Goal: Task Accomplishment & Management: Use online tool/utility

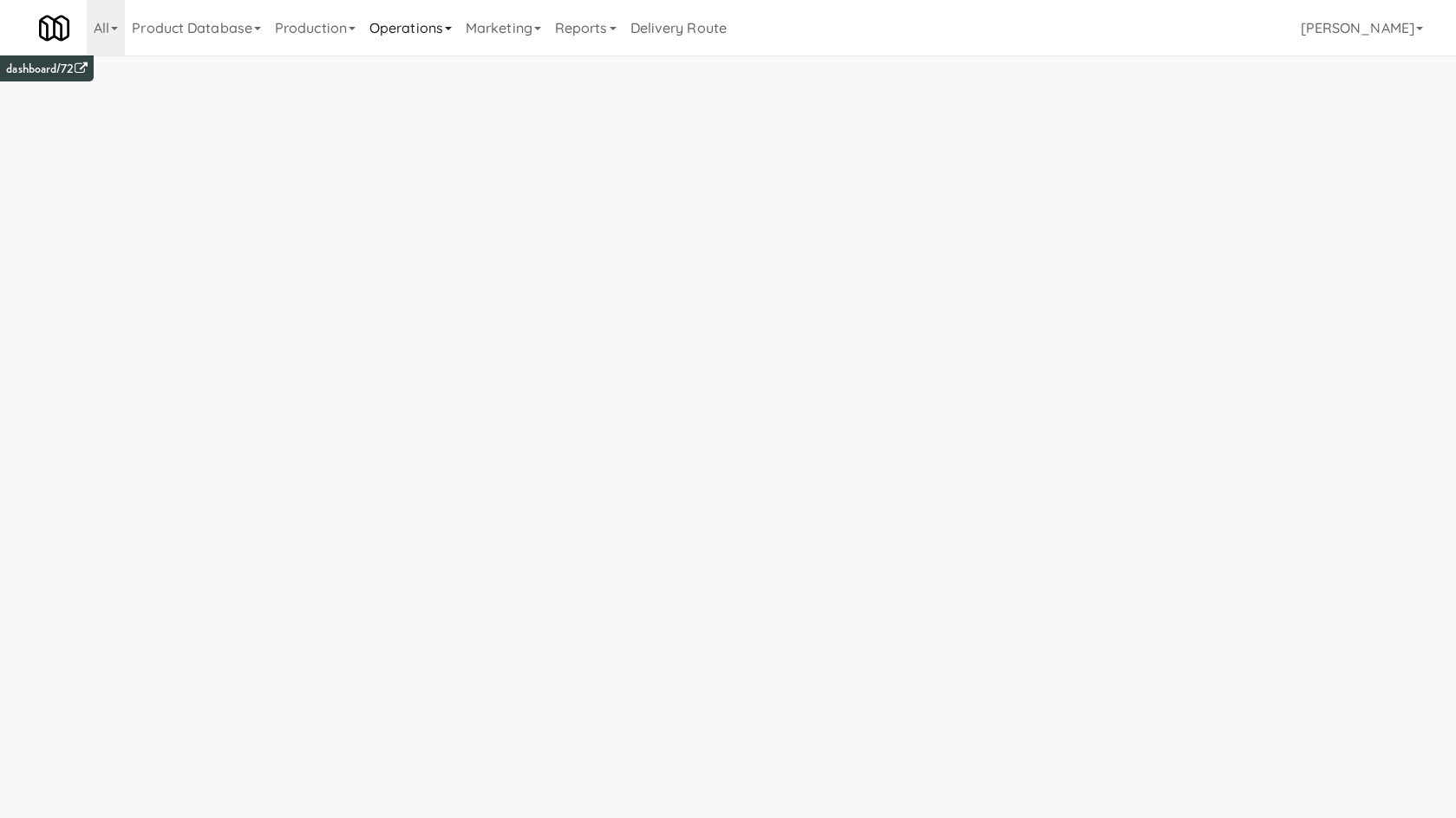
click at [429, 26] on link "Operations" at bounding box center [411, 28] width 96 height 56
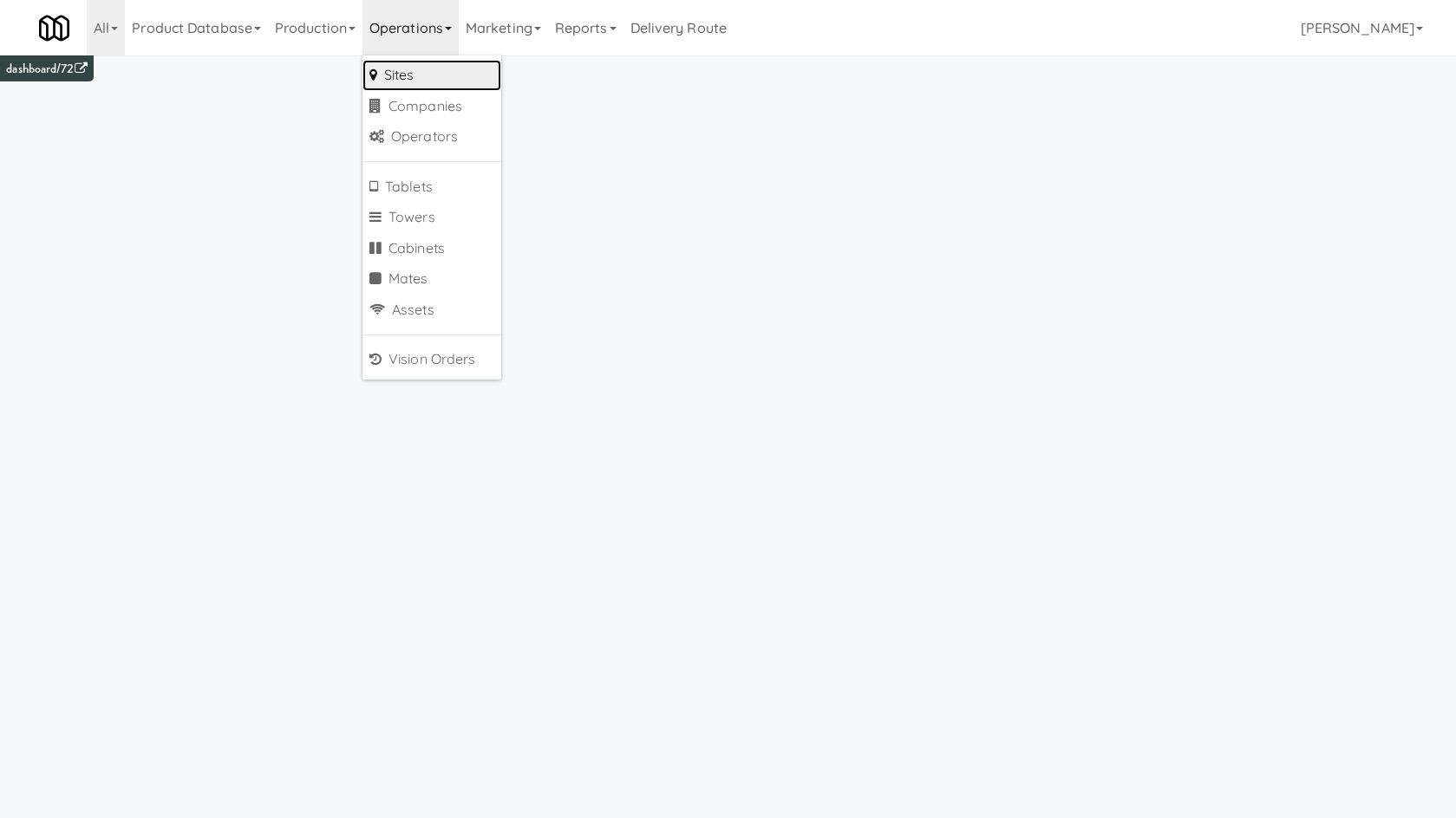
click at [469, 83] on link "Sites" at bounding box center [432, 75] width 139 height 31
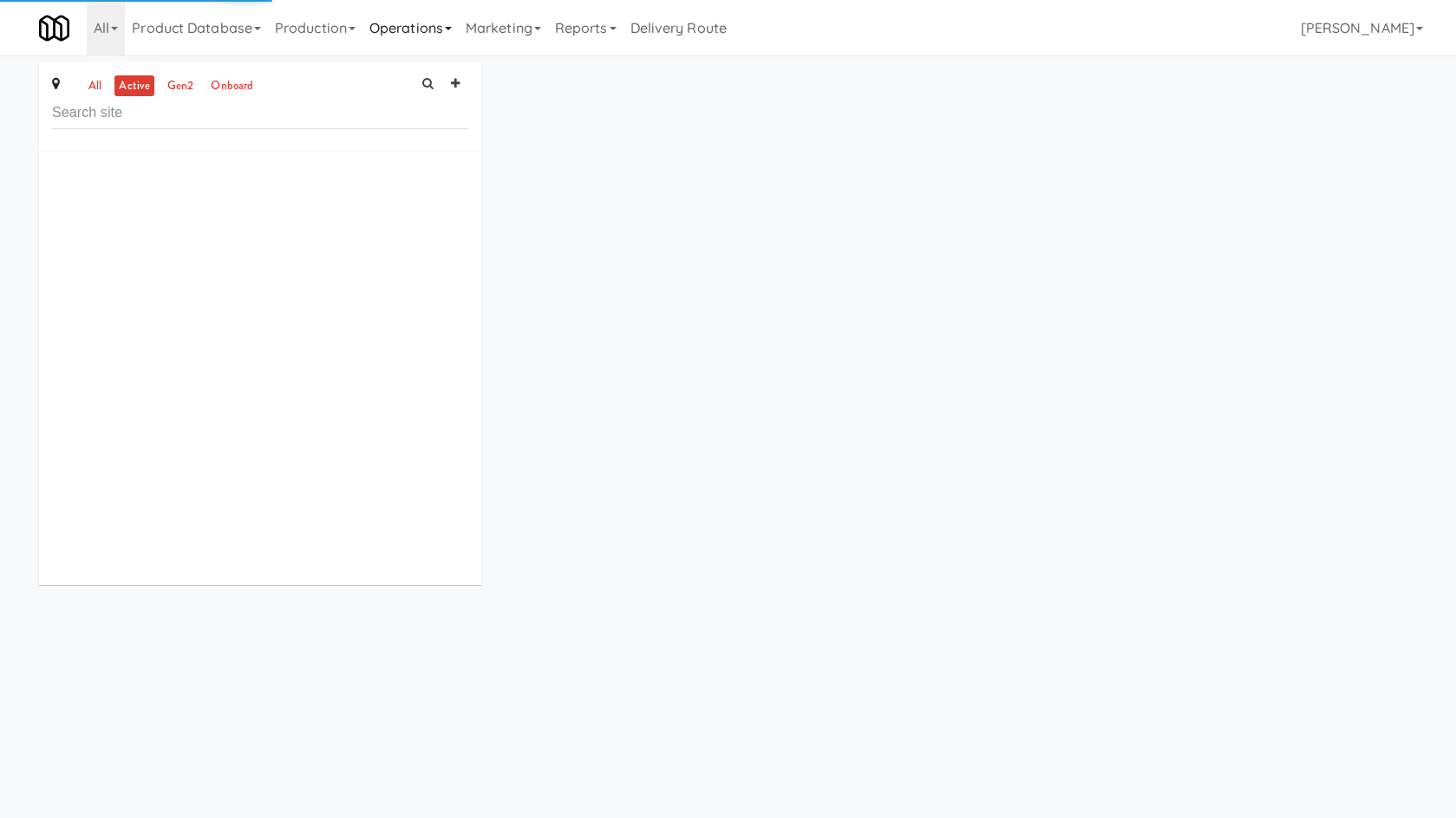
click at [429, 20] on link "Operations" at bounding box center [411, 28] width 96 height 56
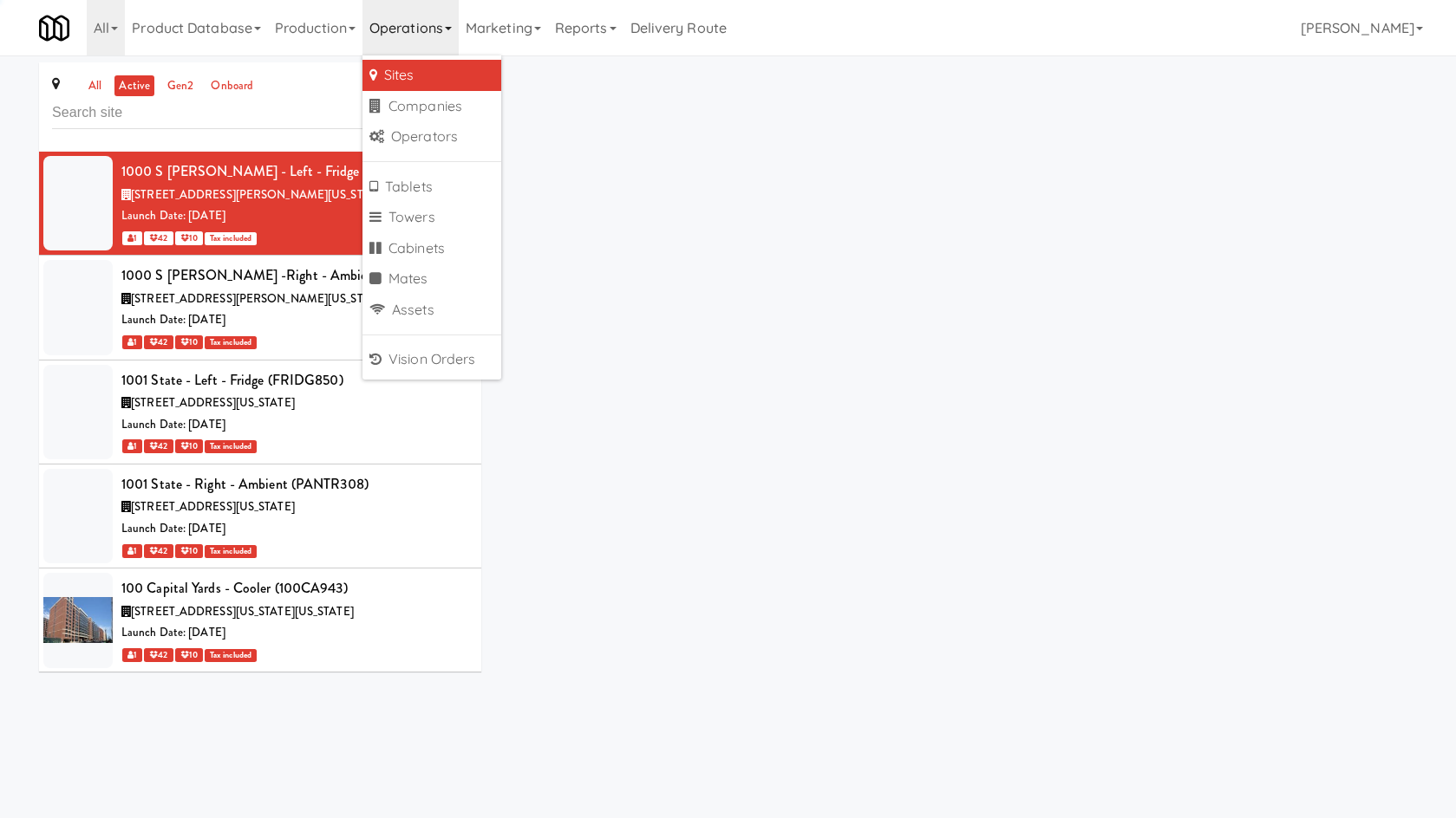
drag, startPoint x: 430, startPoint y: 29, endPoint x: 425, endPoint y: 42, distance: 13.9
click at [430, 30] on link "Operations" at bounding box center [411, 28] width 96 height 56
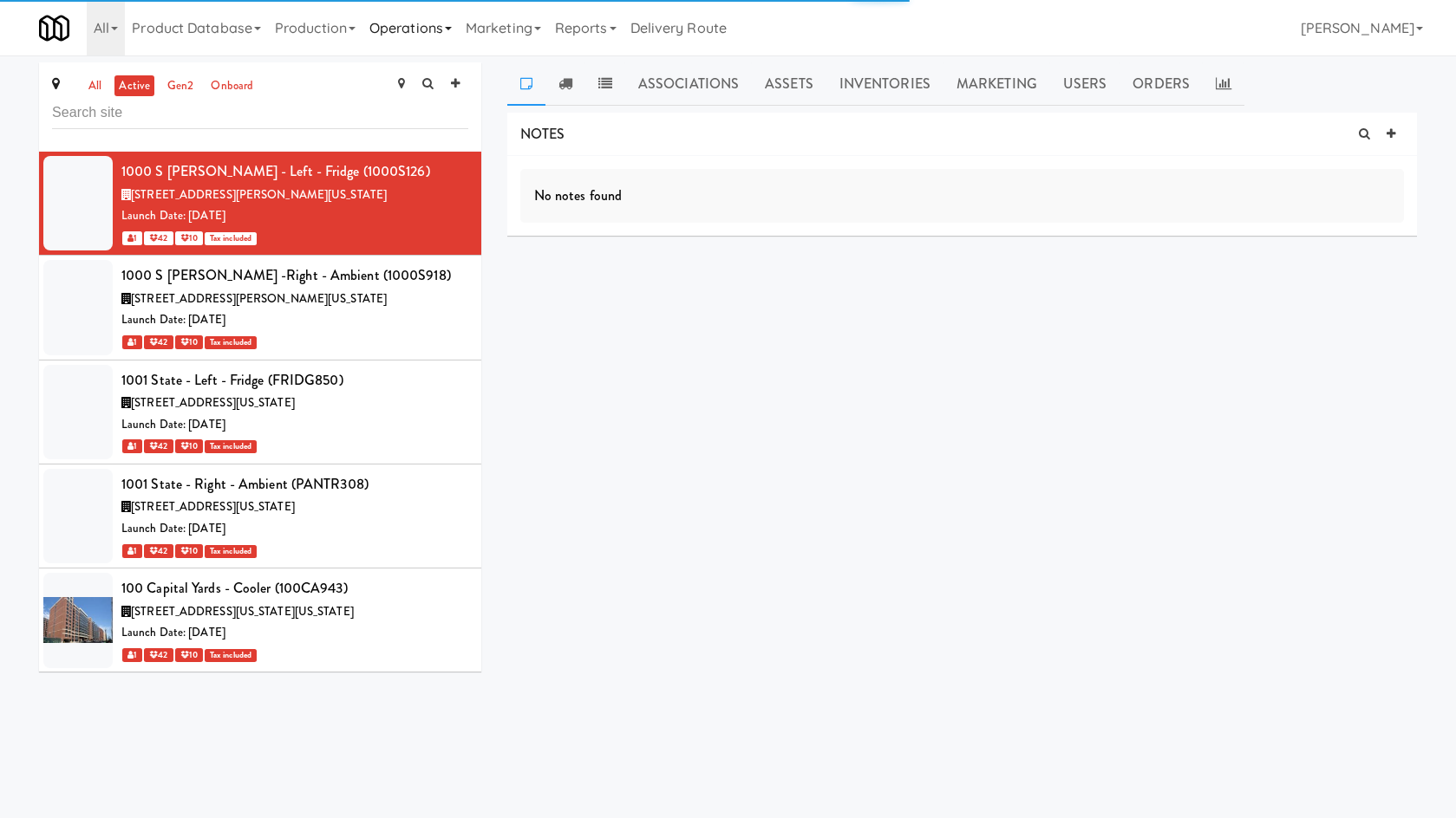
click at [418, 26] on link "Operations" at bounding box center [411, 28] width 96 height 56
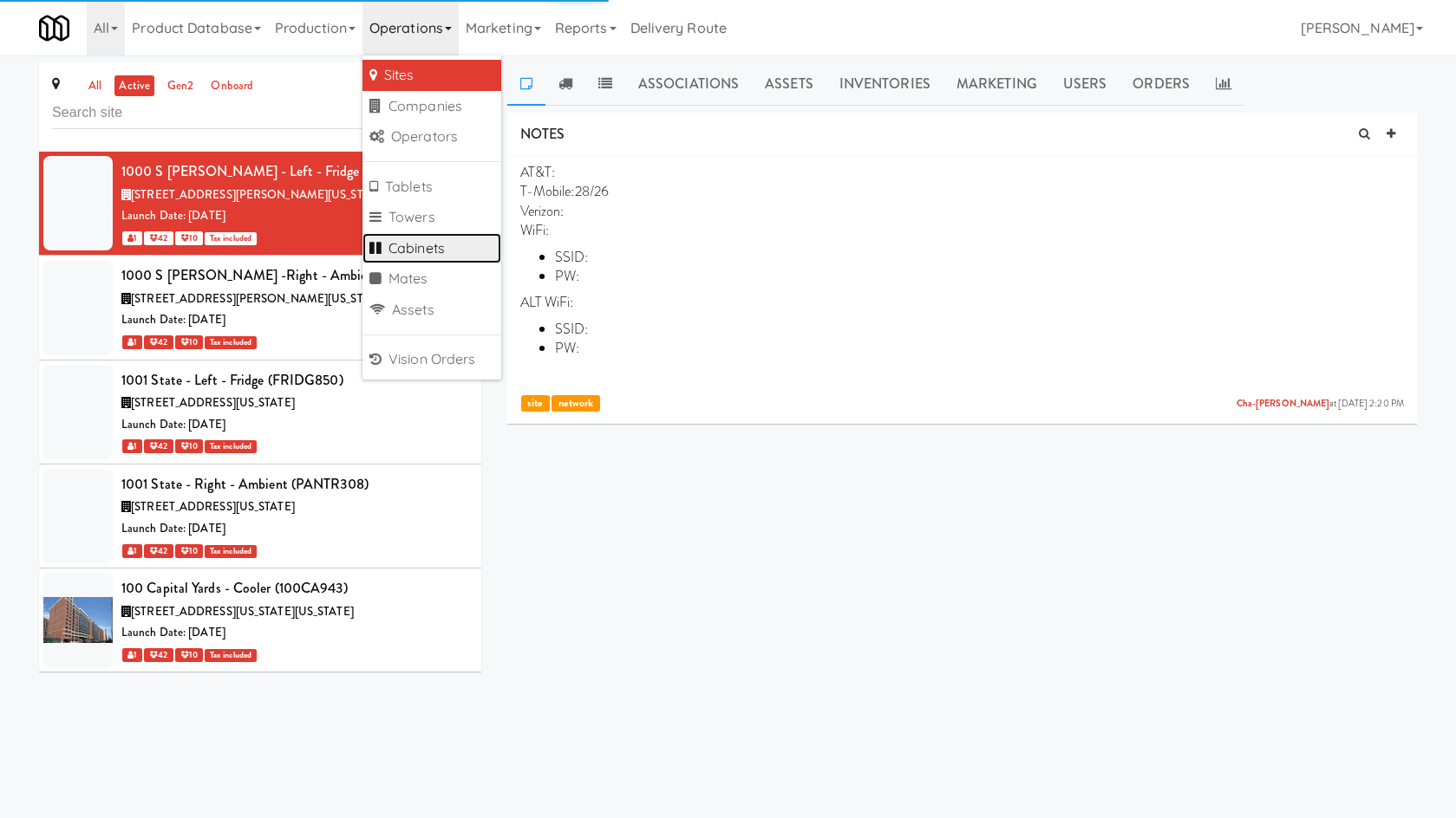
click at [443, 248] on link "Cabinets" at bounding box center [432, 248] width 139 height 31
click at [240, 112] on input "text" at bounding box center [260, 113] width 416 height 32
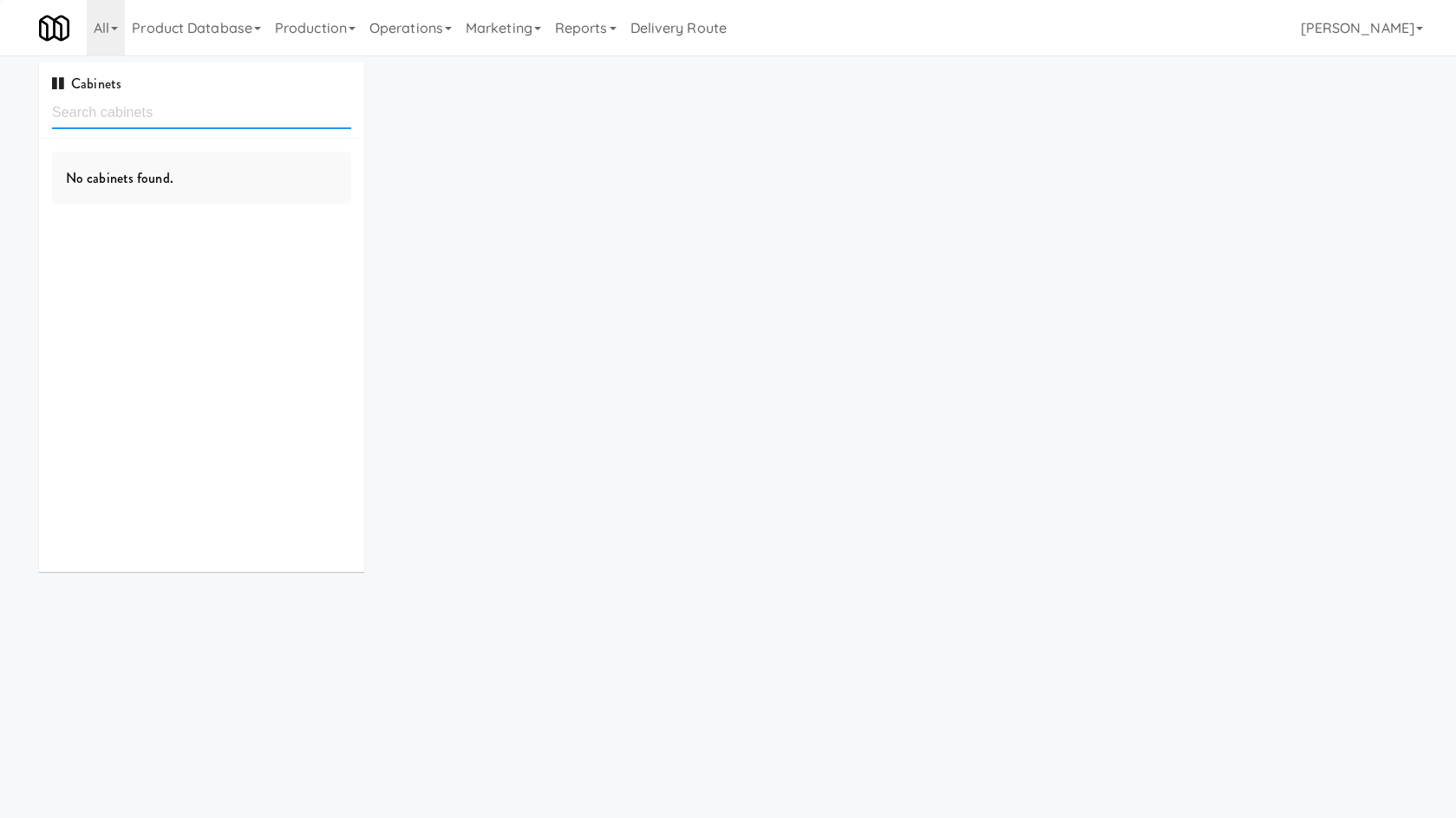
type input "Sachs pantry left"
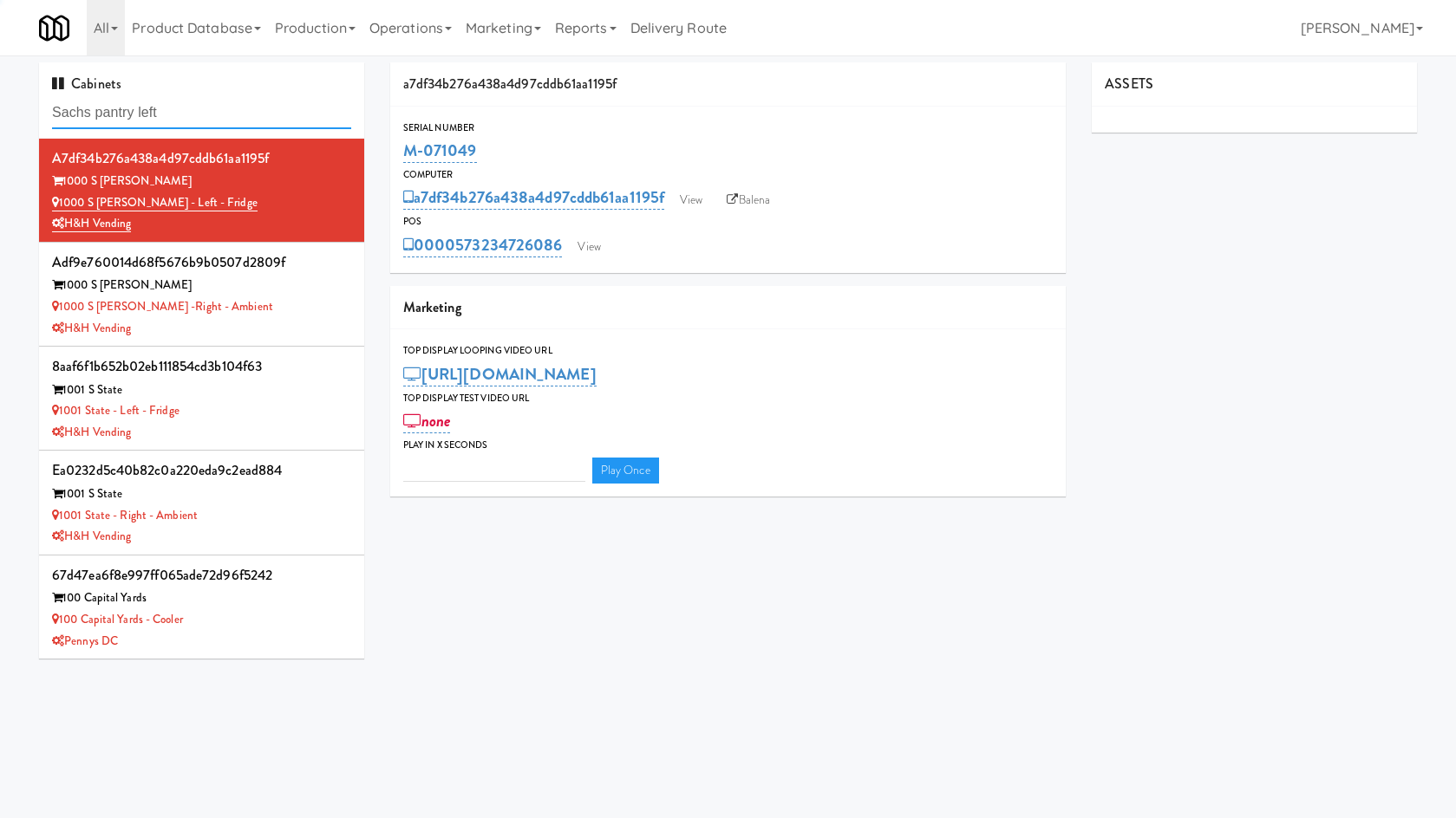
type input "3"
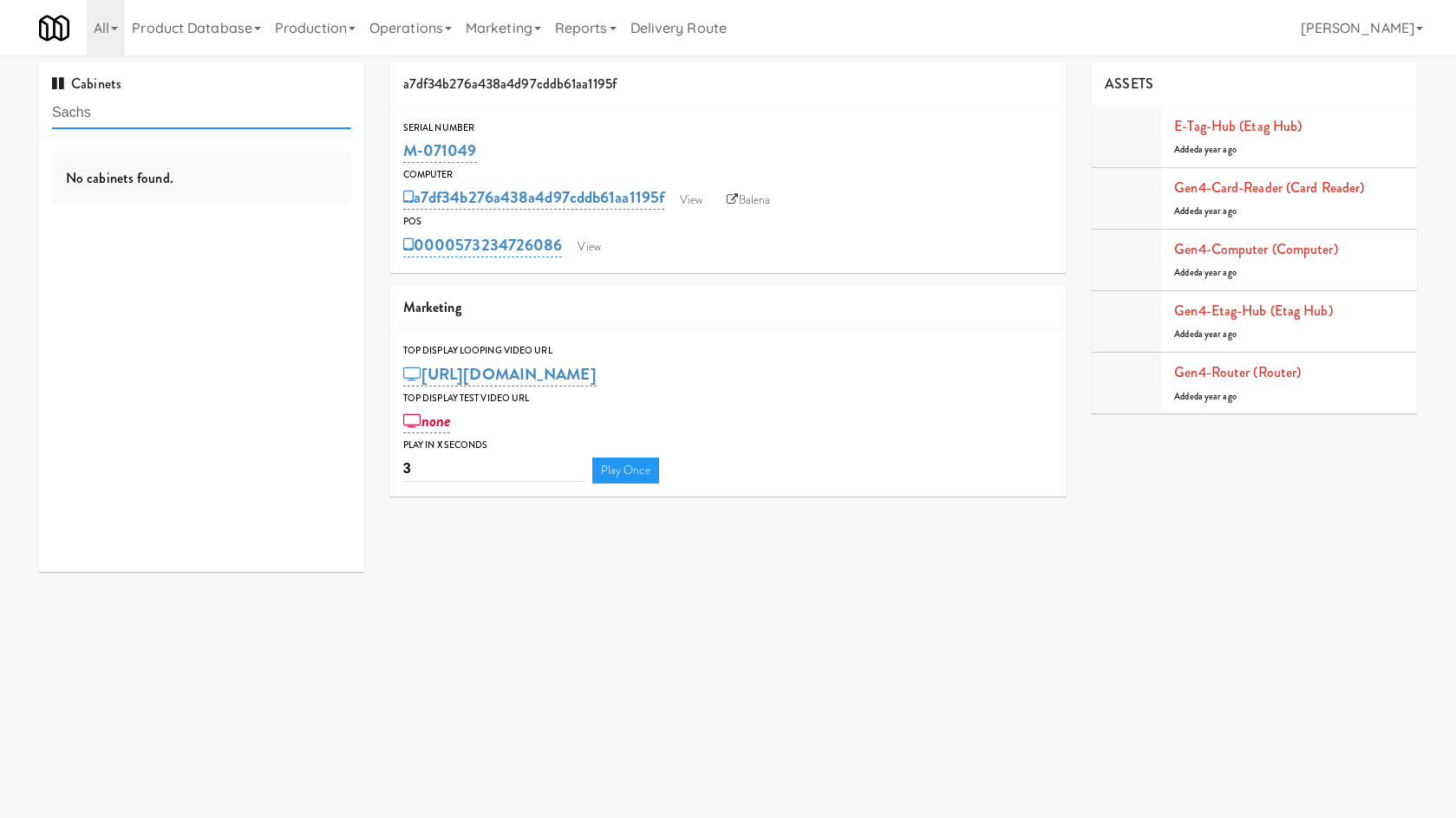
type input "Sachs"
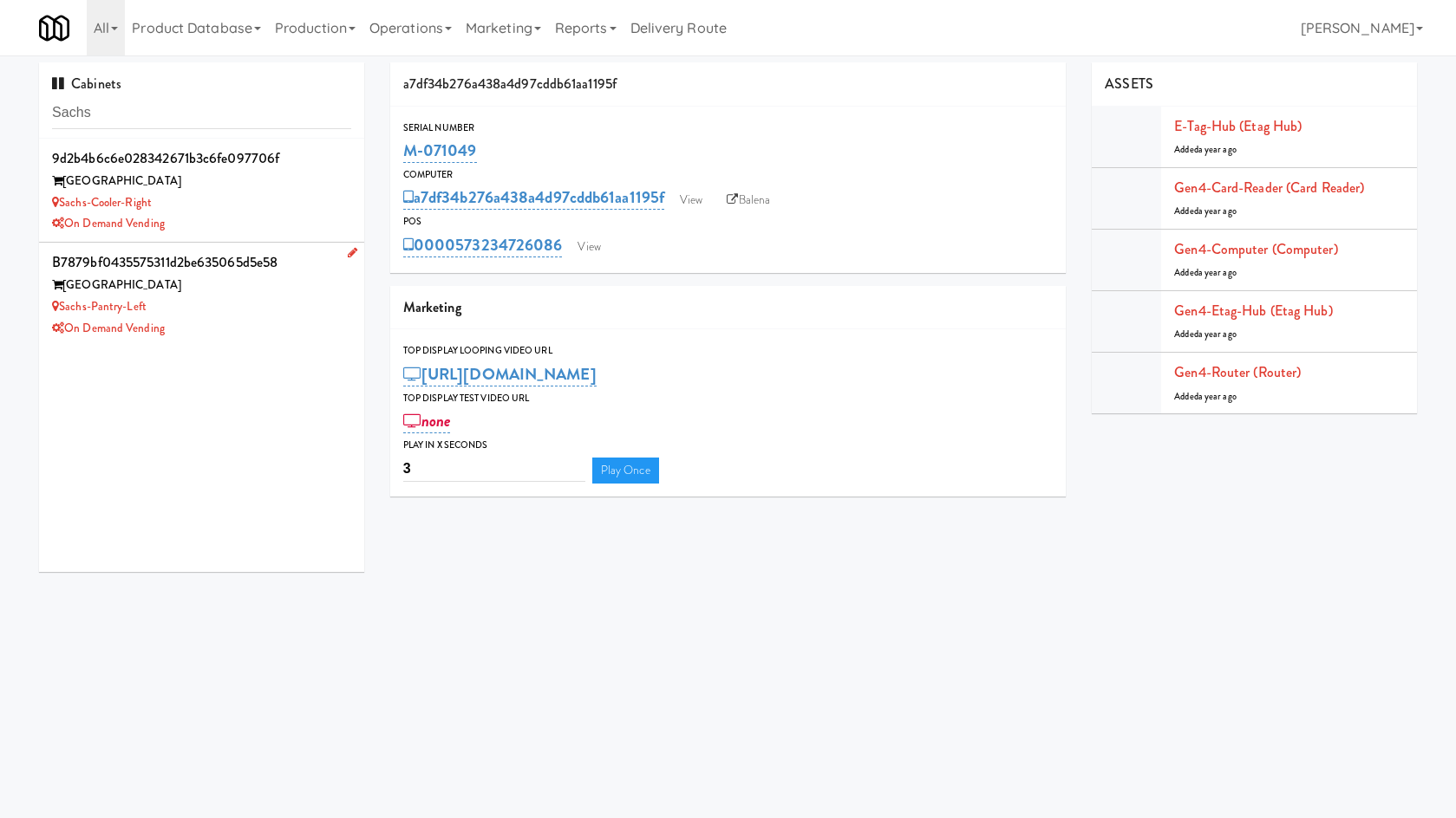
click at [266, 308] on div "Sachs-Pantry-Left" at bounding box center [201, 308] width 299 height 22
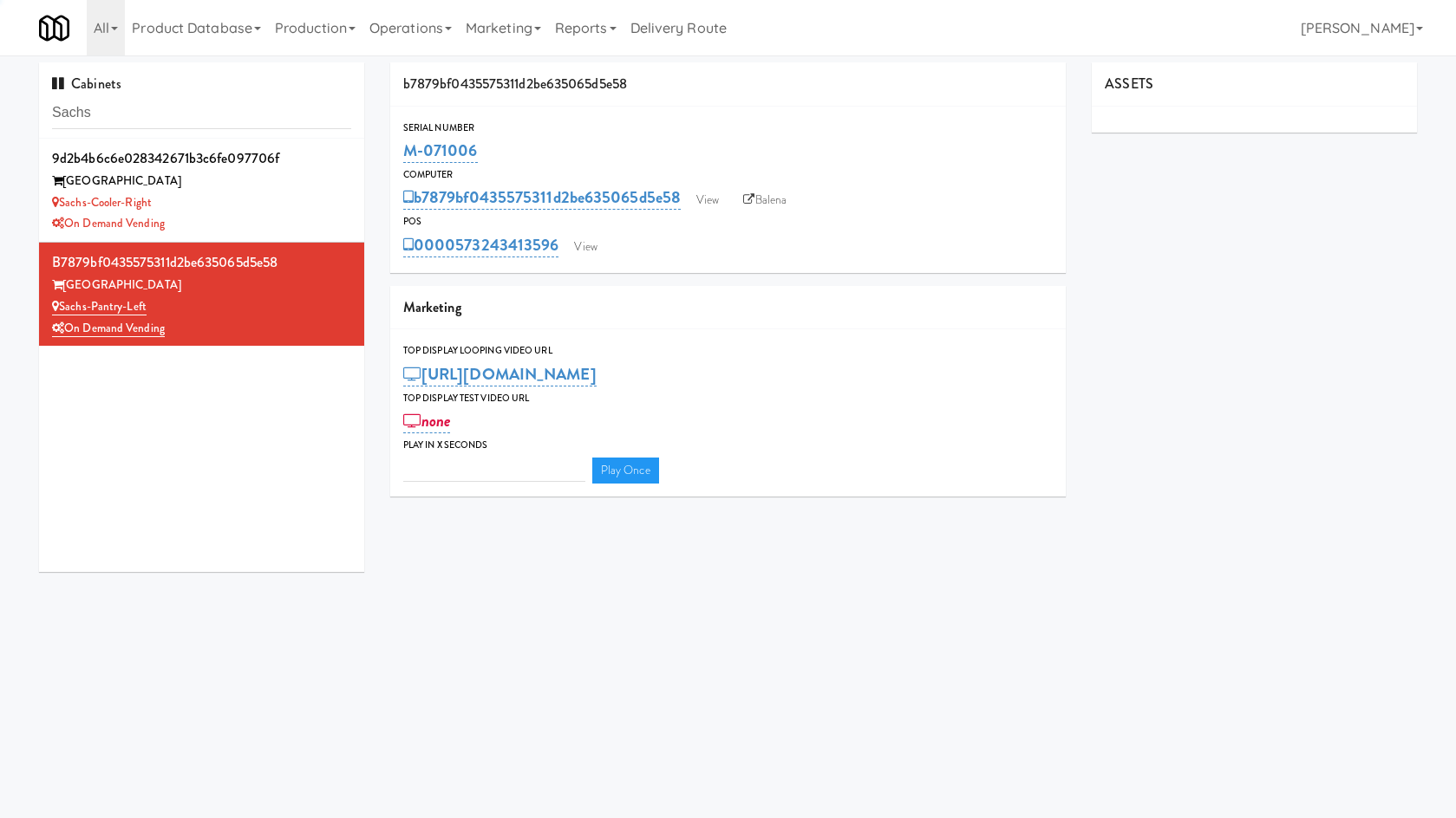
type input "3"
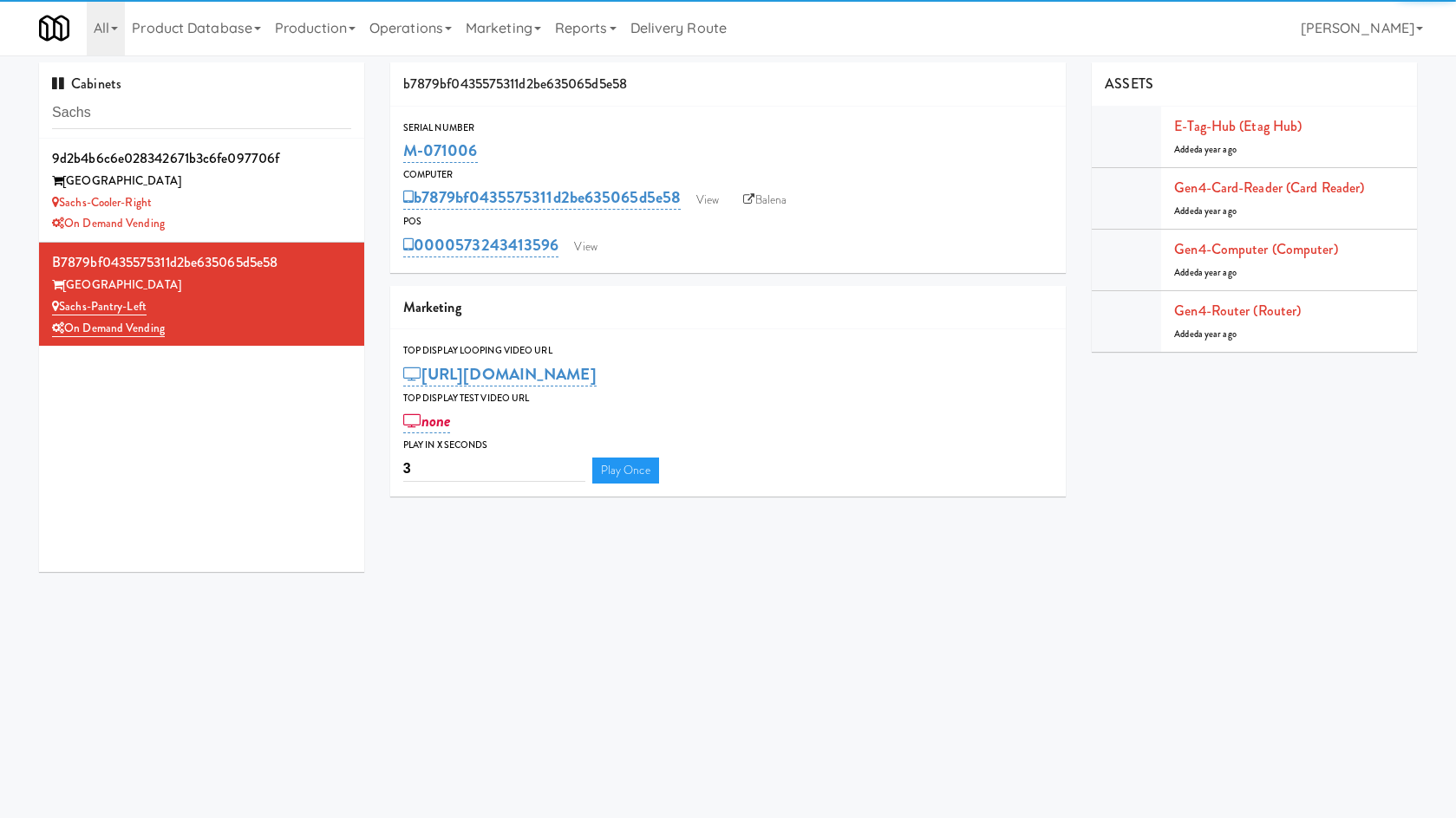
click at [587, 265] on div "Serial Number M-071006 Computer b7879bf0435575311d2be635065d5e58 View Balena PO…" at bounding box center [728, 190] width 677 height 167
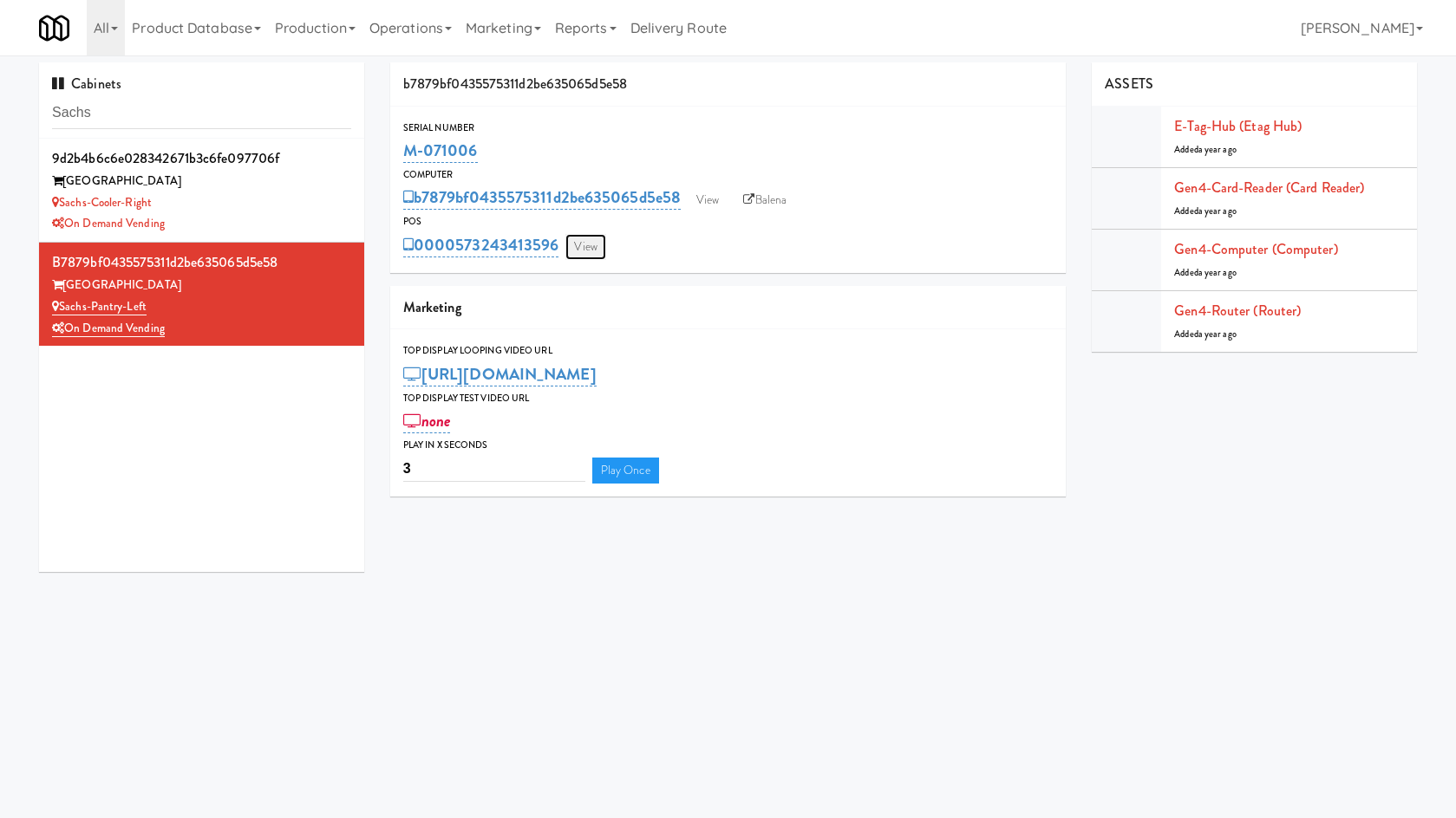
click at [591, 258] on link "View" at bounding box center [586, 247] width 40 height 26
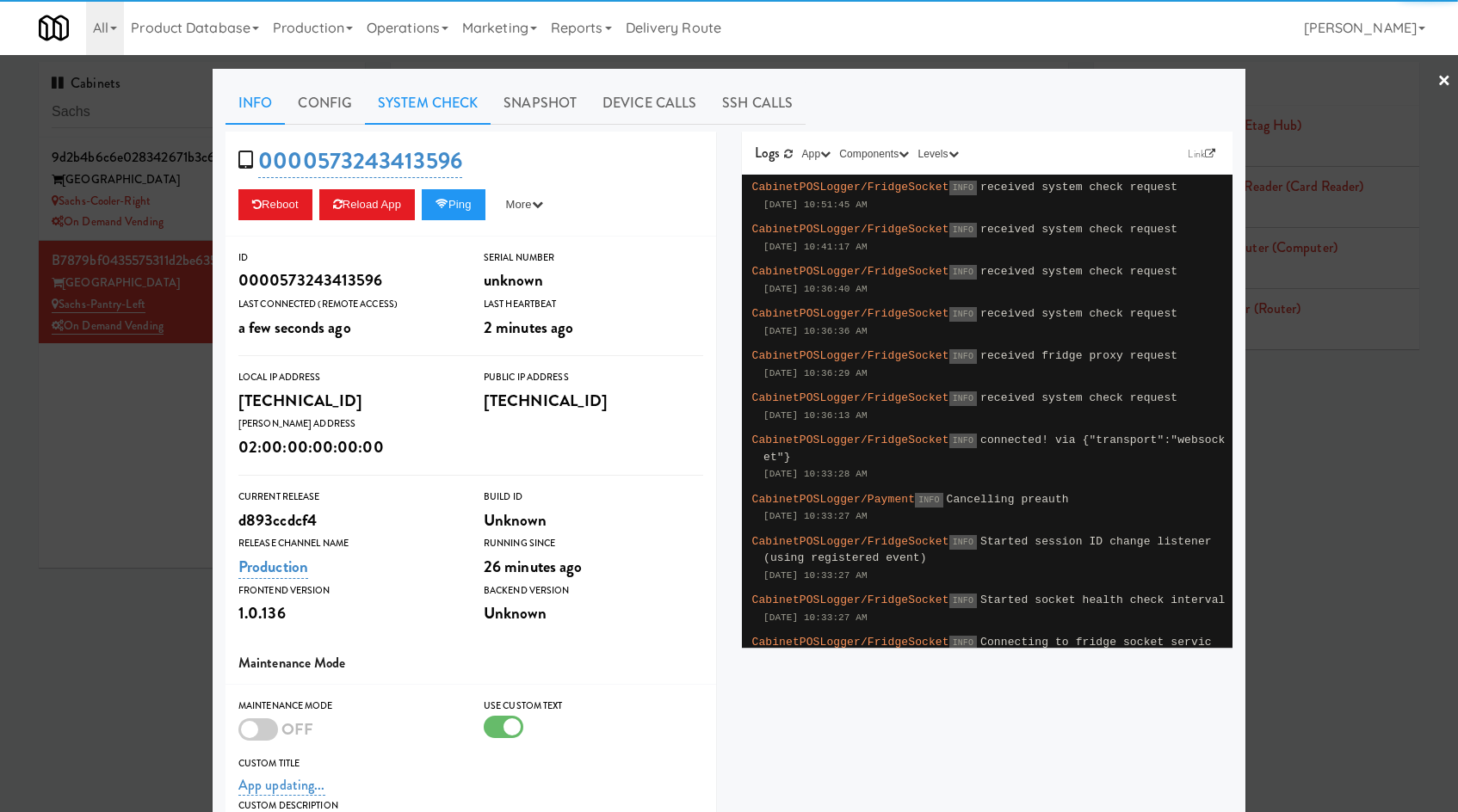
click at [423, 106] on link "System Check" at bounding box center [427, 102] width 126 height 43
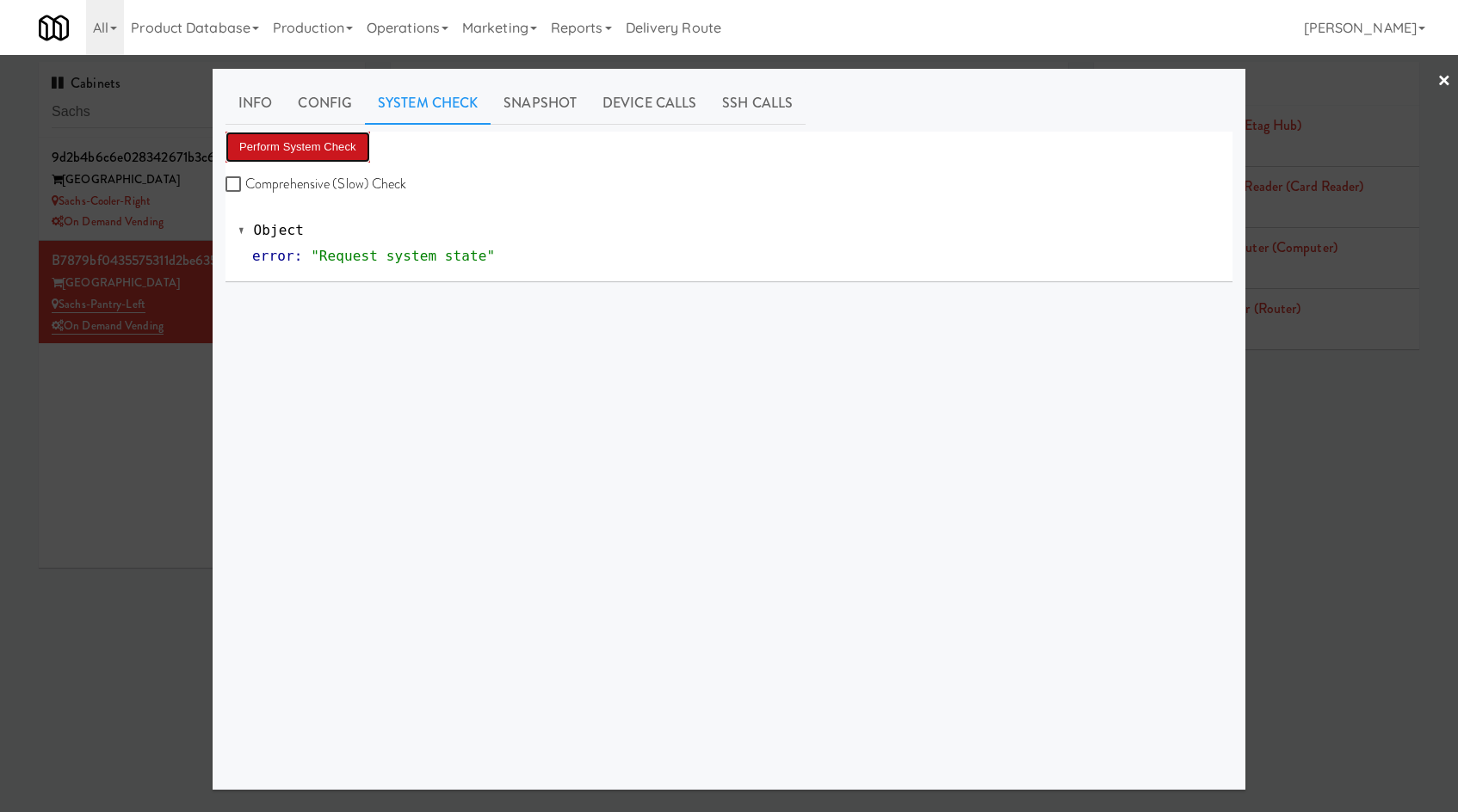
click at [280, 162] on button "Perform System Check" at bounding box center [298, 147] width 145 height 31
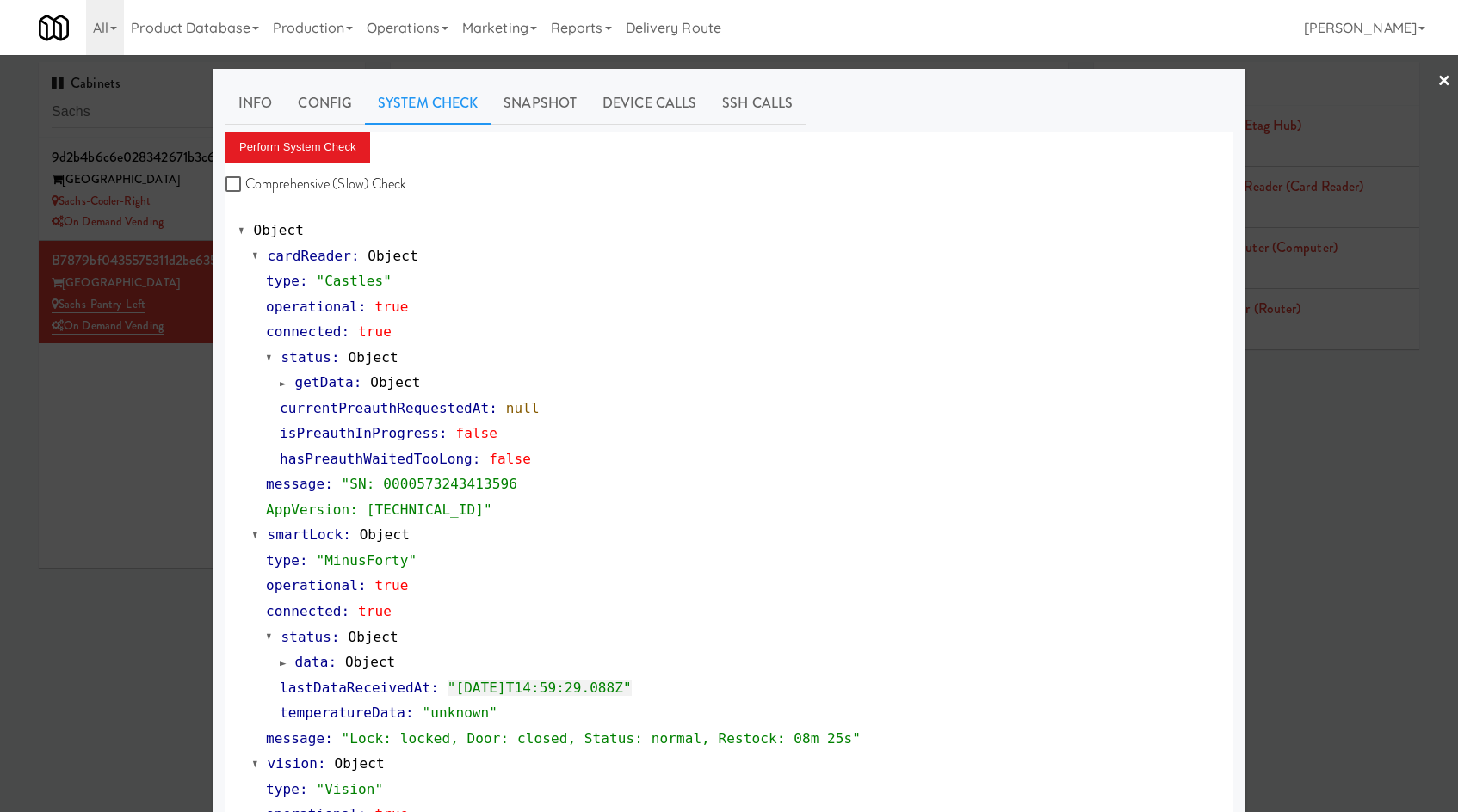
click at [111, 520] on div at bounding box center [729, 406] width 1458 height 812
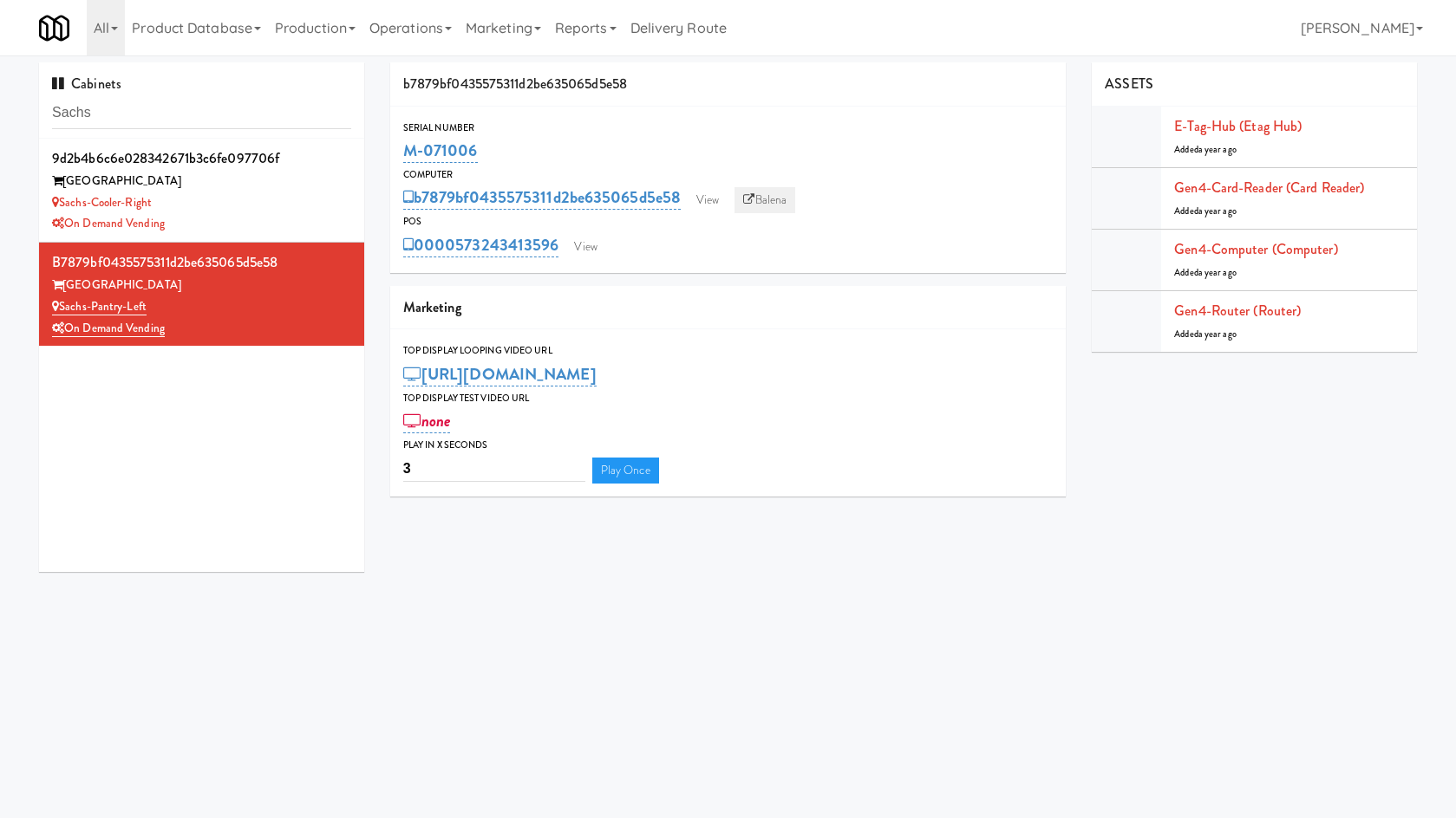
click at [776, 200] on link "Balena" at bounding box center [764, 200] width 61 height 26
click at [600, 243] on link "View" at bounding box center [586, 247] width 40 height 26
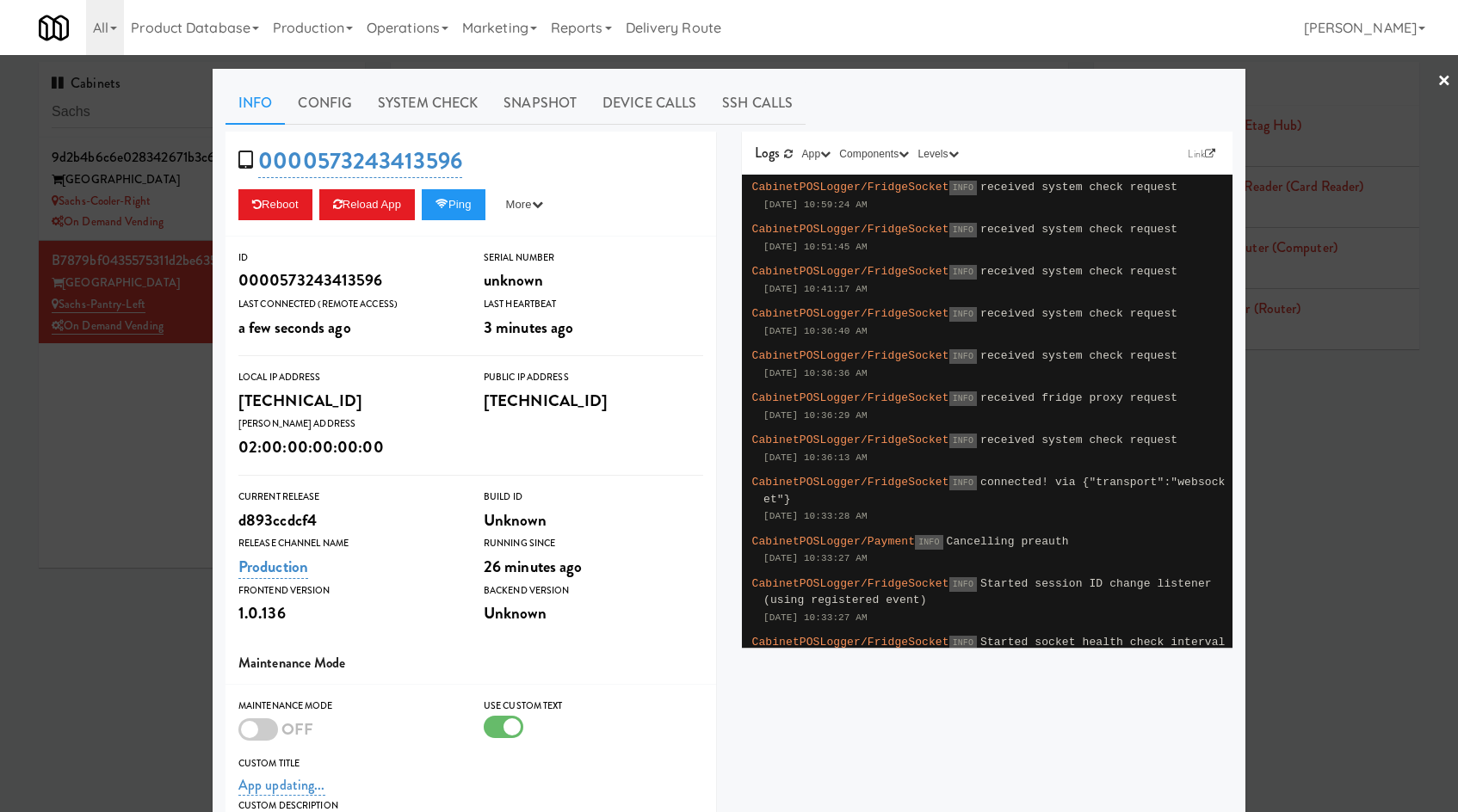
click at [123, 491] on div at bounding box center [729, 406] width 1458 height 812
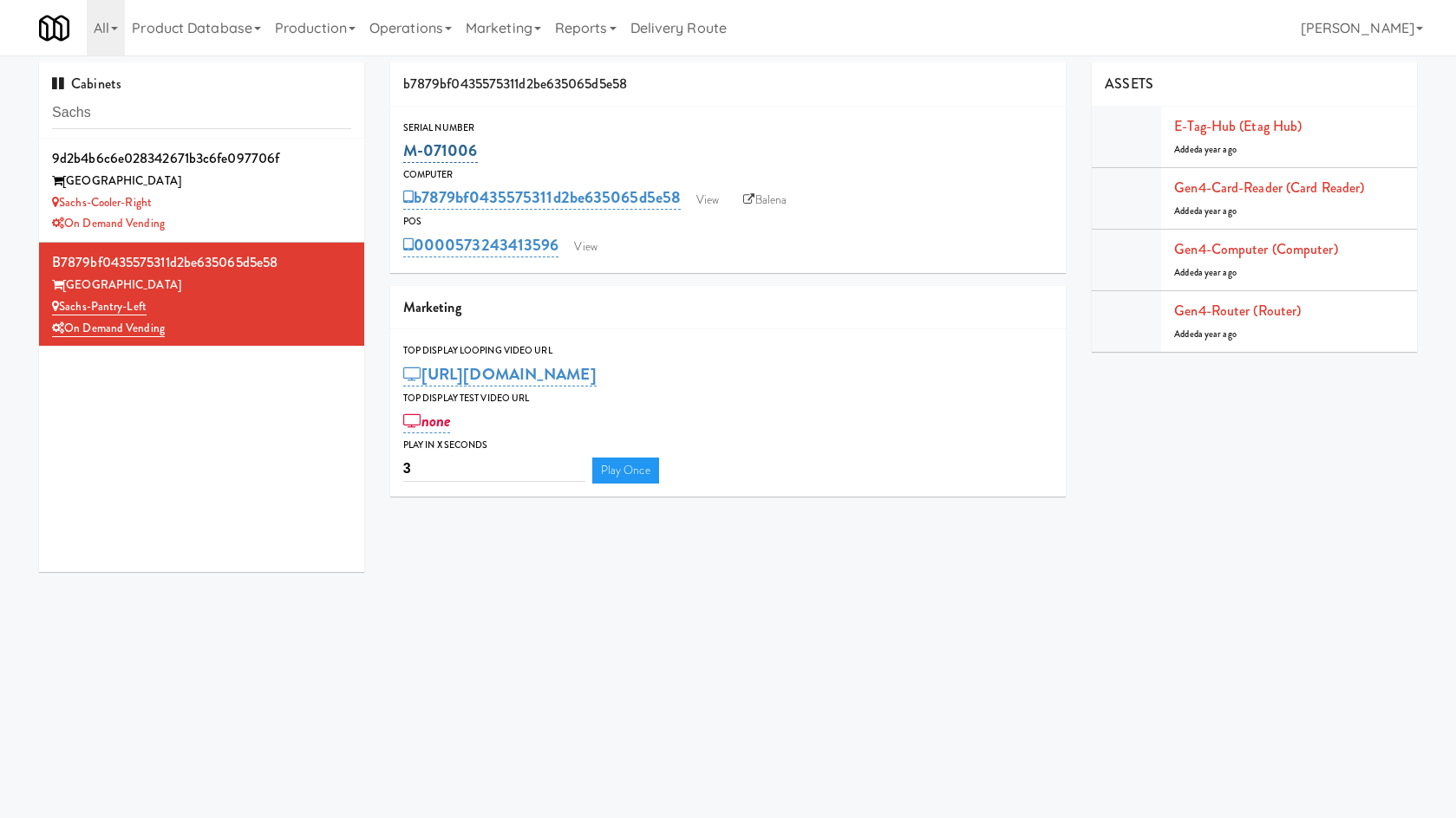
drag, startPoint x: 521, startPoint y: 149, endPoint x: 406, endPoint y: 141, distance: 115.3
click at [406, 141] on div "M-071006" at bounding box center [728, 151] width 651 height 30
copy link "M-071006"
drag, startPoint x: 564, startPoint y: 233, endPoint x: 455, endPoint y: 241, distance: 109.3
click at [455, 241] on div "0000573243413596 View" at bounding box center [728, 246] width 651 height 30
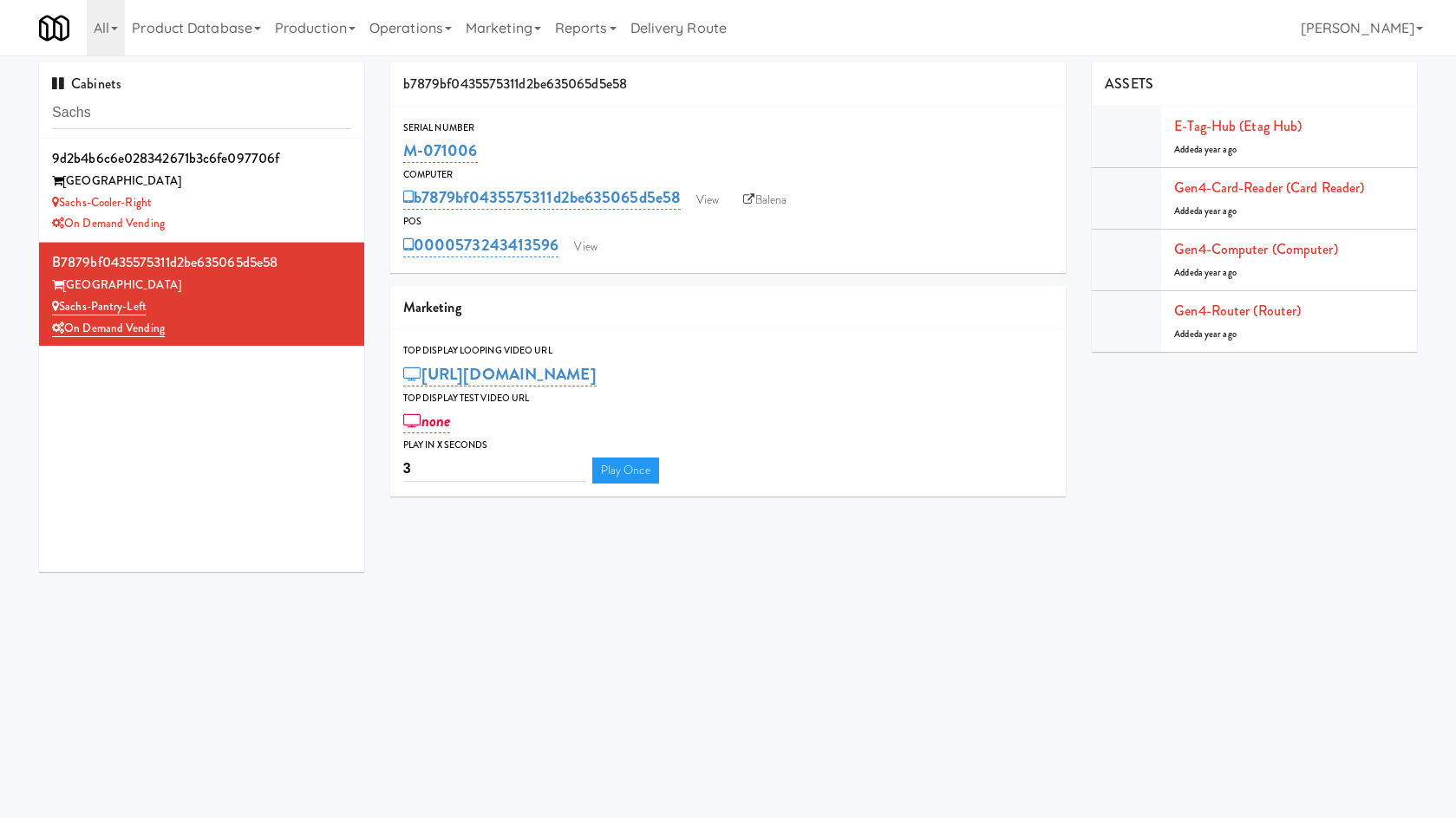
copy link "573243413596"
click at [525, 682] on body "Okay Okay Select date: previous 2025-Oct next Su Mo Tu We Th Fr Sa 28 29 30 1 2…" at bounding box center [728, 464] width 1456 height 818
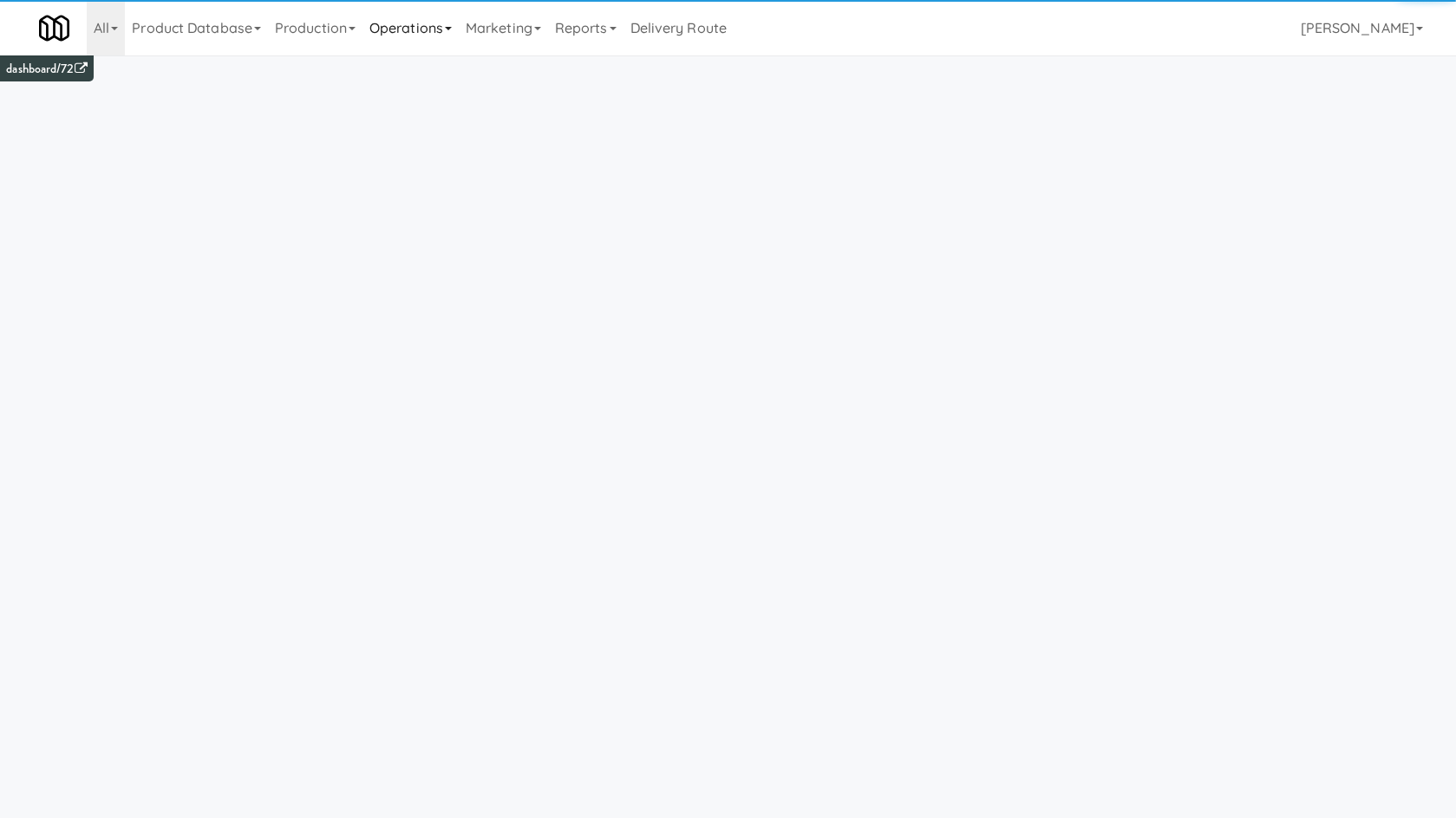
click at [452, 35] on link "Operations" at bounding box center [411, 28] width 96 height 56
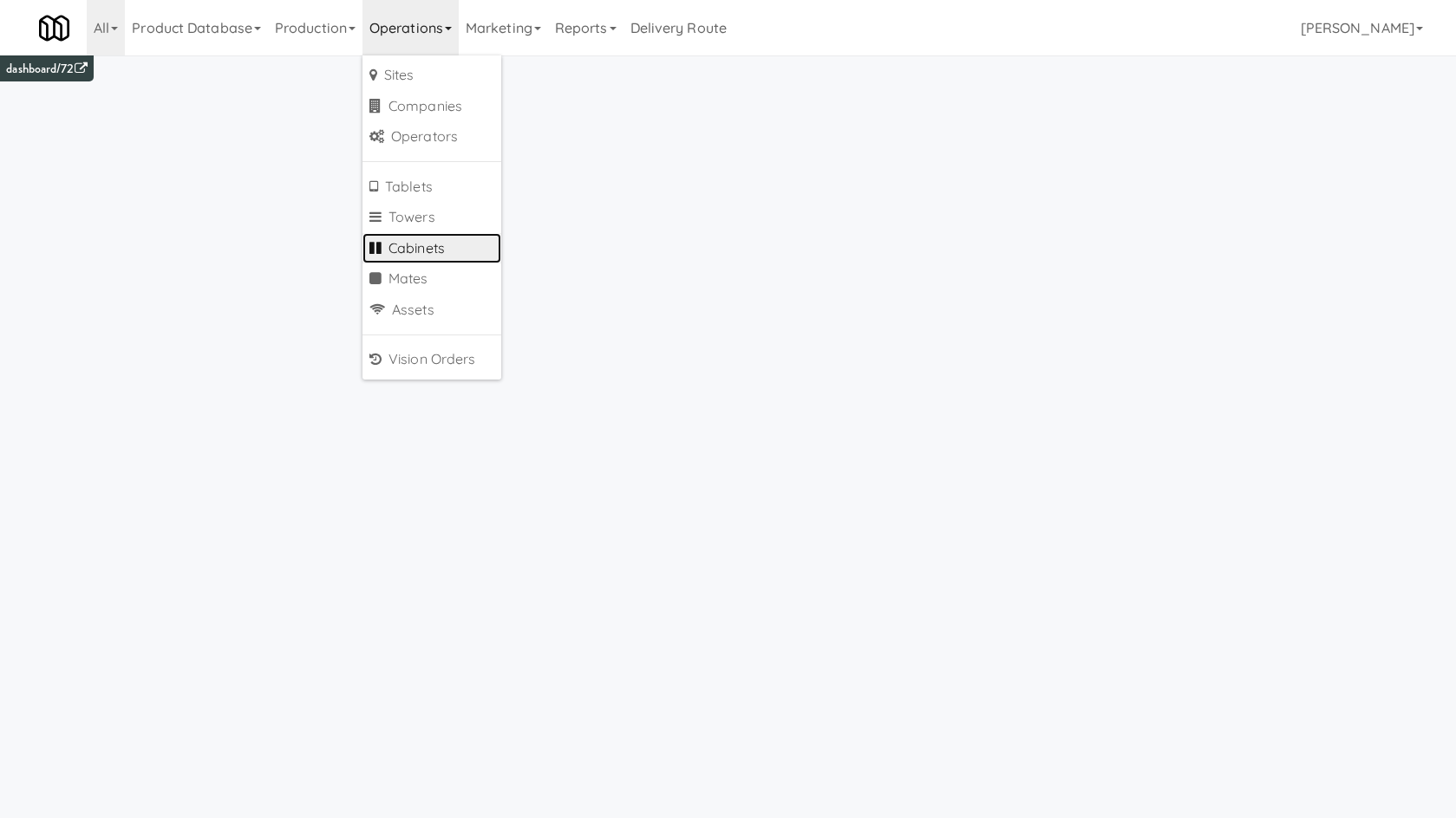
click at [442, 245] on link "Cabinets" at bounding box center [432, 248] width 139 height 31
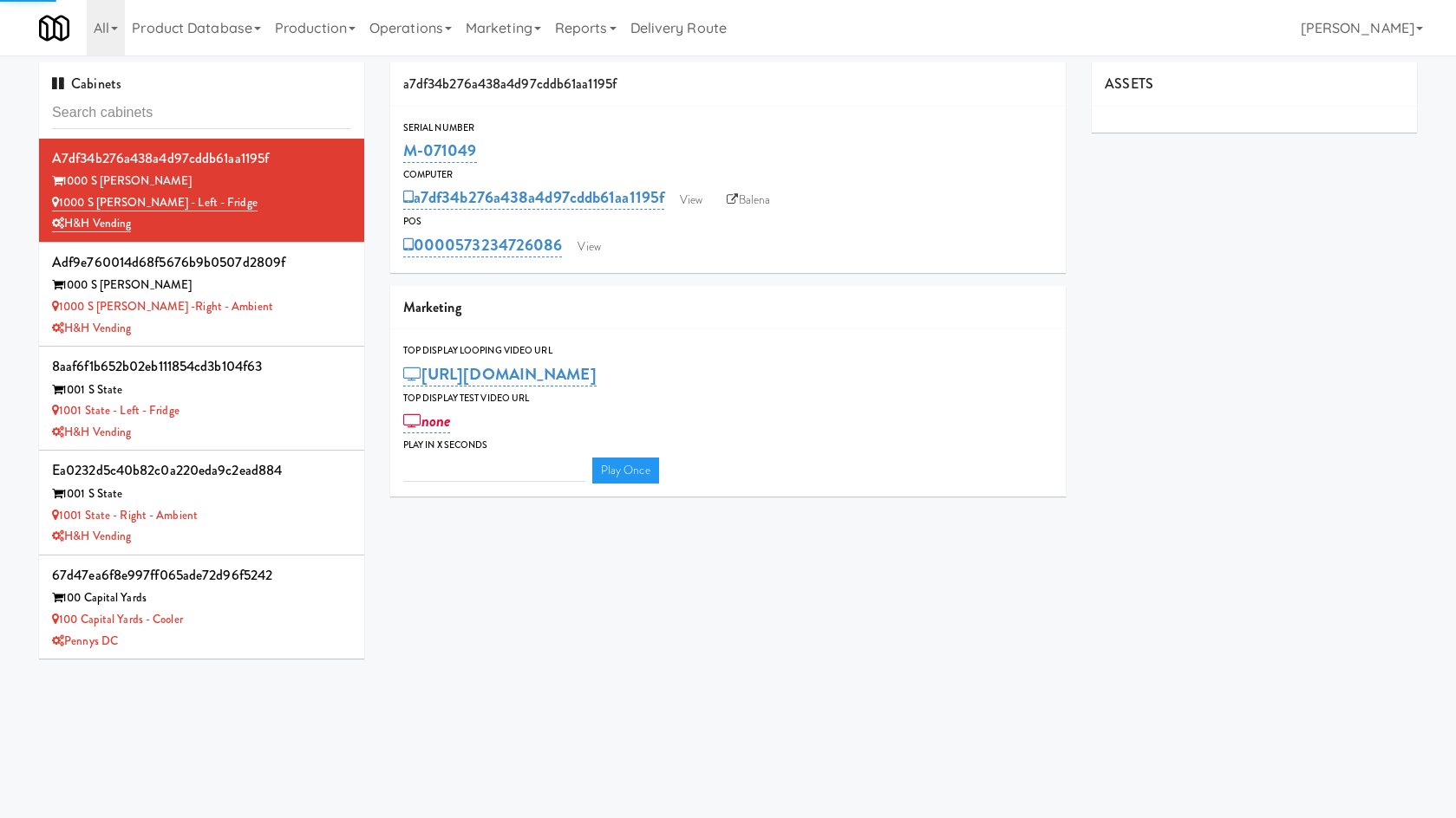
type input "3"
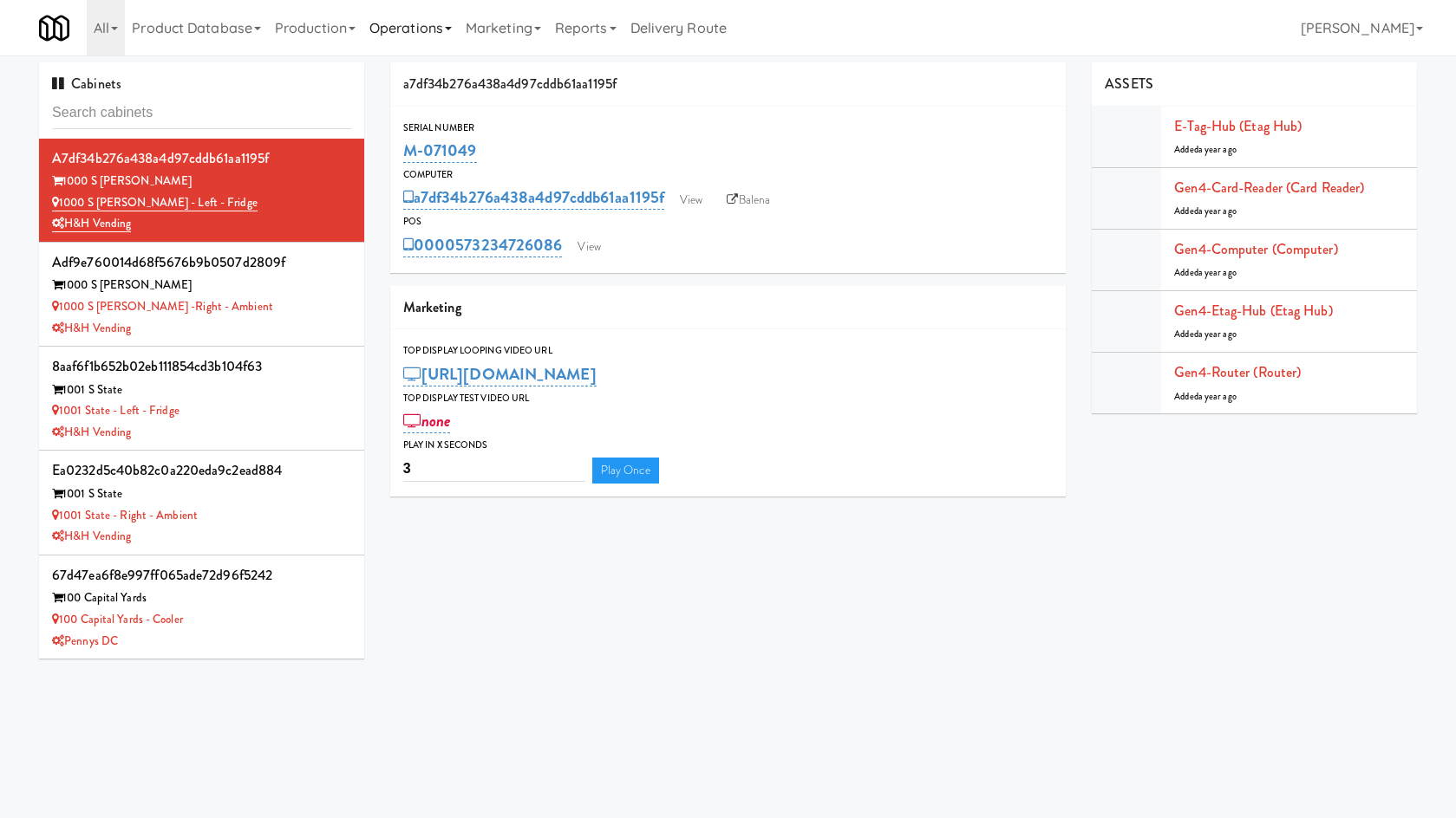
drag, startPoint x: 435, startPoint y: 9, endPoint x: 415, endPoint y: 55, distance: 50.2
click at [435, 11] on link "Operations" at bounding box center [411, 28] width 96 height 56
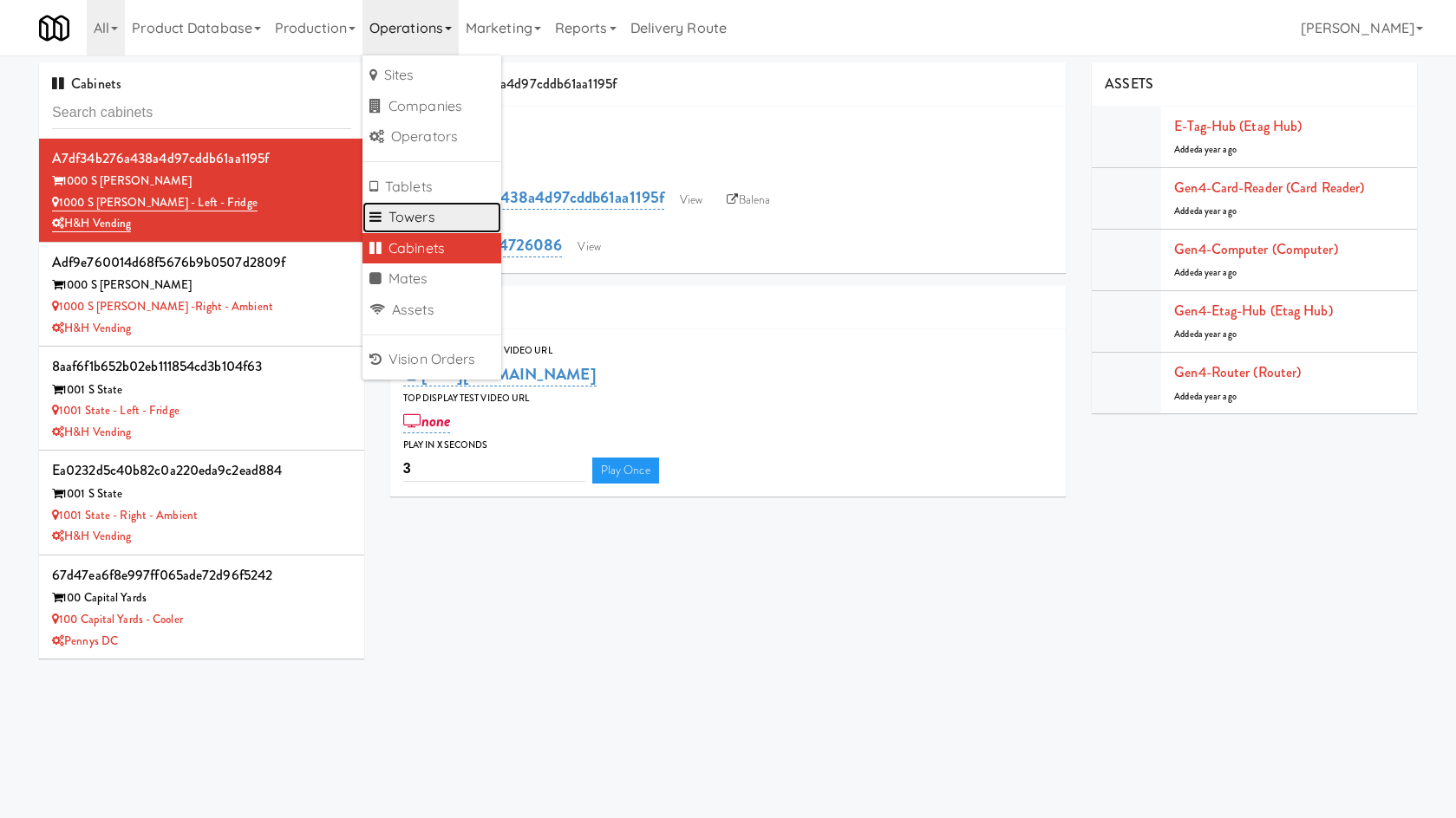
click at [413, 214] on link "Towers" at bounding box center [432, 217] width 139 height 31
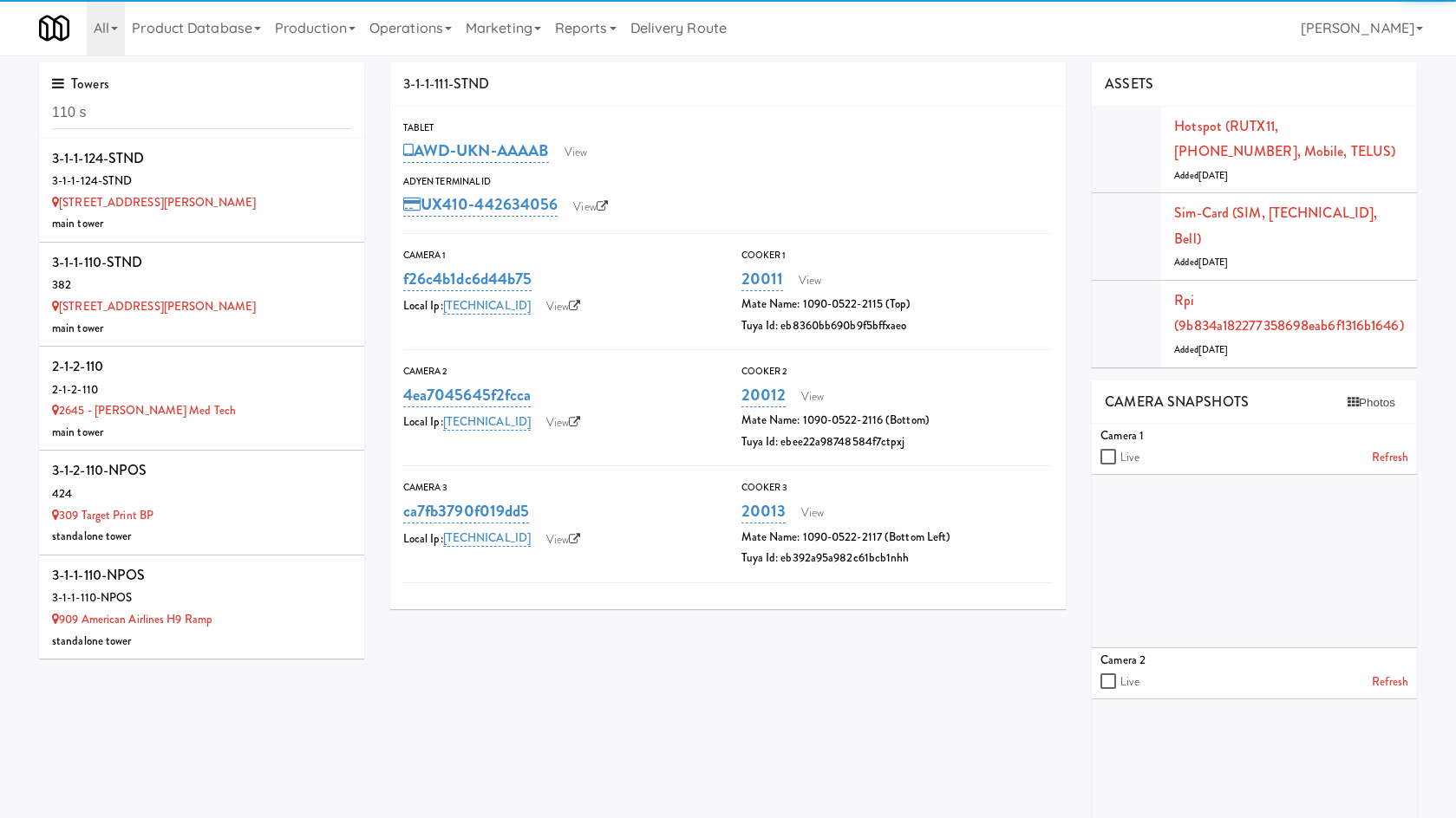
type input "110 s"
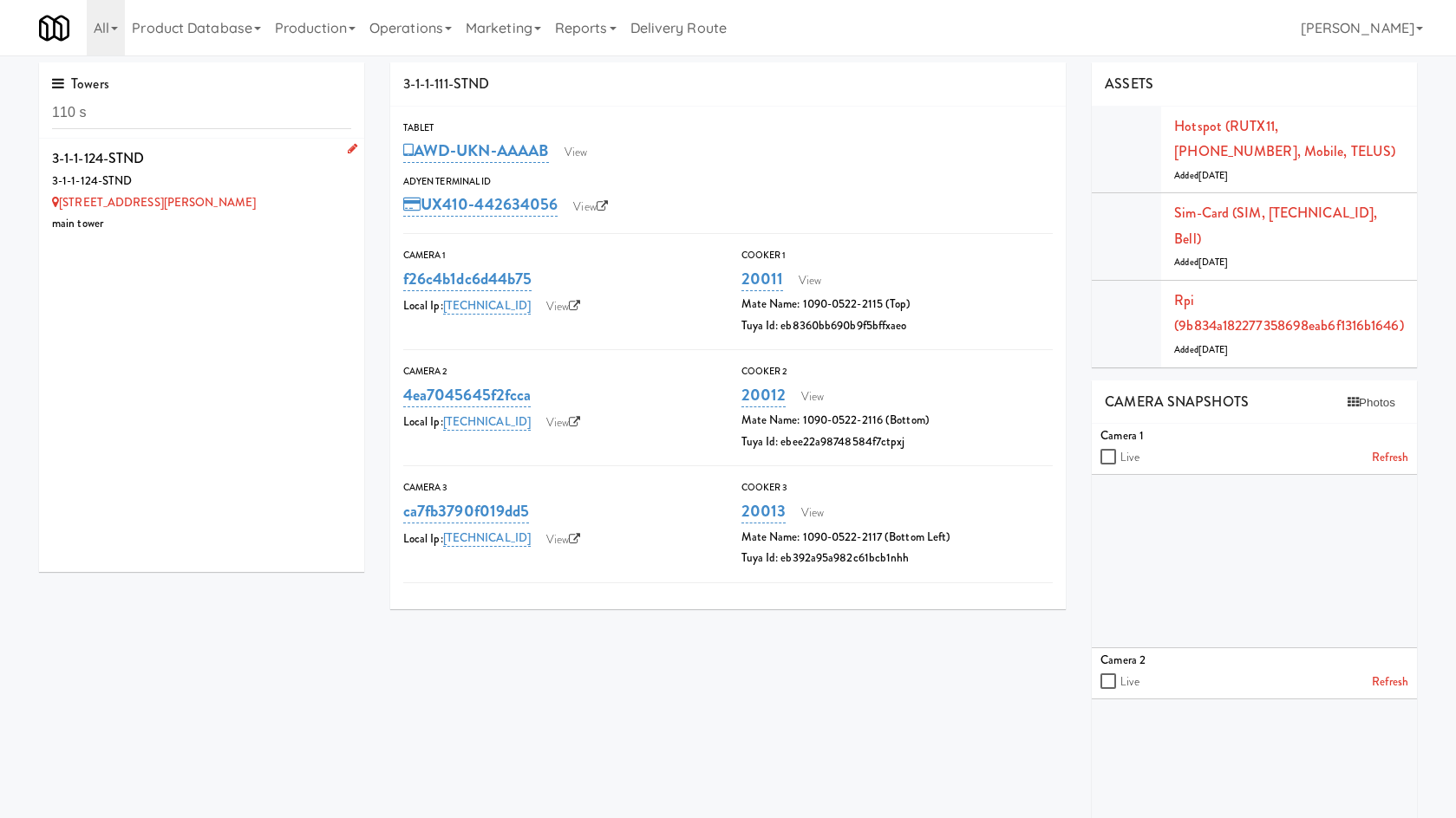
click at [282, 200] on div "110 Sheppard Ave E" at bounding box center [201, 204] width 299 height 22
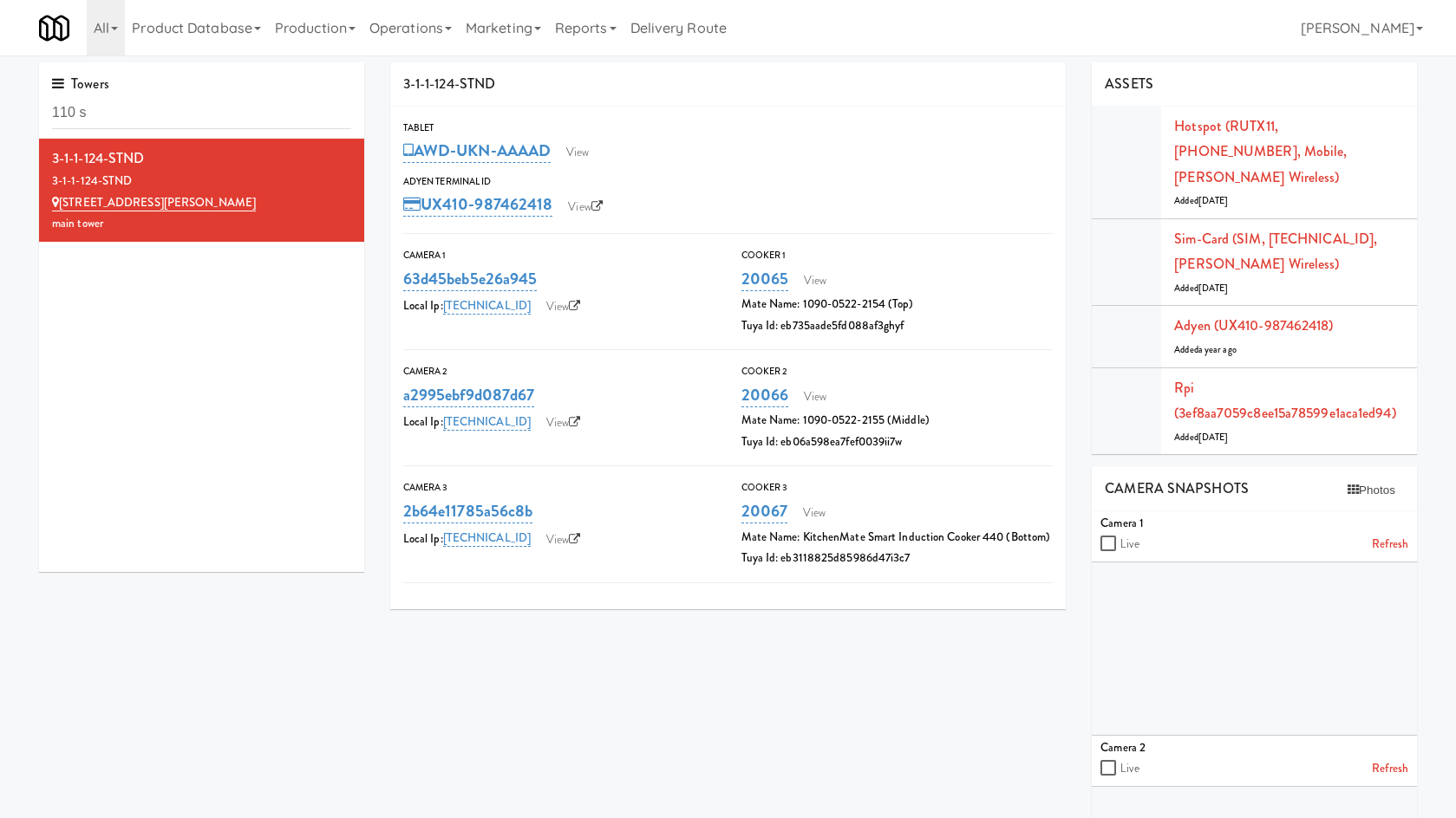
scroll to position [380, 0]
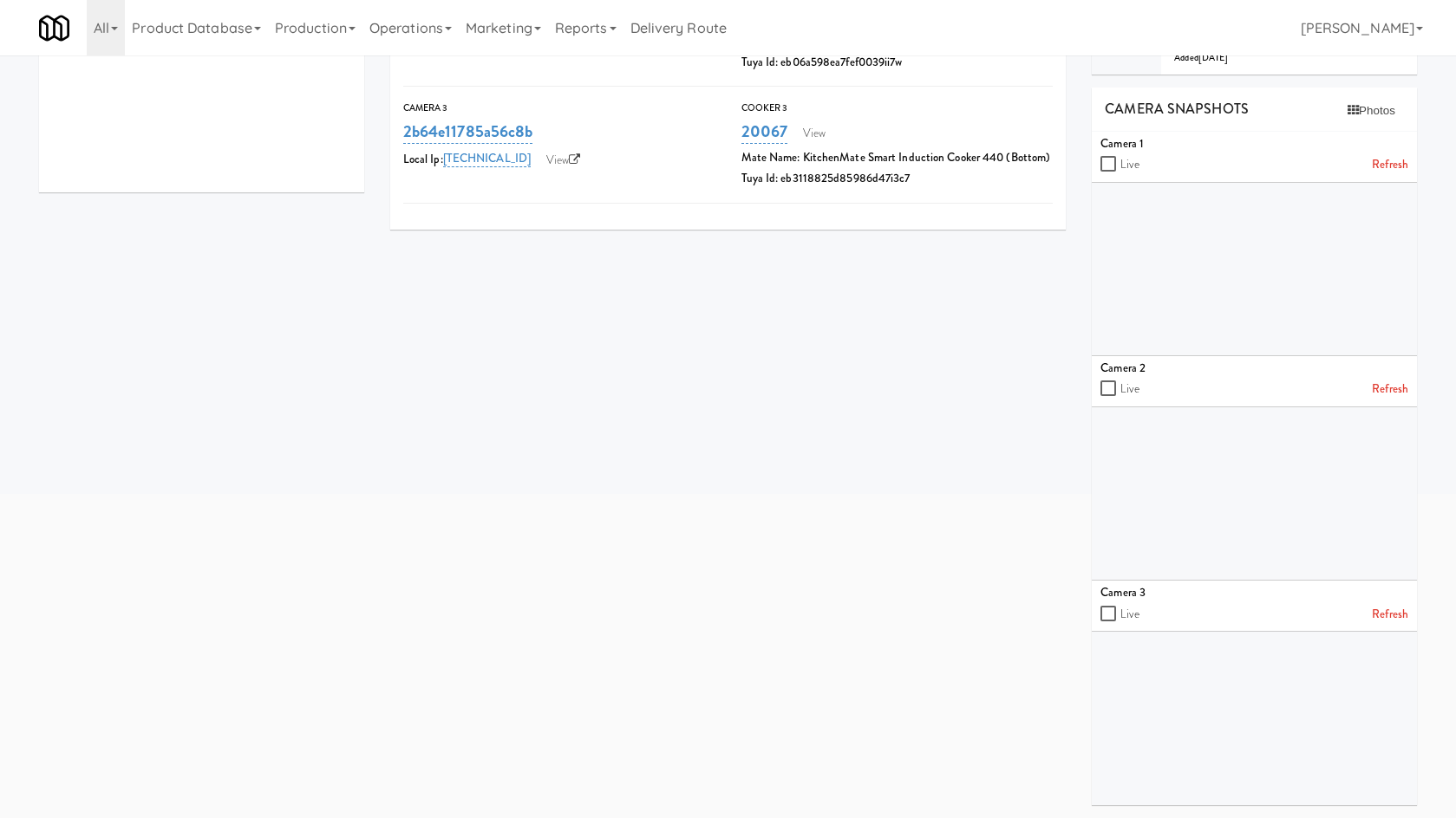
click at [1255, 760] on div at bounding box center [1253, 719] width 325 height 174
click at [1395, 159] on link "Refresh" at bounding box center [1390, 165] width 36 height 22
click at [1389, 390] on link "Refresh" at bounding box center [1390, 390] width 36 height 22
click at [1394, 619] on link "Refresh" at bounding box center [1390, 615] width 36 height 22
click at [825, 737] on div "3-1-1-124-STND Tablet AWD-UKN-AAAAD View Adyen Terminal Id UX410-987462418 View…" at bounding box center [902, 250] width 1052 height 1136
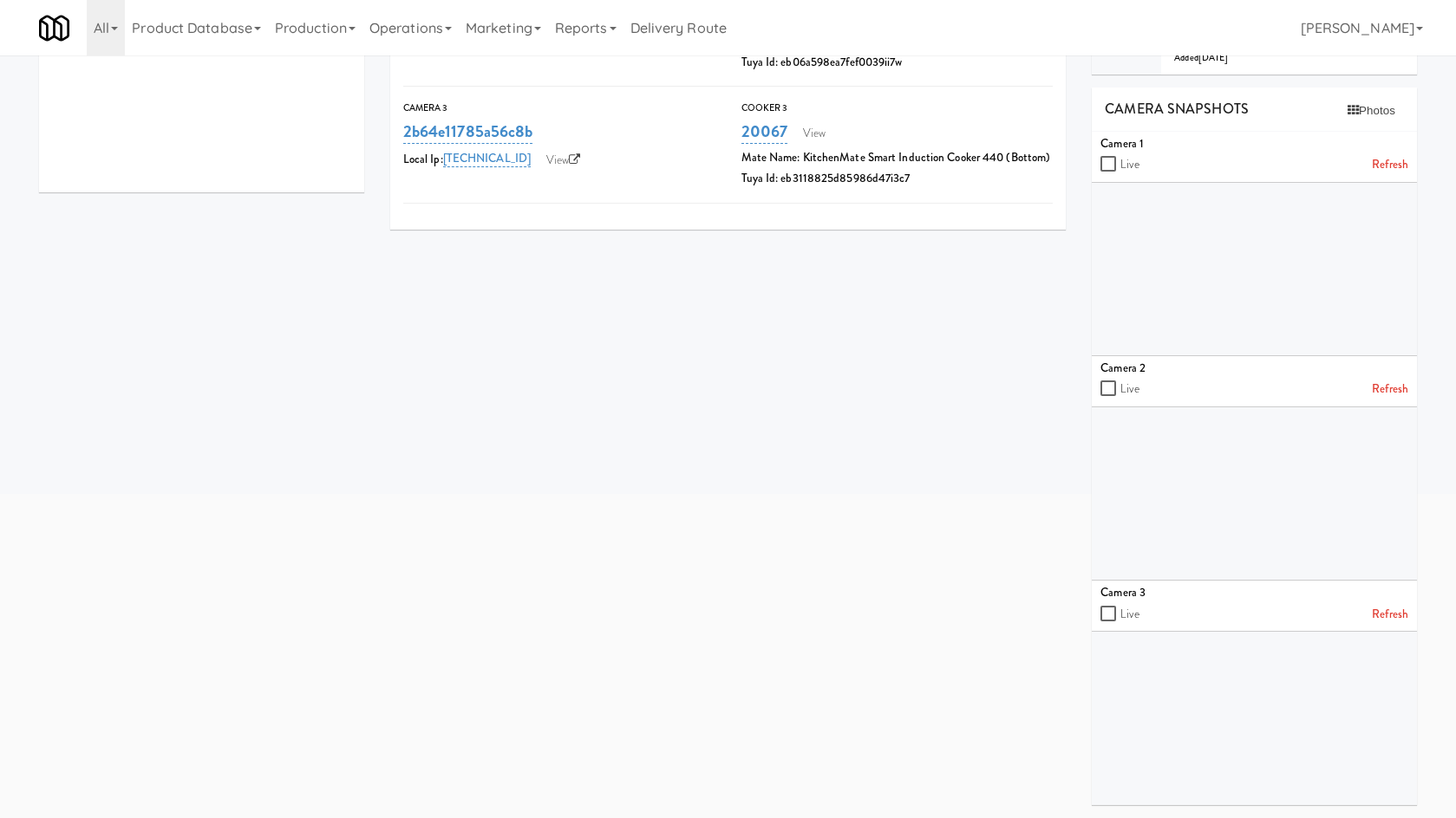
click at [1399, 166] on link "Refresh" at bounding box center [1390, 165] width 36 height 22
click at [1376, 616] on link "Refresh" at bounding box center [1390, 615] width 36 height 22
click at [1398, 155] on link "Refresh" at bounding box center [1390, 165] width 36 height 22
click at [1392, 385] on link "Refresh" at bounding box center [1390, 390] width 36 height 22
click at [1386, 620] on link "Refresh" at bounding box center [1390, 615] width 36 height 22
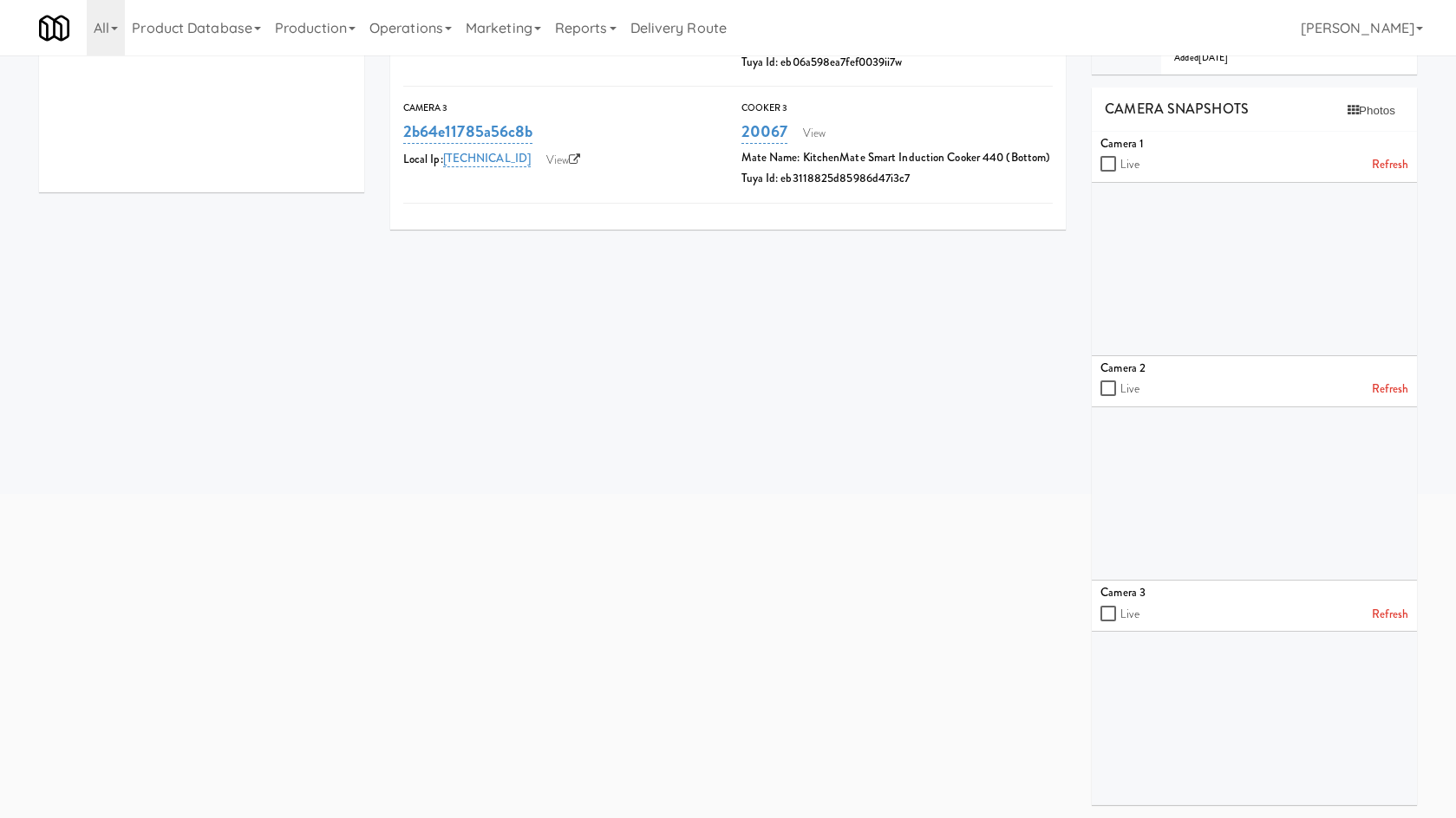
click at [477, 551] on div "3-1-1-124-STND Tablet AWD-UKN-AAAAD View Adyen Terminal Id UX410-987462418 View…" at bounding box center [902, 250] width 1052 height 1136
click at [1386, 169] on link "Refresh" at bounding box center [1390, 165] width 36 height 22
click at [1405, 380] on link "Refresh" at bounding box center [1390, 390] width 36 height 22
click at [1402, 614] on link "Refresh" at bounding box center [1390, 615] width 36 height 22
click at [1401, 611] on link "Refresh" at bounding box center [1390, 615] width 36 height 22
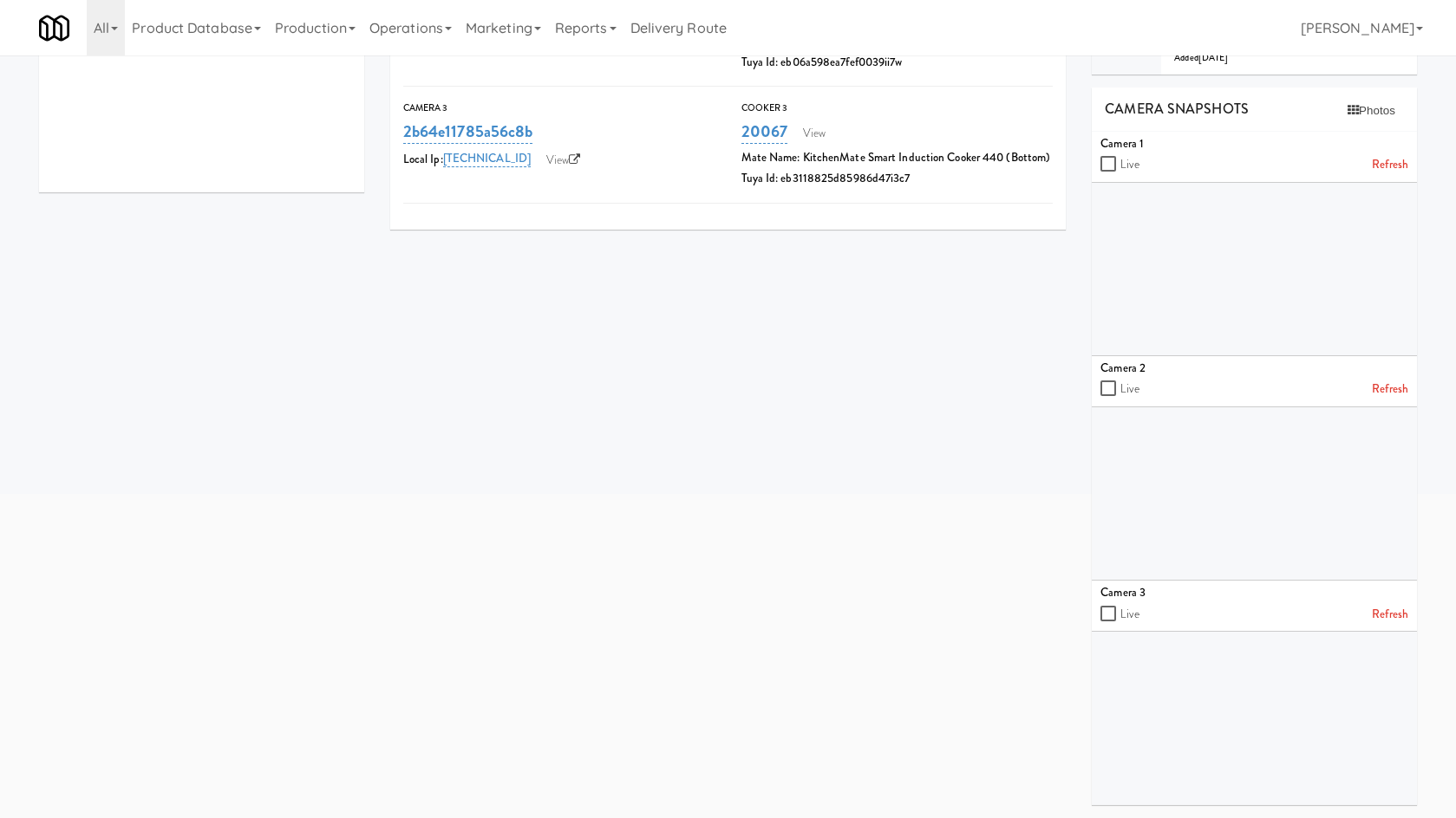
click at [1388, 397] on link "Refresh" at bounding box center [1390, 390] width 36 height 22
click at [1398, 162] on link "Refresh" at bounding box center [1390, 165] width 36 height 22
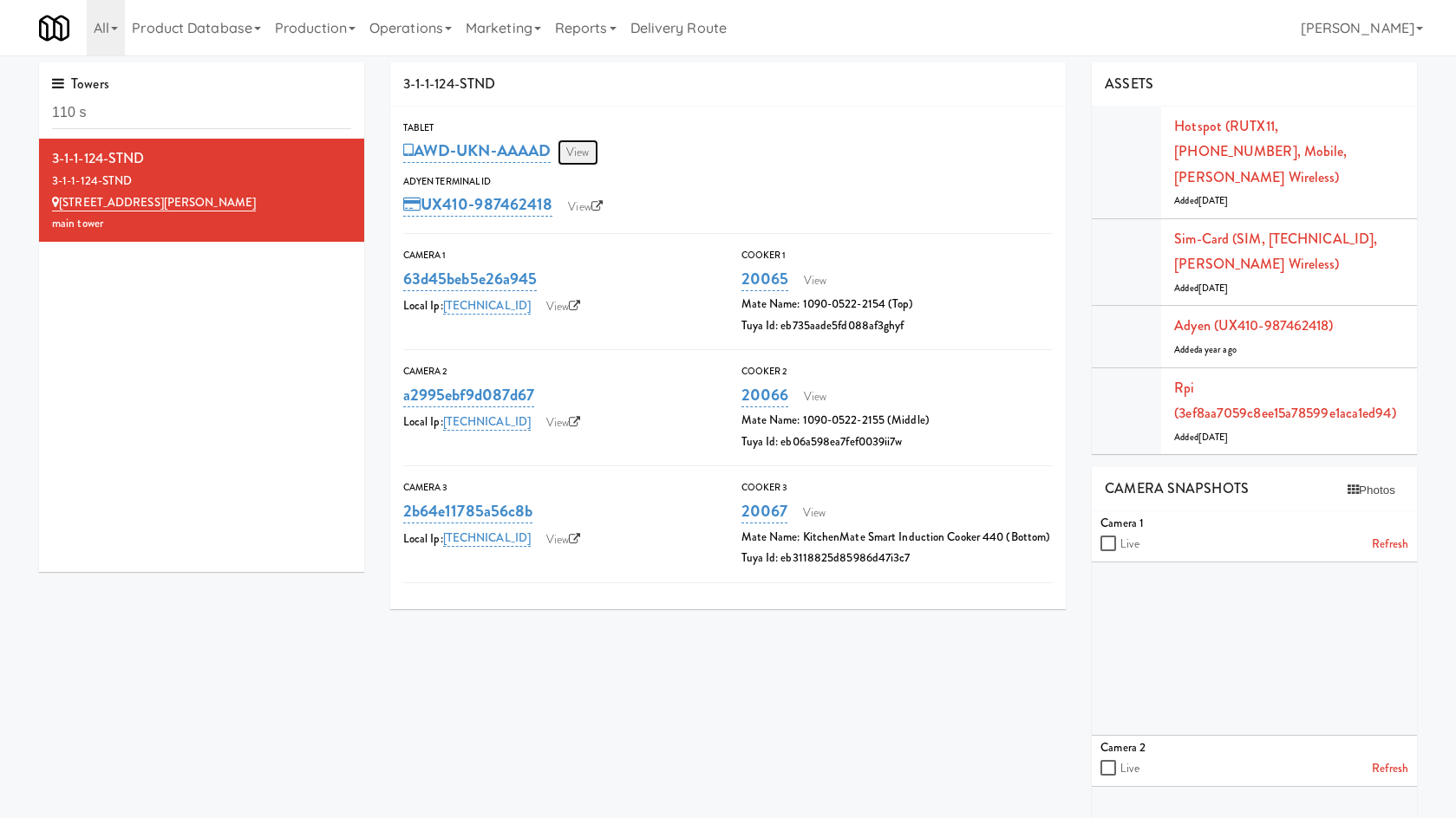
click at [588, 158] on link "View" at bounding box center [578, 153] width 40 height 26
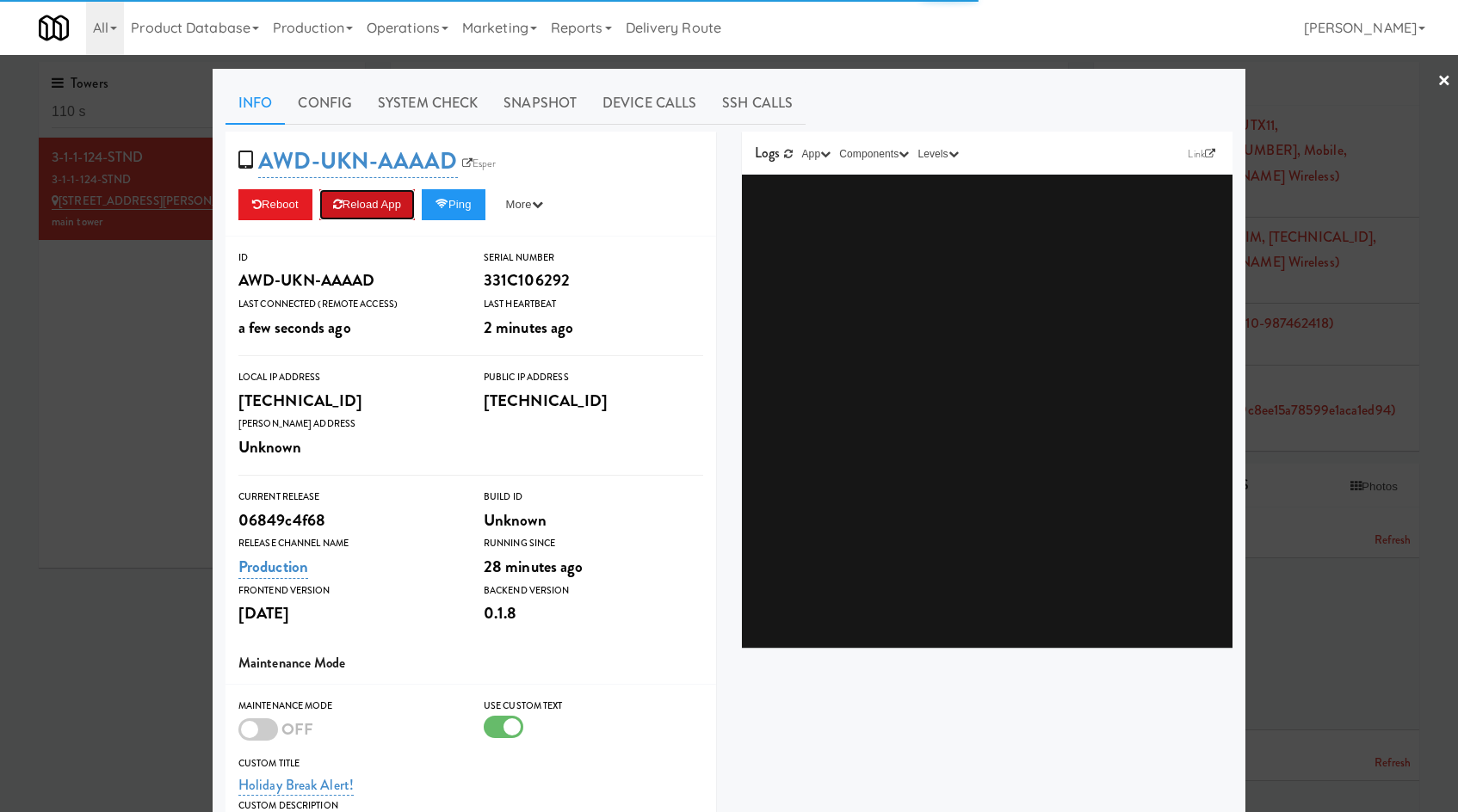
click at [366, 201] on button "Reload App" at bounding box center [367, 204] width 95 height 31
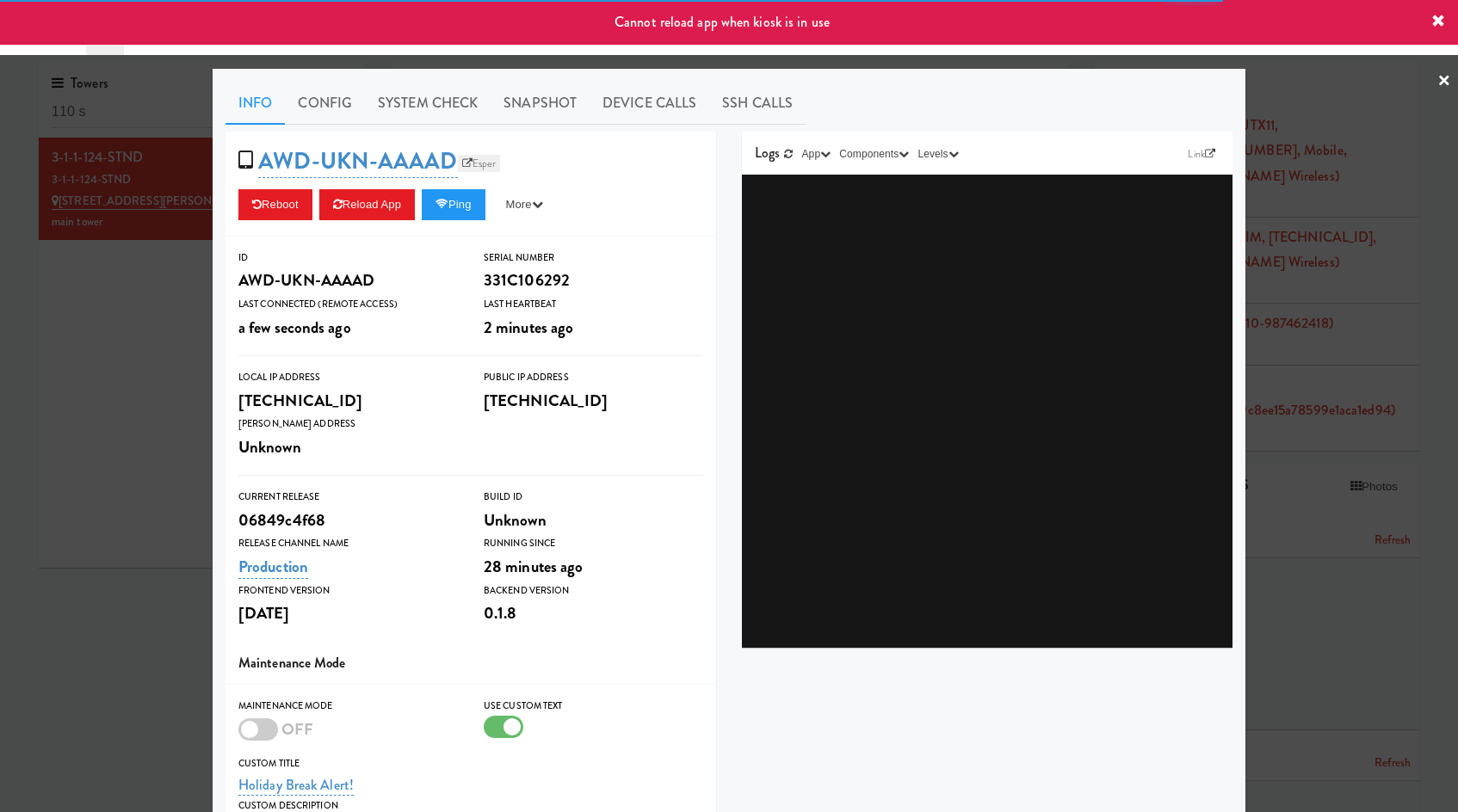
click at [483, 170] on link "Esper" at bounding box center [479, 163] width 43 height 17
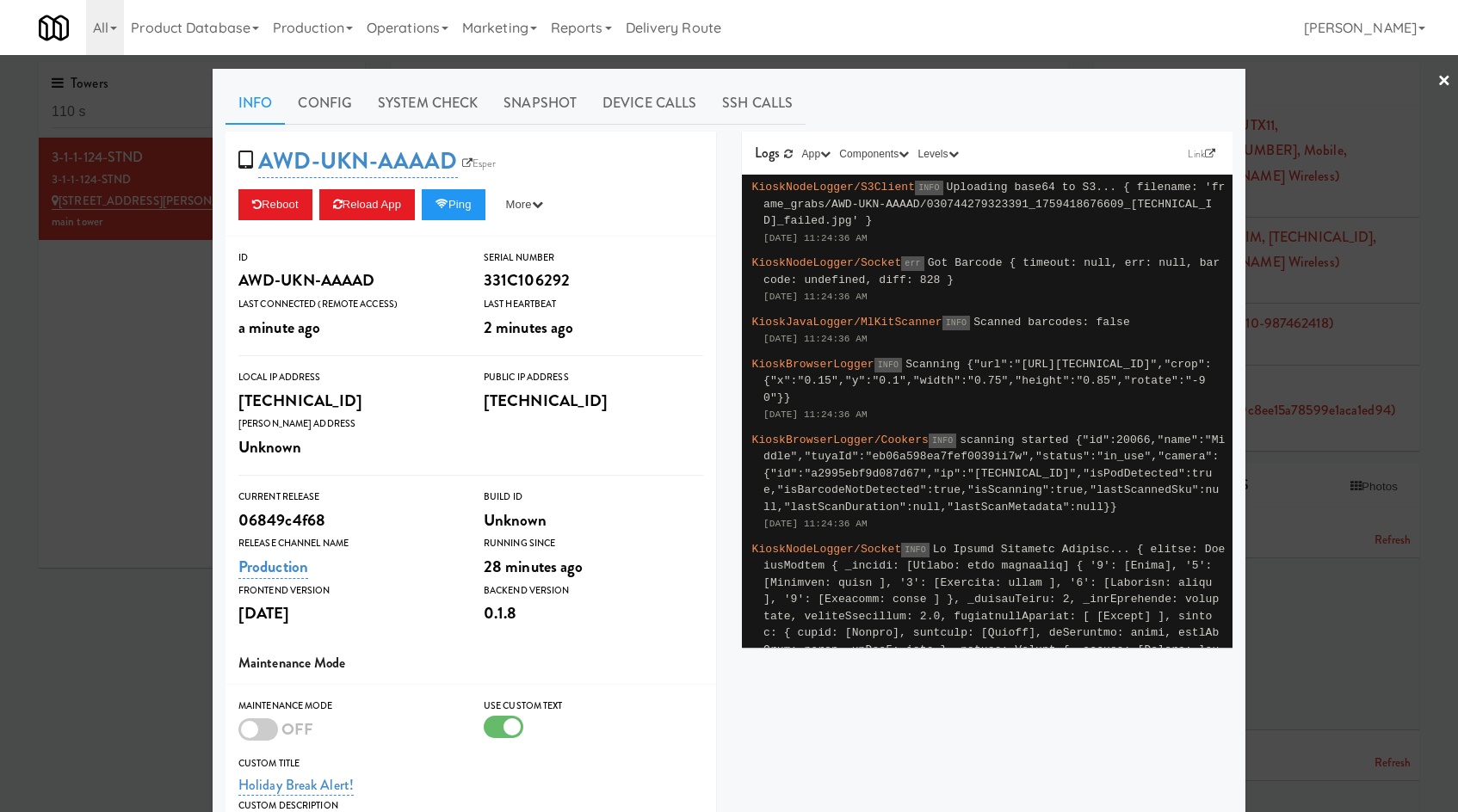
click at [123, 348] on div at bounding box center [729, 406] width 1458 height 812
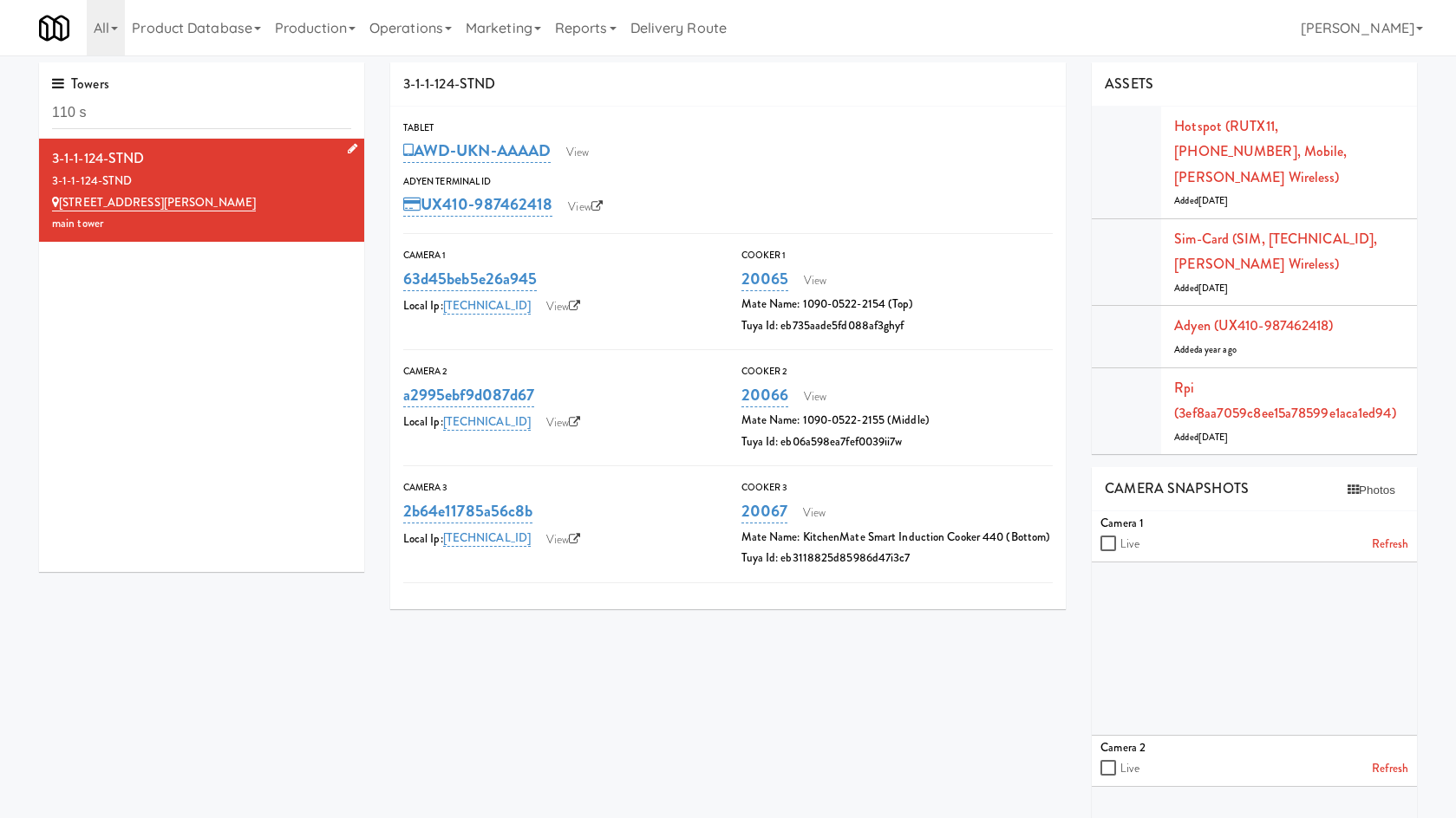
click at [246, 187] on div "3-1-1-124-STND" at bounding box center [201, 182] width 299 height 22
drag, startPoint x: 173, startPoint y: 193, endPoint x: 59, endPoint y: 198, distance: 114.1
click at [59, 198] on div "110 Sheppard Ave E" at bounding box center [201, 204] width 299 height 22
copy link "110 Sheppard Ave E"
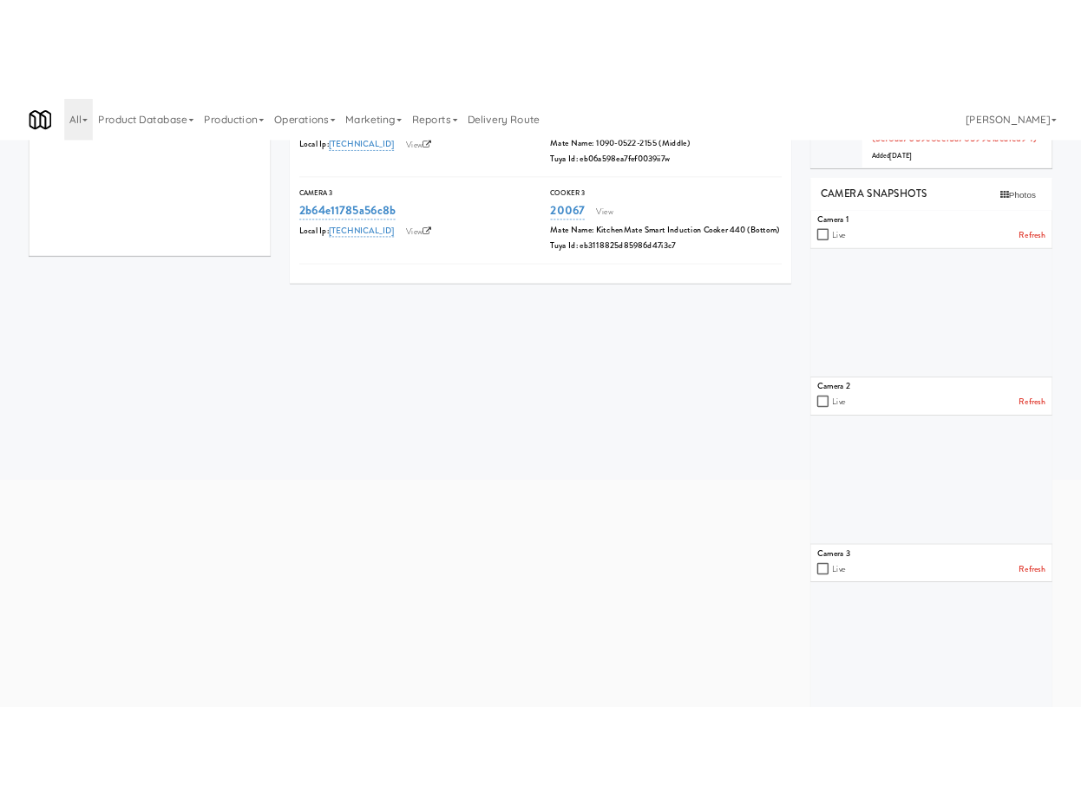
scroll to position [380, 0]
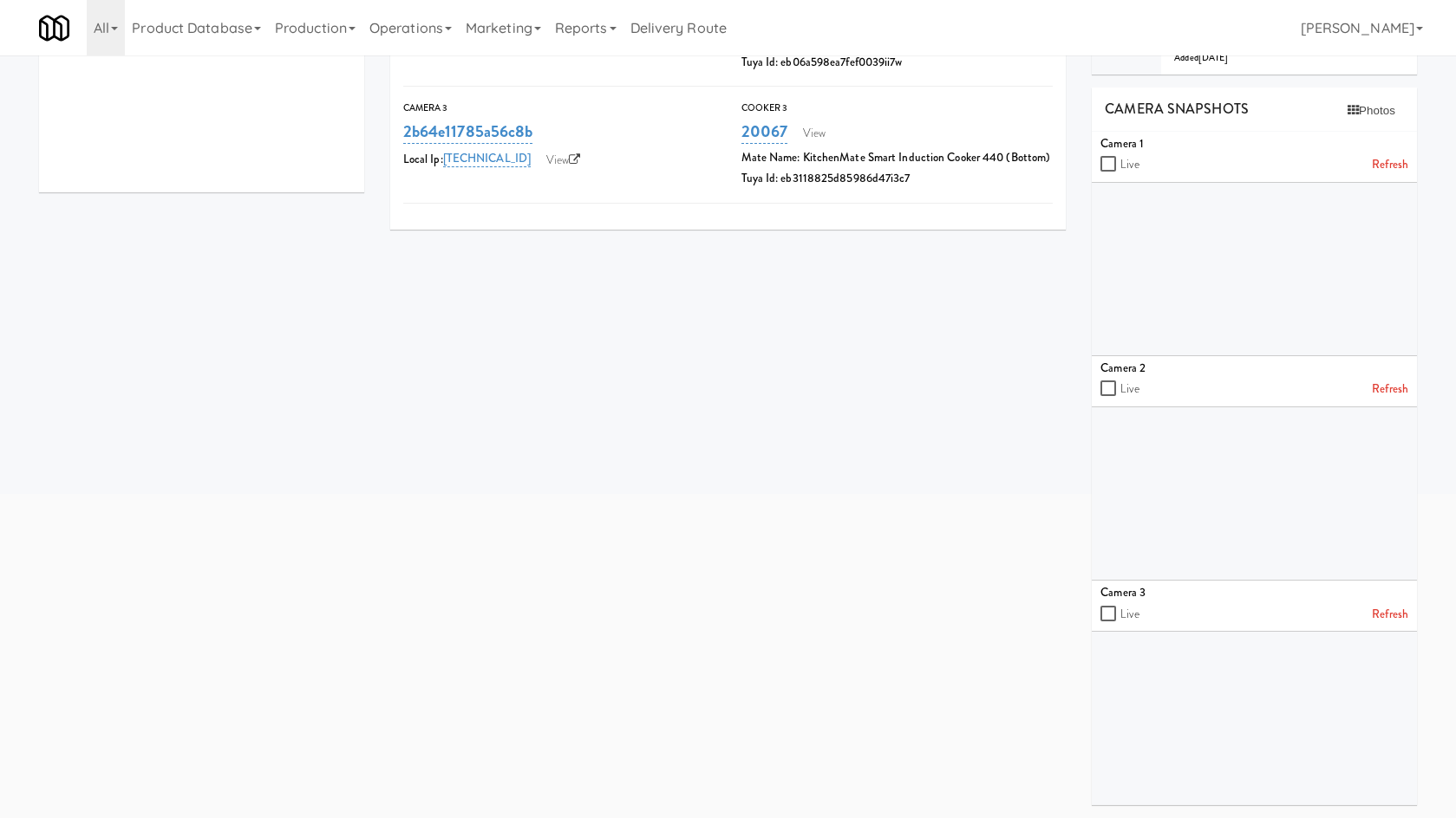
click at [1396, 613] on link "Refresh" at bounding box center [1390, 615] width 36 height 22
click at [1386, 395] on link "Refresh" at bounding box center [1390, 390] width 36 height 22
click at [1391, 166] on link "Refresh" at bounding box center [1390, 165] width 36 height 22
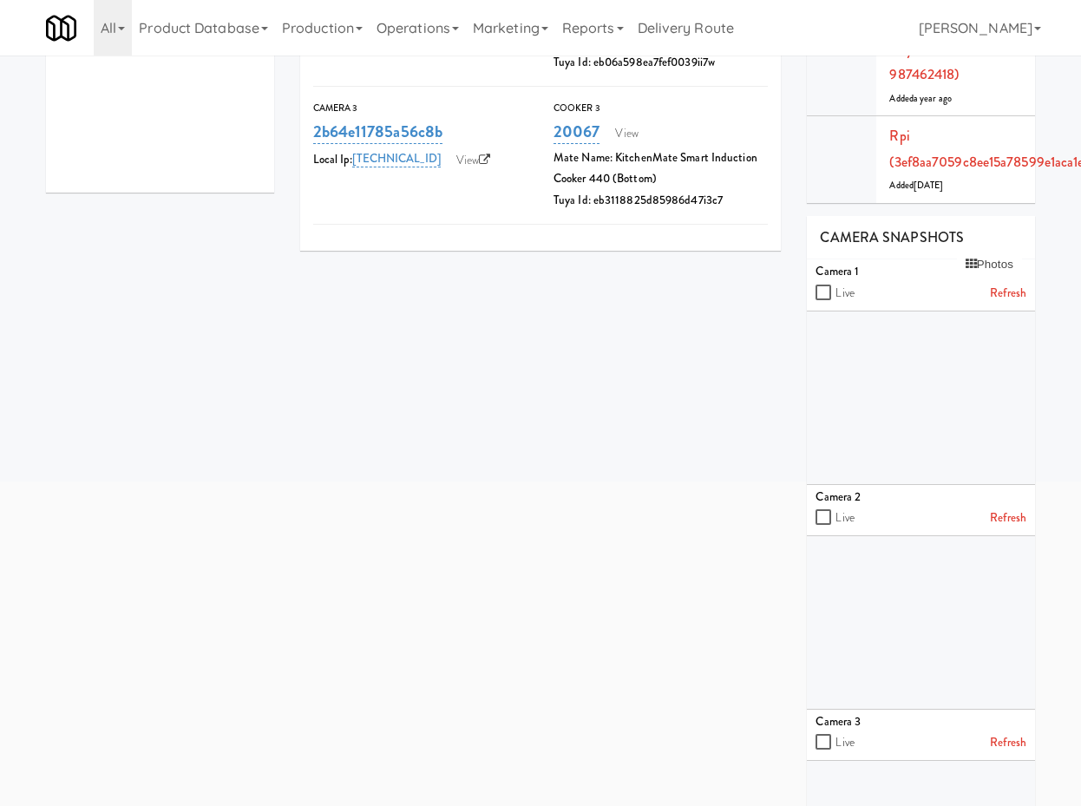
click at [469, 584] on div "3-1-1-124-STND Tablet AWD-UKN-AAAAD View Adyen Terminal Id UX410-987462418 View…" at bounding box center [668, 314] width 762 height 1265
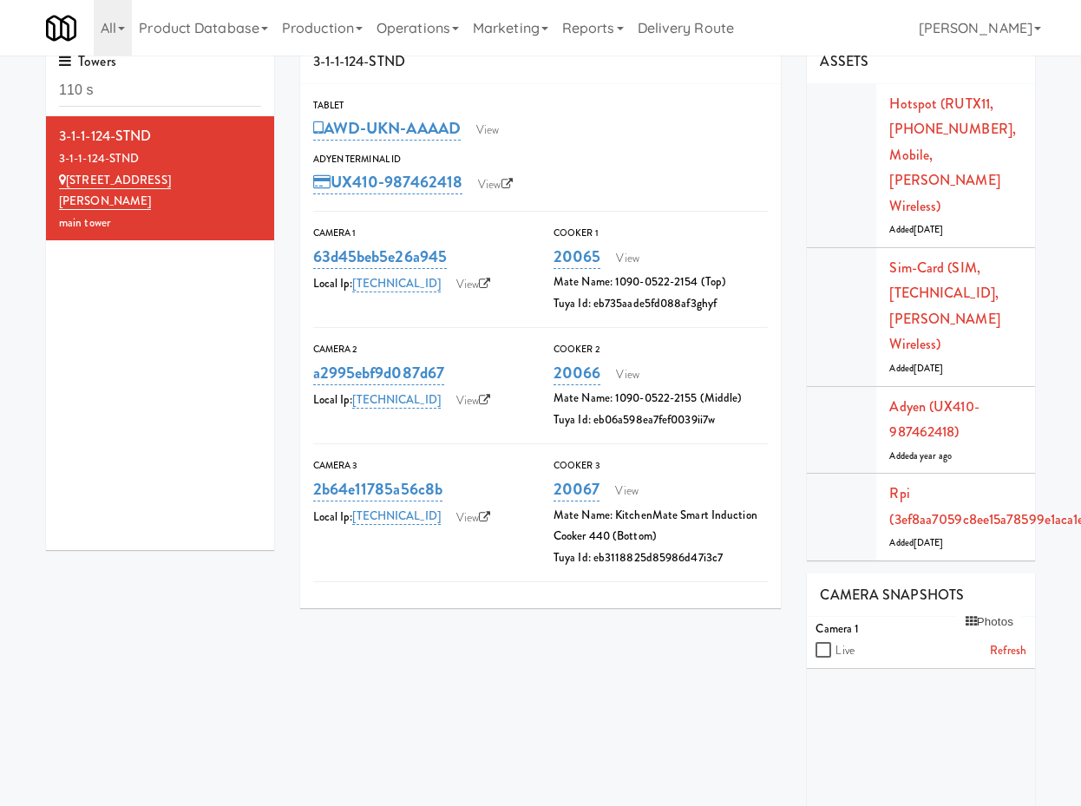
scroll to position [0, 0]
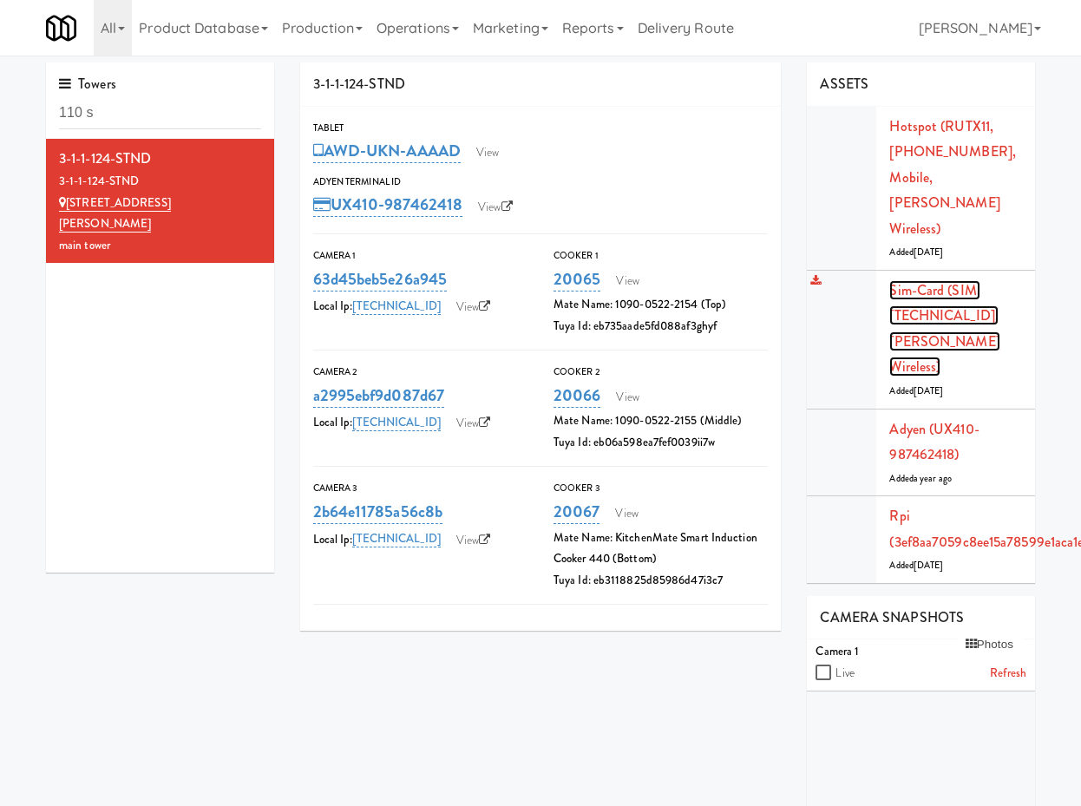
click at [953, 280] on link "Sim-card (SIM, 89011703274042402489, Rogers Wireless)" at bounding box center [944, 328] width 110 height 97
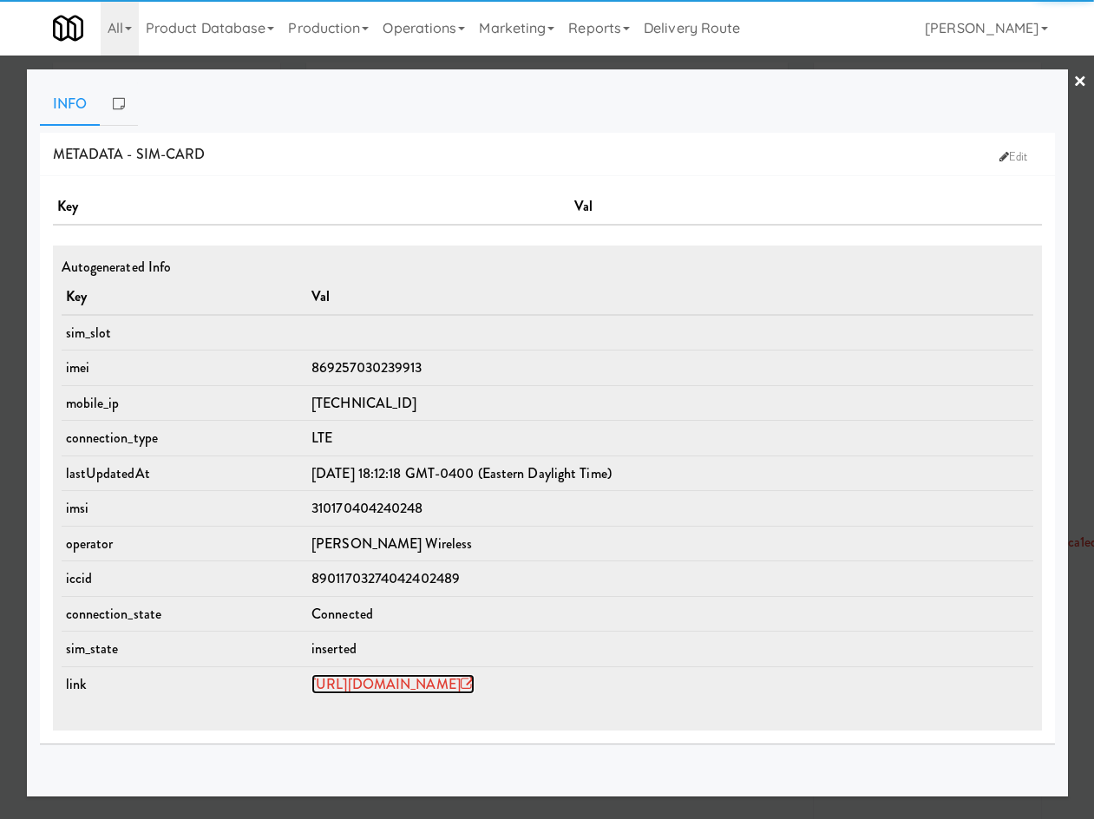
click at [464, 688] on link "https://rms.teltonika-networks.com/devices/889099" at bounding box center [392, 684] width 163 height 20
click at [445, 63] on div at bounding box center [547, 409] width 1094 height 819
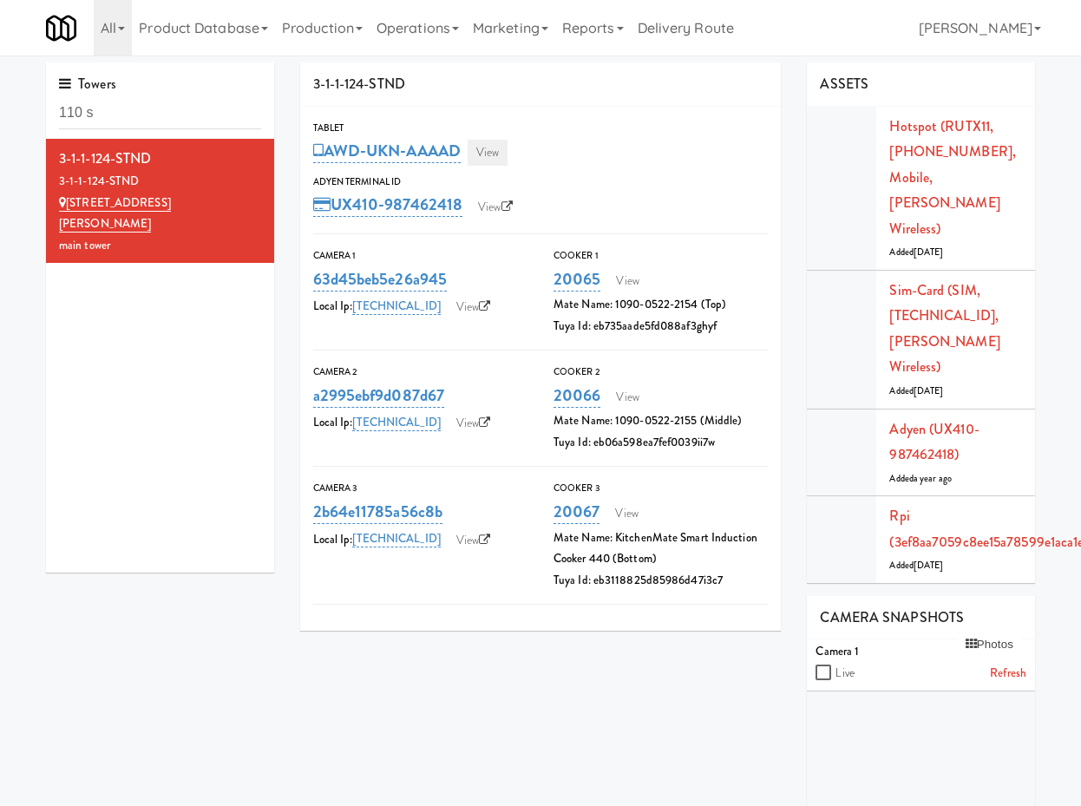
click at [515, 150] on div "AWD-UKN-AAAAD View" at bounding box center [541, 151] width 456 height 30
click at [499, 156] on link "View" at bounding box center [488, 153] width 40 height 26
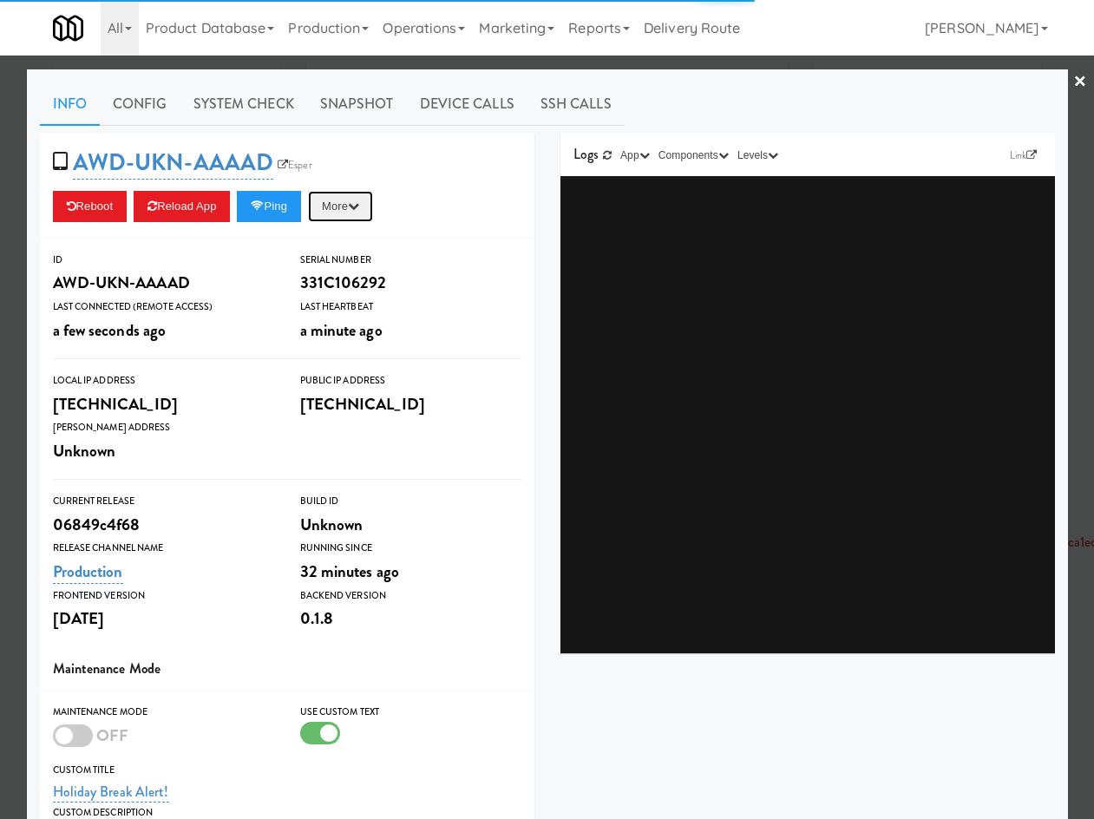
click at [358, 202] on icon "button" at bounding box center [353, 205] width 11 height 11
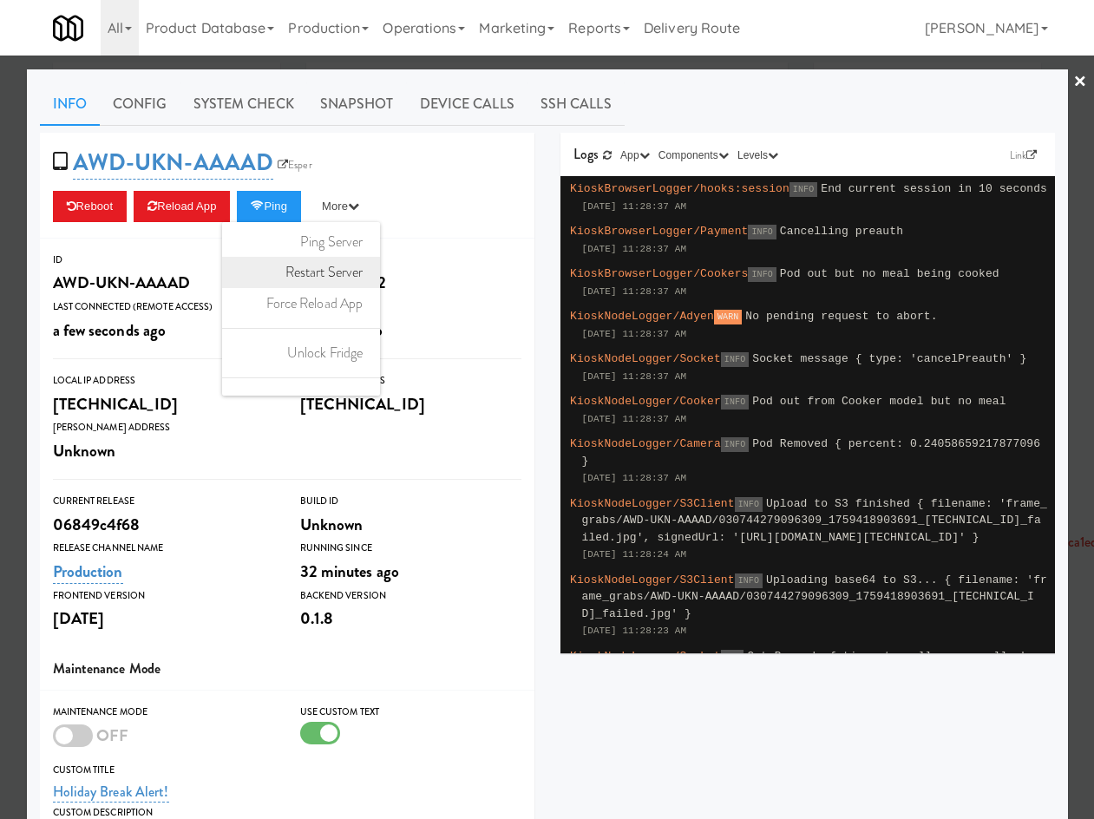
click at [341, 278] on link "Restart Server" at bounding box center [301, 272] width 158 height 31
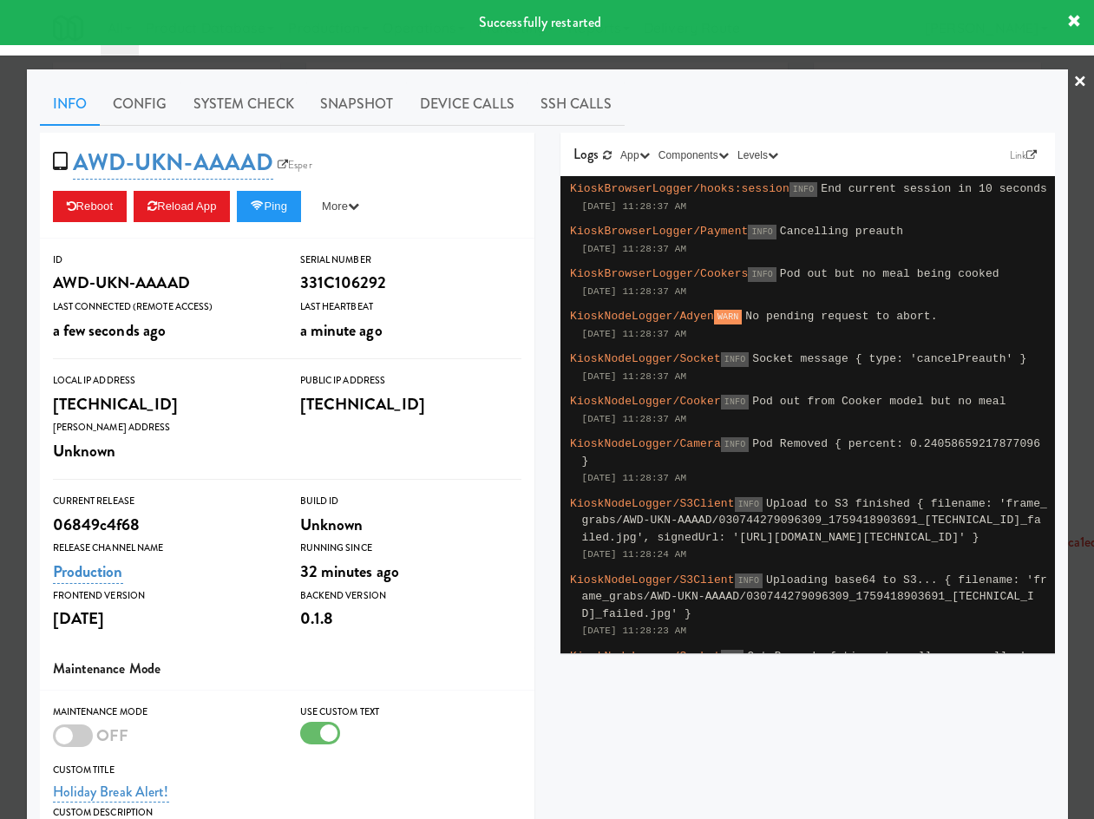
click at [1073, 75] on link "×" at bounding box center [1080, 83] width 14 height 54
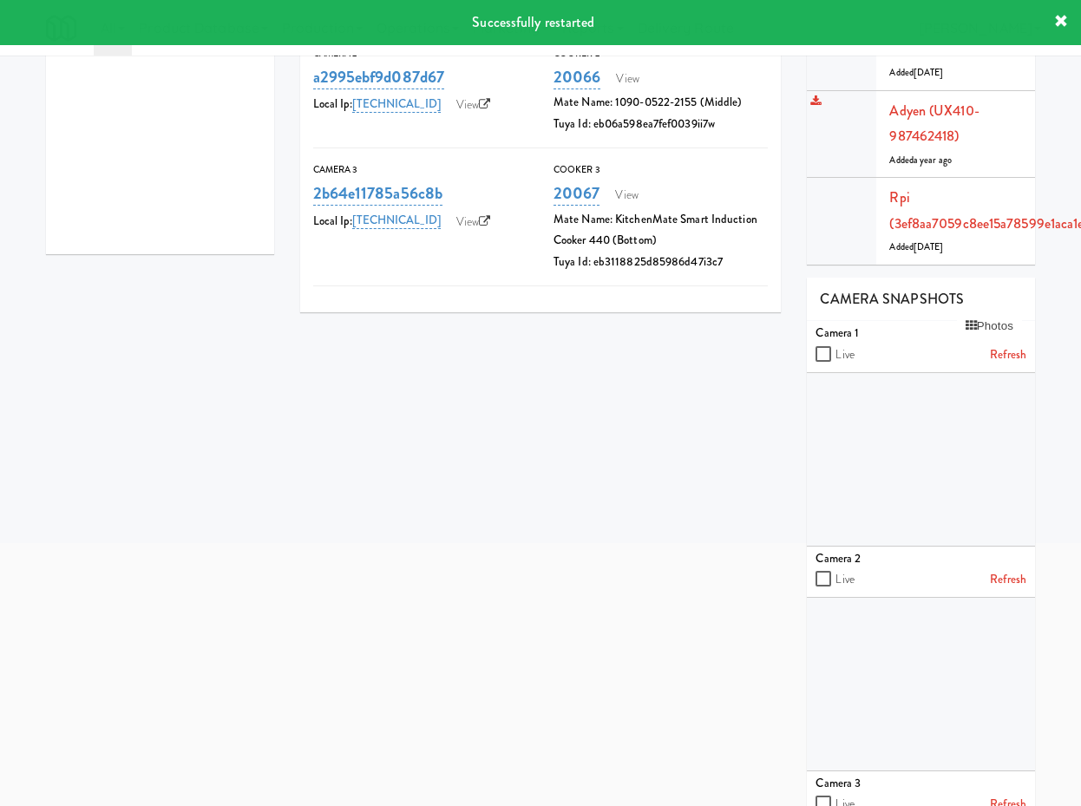
scroll to position [405, 0]
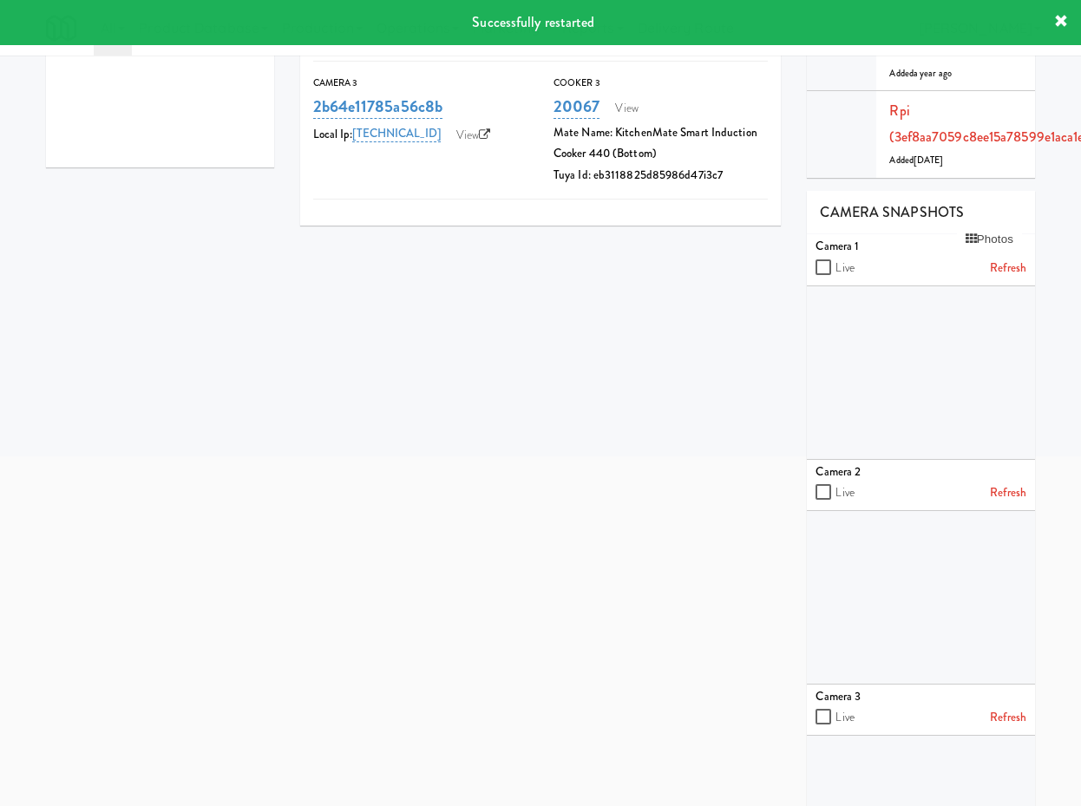
click at [1011, 258] on link "Refresh" at bounding box center [1008, 269] width 36 height 22
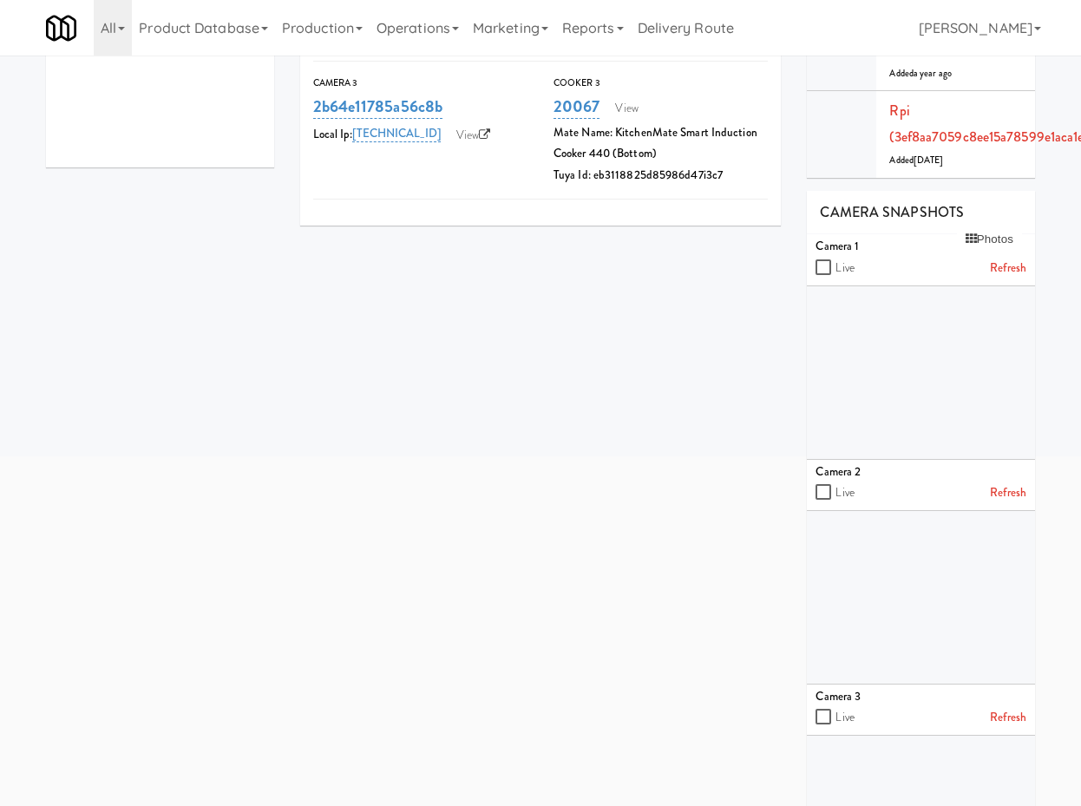
click at [1026, 460] on li "Camera 2 Live Refresh" at bounding box center [920, 485] width 227 height 51
click at [1015, 482] on link "Refresh" at bounding box center [1008, 493] width 36 height 22
click at [1024, 707] on link "Refresh" at bounding box center [1008, 718] width 36 height 22
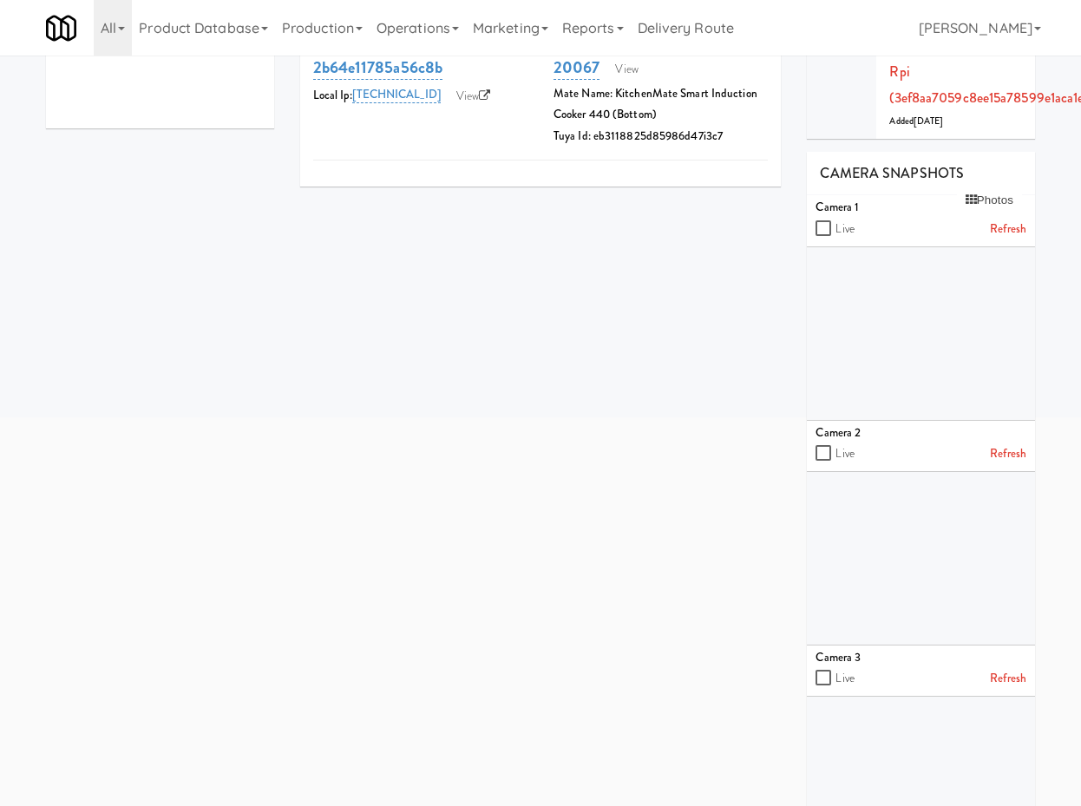
click at [858, 475] on div at bounding box center [920, 558] width 227 height 173
drag, startPoint x: 867, startPoint y: 464, endPoint x: 863, endPoint y: 483, distance: 19.4
click at [863, 483] on div at bounding box center [920, 558] width 227 height 173
click at [1018, 647] on div "Camera 3" at bounding box center [921, 658] width 210 height 22
click at [1008, 668] on link "Refresh" at bounding box center [1008, 679] width 36 height 22
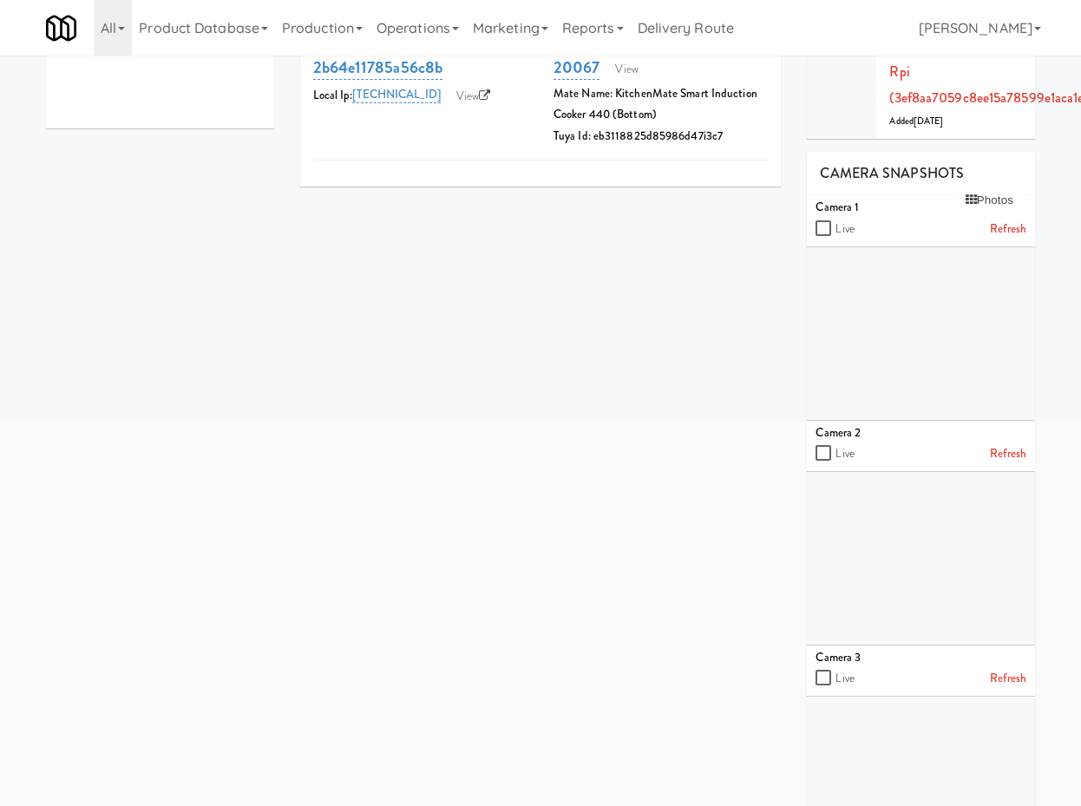
click at [465, 585] on div "3-1-1-124-STND Tablet AWD-UKN-AAAAD View Adyen Terminal Id UX410-987462418 View…" at bounding box center [668, 250] width 762 height 1265
click at [1000, 443] on link "Refresh" at bounding box center [1008, 454] width 36 height 22
click at [1013, 443] on link "Refresh" at bounding box center [1008, 454] width 36 height 22
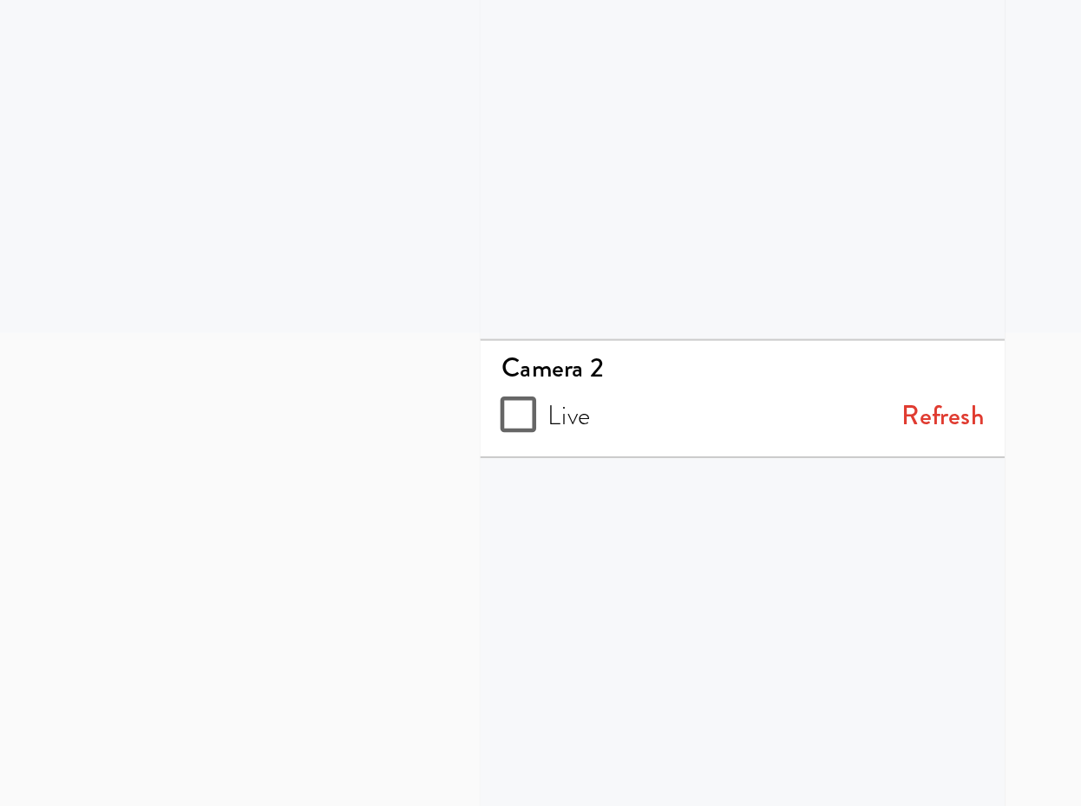
scroll to position [444, 33]
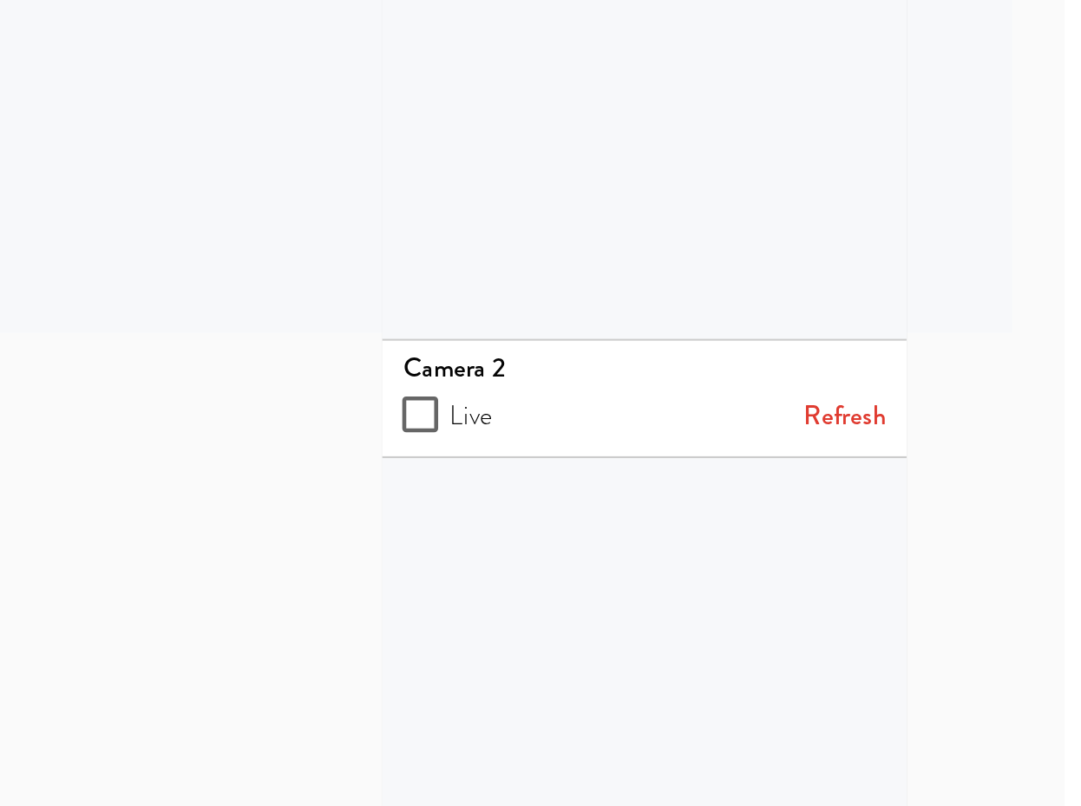
drag, startPoint x: 795, startPoint y: 502, endPoint x: 830, endPoint y: 502, distance: 35.6
click at [982, 443] on link "Refresh" at bounding box center [978, 454] width 36 height 22
click at [978, 443] on link "Refresh" at bounding box center [978, 454] width 36 height 22
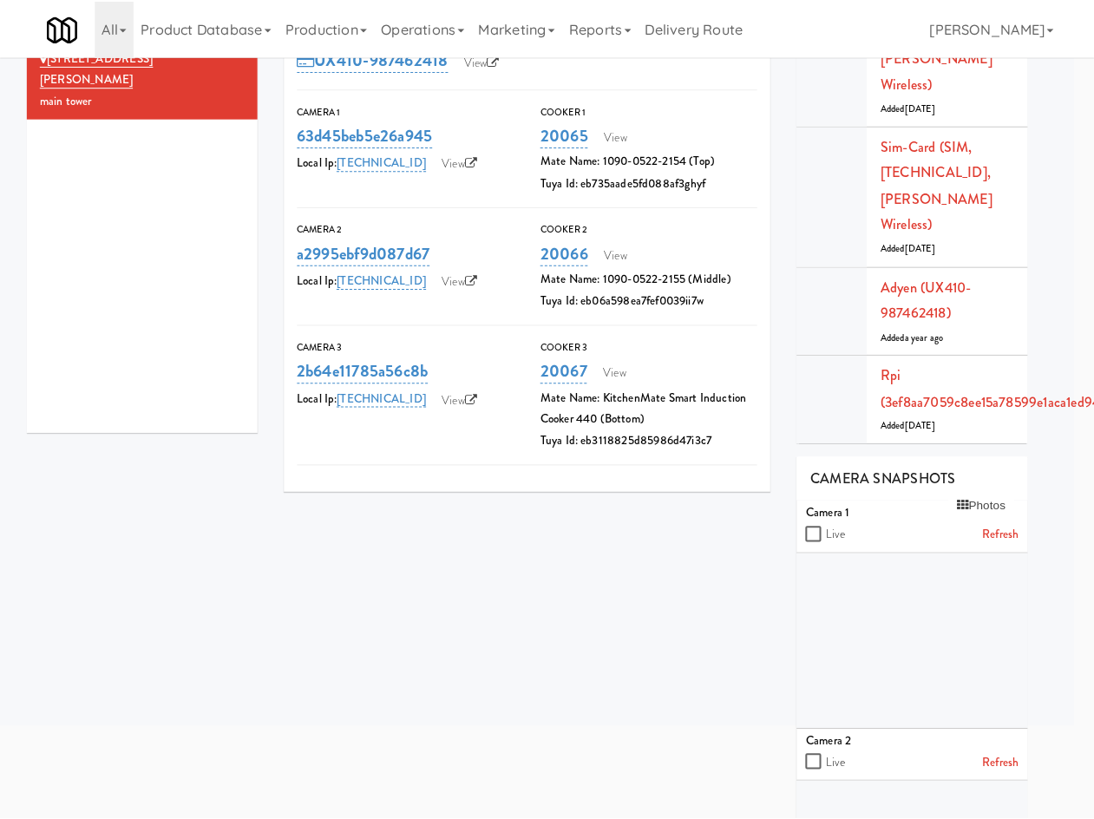
scroll to position [0, 20]
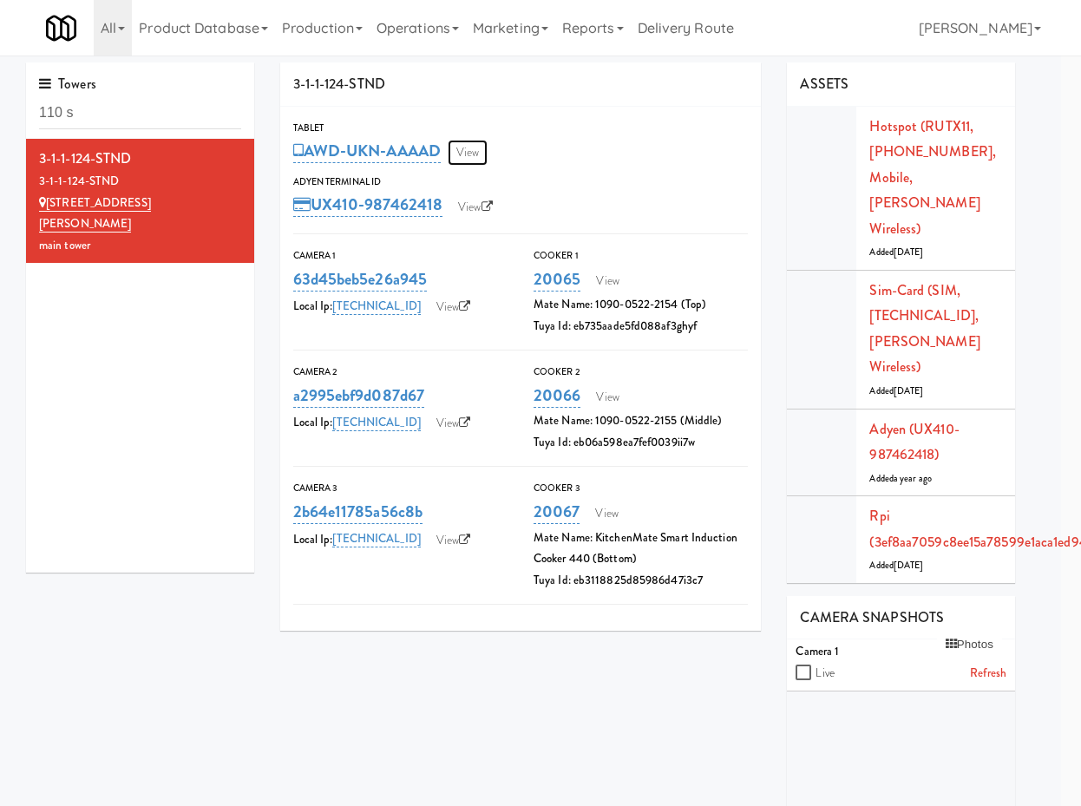
click at [466, 154] on link "View" at bounding box center [468, 153] width 40 height 26
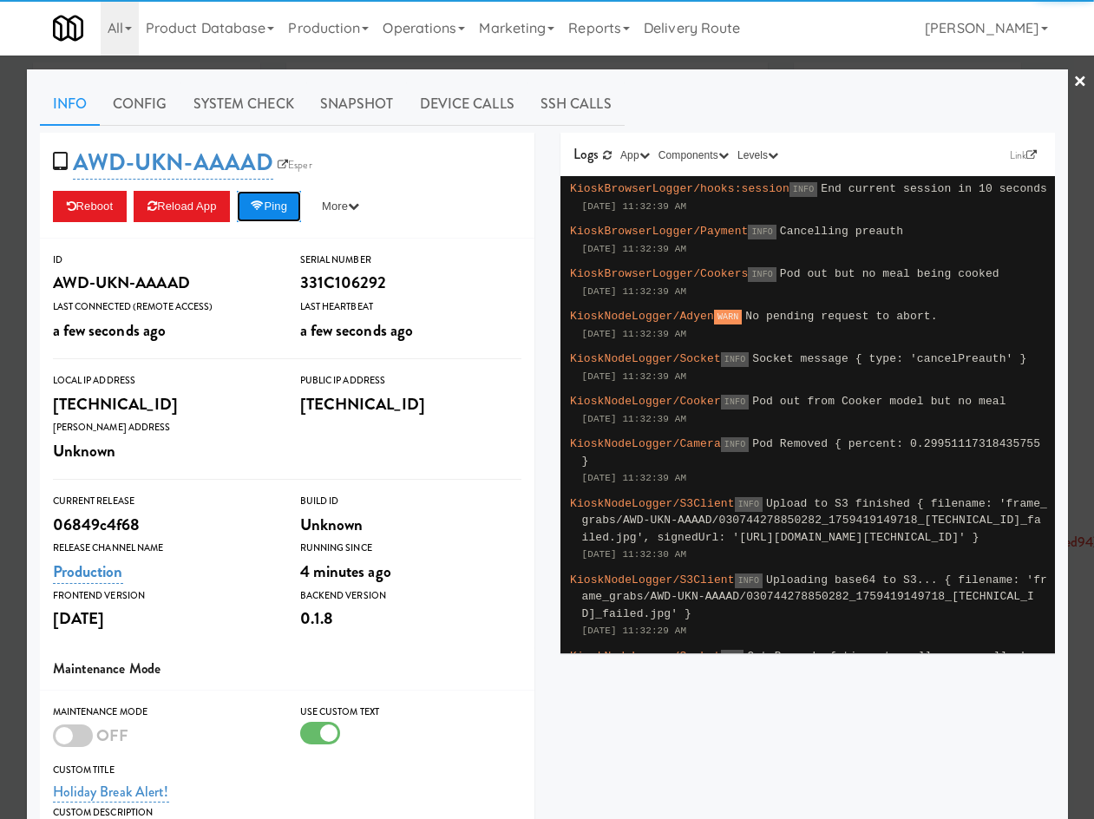
click at [274, 199] on button "Ping" at bounding box center [269, 206] width 64 height 31
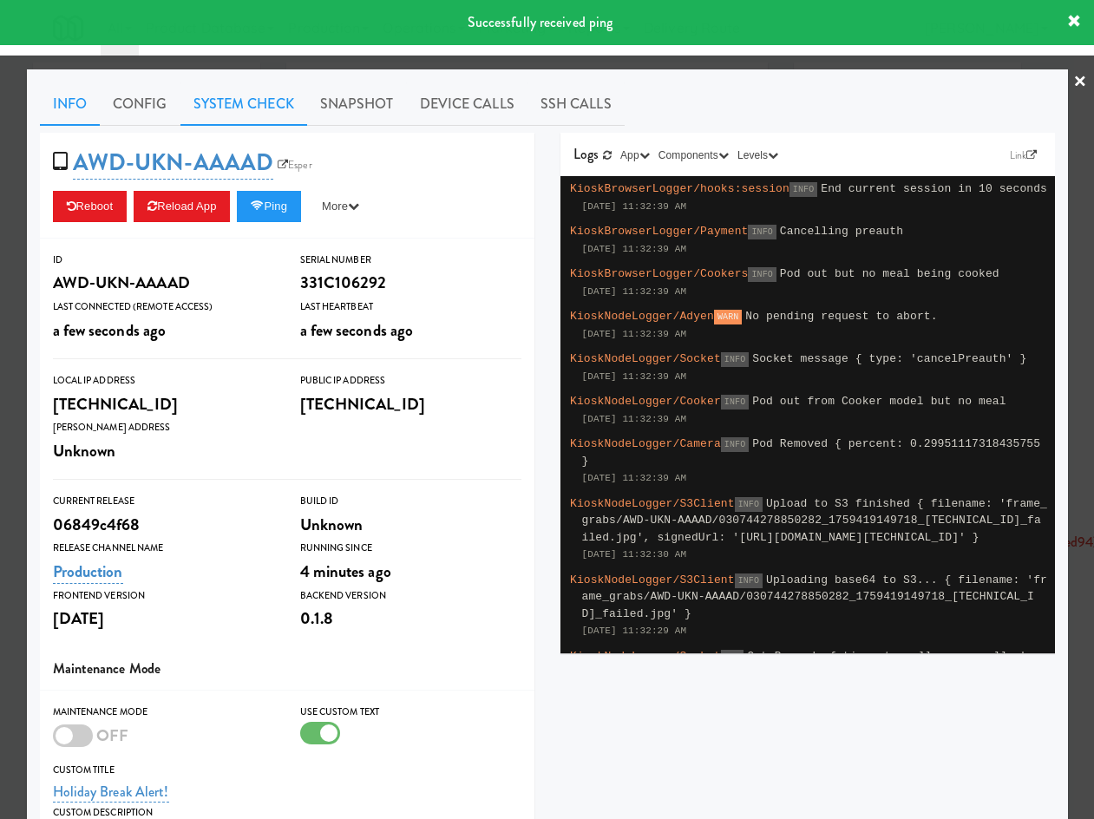
click at [280, 108] on link "System Check" at bounding box center [243, 103] width 127 height 43
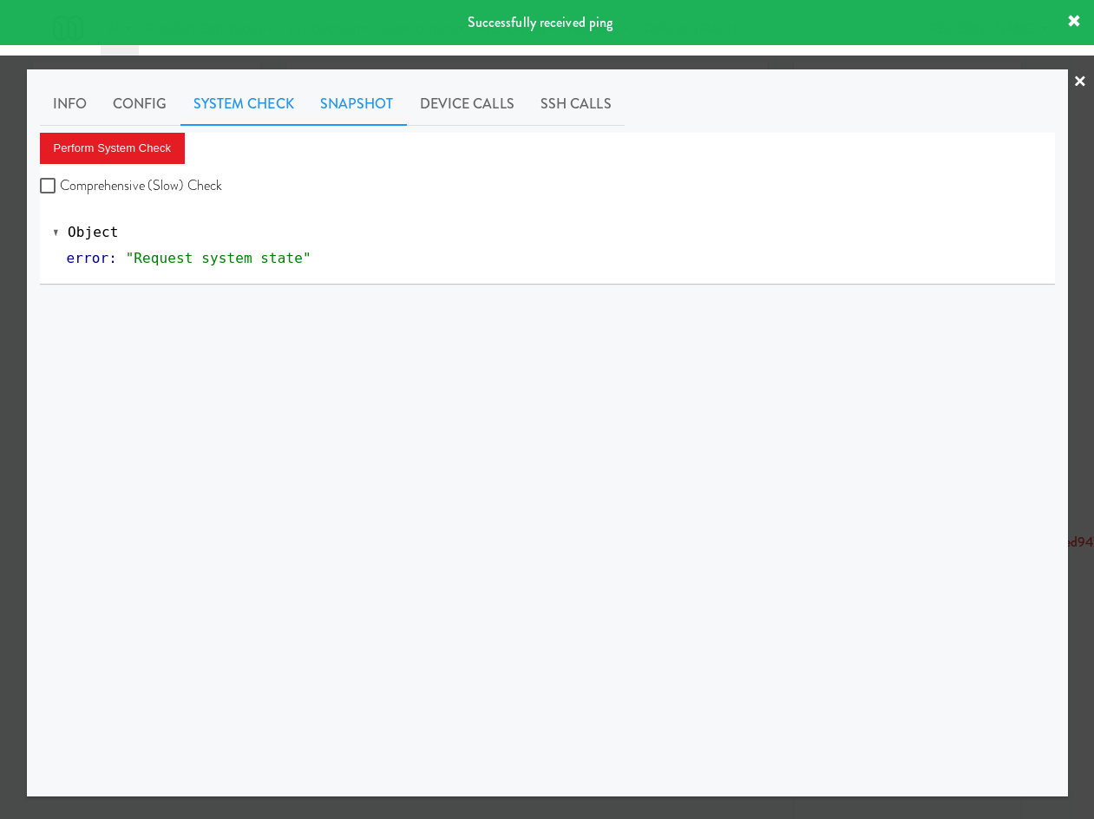
click at [368, 97] on link "Snapshot" at bounding box center [357, 103] width 100 height 43
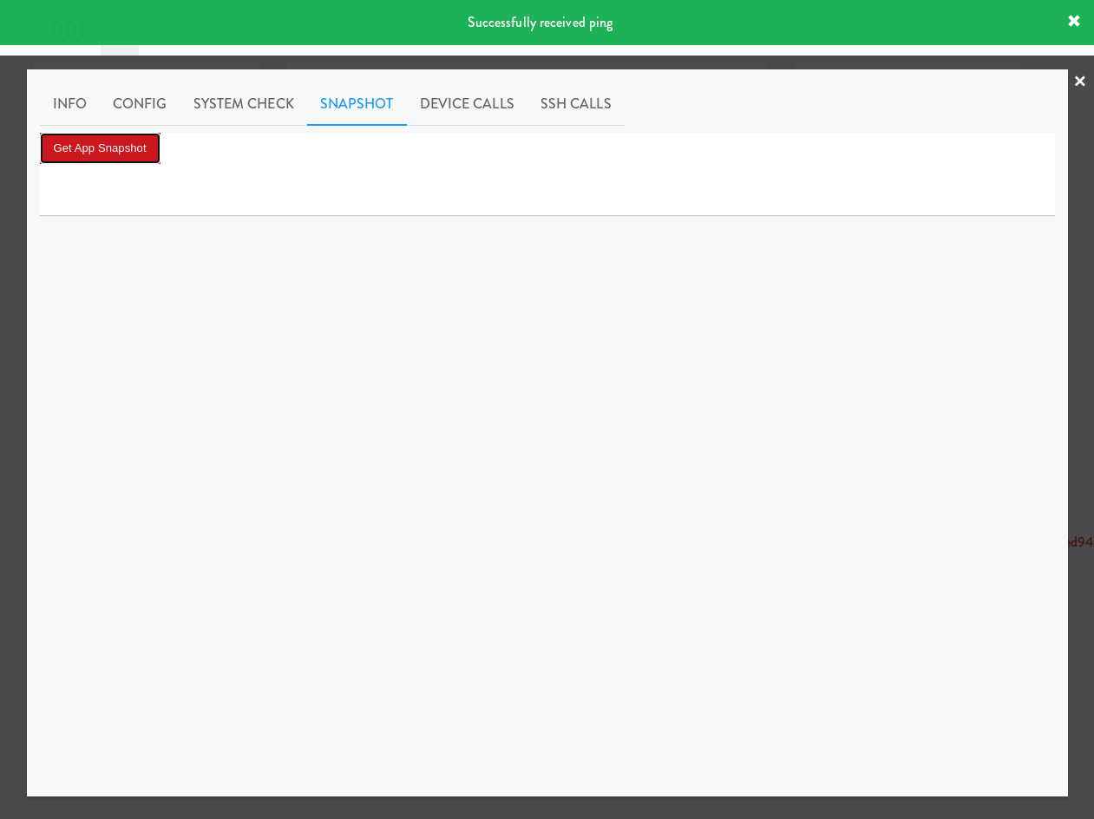
click at [127, 139] on button "Get App Snapshot" at bounding box center [100, 148] width 121 height 31
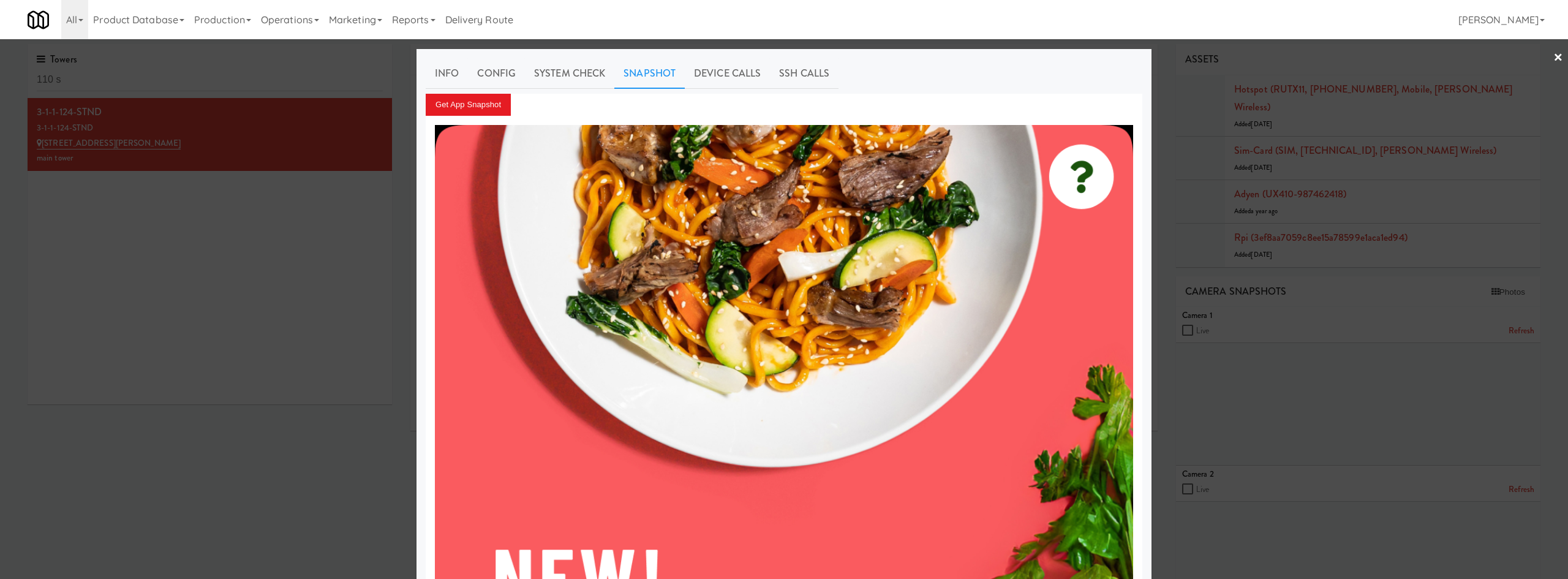
drag, startPoint x: 1136, startPoint y: 62, endPoint x: 1339, endPoint y: 76, distance: 203.5
click at [1028, 396] on div at bounding box center [784, 290] width 1568 height 579
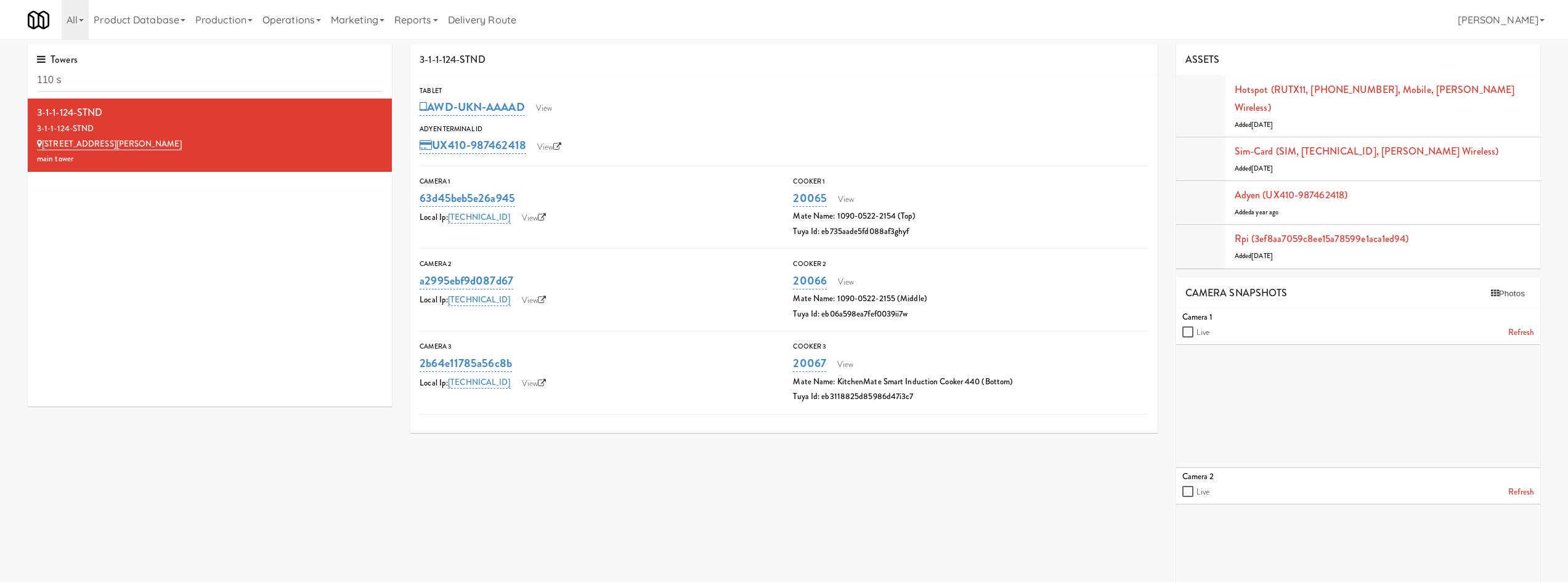
click at [1034, 485] on link "Refresh" at bounding box center [1521, 493] width 26 height 16
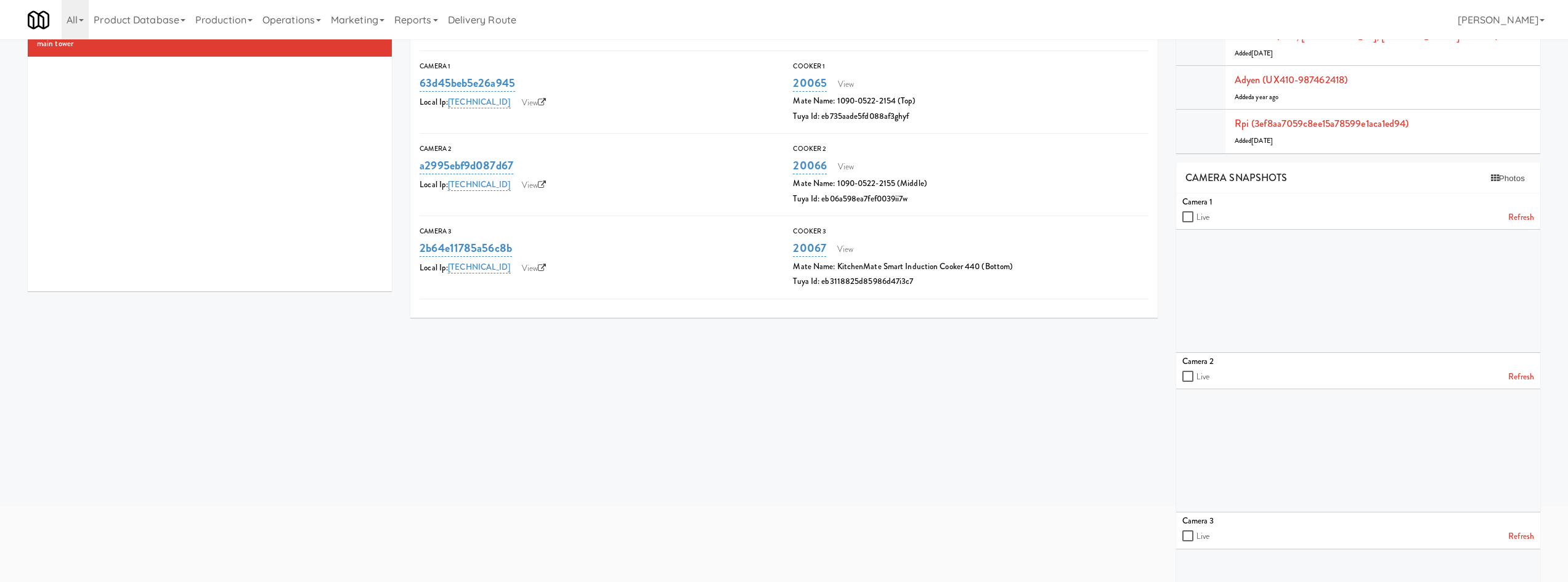
scroll to position [197, 0]
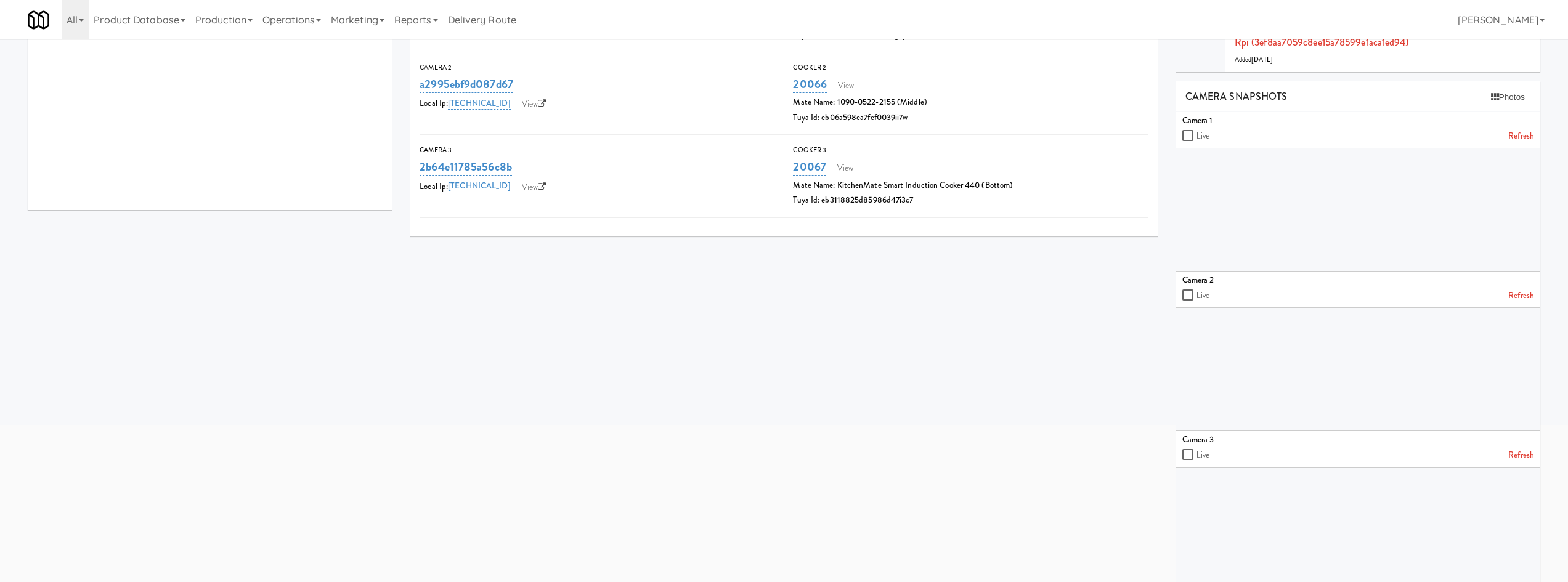
click at [1034, 288] on link "Refresh" at bounding box center [1521, 296] width 26 height 16
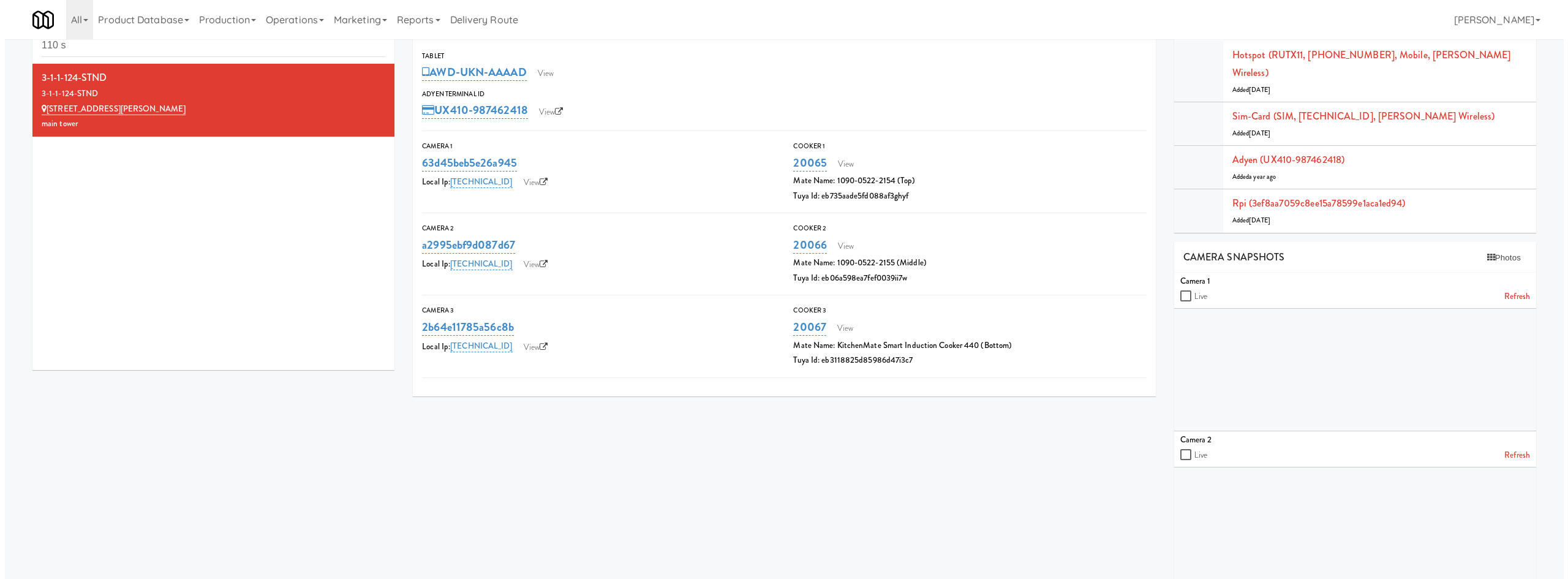
scroll to position [0, 0]
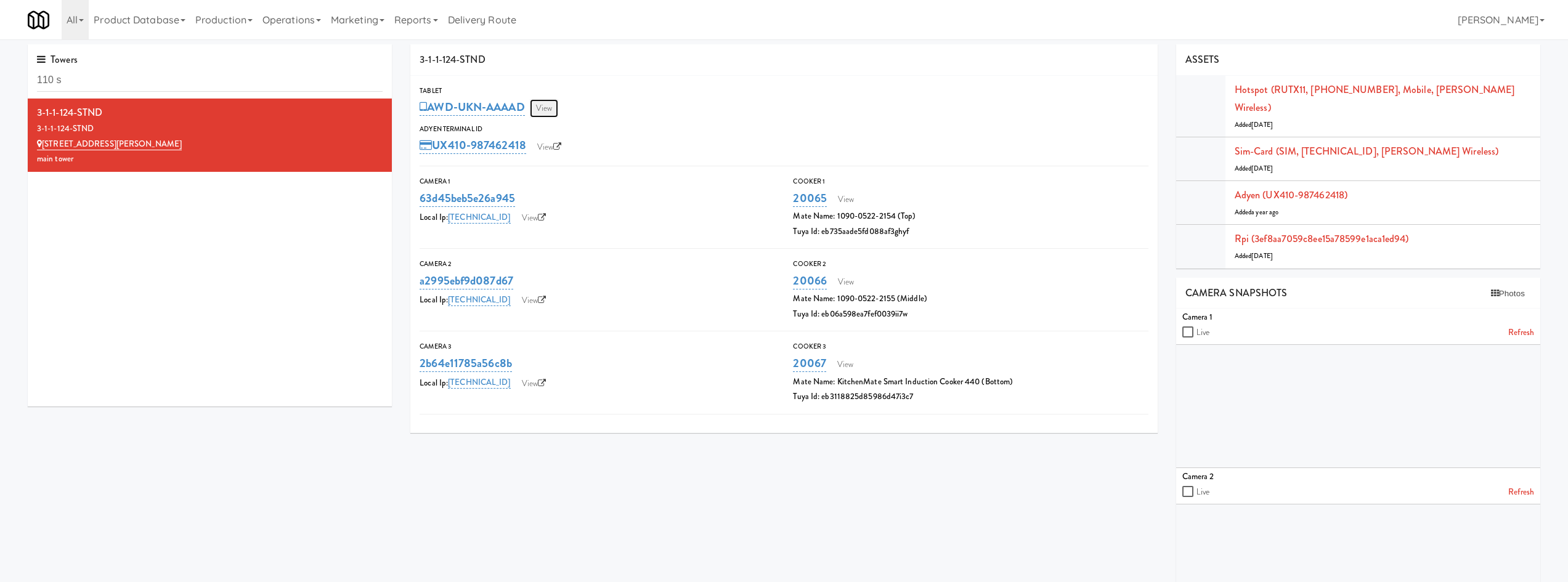
click at [545, 103] on link "View" at bounding box center [544, 109] width 28 height 18
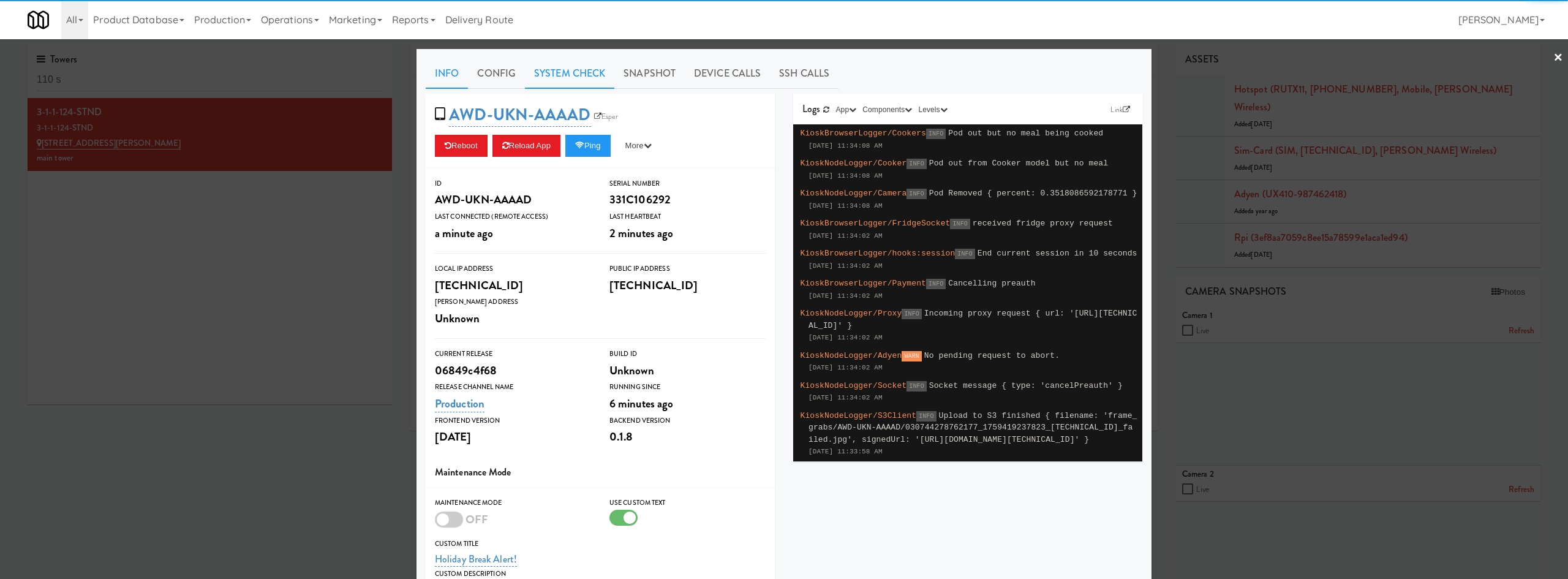
click at [602, 62] on link "System Check" at bounding box center [570, 73] width 90 height 30
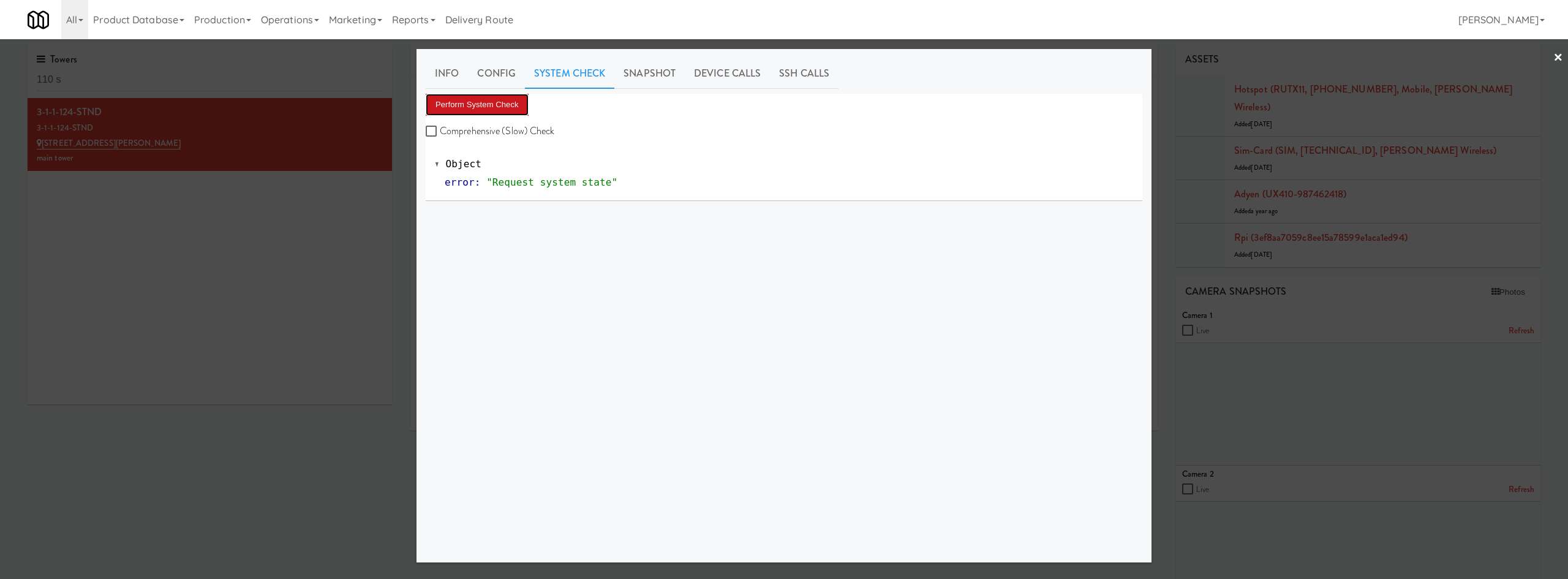
click at [476, 108] on button "Perform System Check" at bounding box center [477, 105] width 103 height 22
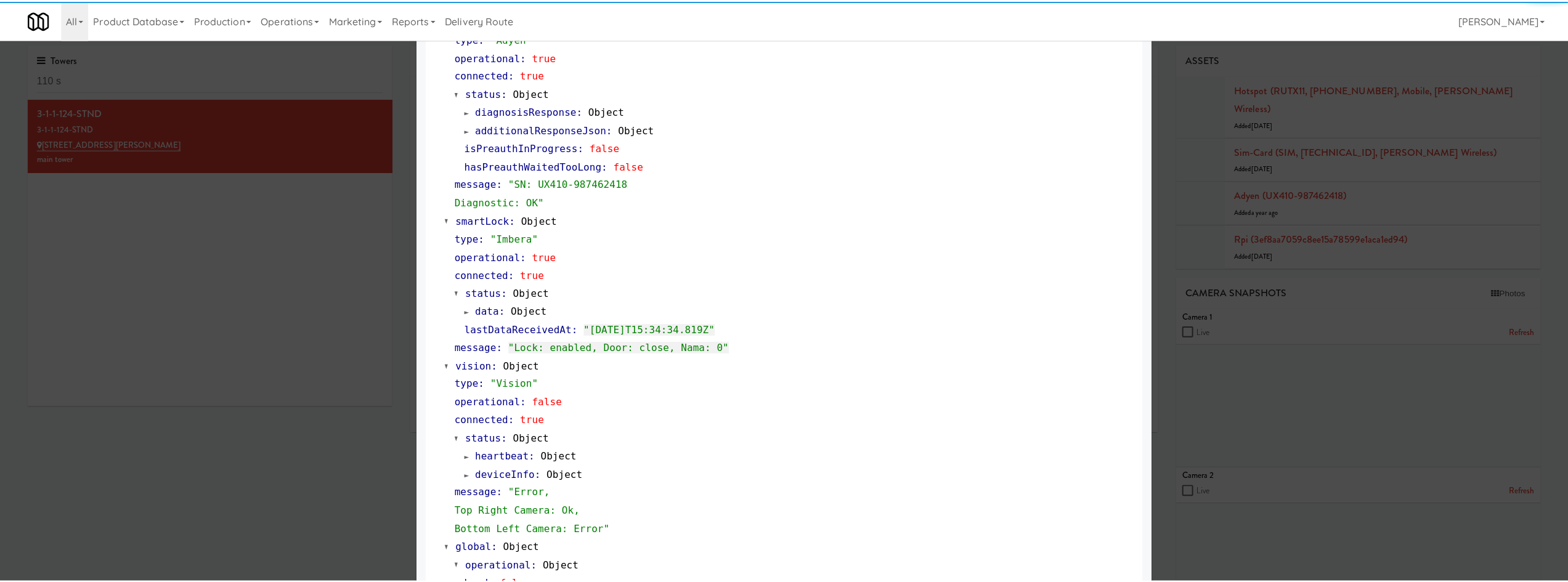
scroll to position [629, 0]
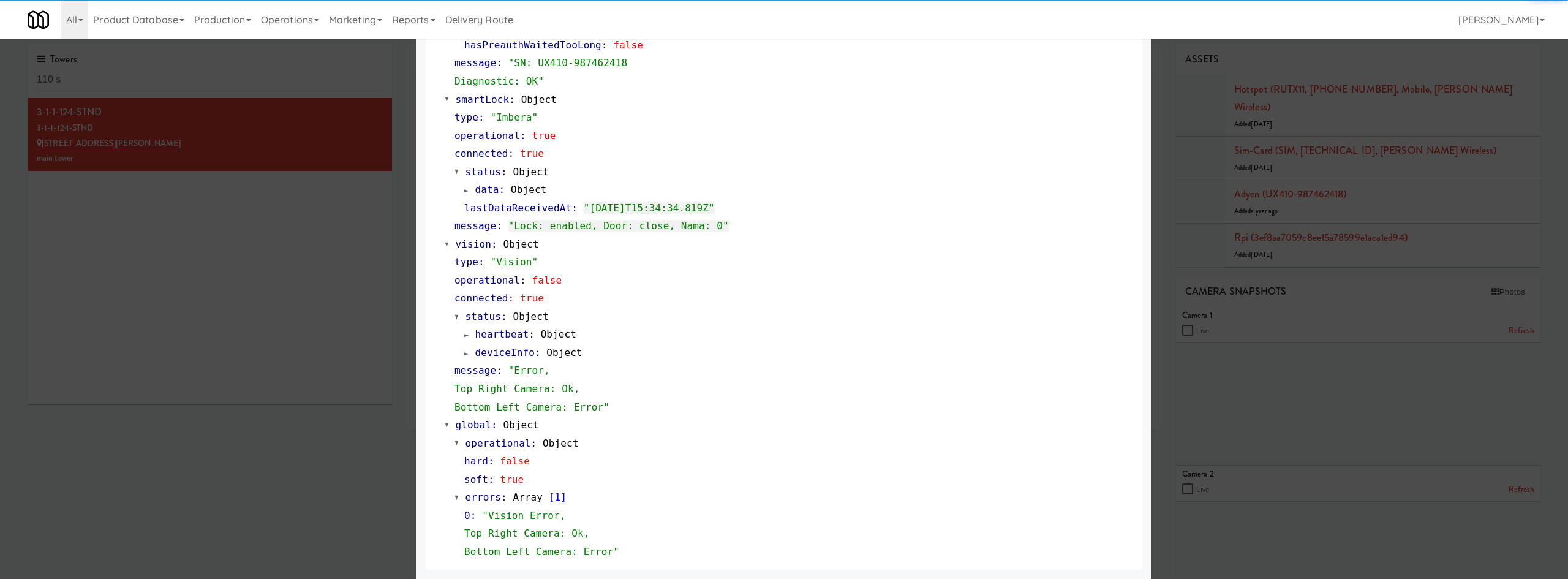
click at [1028, 379] on div at bounding box center [784, 290] width 1568 height 579
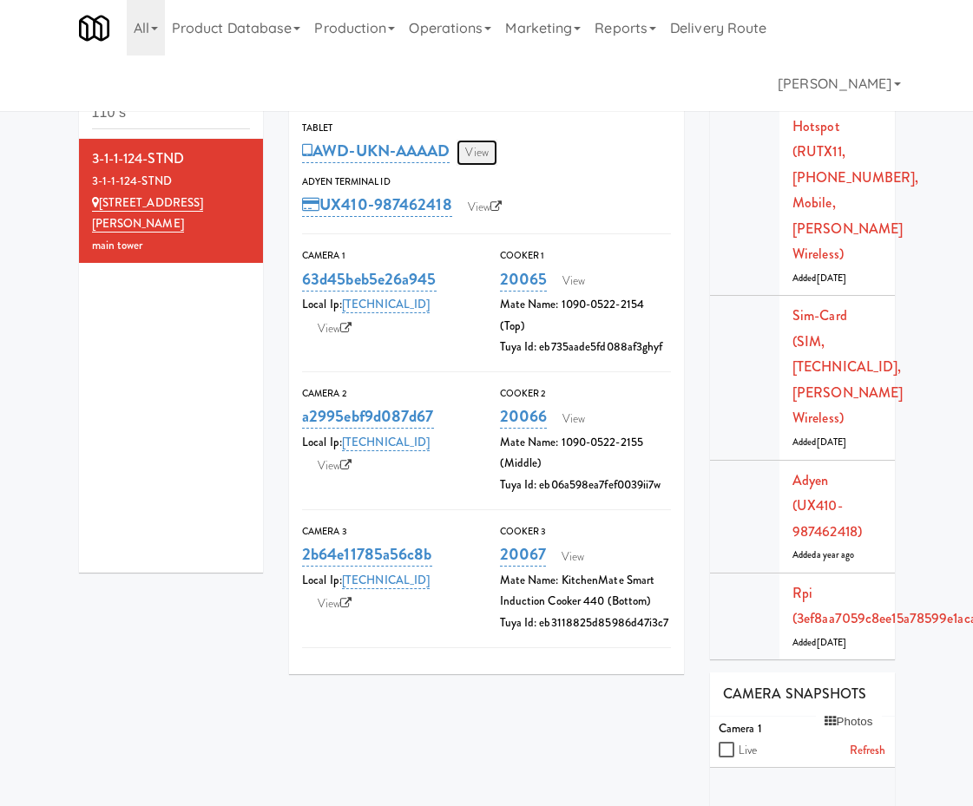
click at [488, 153] on link "View" at bounding box center [476, 153] width 40 height 26
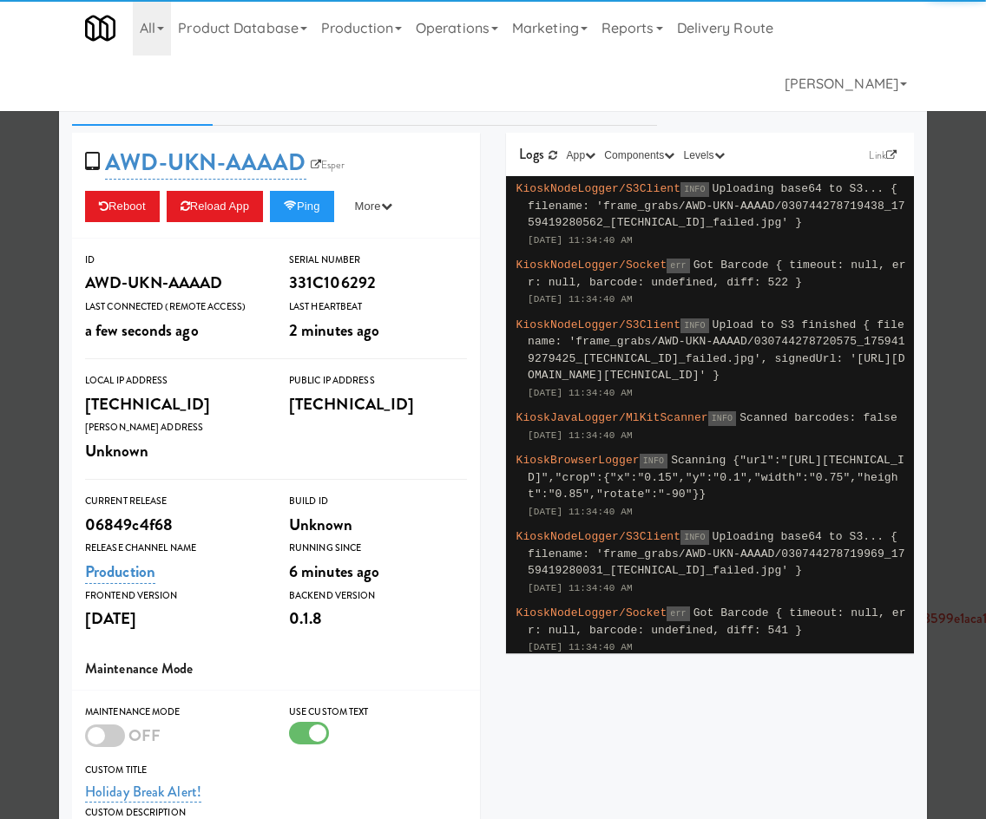
click at [157, 100] on link "Config" at bounding box center [172, 103] width 81 height 43
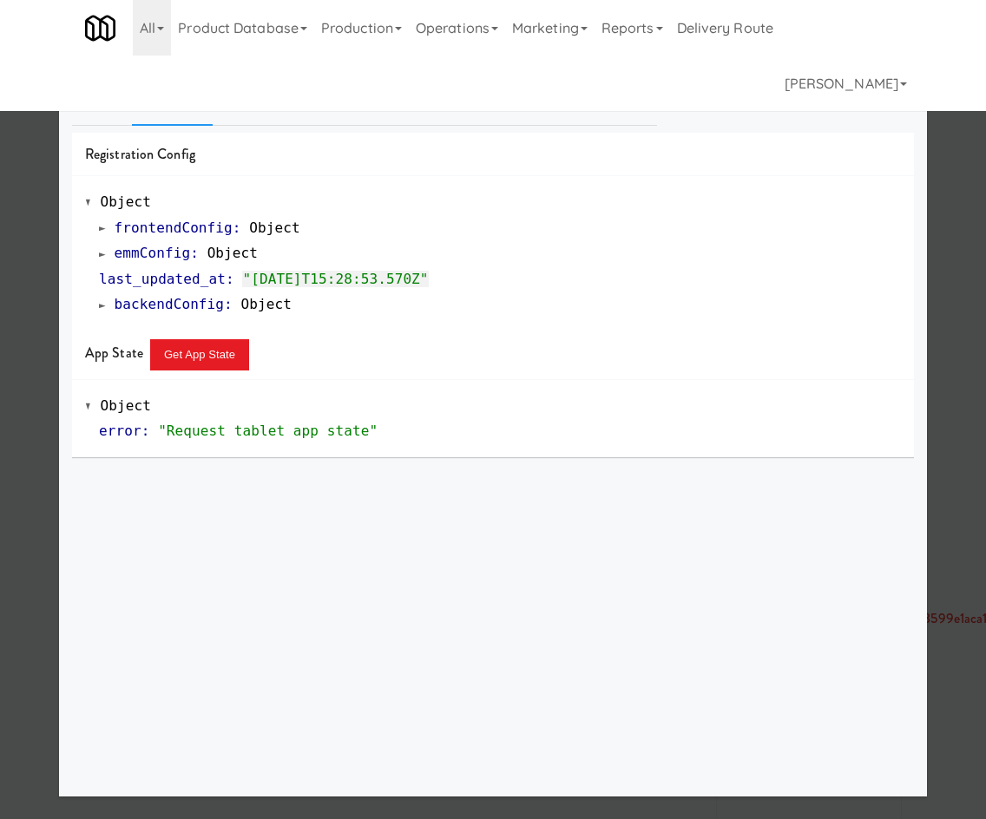
click at [180, 258] on span "emmConfig" at bounding box center [153, 253] width 76 height 16
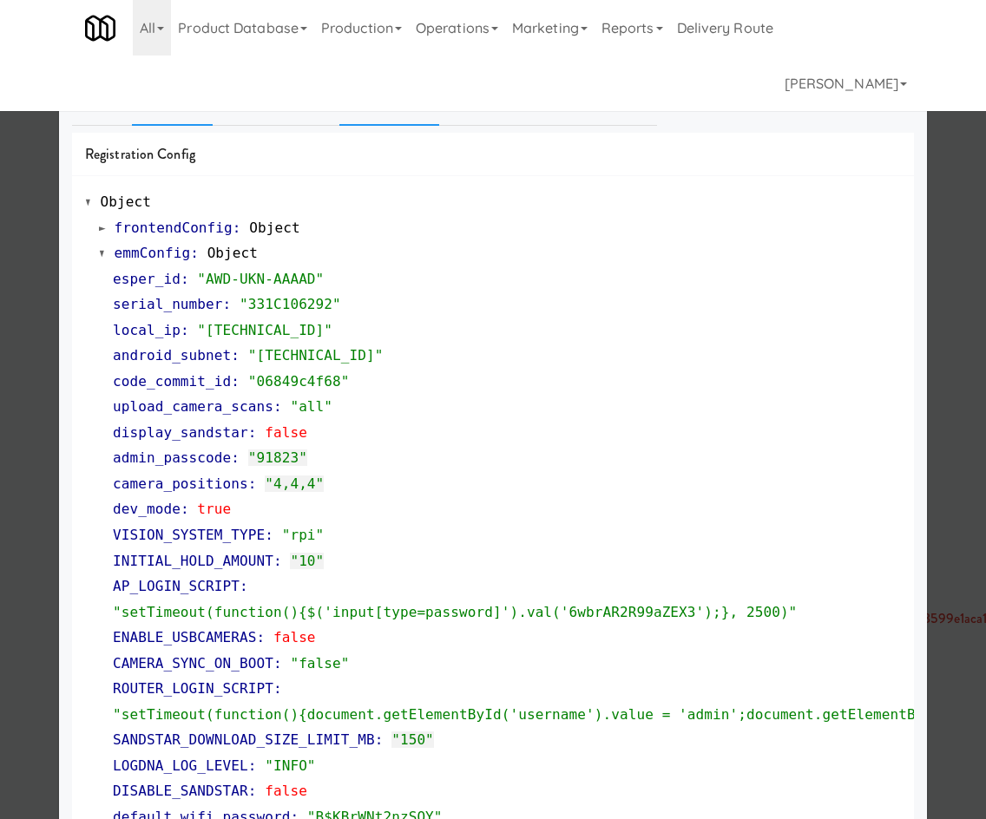
click at [381, 88] on link "Snapshot" at bounding box center [389, 103] width 100 height 43
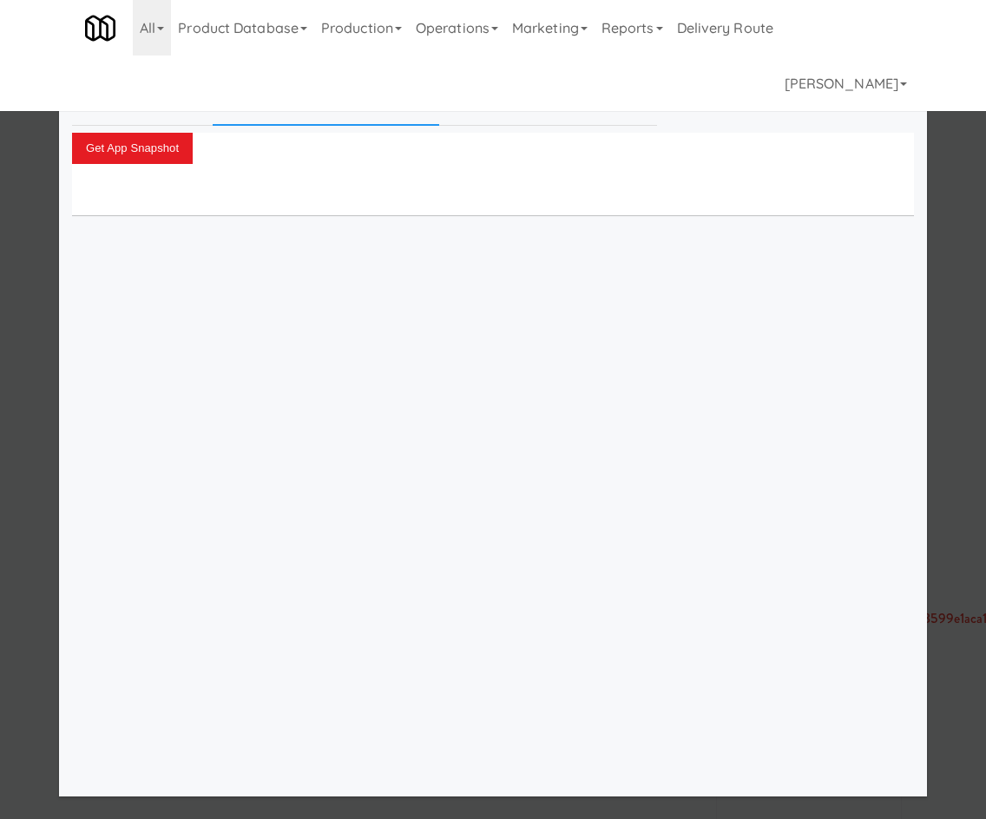
click at [281, 117] on link "System Check" at bounding box center [276, 103] width 127 height 43
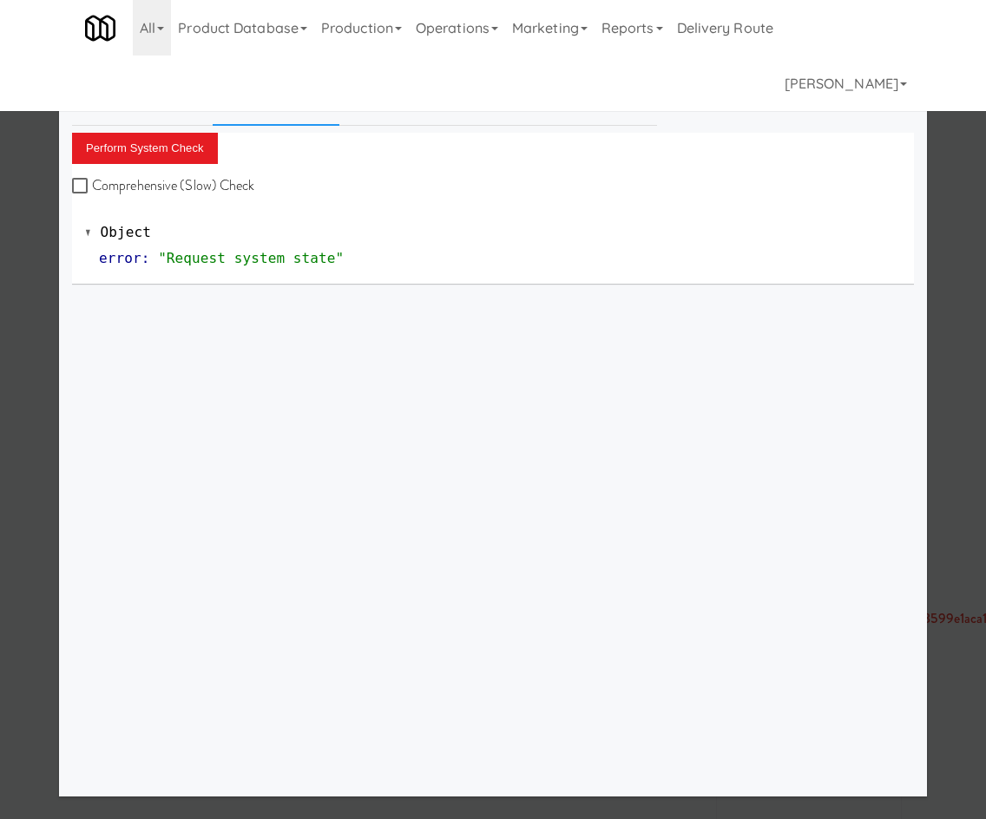
click at [963, 643] on div at bounding box center [493, 409] width 986 height 819
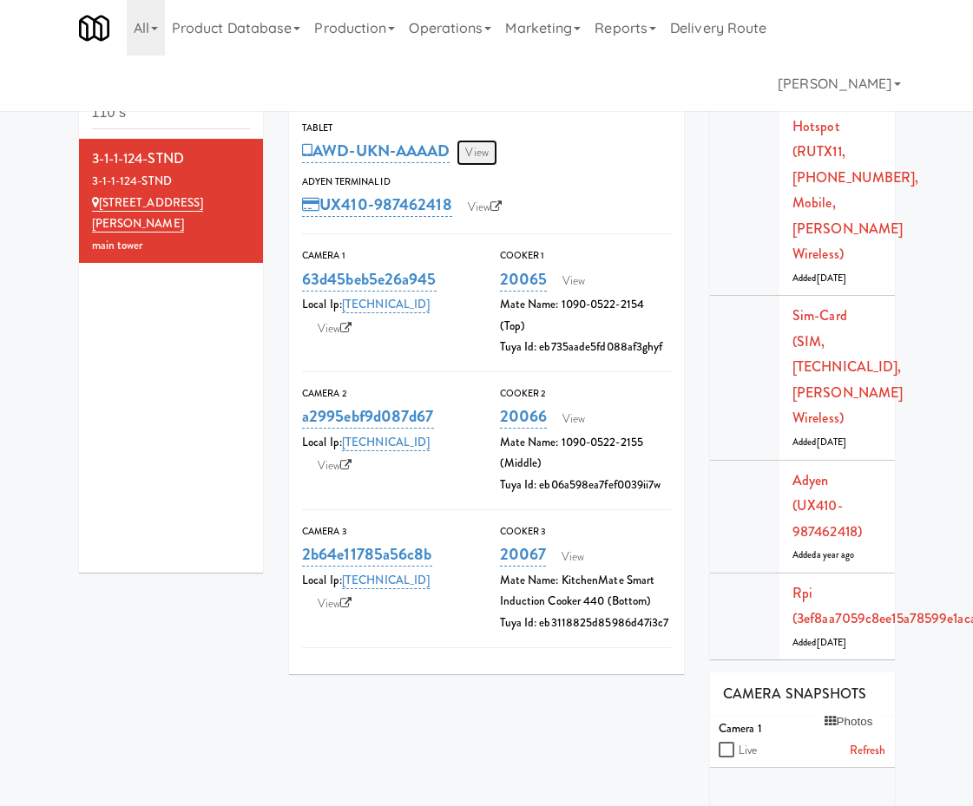
click at [471, 152] on link "View" at bounding box center [476, 153] width 40 height 26
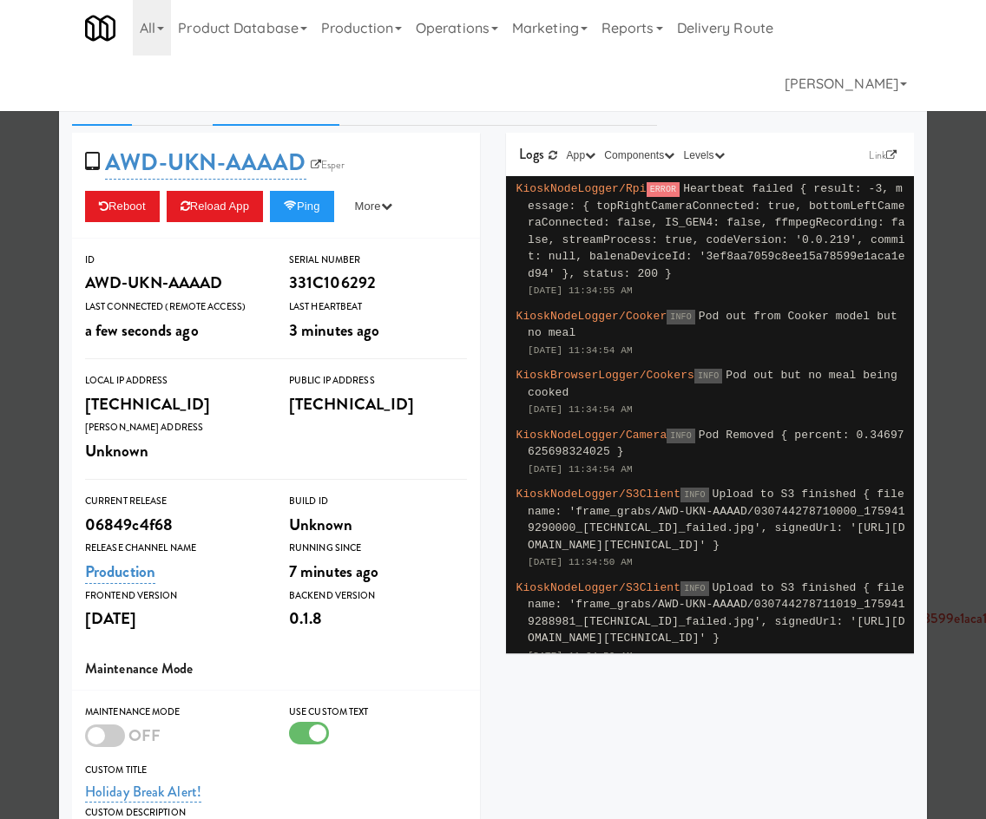
click at [239, 104] on link "System Check" at bounding box center [276, 103] width 127 height 43
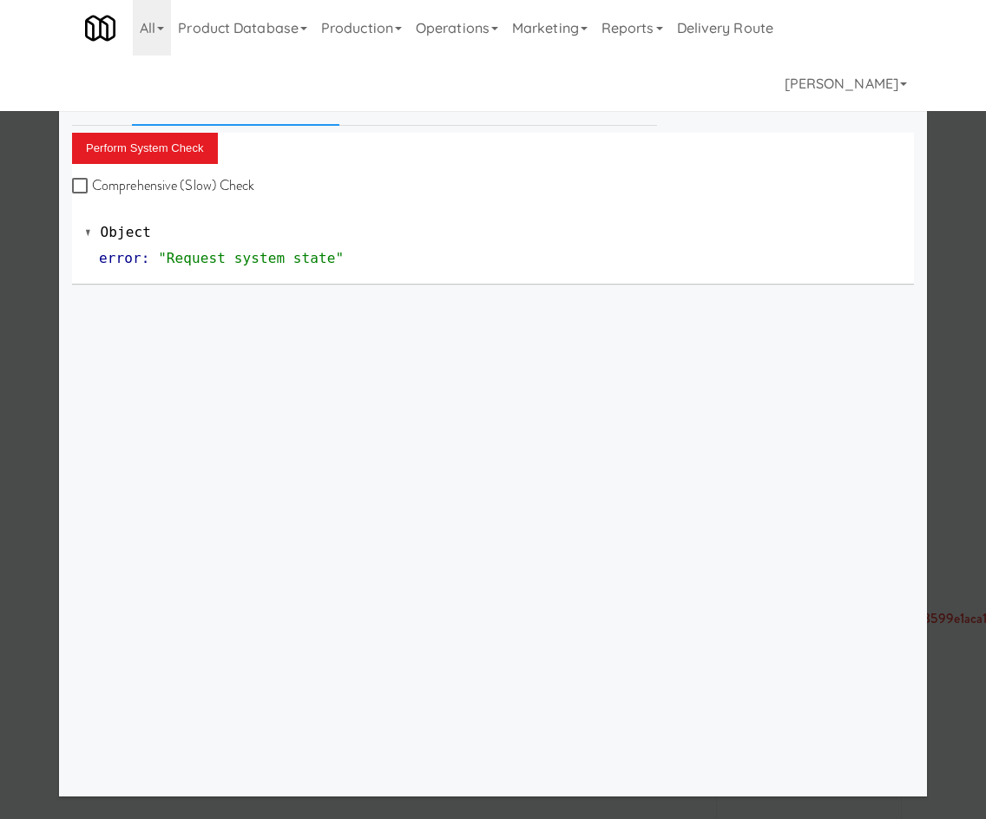
click at [157, 111] on link "Config" at bounding box center [172, 103] width 81 height 43
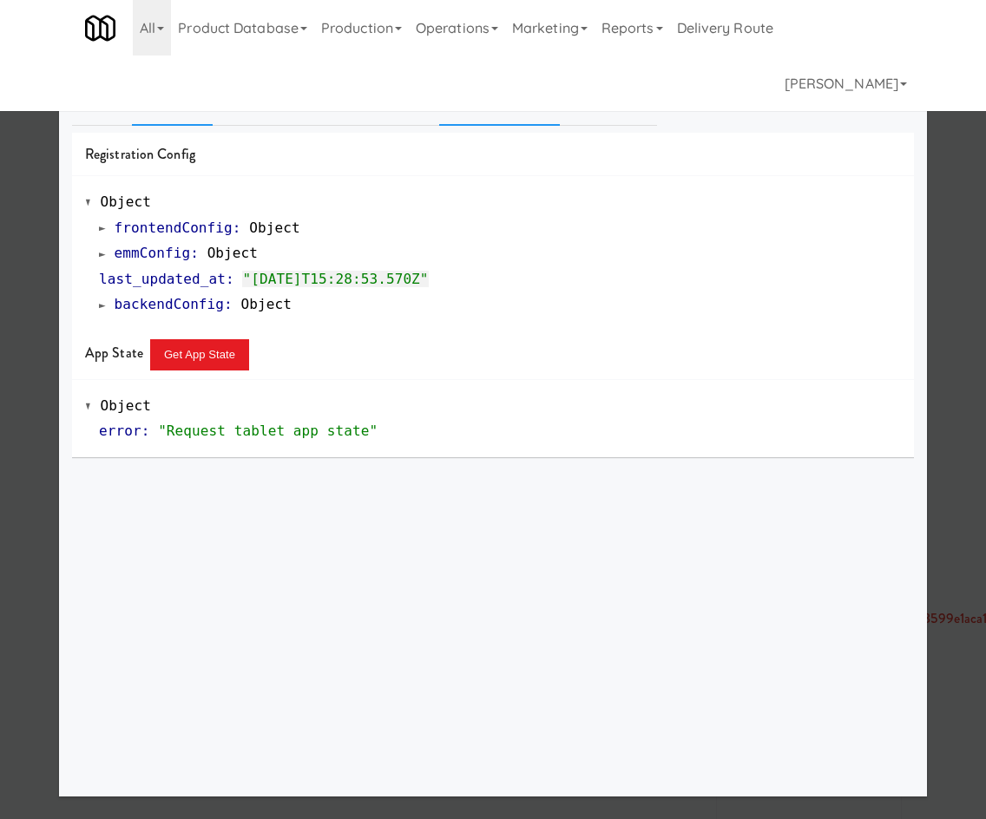
click at [517, 119] on link "Device Calls" at bounding box center [499, 103] width 121 height 43
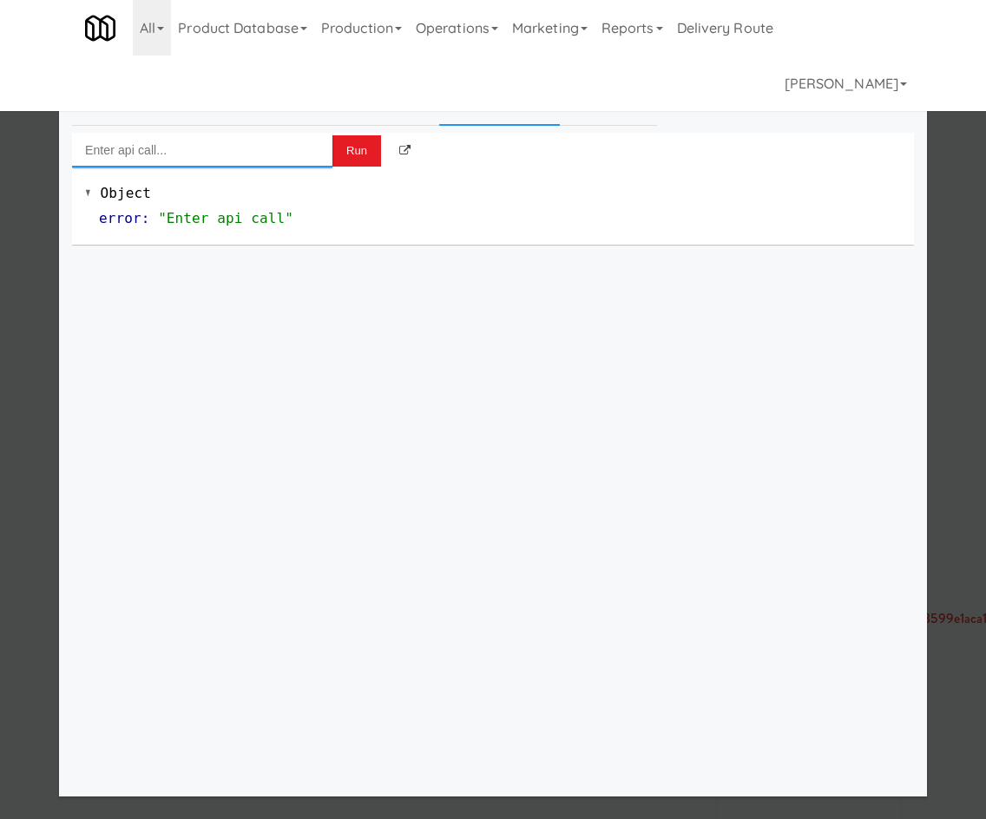
click at [255, 138] on input "Enter api call..." at bounding box center [202, 150] width 260 height 35
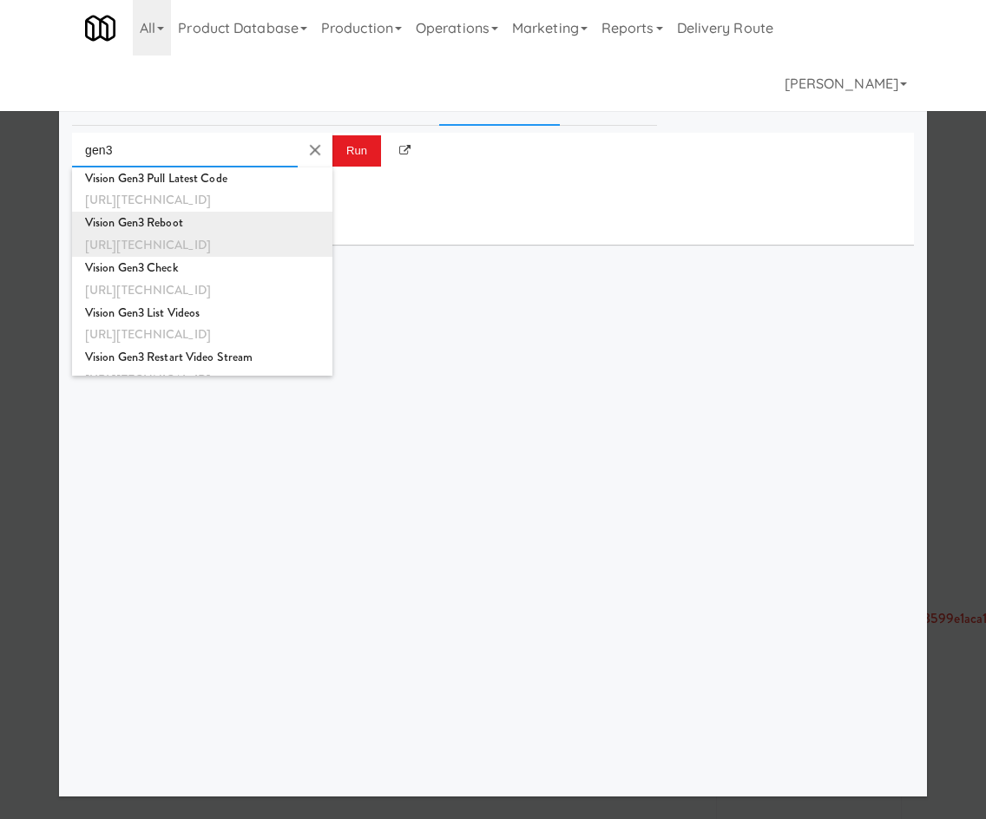
click at [211, 226] on div "Vision Gen3 Reboot" at bounding box center [202, 223] width 234 height 23
type input "Vision Gen3 Reboot"
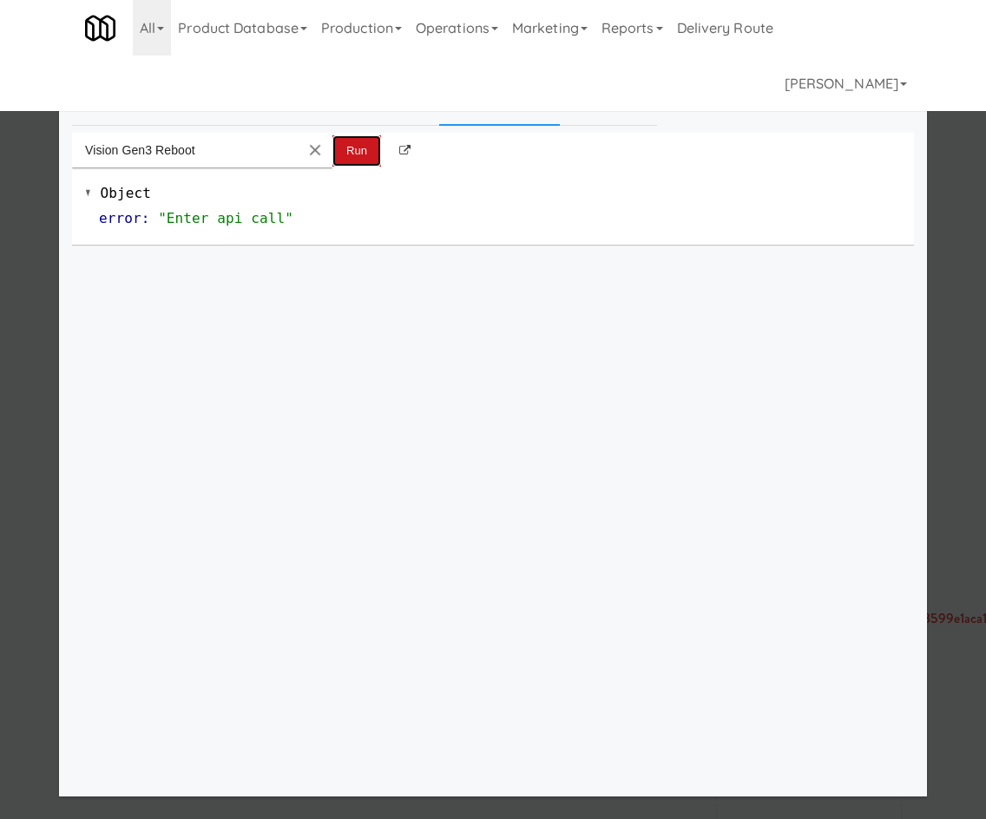
click at [344, 158] on button "Run" at bounding box center [356, 150] width 49 height 31
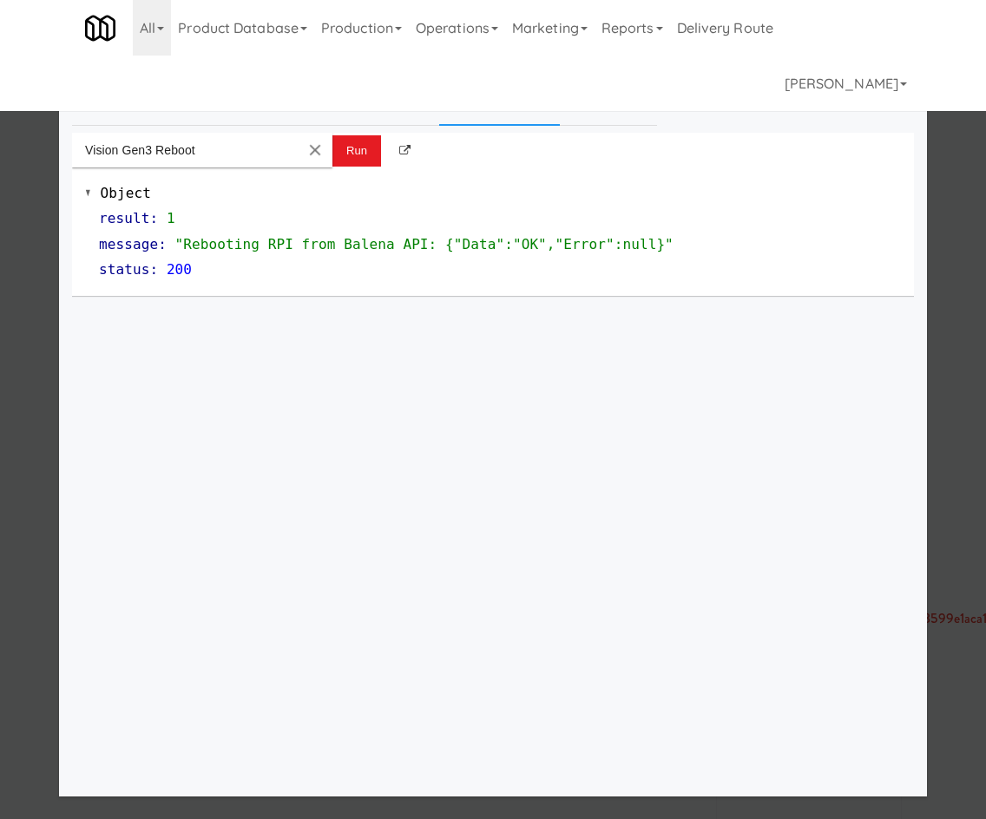
click at [57, 321] on div at bounding box center [493, 409] width 986 height 819
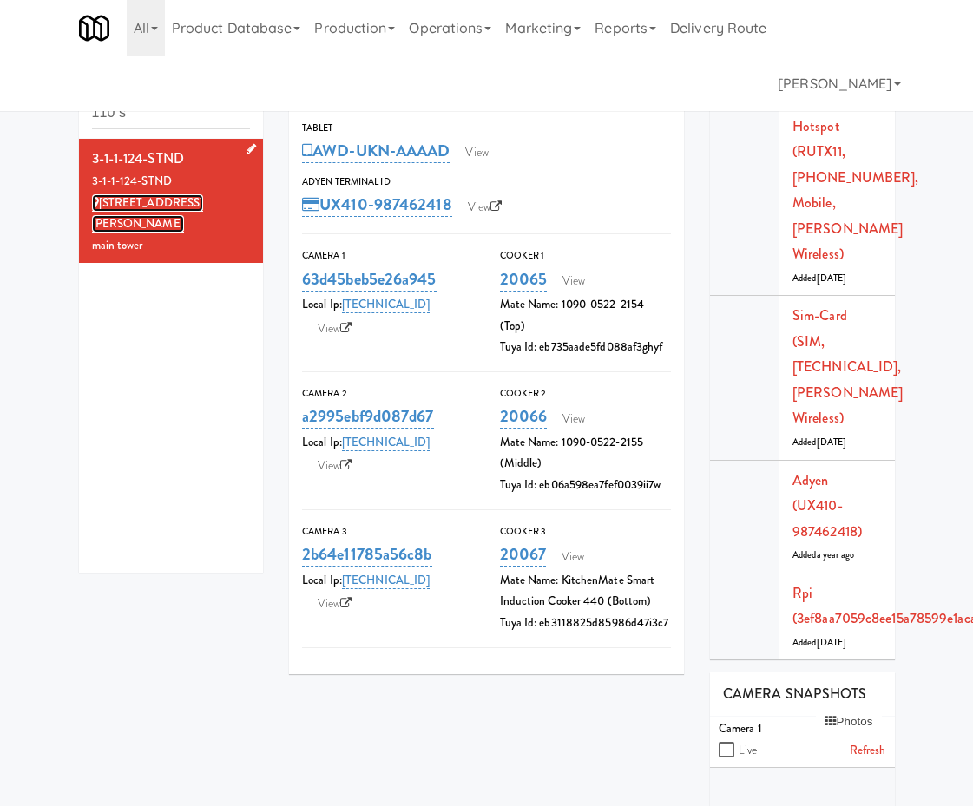
click at [180, 201] on link "110 Sheppard Ave E" at bounding box center [148, 213] width 112 height 39
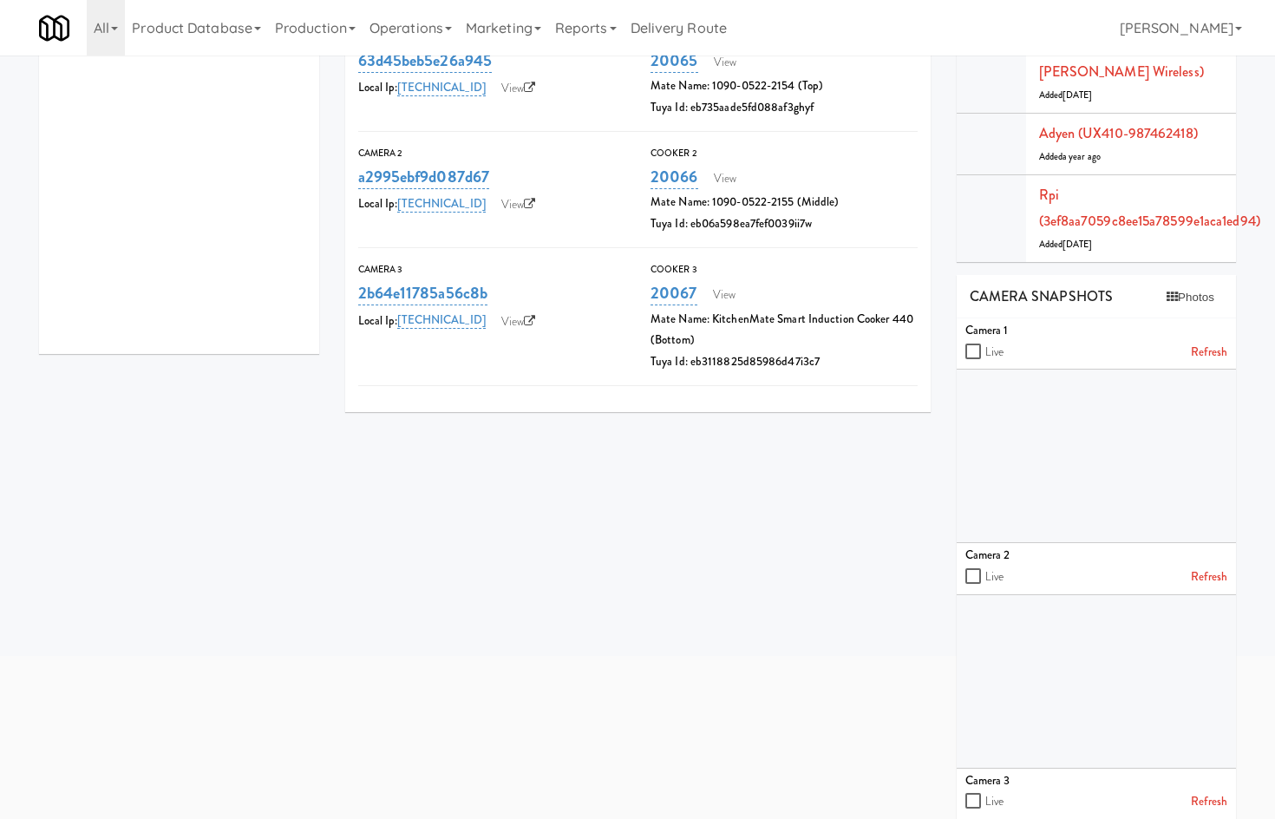
scroll to position [406, 0]
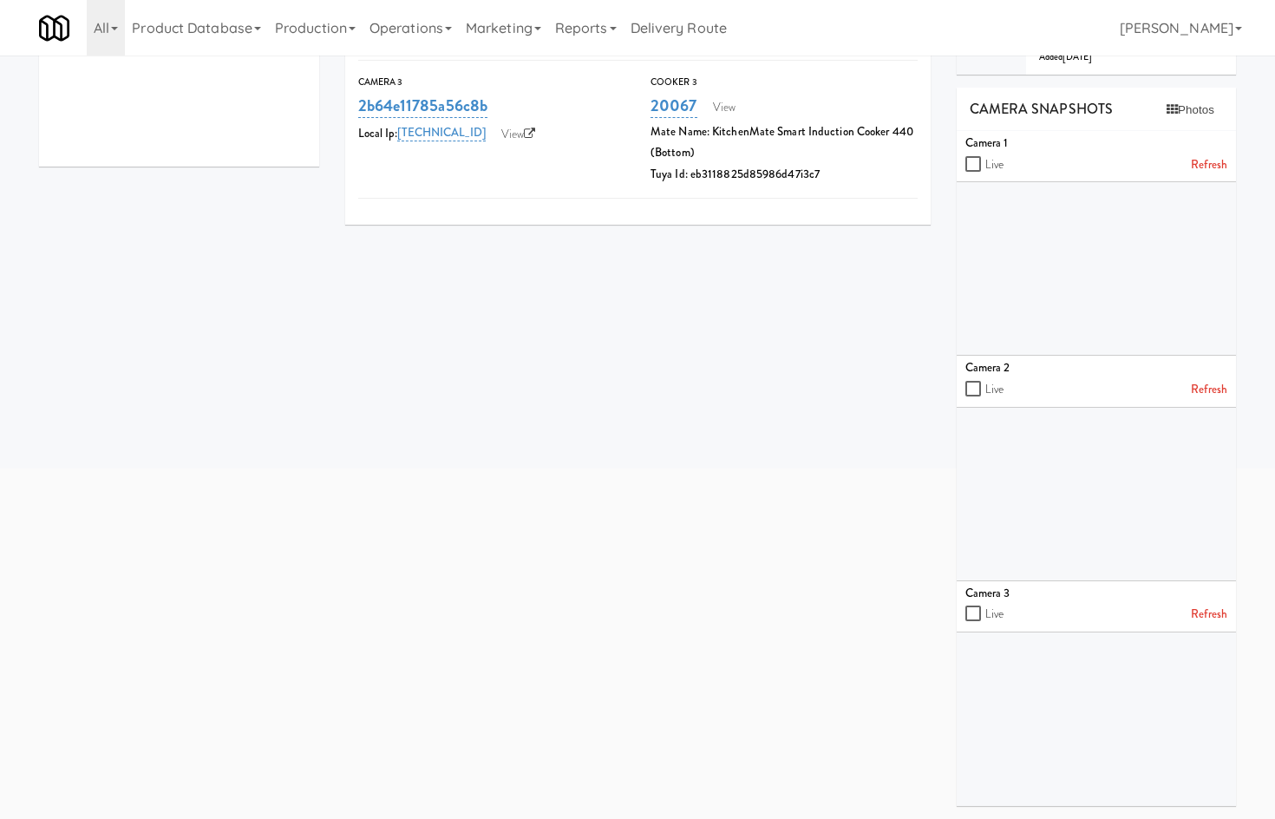
click at [1221, 383] on link "Refresh" at bounding box center [1209, 390] width 36 height 22
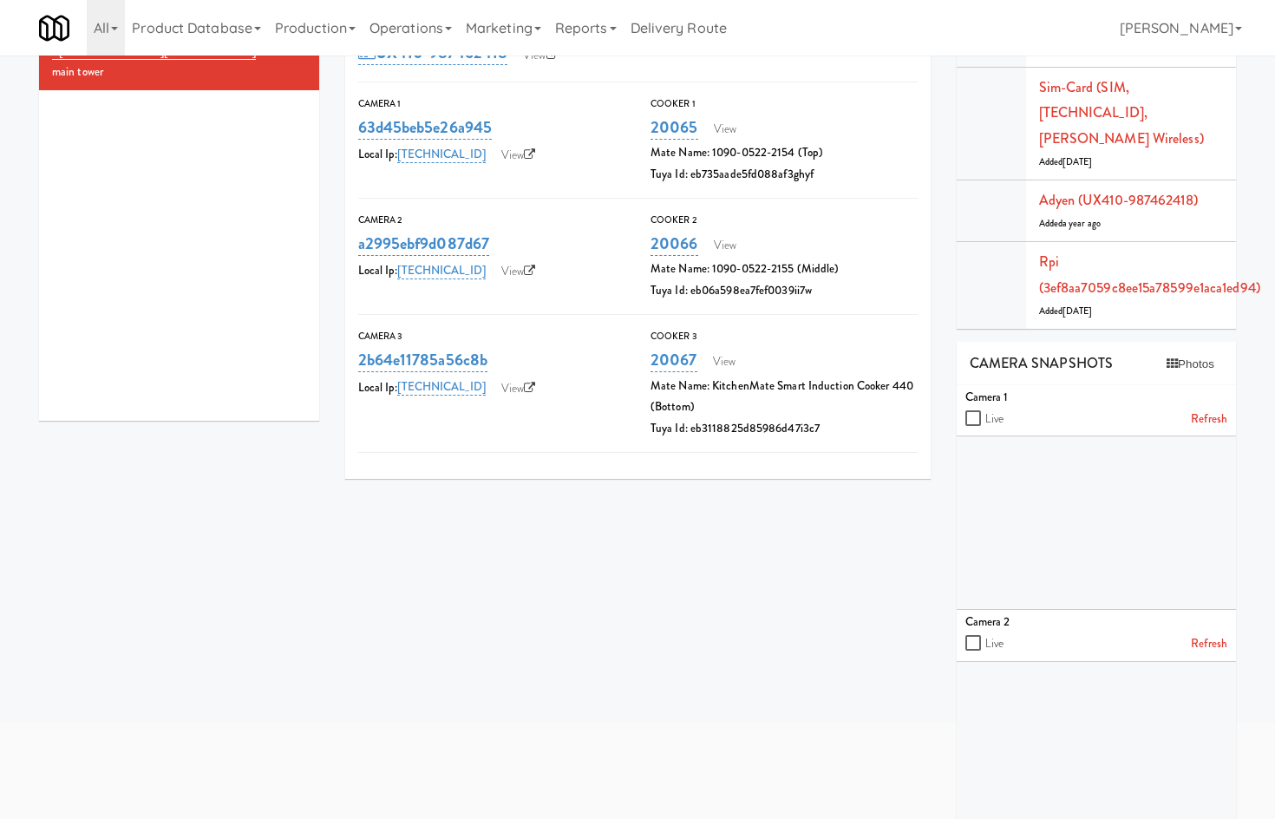
scroll to position [0, 0]
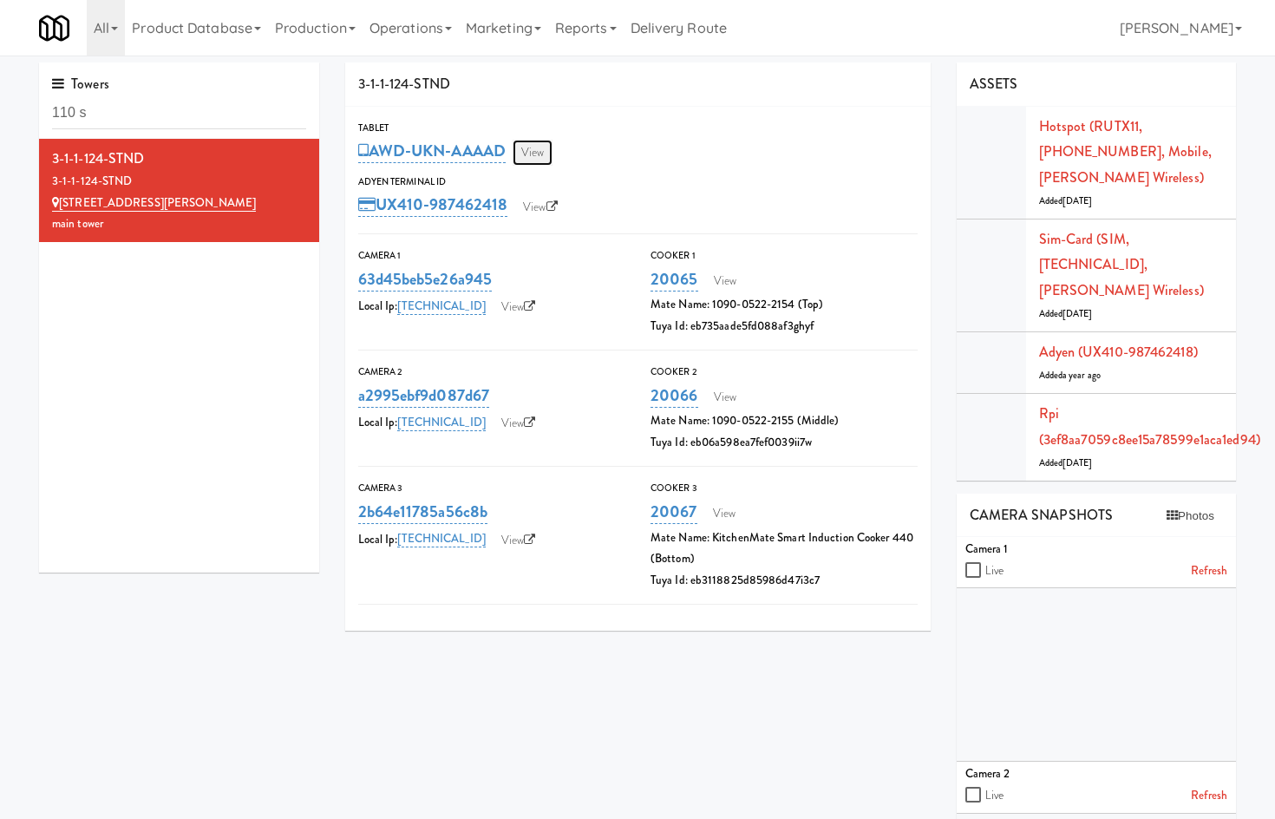
click at [545, 165] on link "View" at bounding box center [533, 153] width 40 height 26
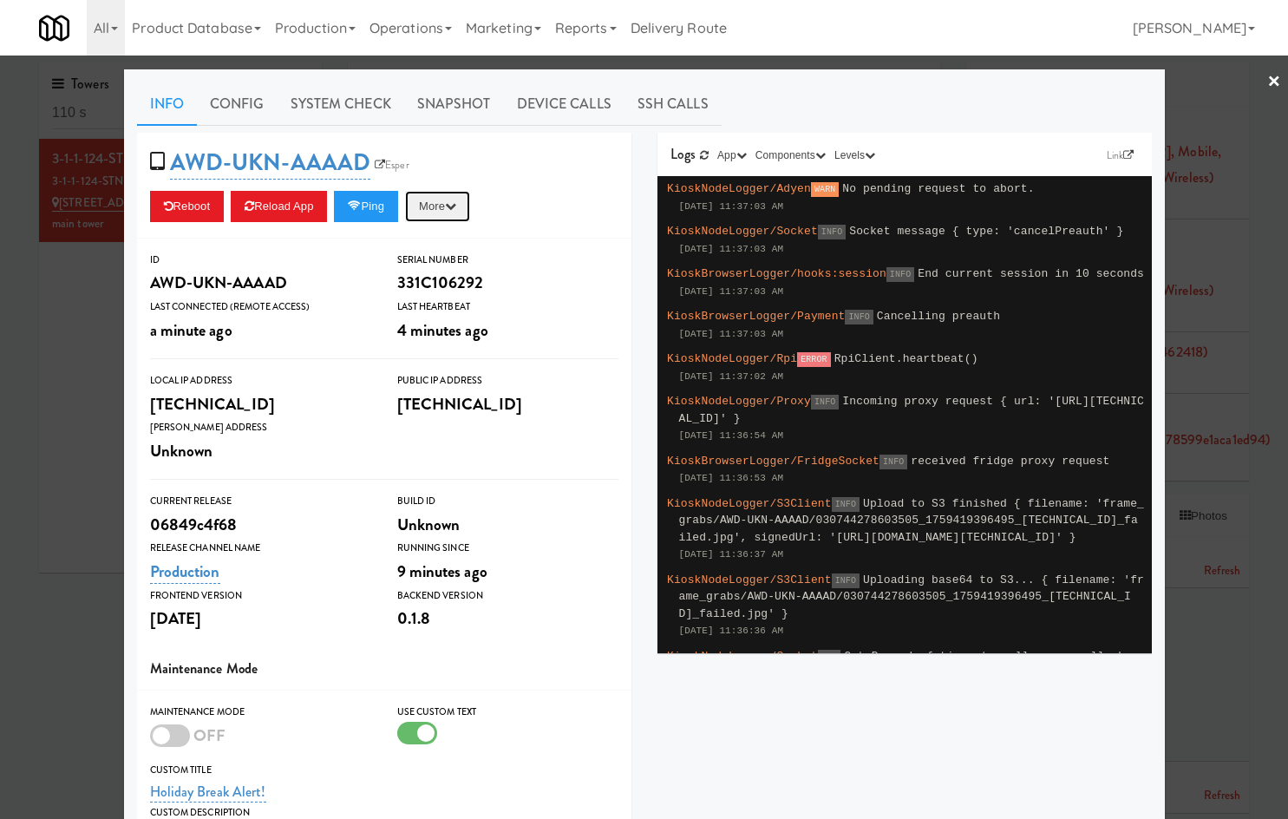
click at [427, 216] on button "More" at bounding box center [437, 206] width 65 height 31
click at [450, 272] on link "Restart Server" at bounding box center [398, 272] width 158 height 31
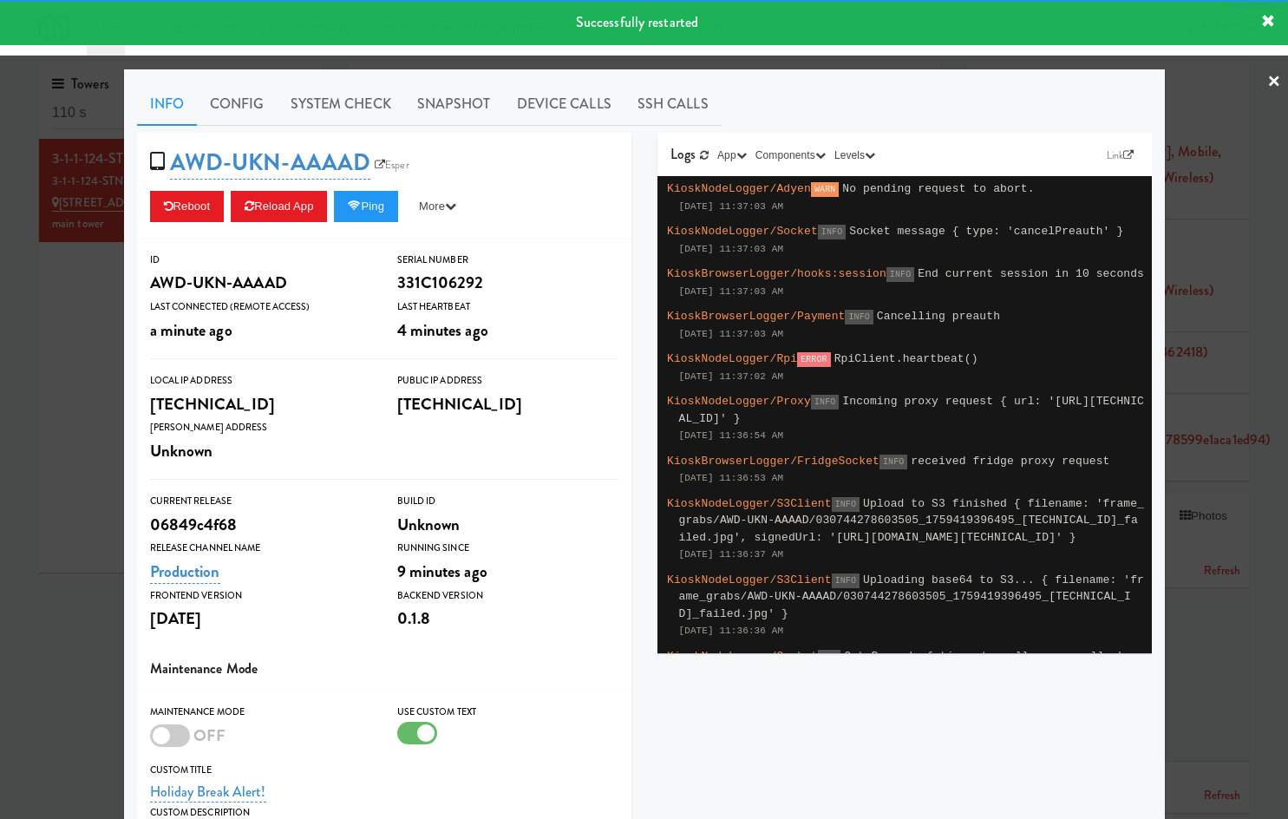
click at [76, 538] on div at bounding box center [644, 409] width 1288 height 819
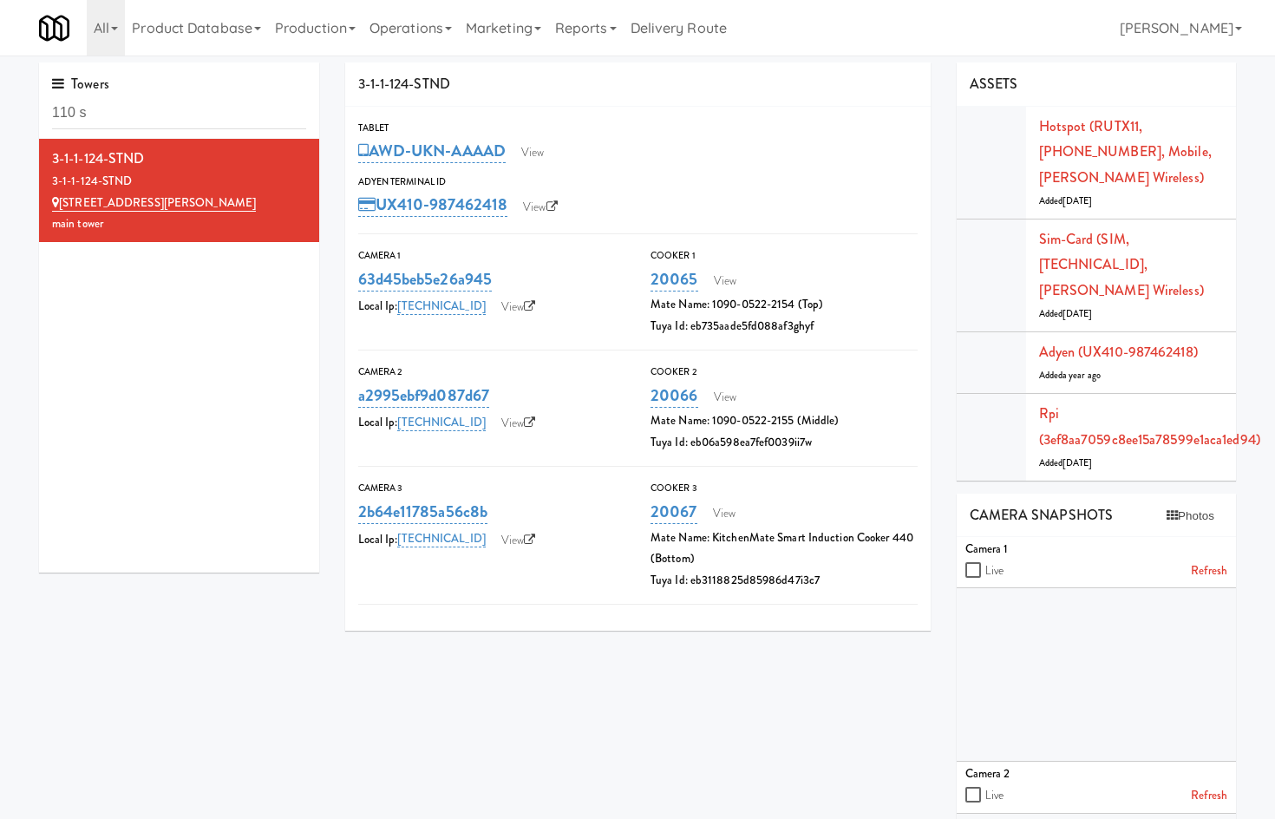
scroll to position [406, 0]
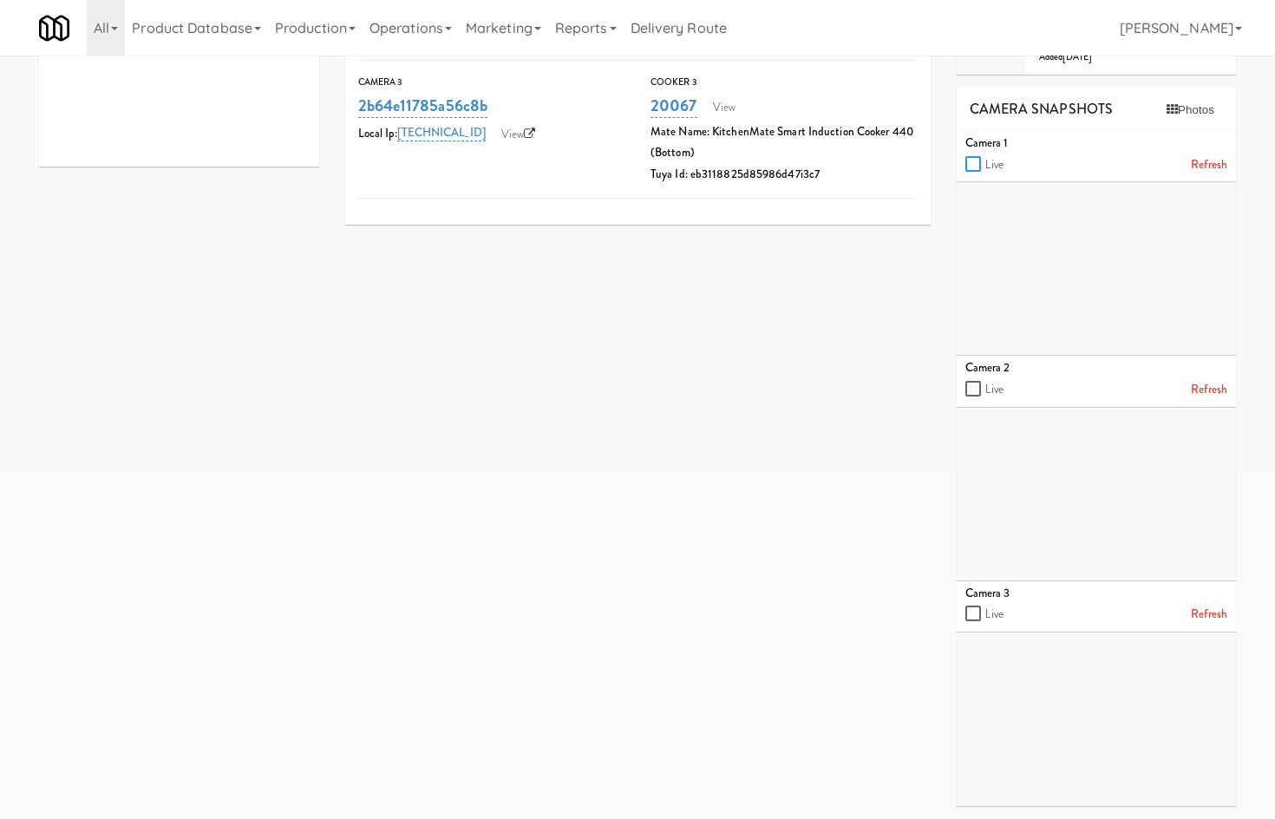
click at [971, 162] on input "checkbox" at bounding box center [976, 165] width 20 height 14
checkbox input "true"
click at [974, 386] on input "checkbox" at bounding box center [976, 390] width 20 height 14
checkbox input "true"
drag, startPoint x: 977, startPoint y: 613, endPoint x: 931, endPoint y: 619, distance: 46.3
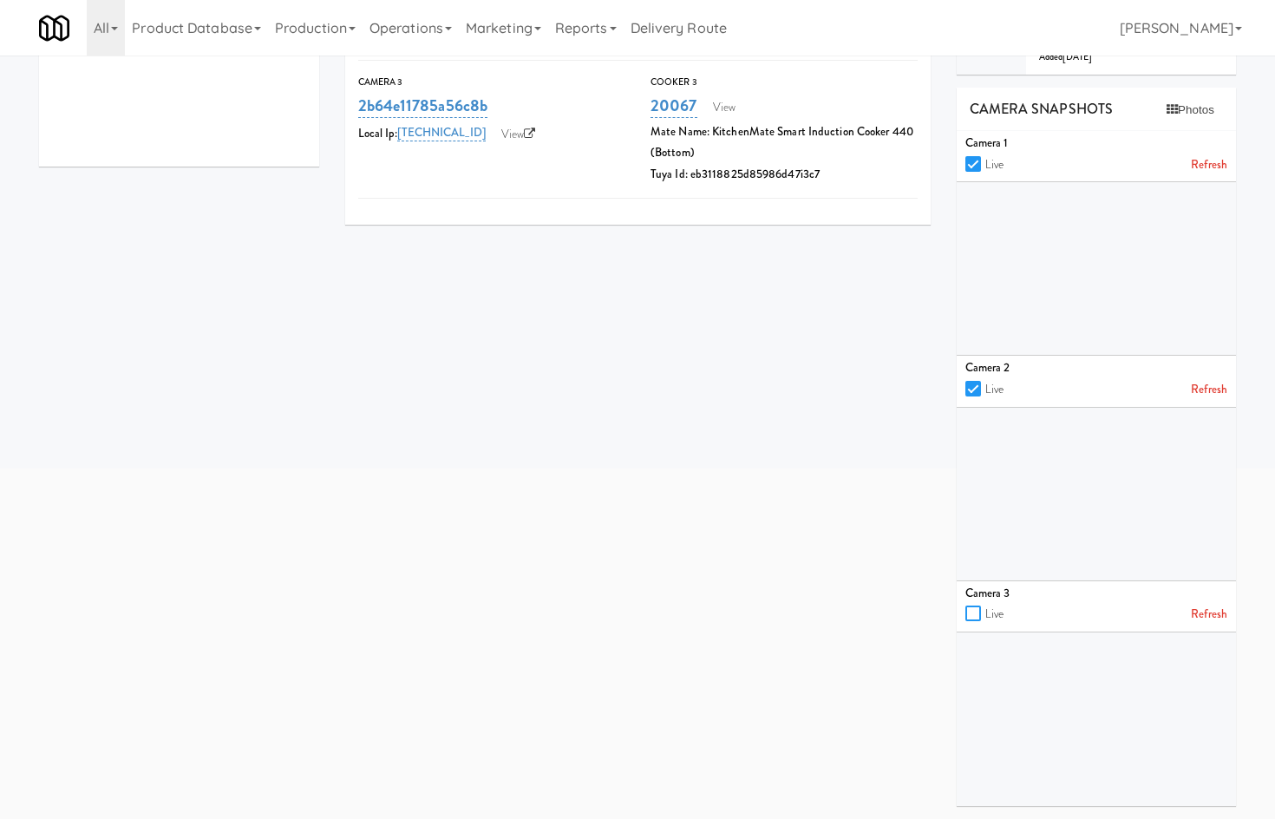
click at [974, 613] on input "checkbox" at bounding box center [976, 614] width 20 height 14
checkbox input "true"
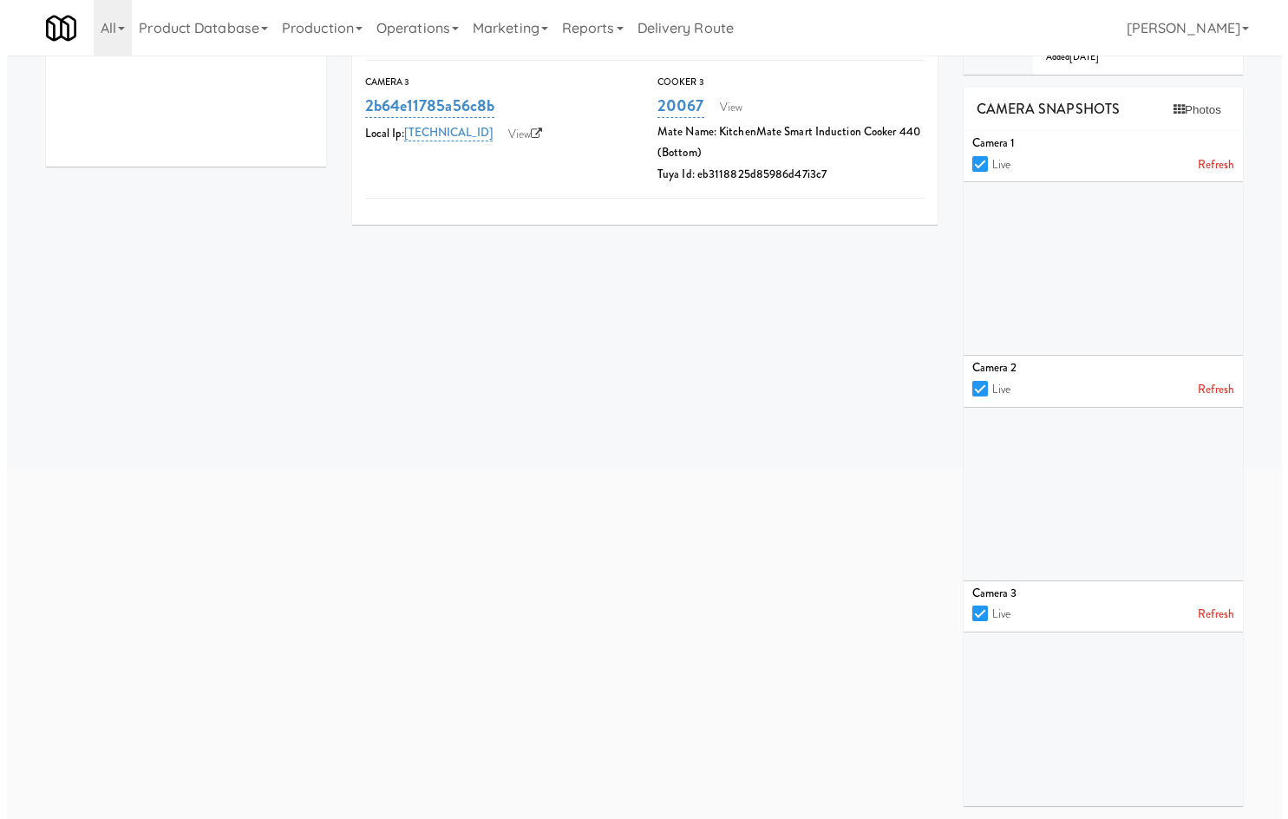
scroll to position [0, 0]
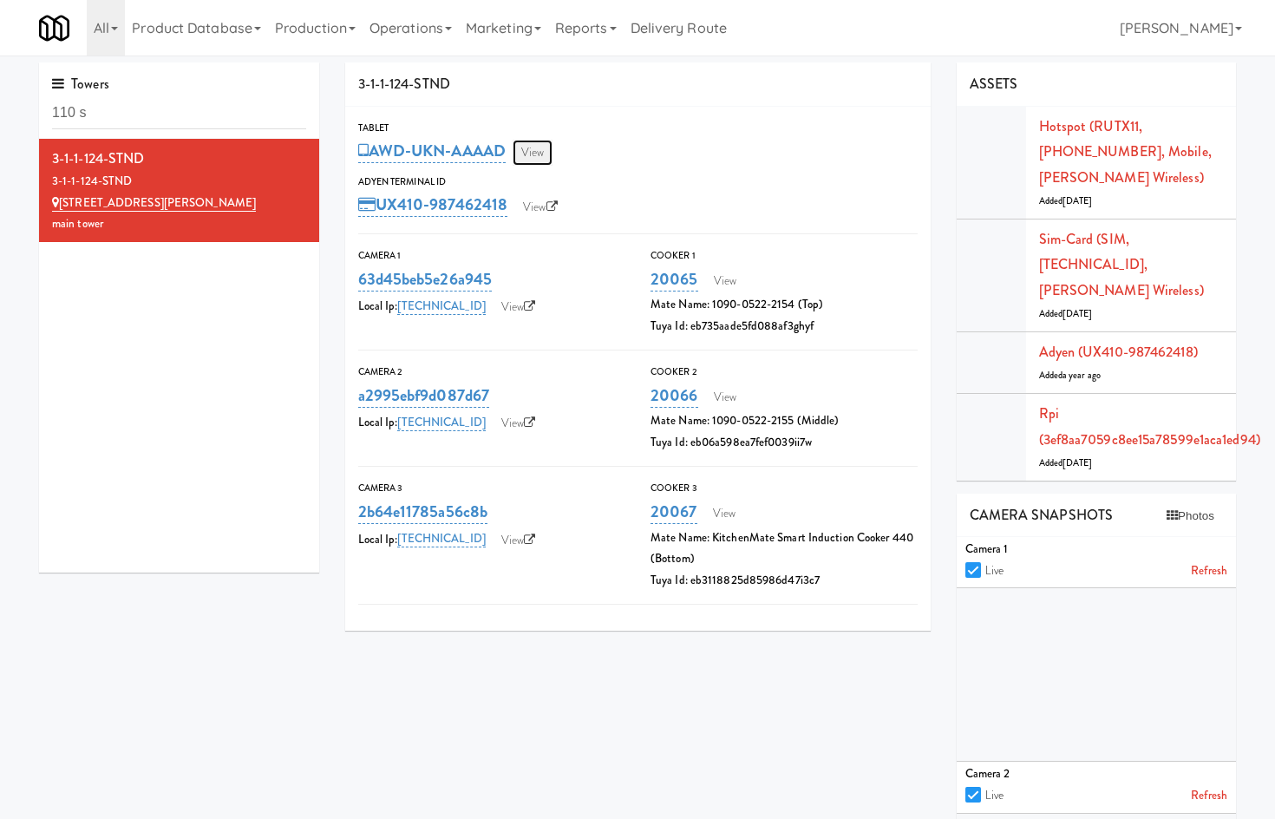
click at [552, 148] on link "View" at bounding box center [533, 153] width 40 height 26
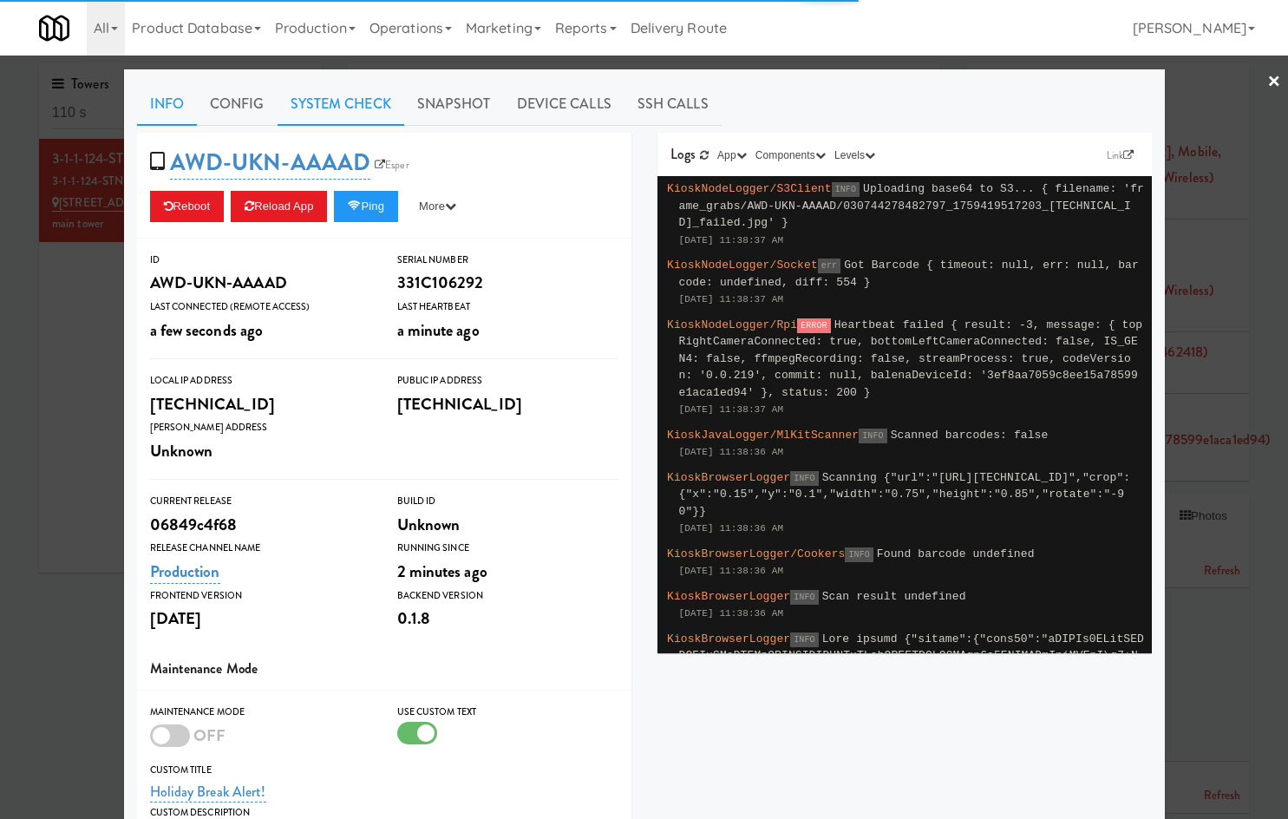
click at [324, 98] on link "System Check" at bounding box center [341, 103] width 127 height 43
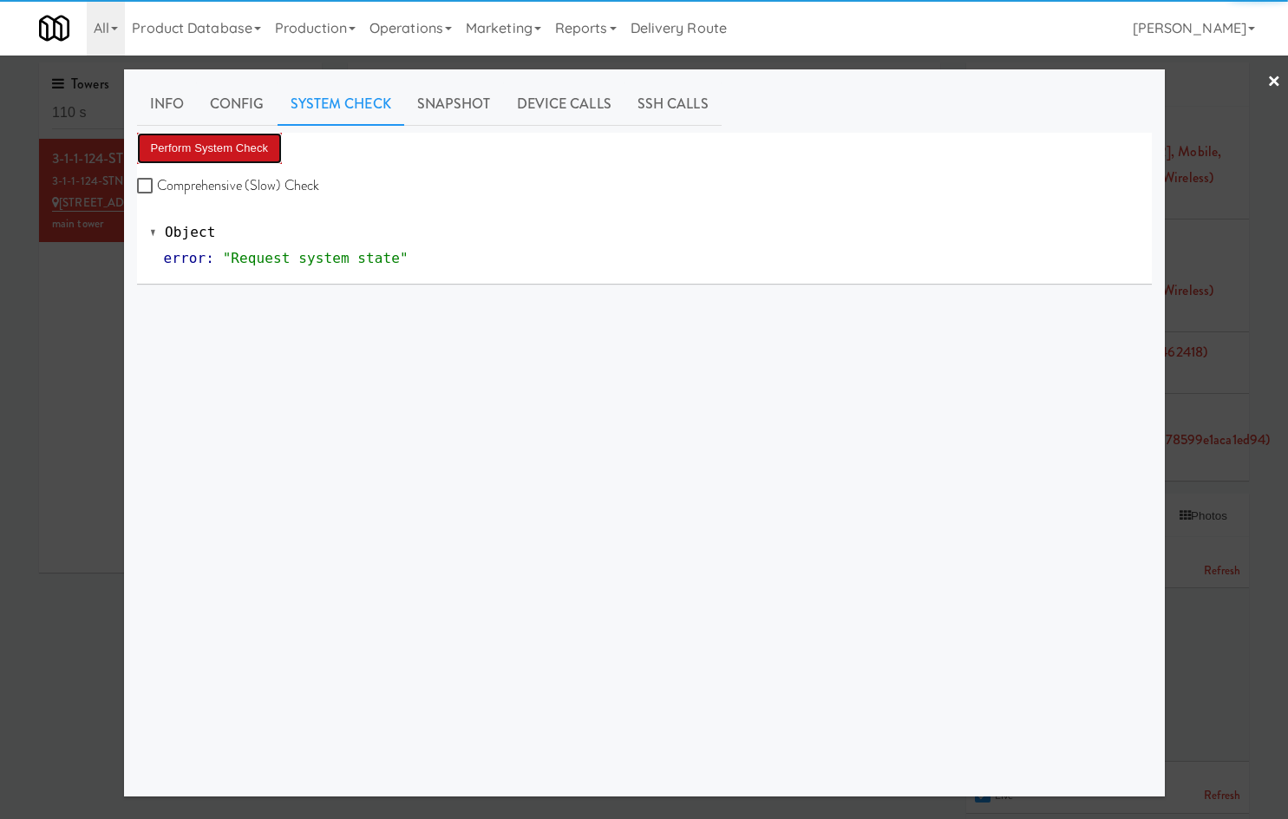
click at [230, 144] on button "Perform System Check" at bounding box center [210, 148] width 146 height 31
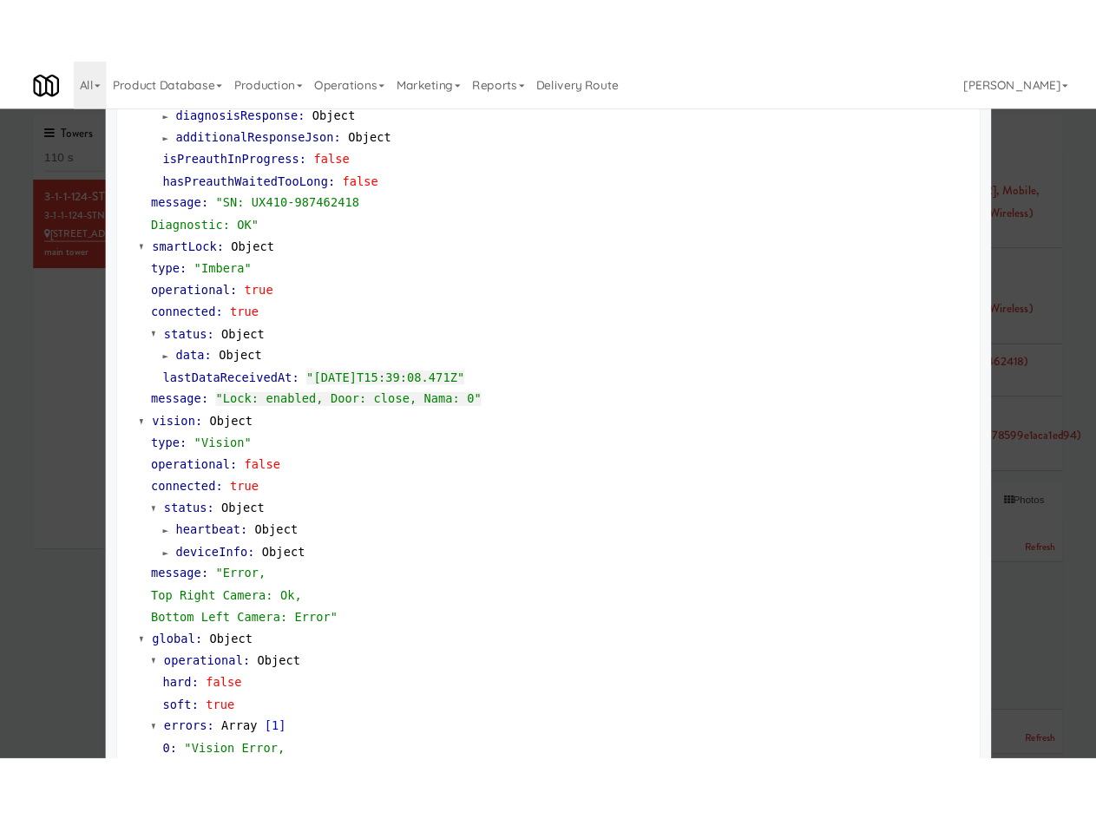
scroll to position [887, 0]
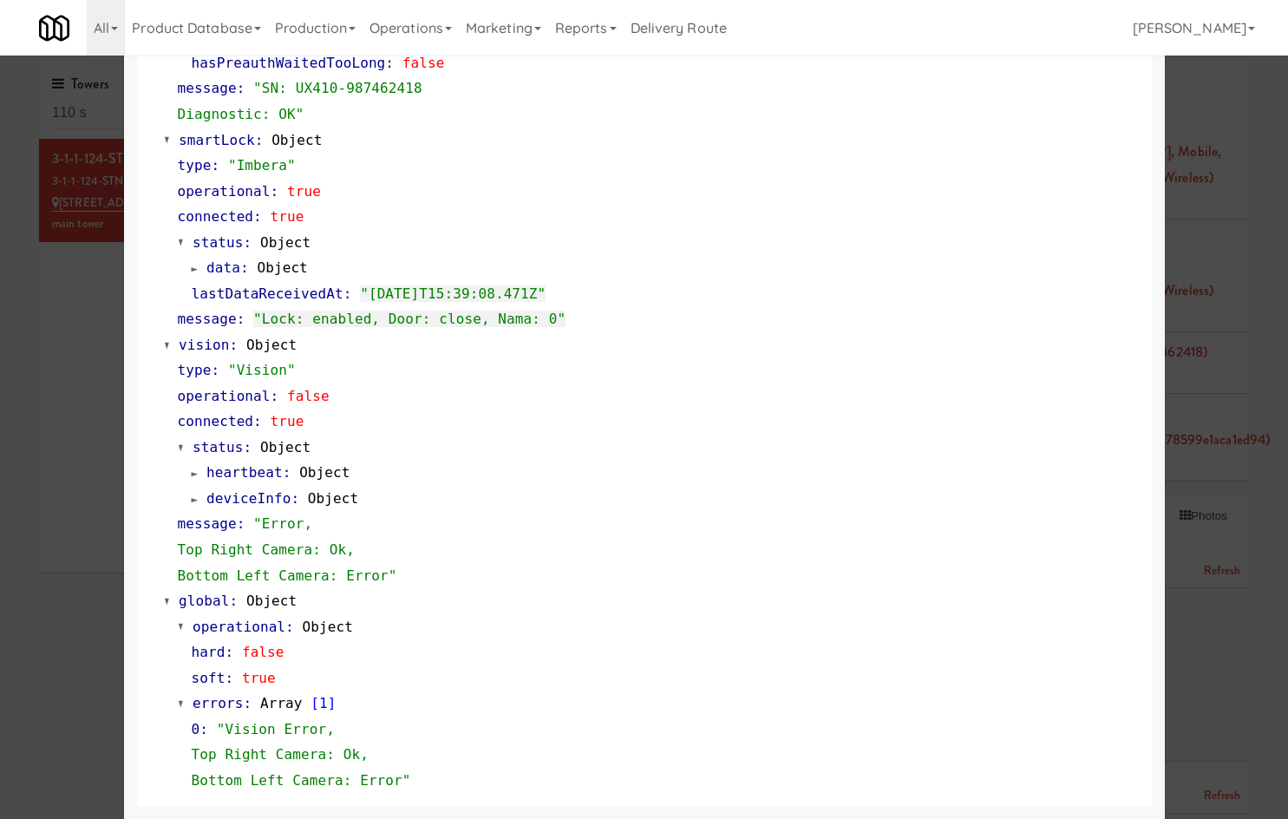
click at [80, 659] on div at bounding box center [644, 409] width 1288 height 819
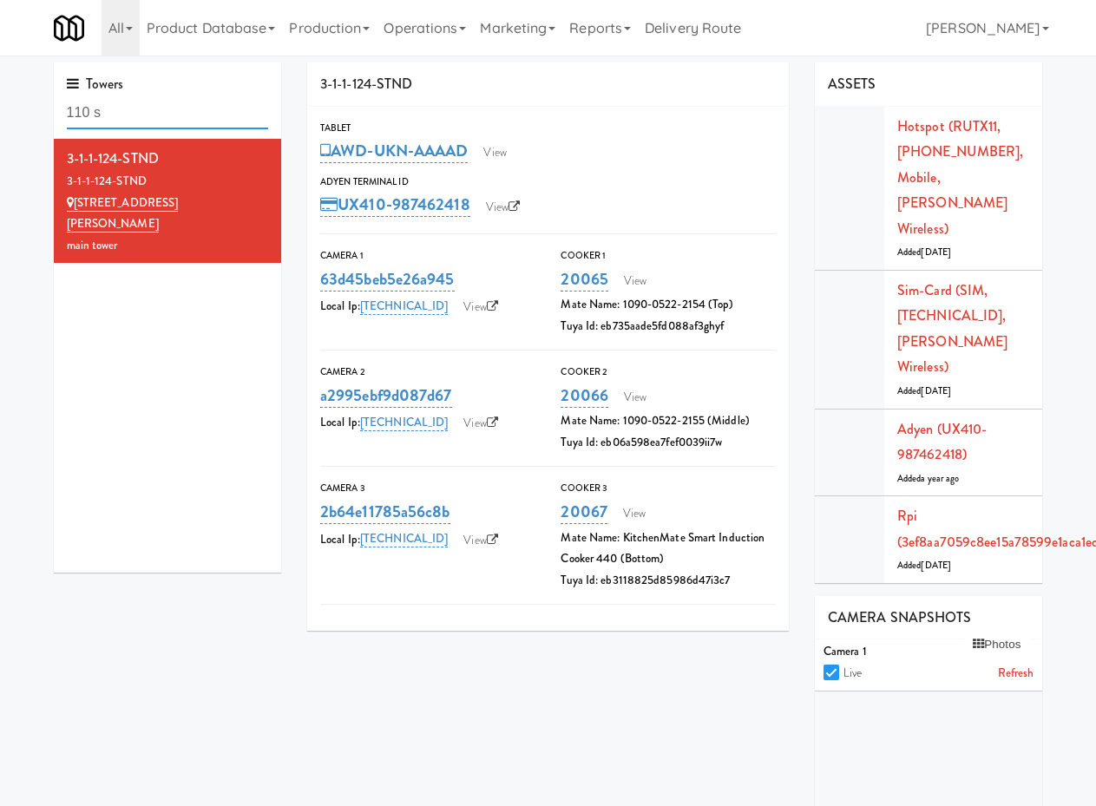
click at [195, 116] on input "110 s" at bounding box center [168, 113] width 202 height 32
checkbox input "false"
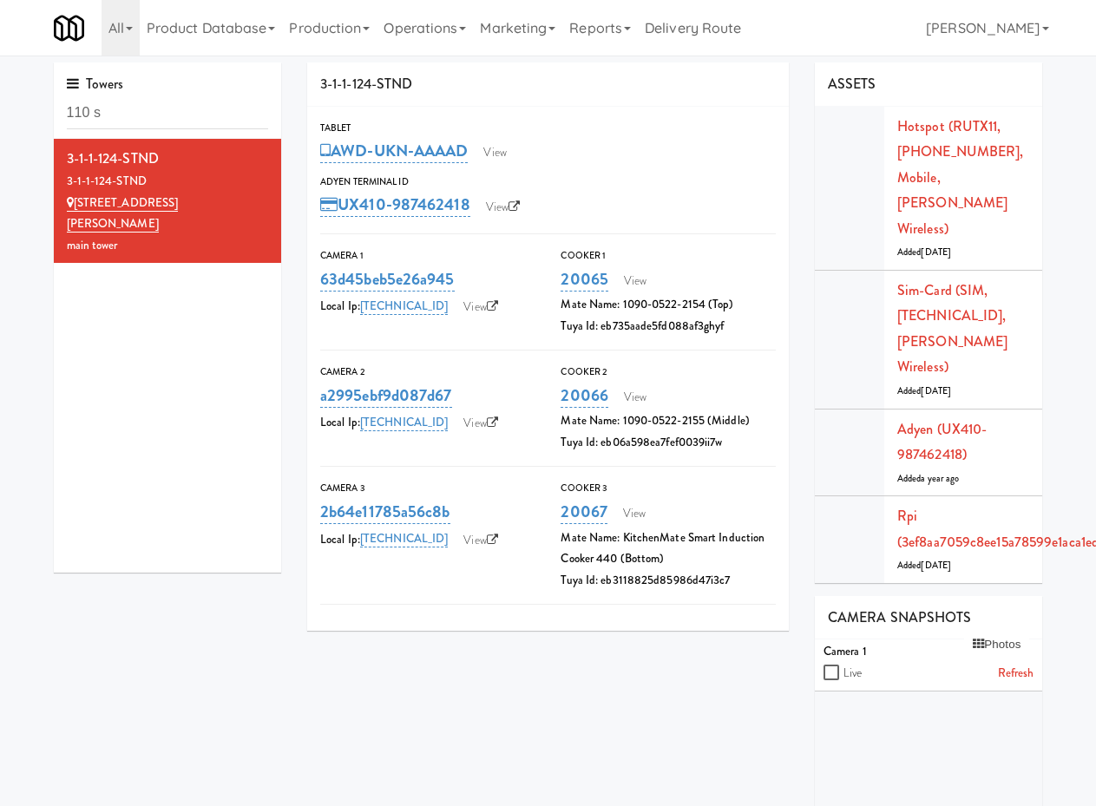
checkbox input "false"
click at [145, 121] on input "110 s" at bounding box center [168, 113] width 202 height 32
paste input "2-1-3-106"
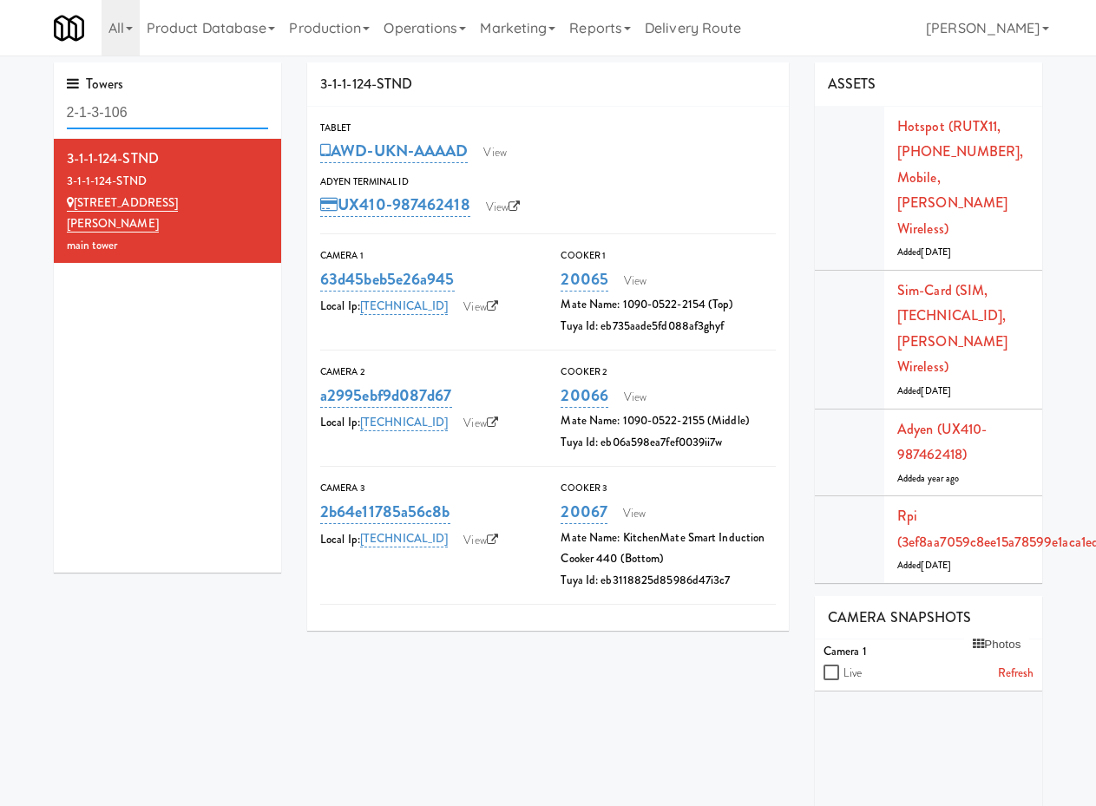
type input "2-1-3-106"
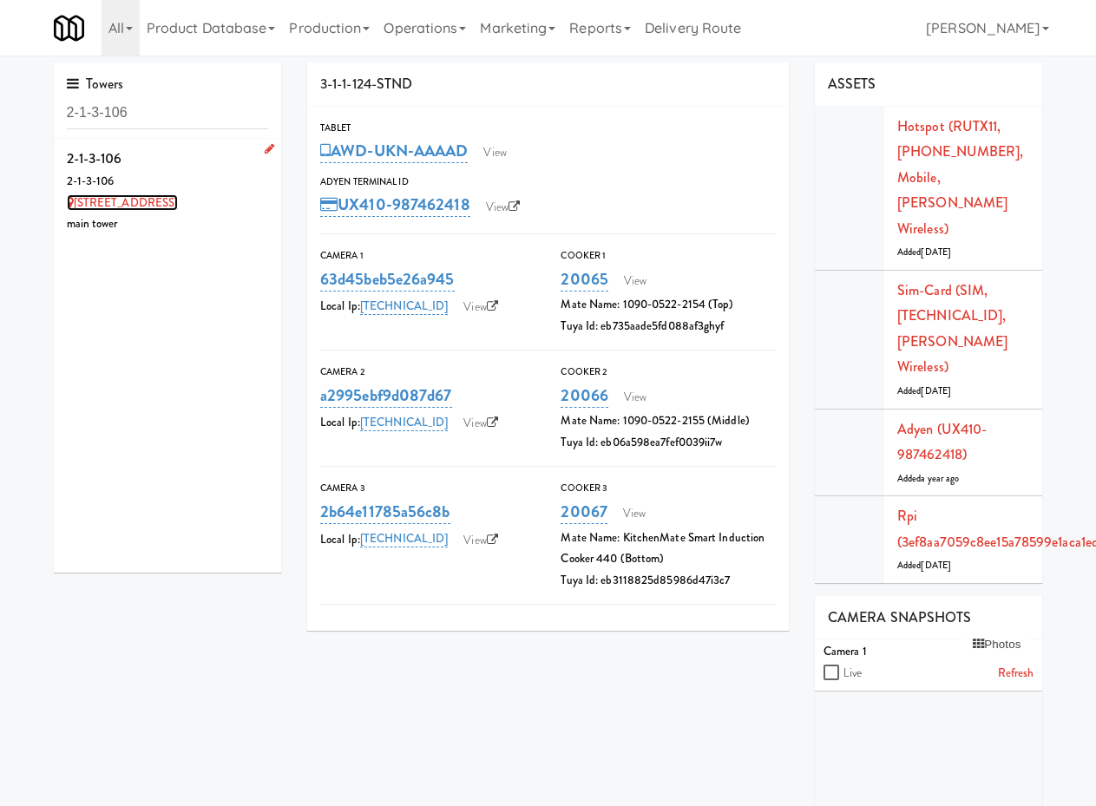
click at [163, 200] on link "5035 South Service Road" at bounding box center [123, 202] width 112 height 16
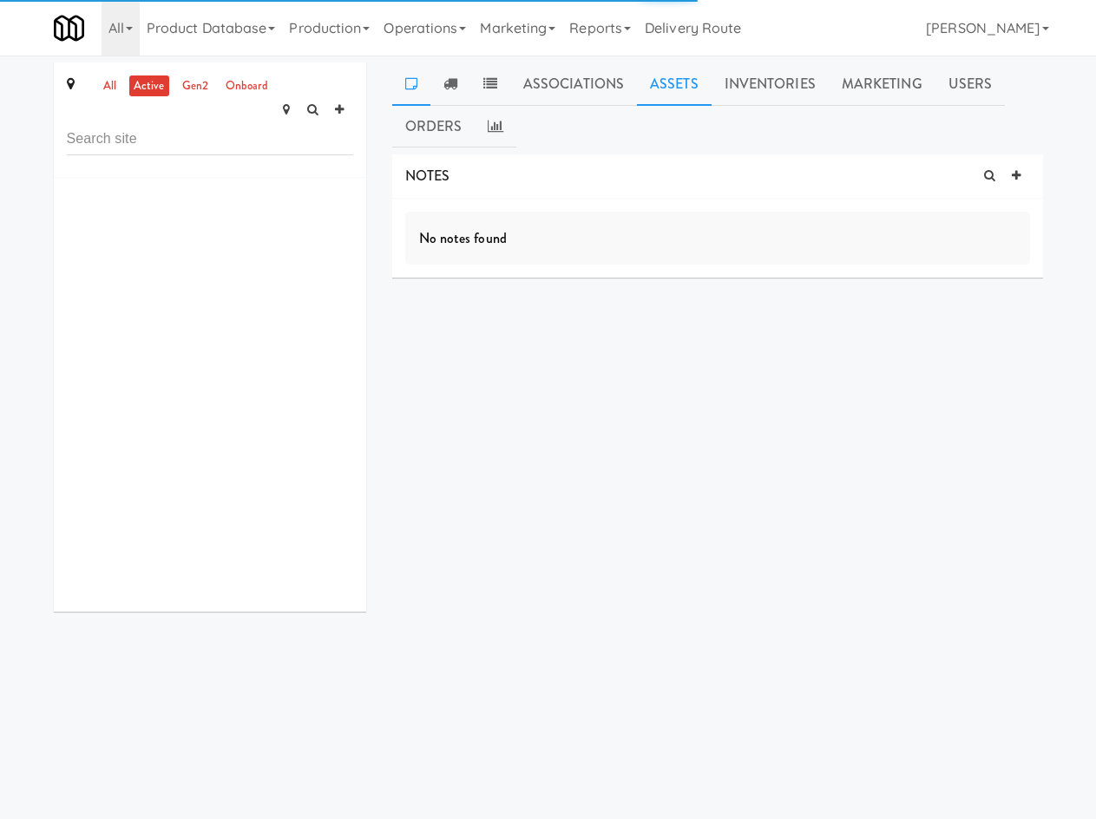
click at [600, 77] on link "Associations" at bounding box center [573, 83] width 127 height 43
click at [674, 82] on link "Assets" at bounding box center [674, 83] width 75 height 43
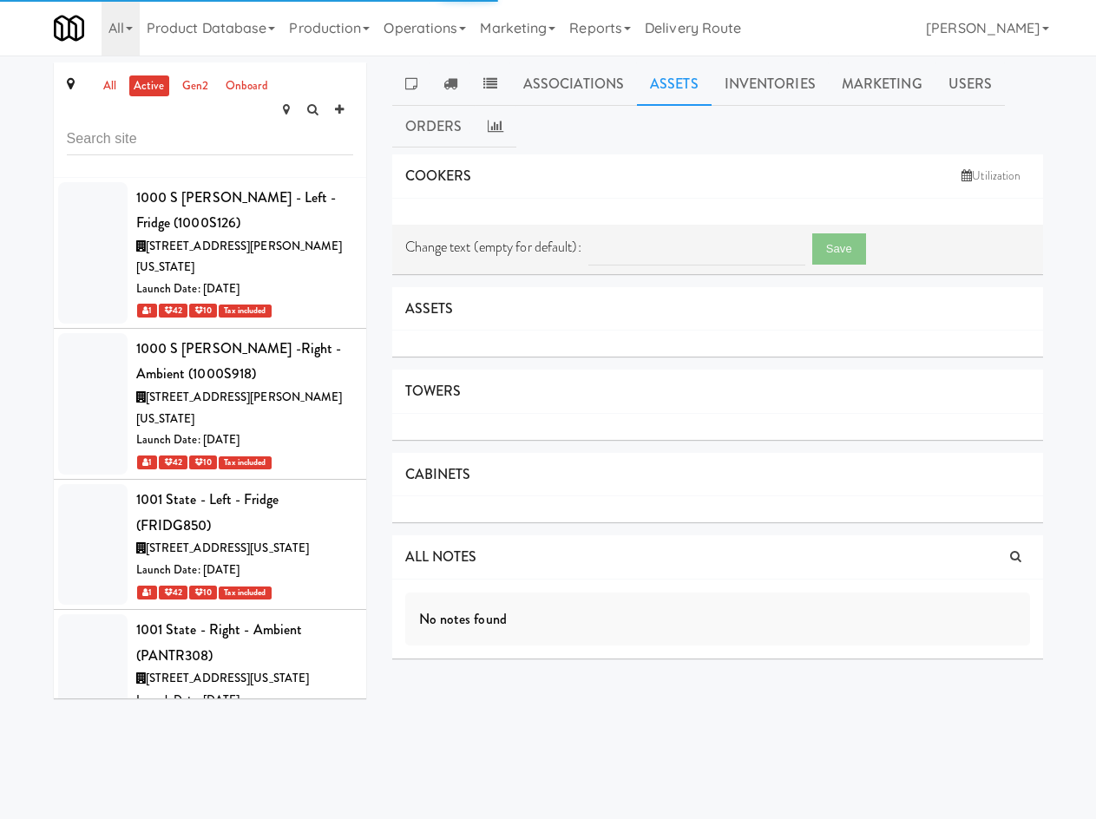
click at [660, 89] on link "Assets" at bounding box center [674, 83] width 75 height 43
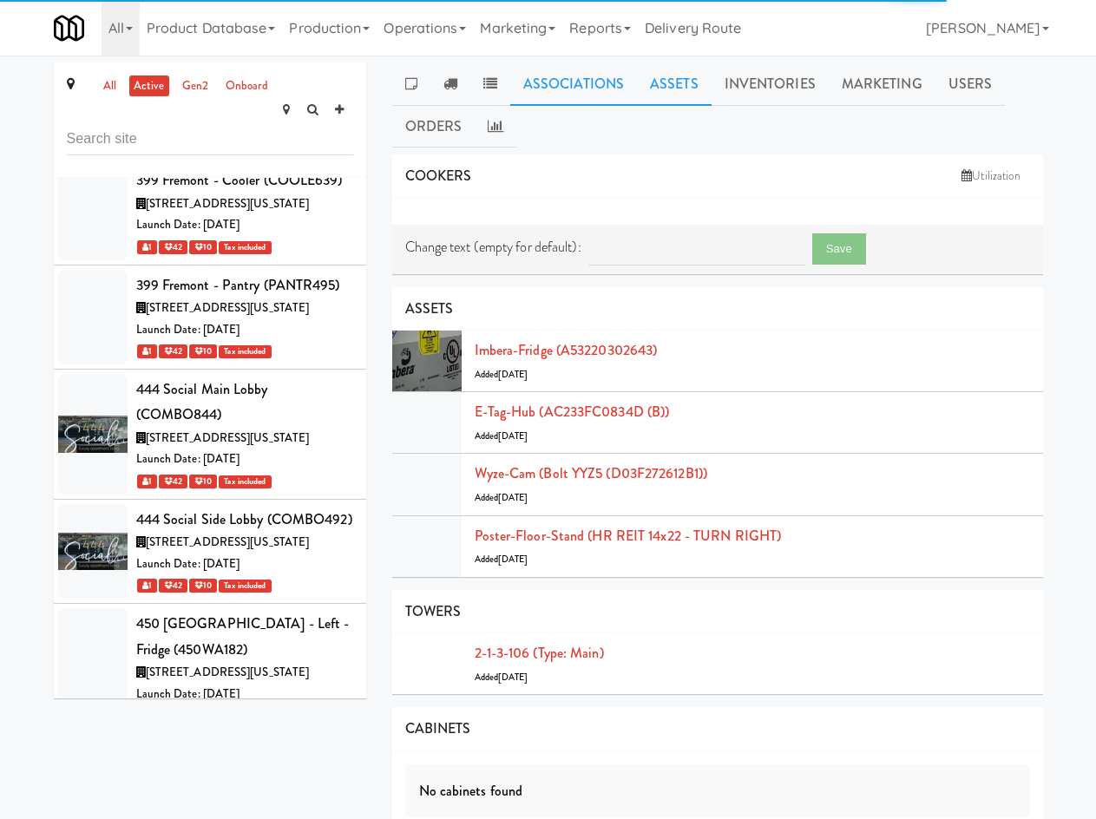
click at [551, 91] on link "Associations" at bounding box center [573, 83] width 127 height 43
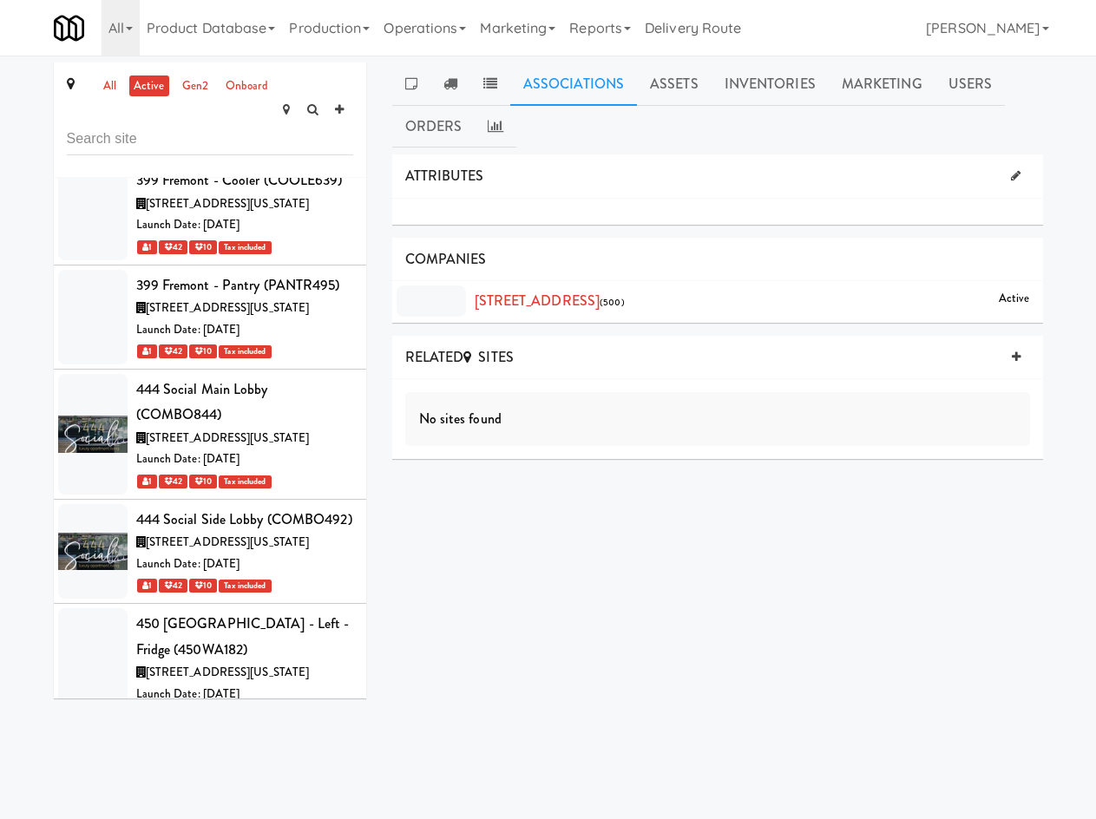
drag, startPoint x: 1010, startPoint y: 172, endPoint x: 1000, endPoint y: 174, distance: 9.7
click at [1011, 171] on icon at bounding box center [1016, 175] width 10 height 11
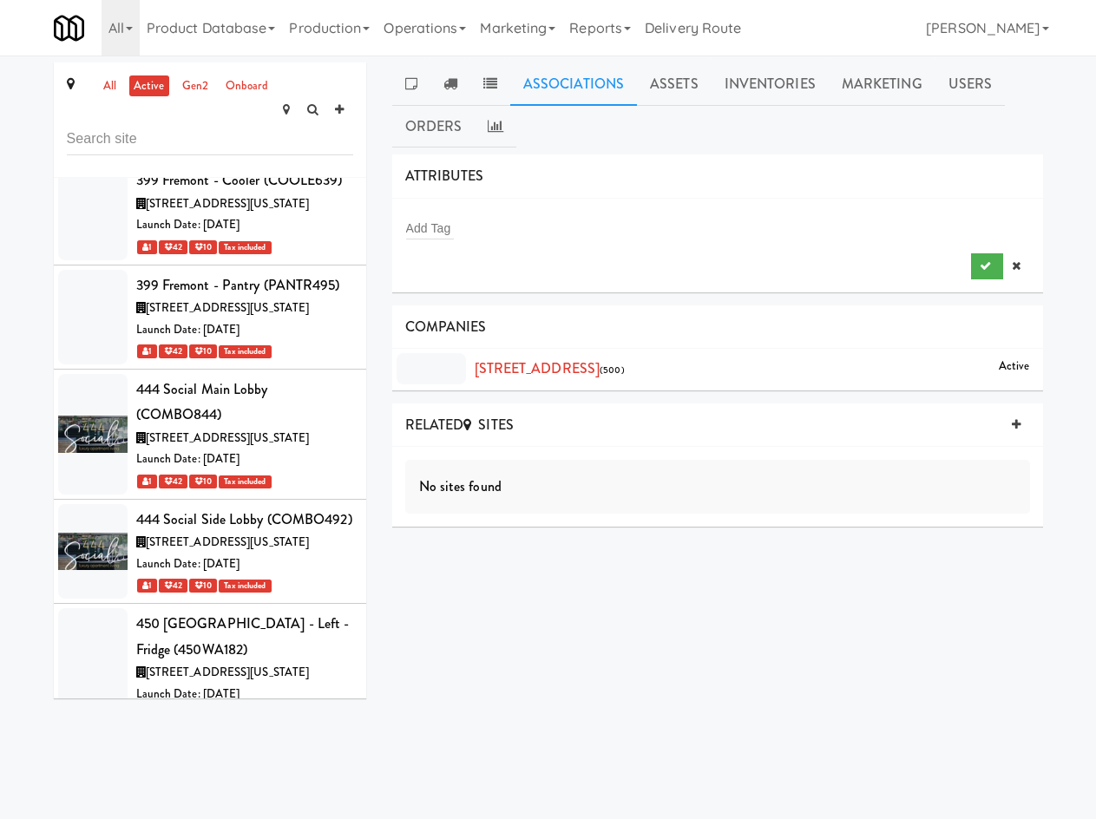
click at [585, 235] on div "Add Tag" at bounding box center [717, 228] width 625 height 24
type input "inter"
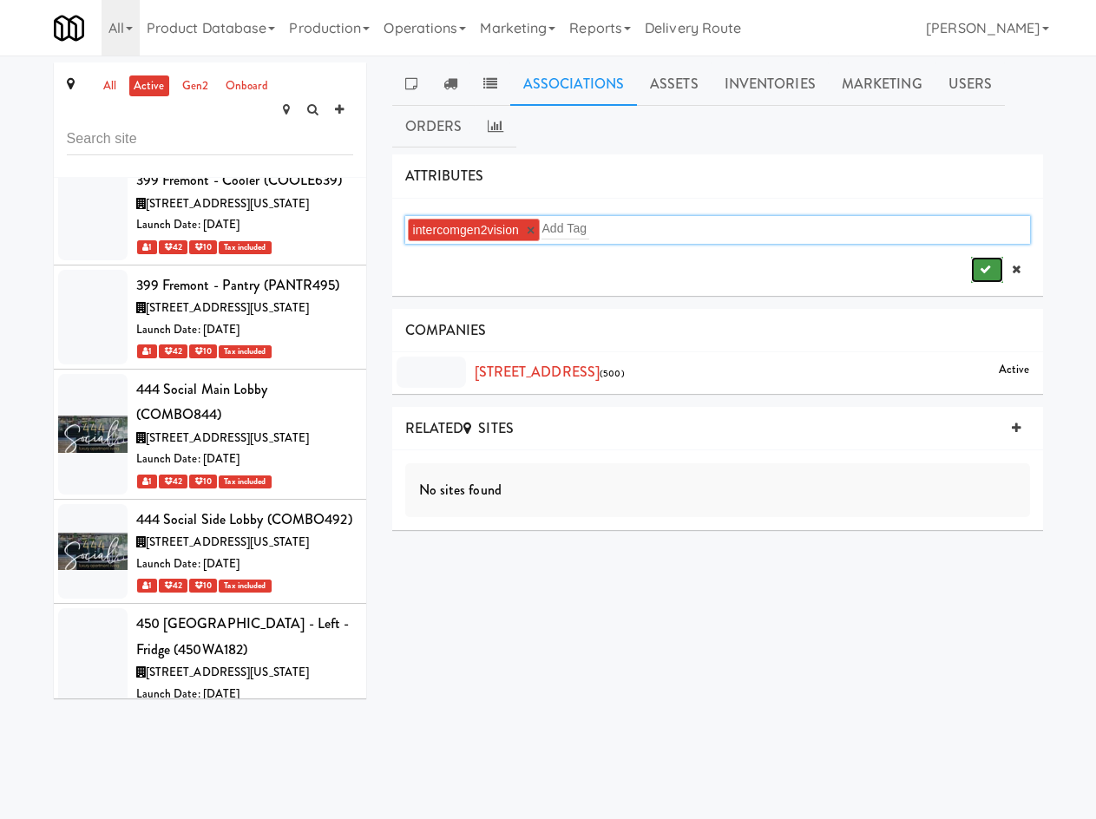
click at [996, 267] on button "submit" at bounding box center [987, 270] width 32 height 26
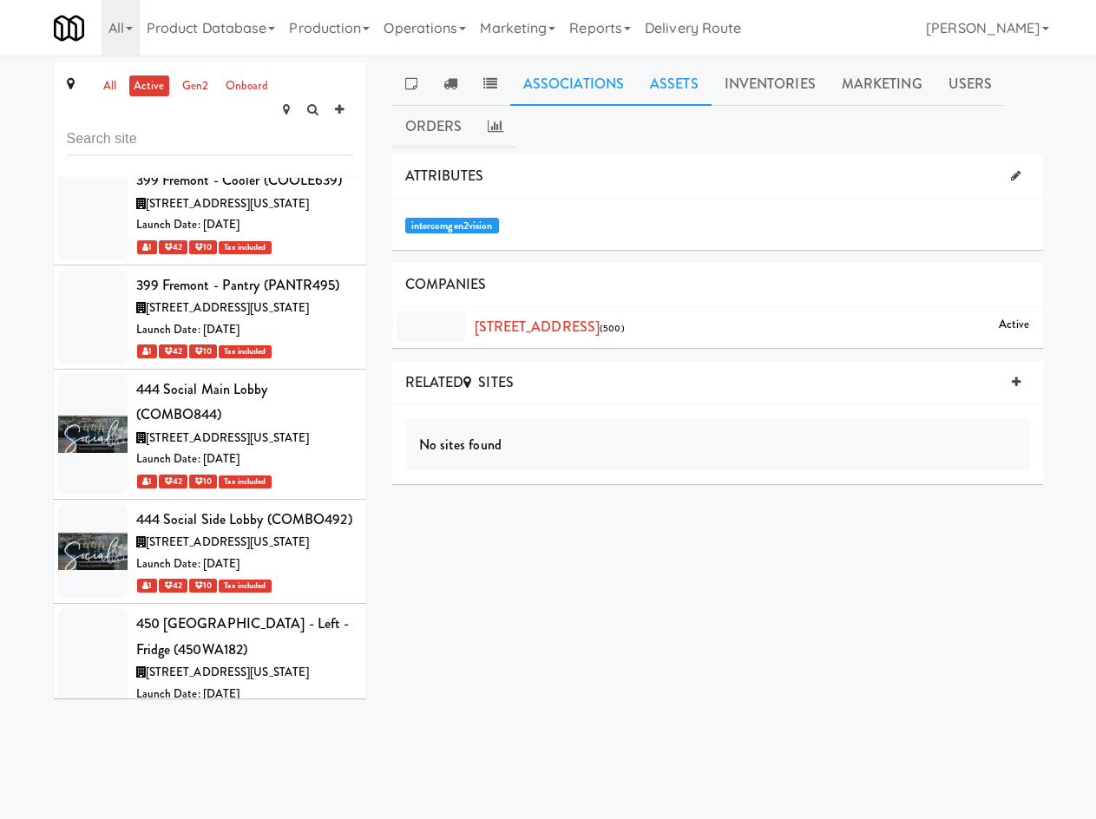
click at [683, 87] on link "Assets" at bounding box center [674, 83] width 75 height 43
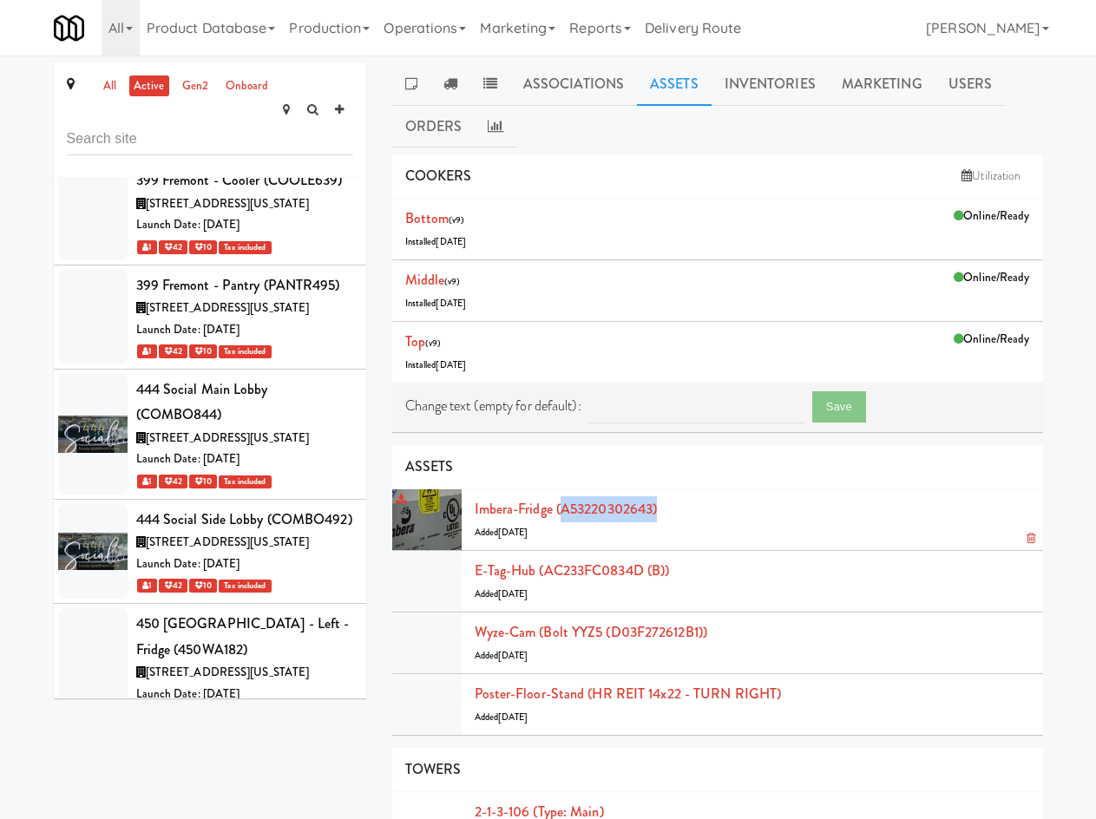
drag, startPoint x: 680, startPoint y: 506, endPoint x: 563, endPoint y: 515, distance: 117.5
click at [563, 515] on div "Imbera-fridge (A53220302643) Added 3 years ago" at bounding box center [752, 519] width 555 height 47
copy link "A53220302643)"
drag, startPoint x: 116, startPoint y: 31, endPoint x: 121, endPoint y: 43, distance: 12.9
click at [116, 32] on link "All" at bounding box center [121, 28] width 38 height 56
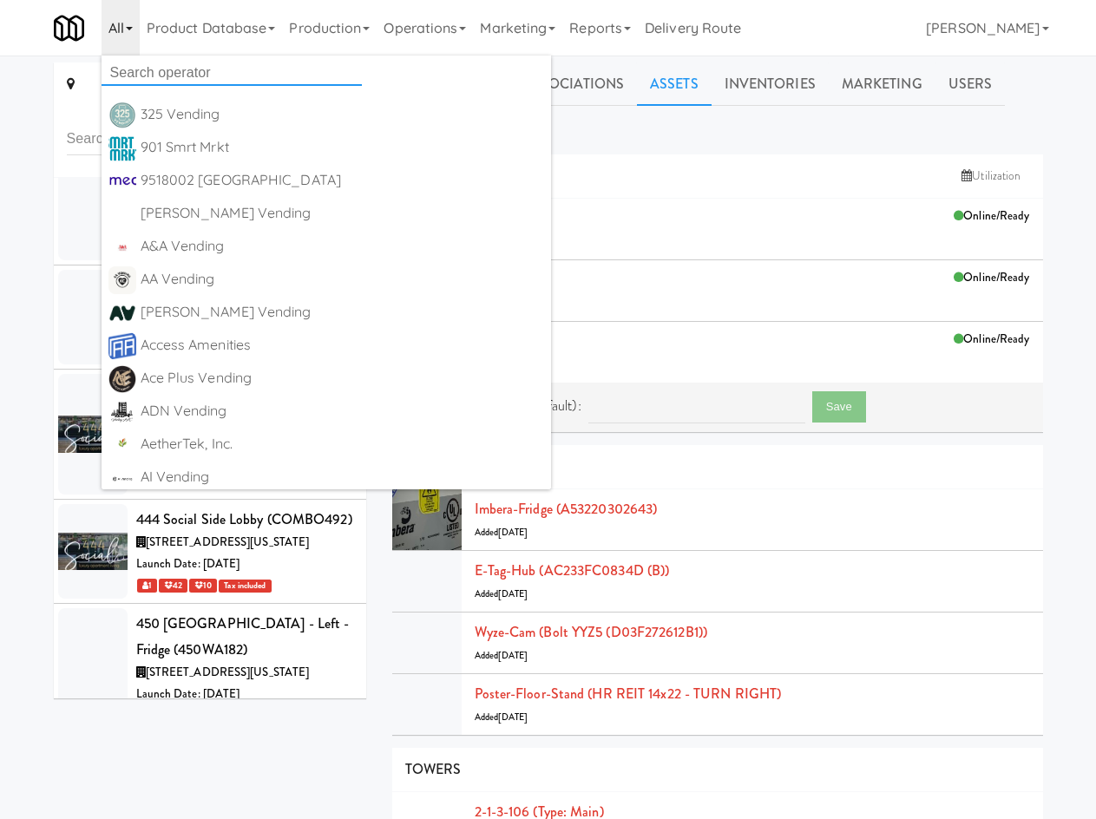
click at [136, 67] on input "text" at bounding box center [232, 73] width 260 height 26
type input "kitchen"
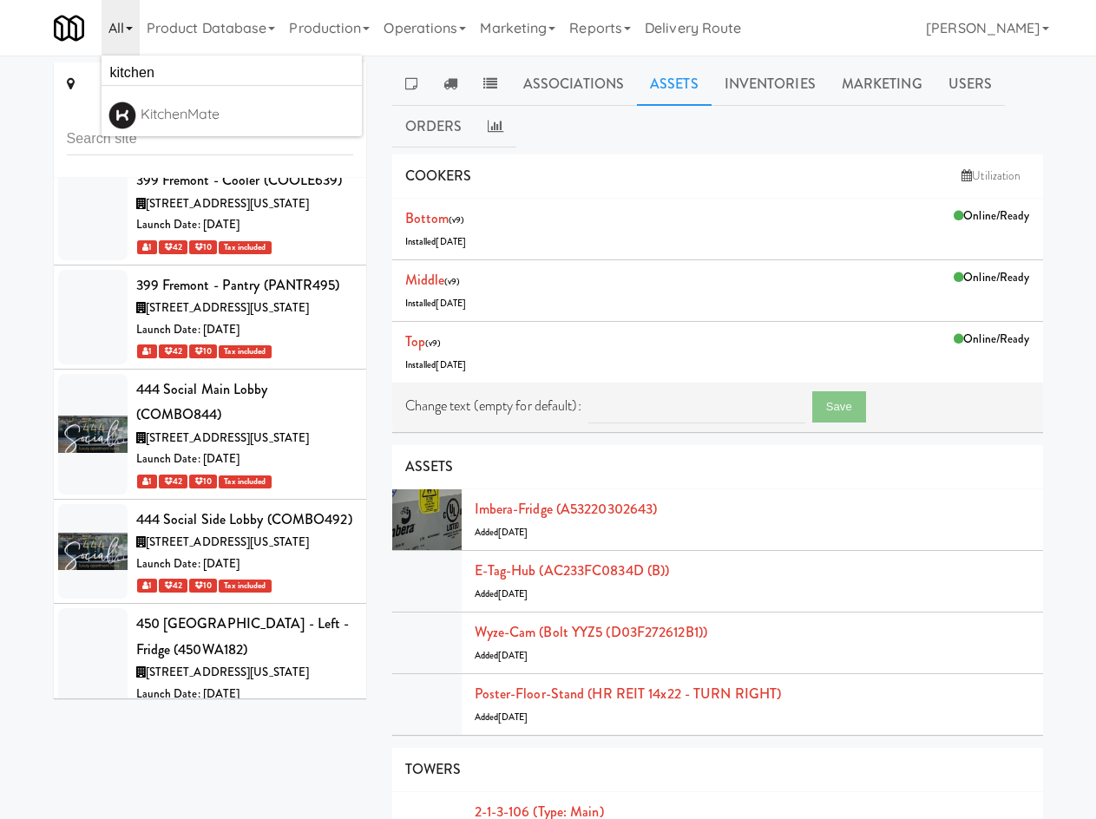
click at [194, 109] on div "KitchenMate" at bounding box center [248, 115] width 214 height 26
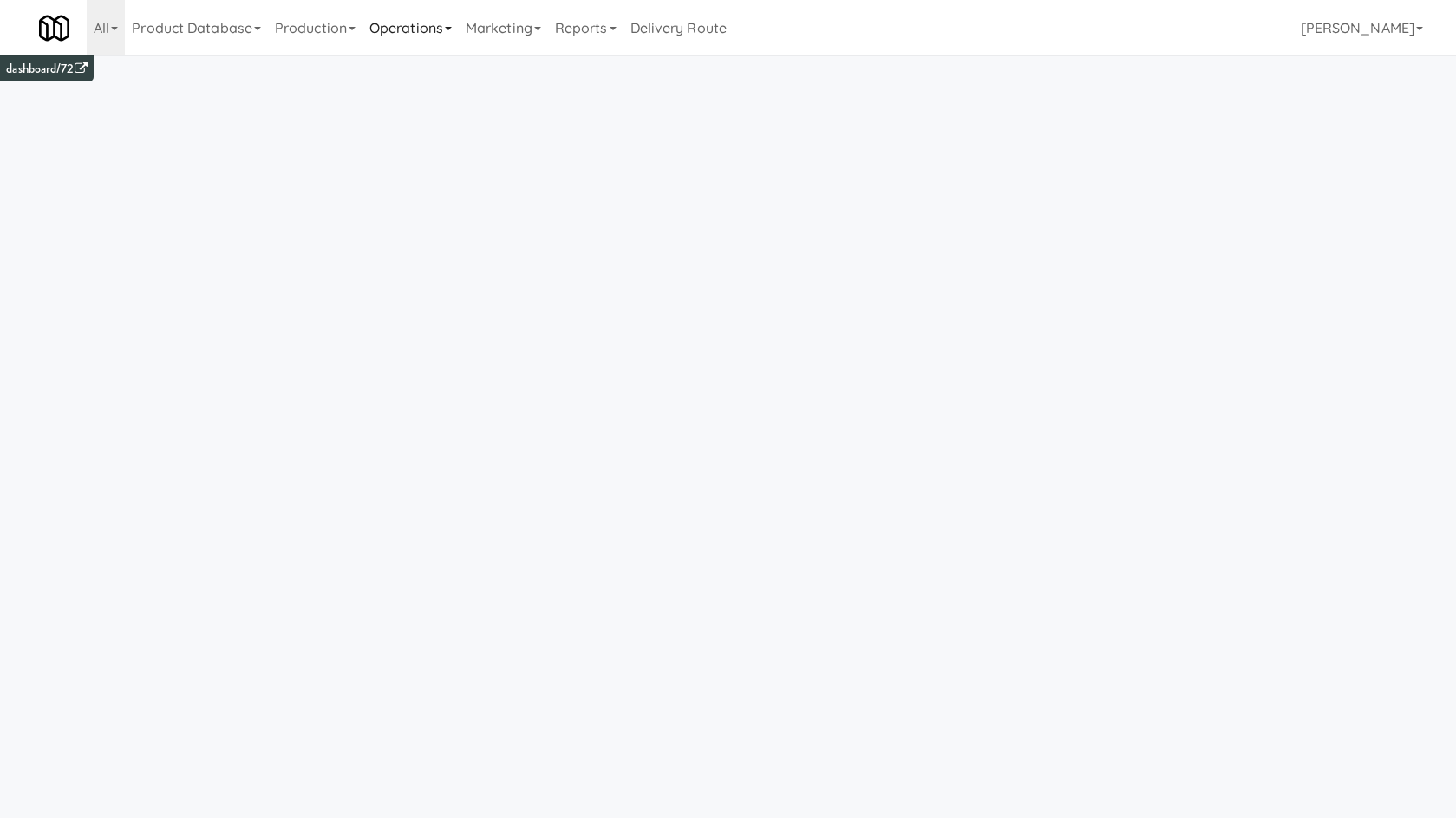
click at [404, 22] on link "Operations" at bounding box center [411, 28] width 96 height 56
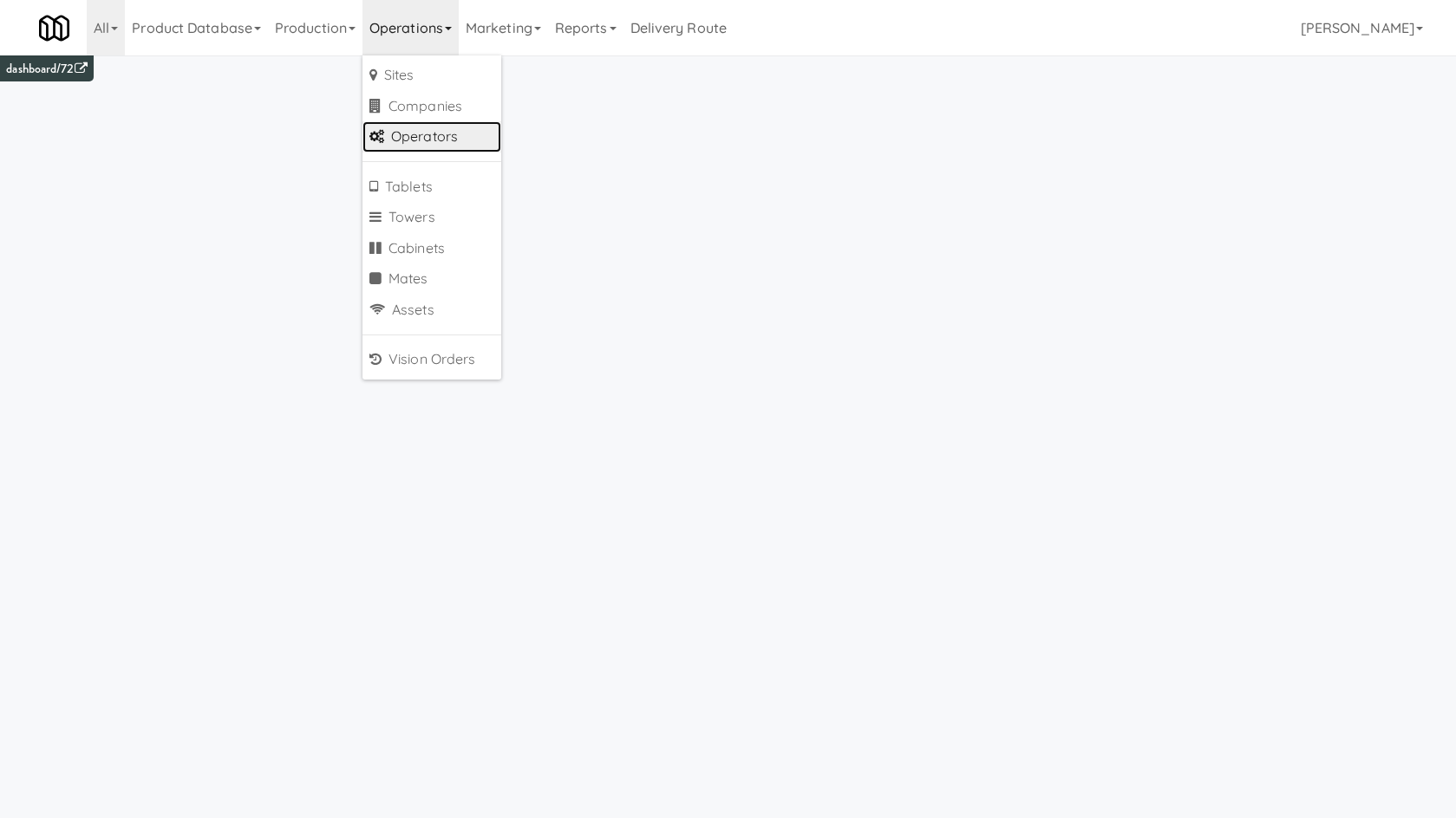
click at [464, 140] on link "Operators" at bounding box center [432, 136] width 139 height 31
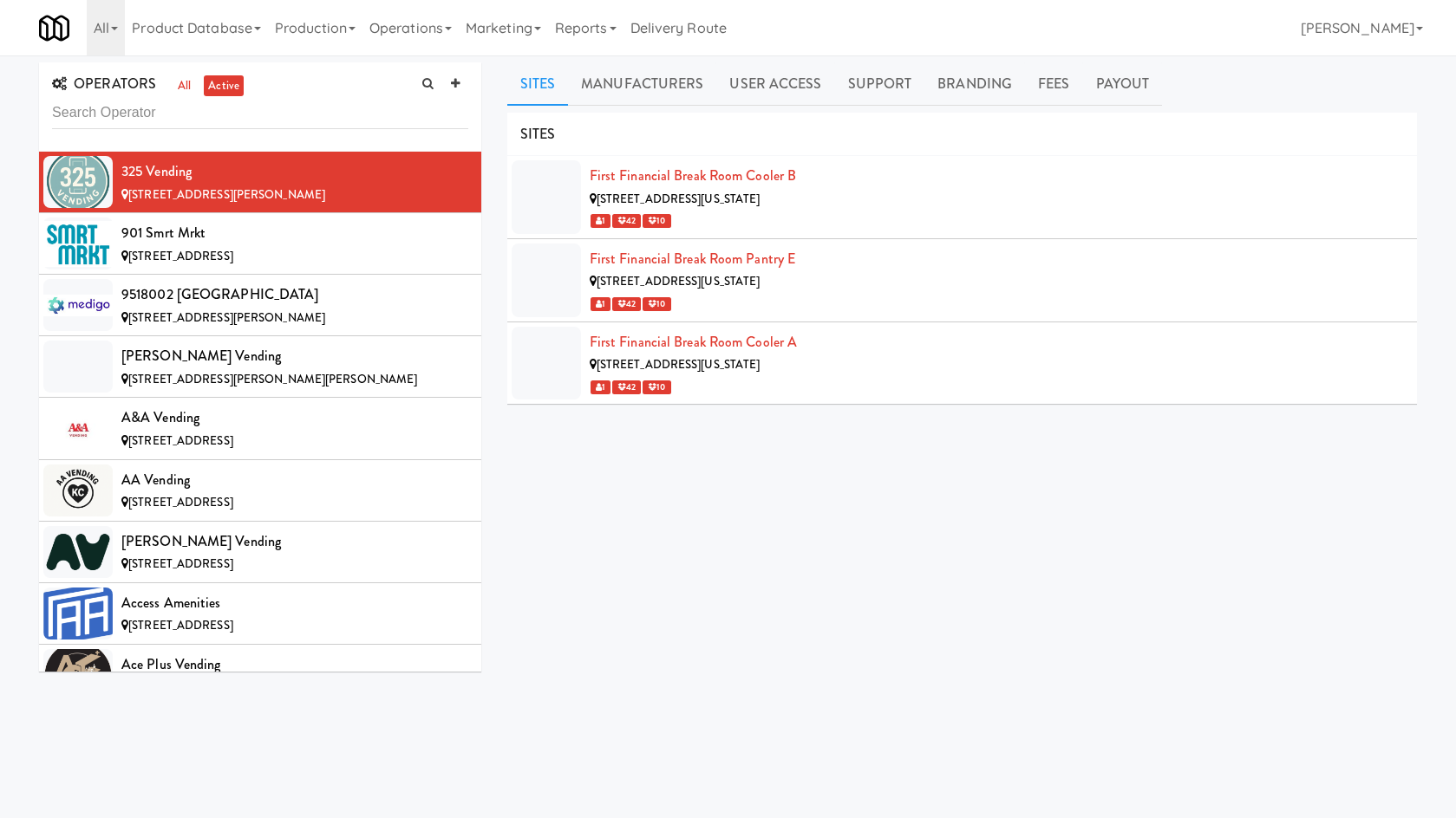
drag, startPoint x: 423, startPoint y: 20, endPoint x: 441, endPoint y: 128, distance: 109.5
click at [424, 30] on link "Operations" at bounding box center [411, 28] width 96 height 56
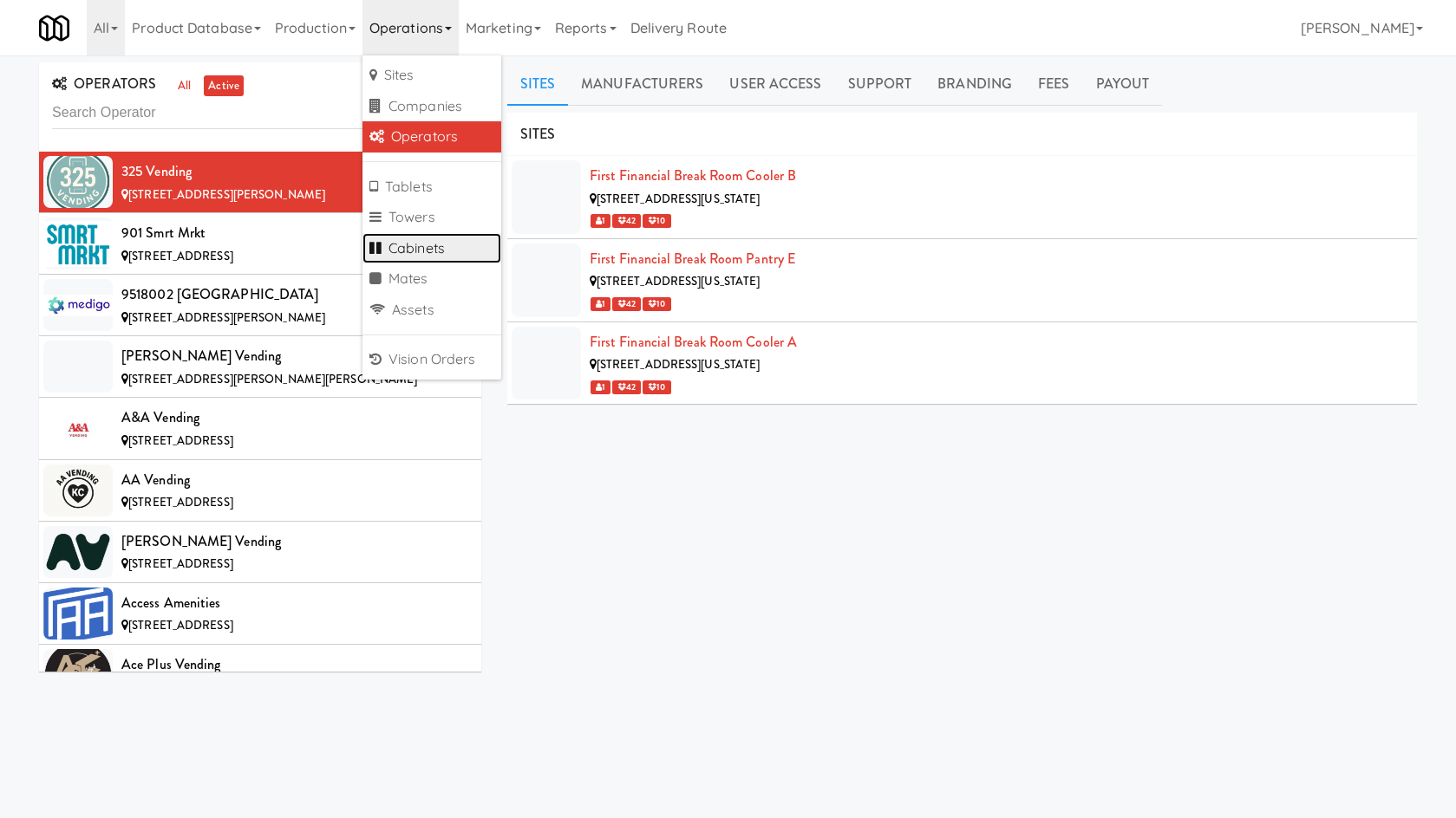
click at [464, 241] on link "Cabinets" at bounding box center [432, 248] width 139 height 31
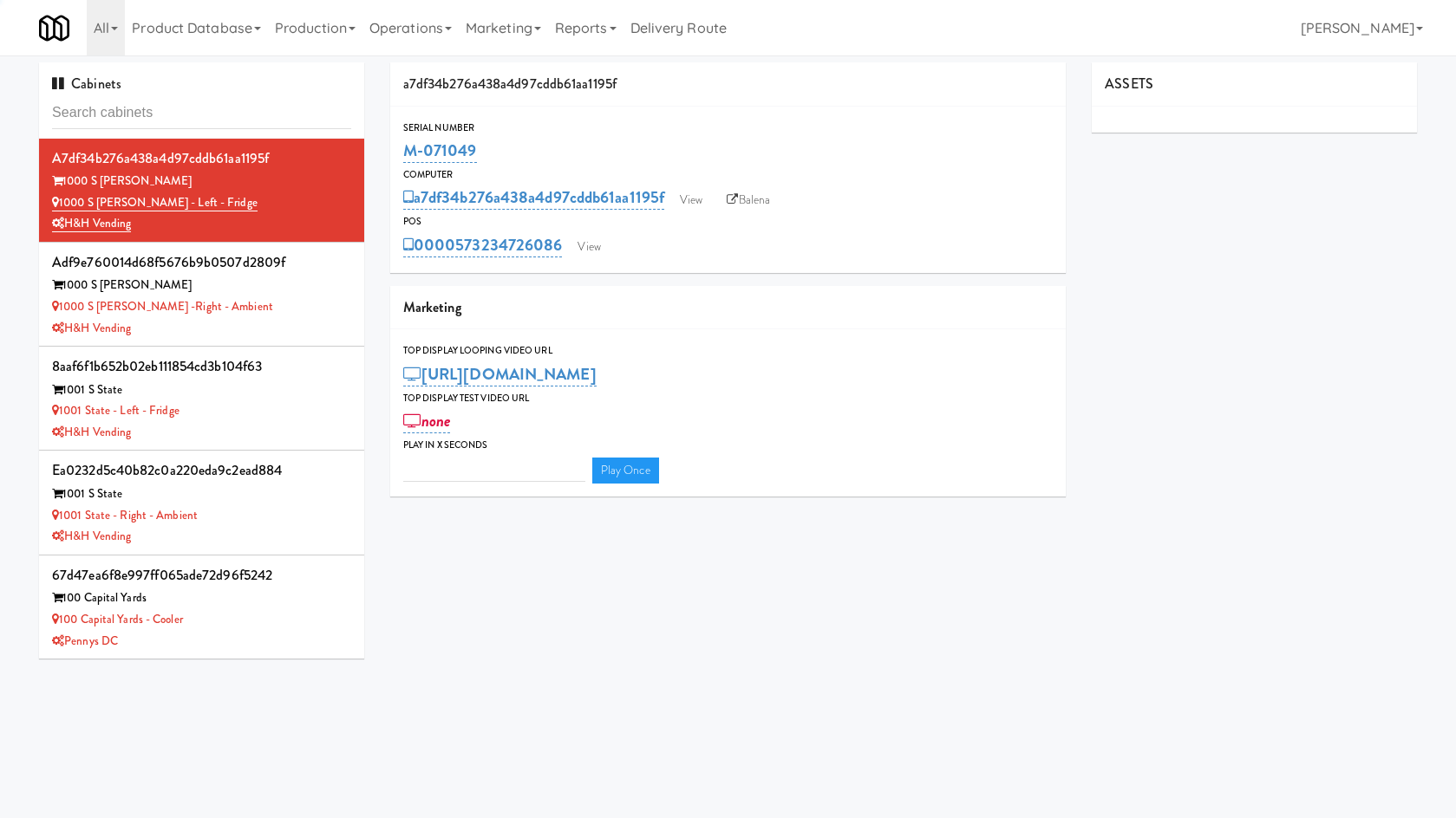
type input "3"
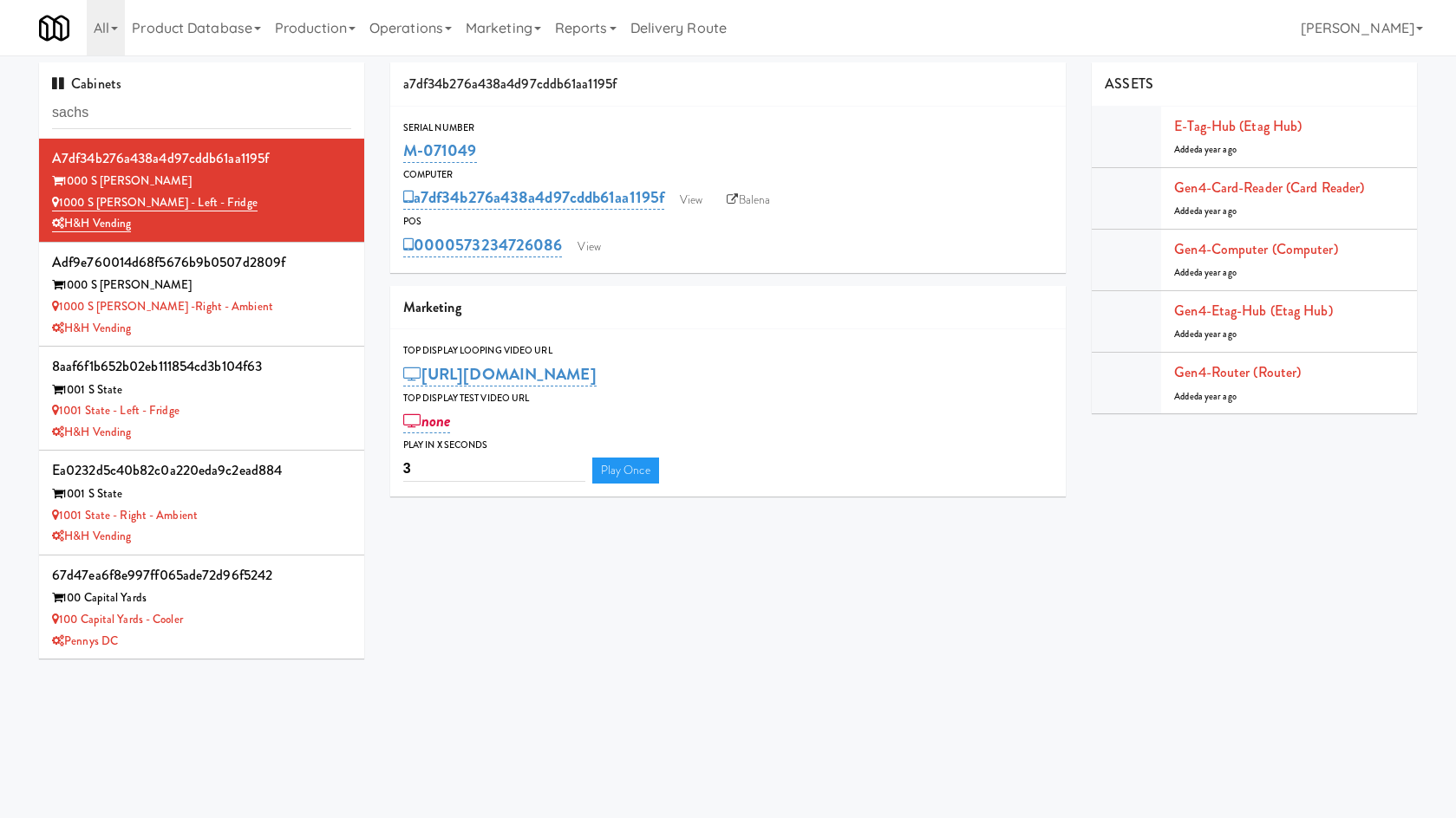
type input "sachs"
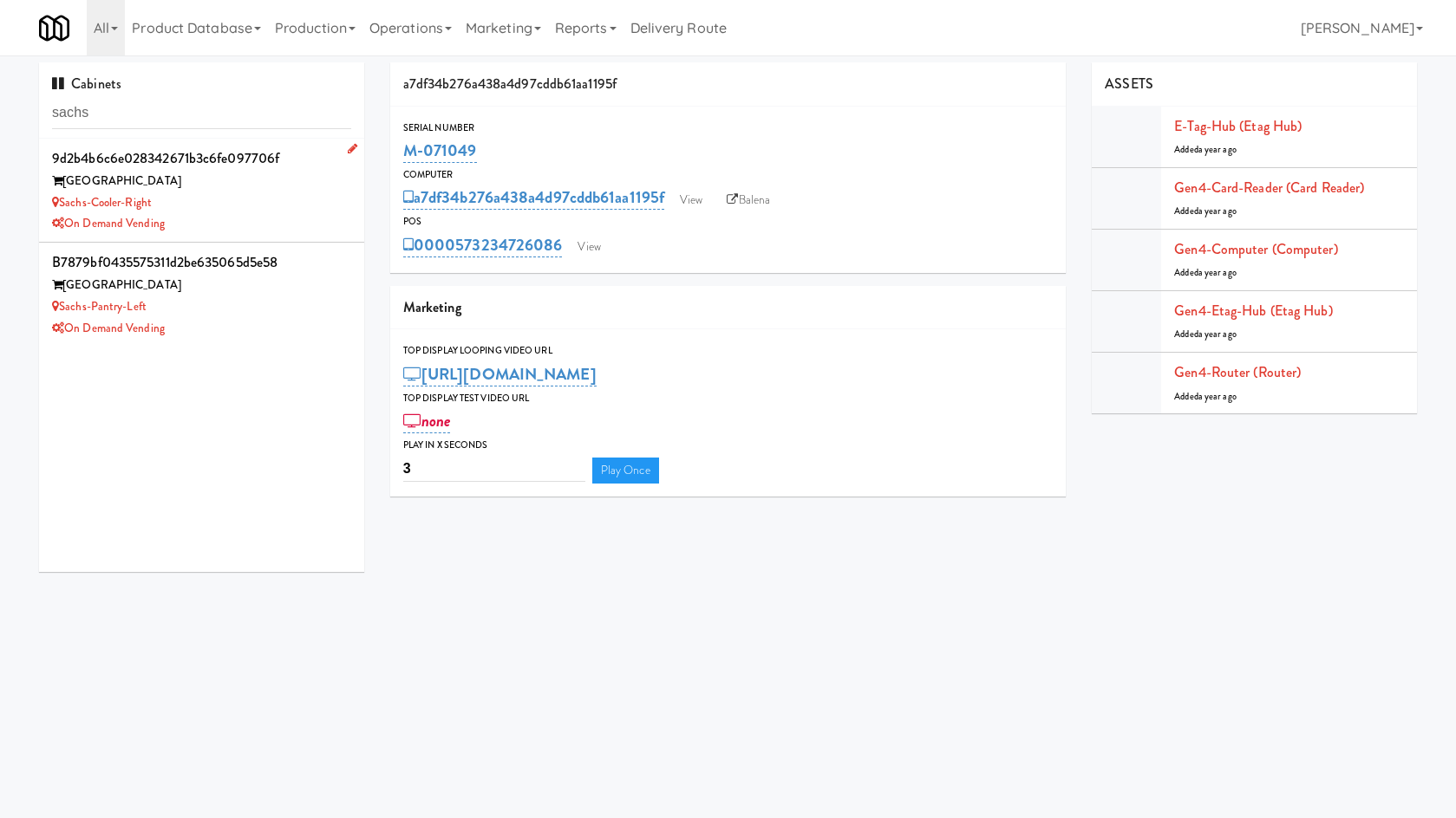
click at [232, 207] on div "Sachs-Cooler-Right" at bounding box center [201, 204] width 299 height 22
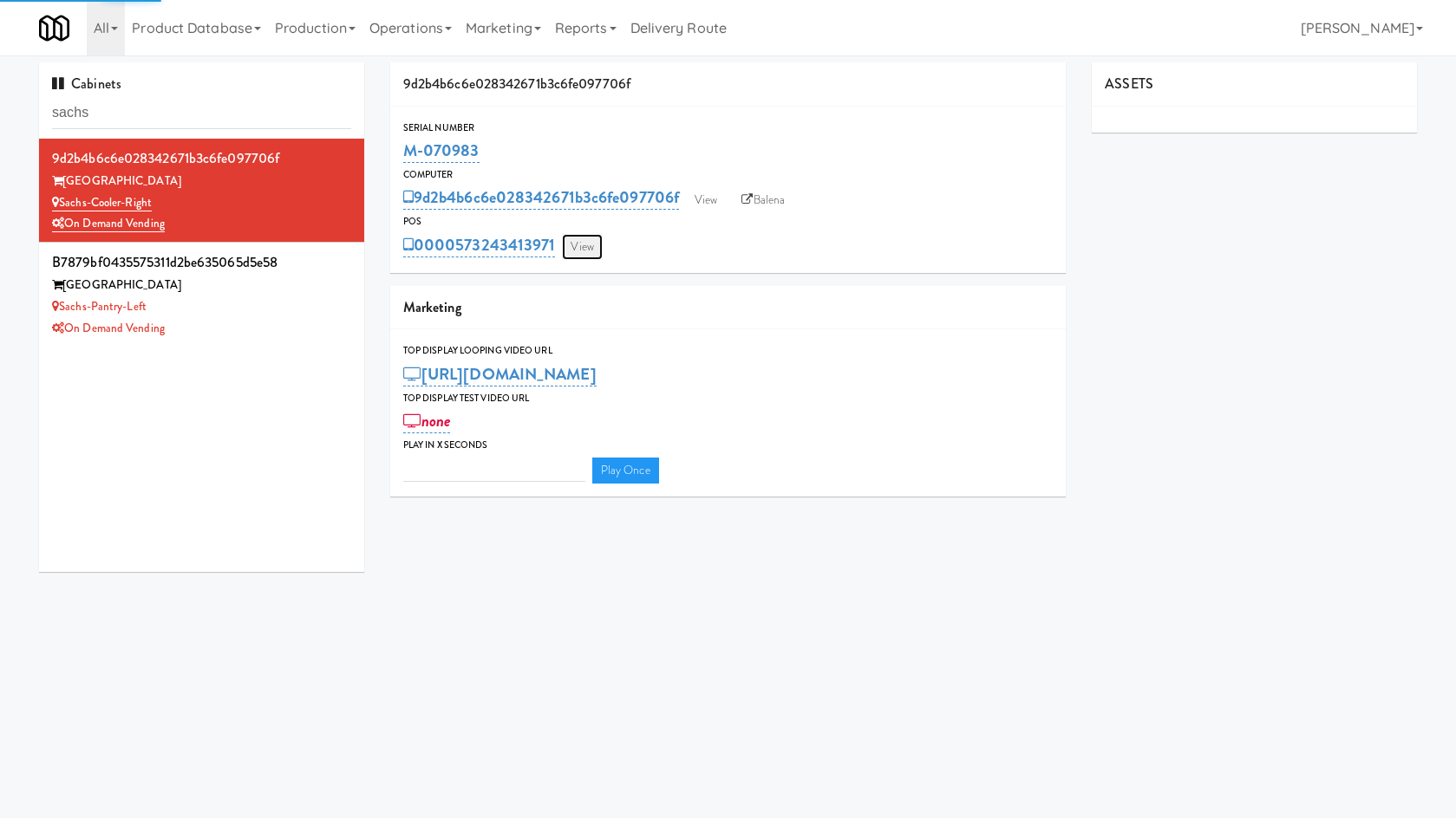
click at [591, 246] on link "View" at bounding box center [582, 247] width 40 height 26
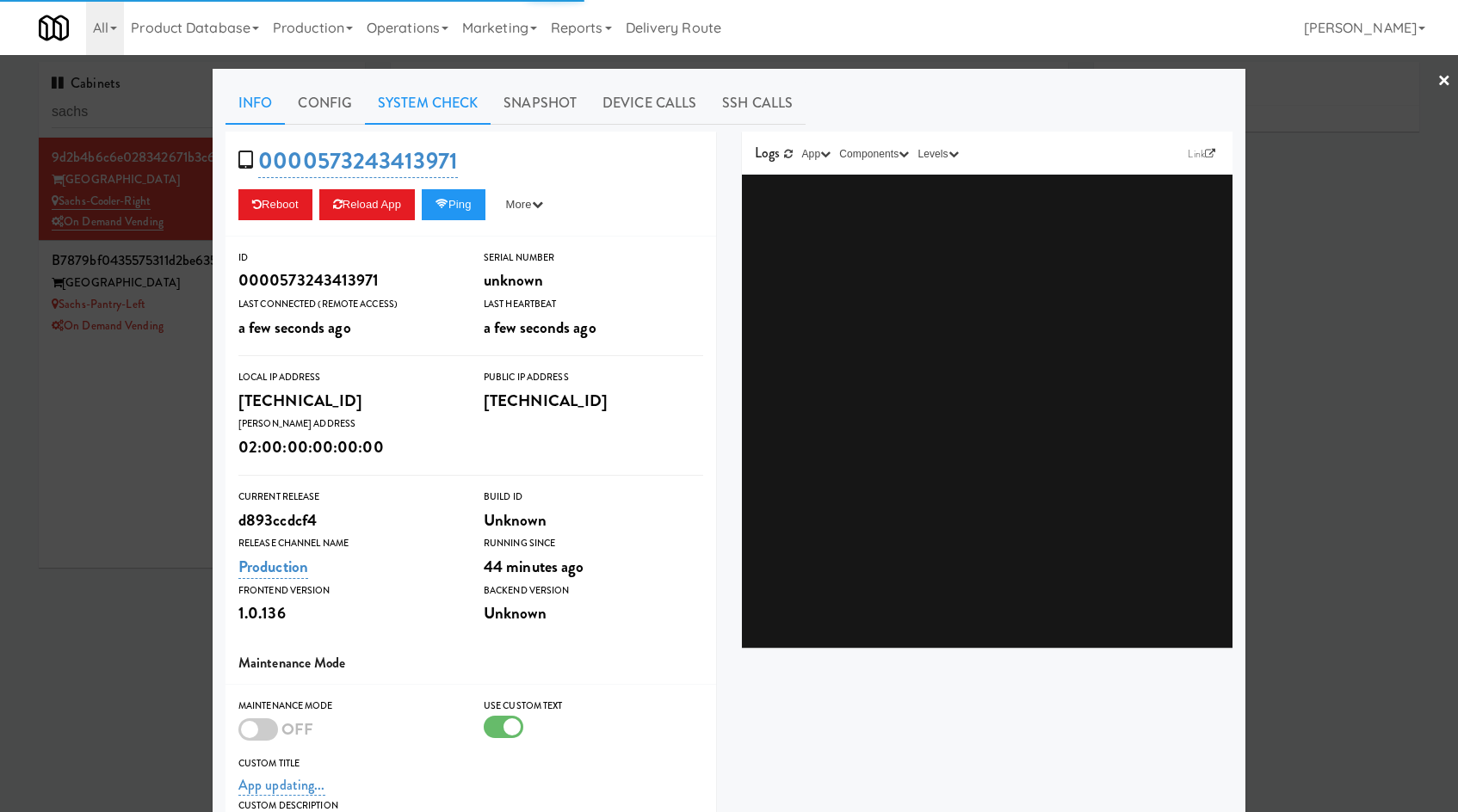
type input "3"
click at [419, 114] on link "System Check" at bounding box center [427, 102] width 126 height 43
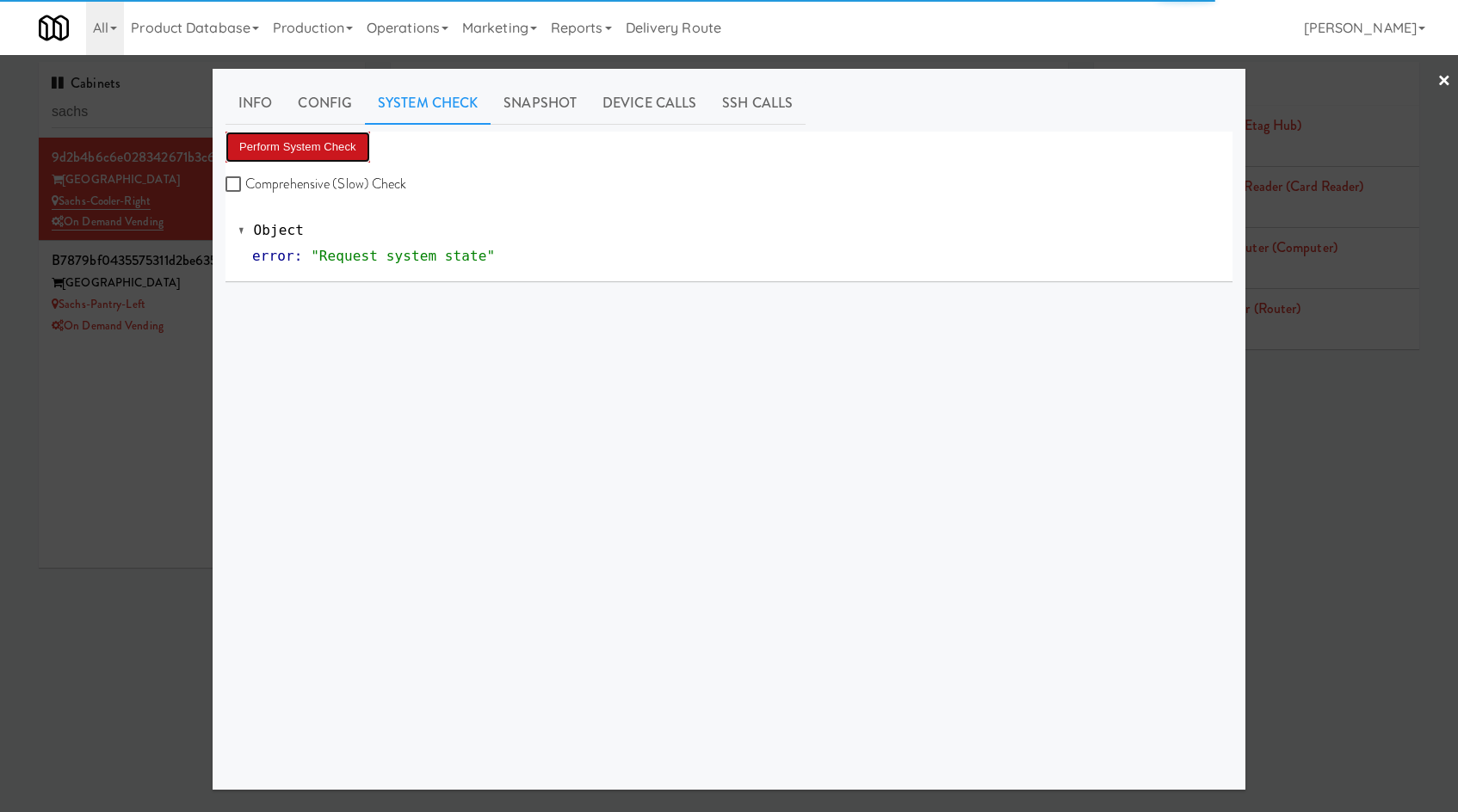
click at [335, 143] on button "Perform System Check" at bounding box center [298, 147] width 145 height 31
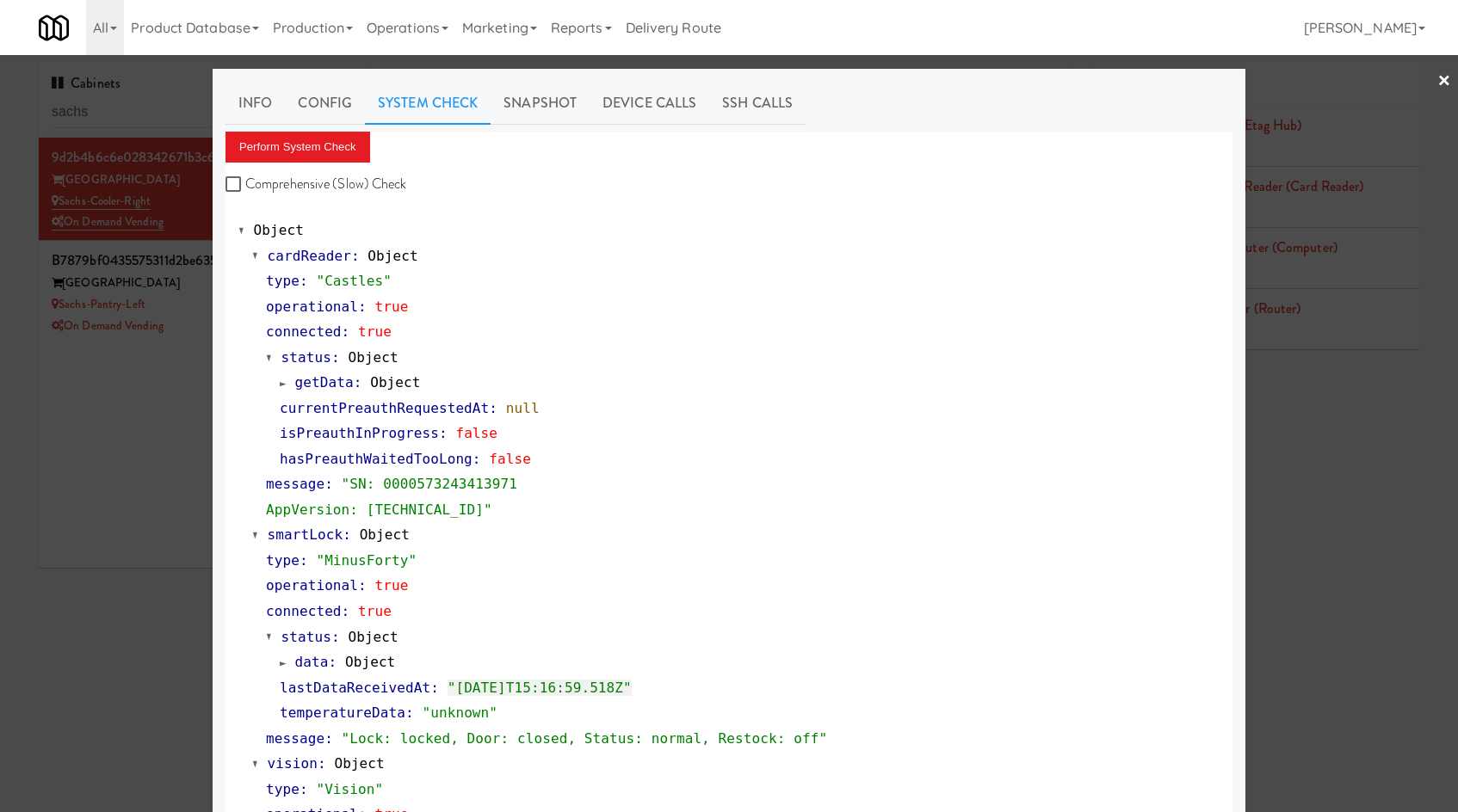
scroll to position [549, 0]
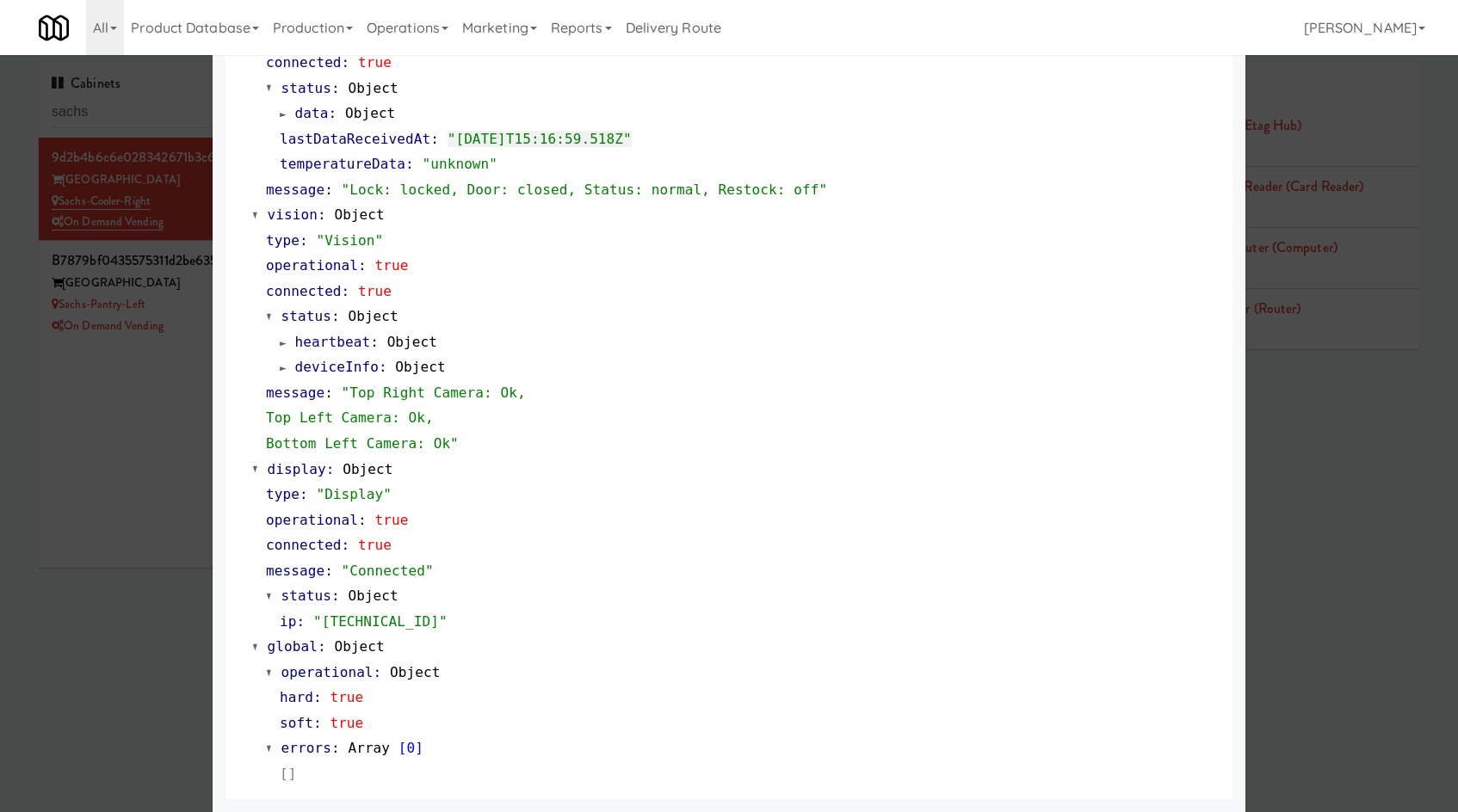
drag, startPoint x: 95, startPoint y: 395, endPoint x: 203, endPoint y: 320, distance: 131.5
click at [97, 392] on div at bounding box center [729, 406] width 1458 height 812
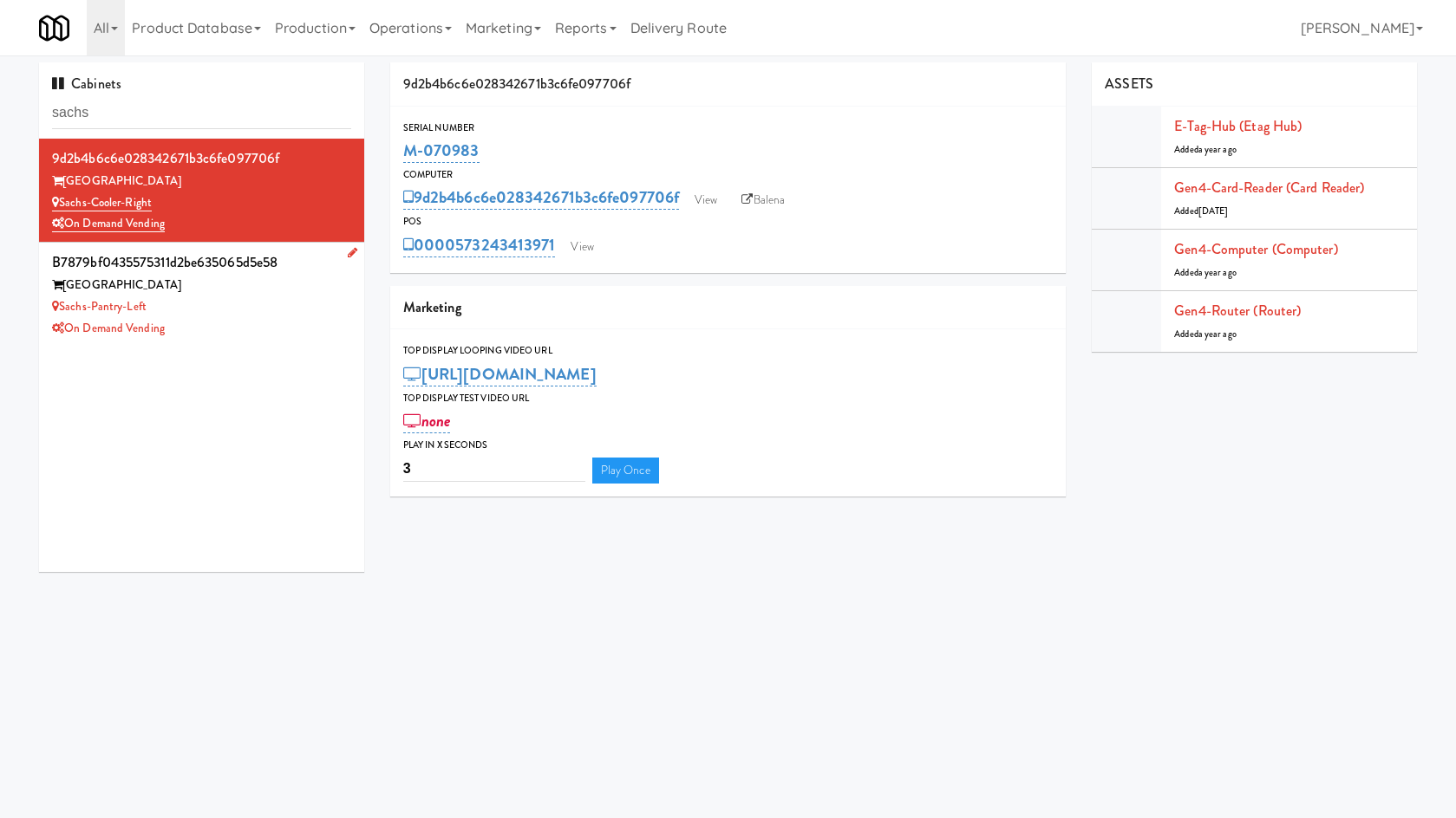
click at [207, 320] on div "On Demand Vending" at bounding box center [201, 329] width 299 height 22
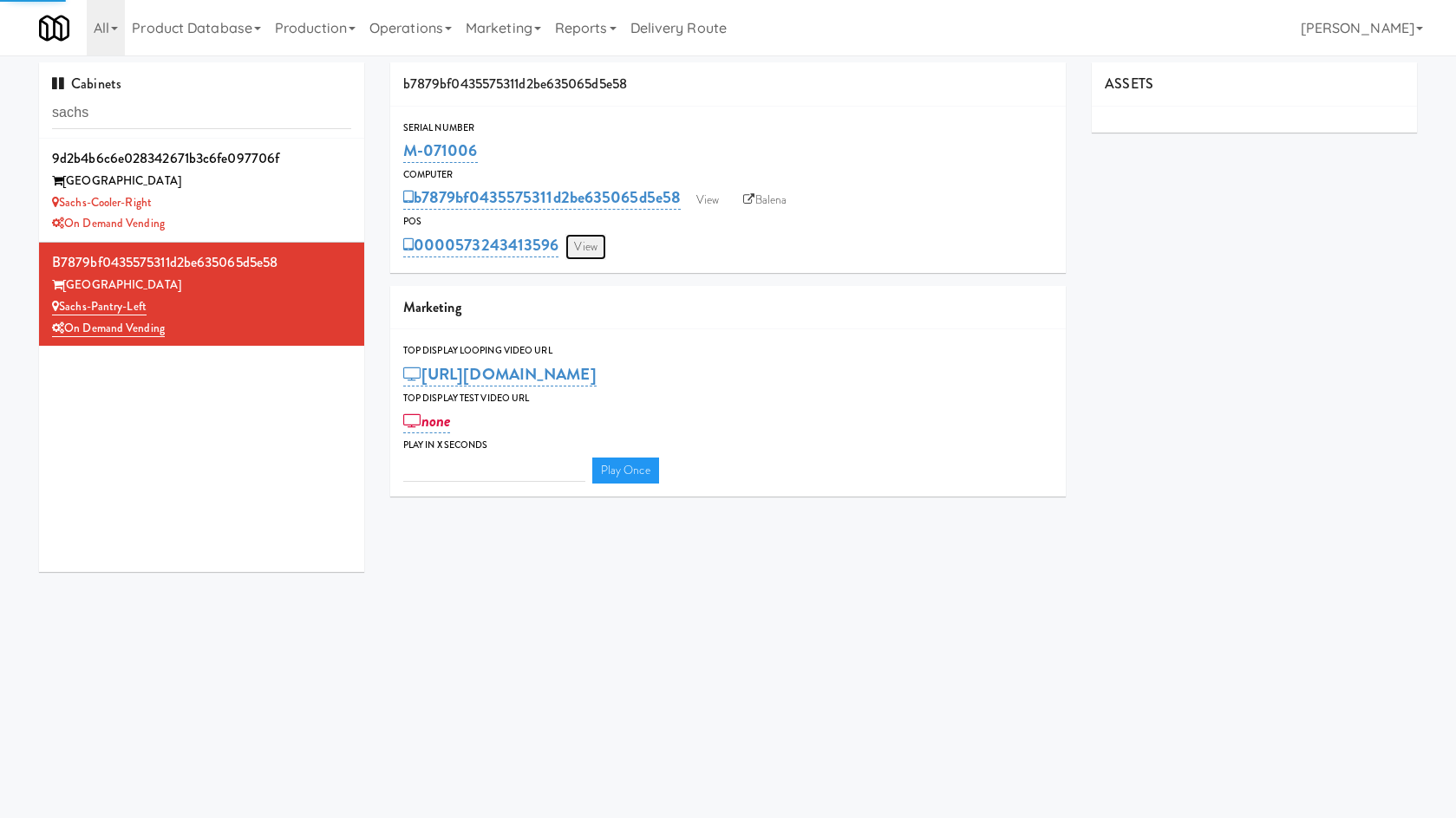
click at [593, 246] on link "View" at bounding box center [586, 247] width 40 height 26
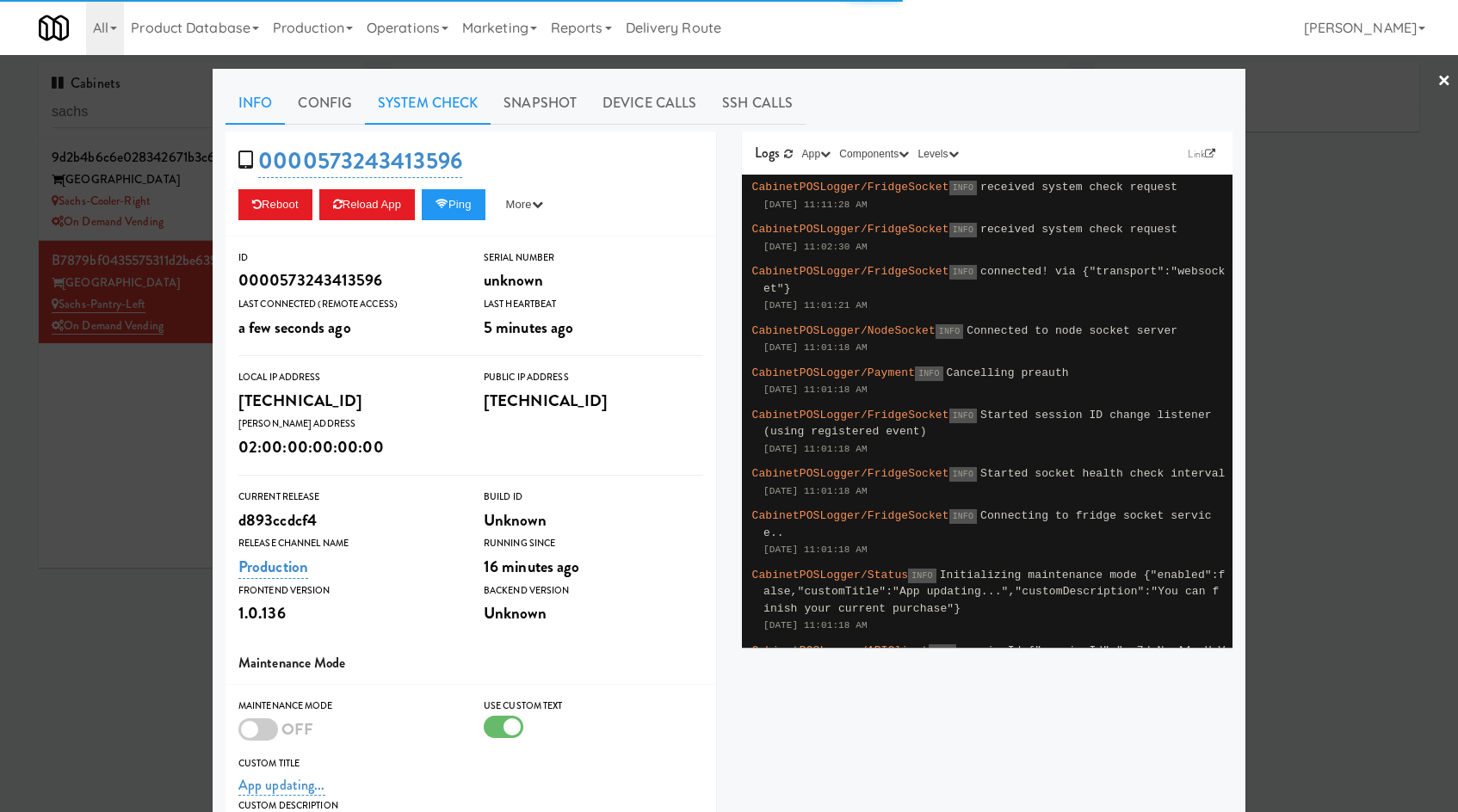
click at [372, 119] on link "System Check" at bounding box center [427, 102] width 126 height 43
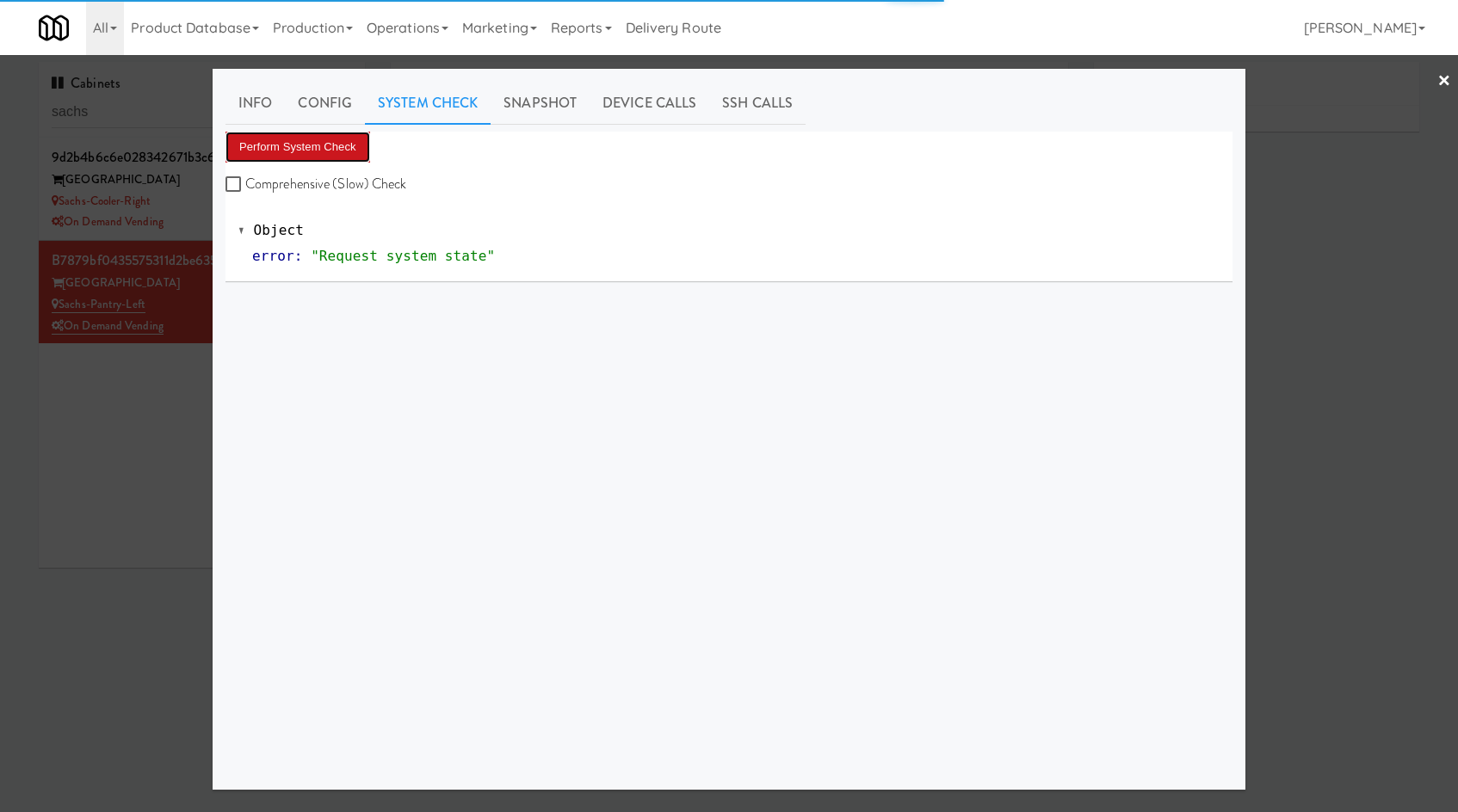
click at [347, 139] on button "Perform System Check" at bounding box center [298, 147] width 145 height 31
type input "3"
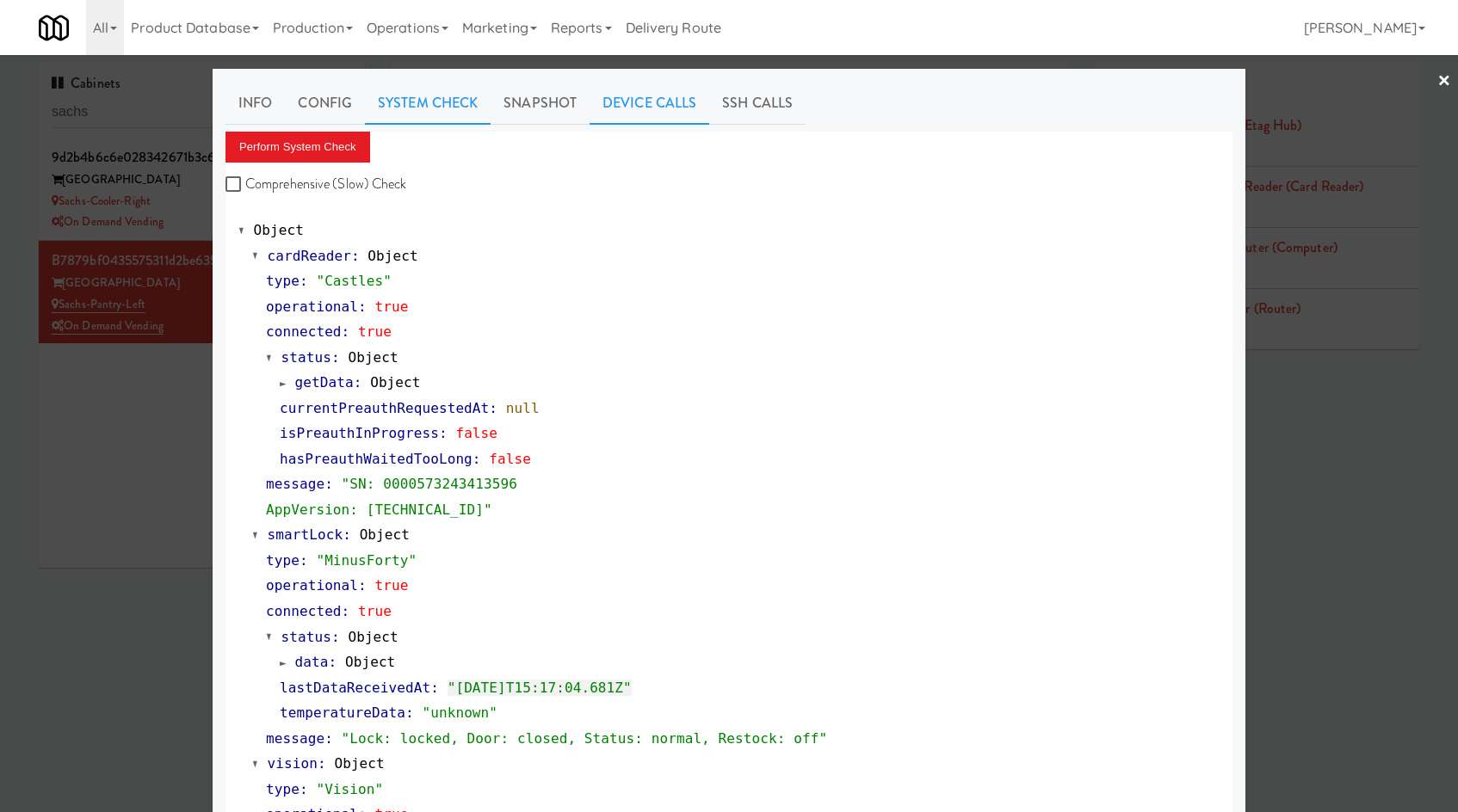
click at [648, 107] on link "Device Calls" at bounding box center [649, 102] width 120 height 43
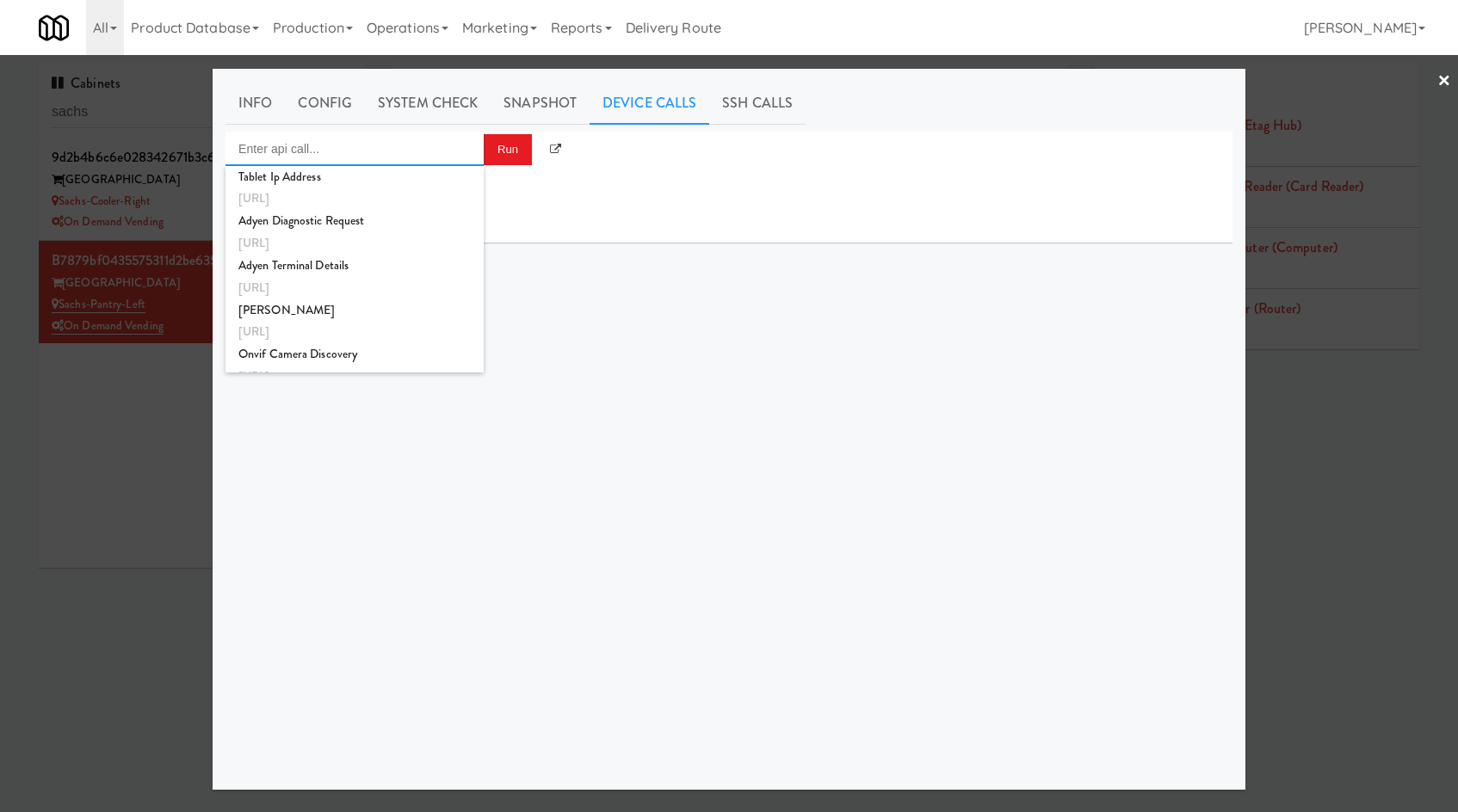
click at [381, 160] on input "Enter api call..." at bounding box center [354, 149] width 258 height 35
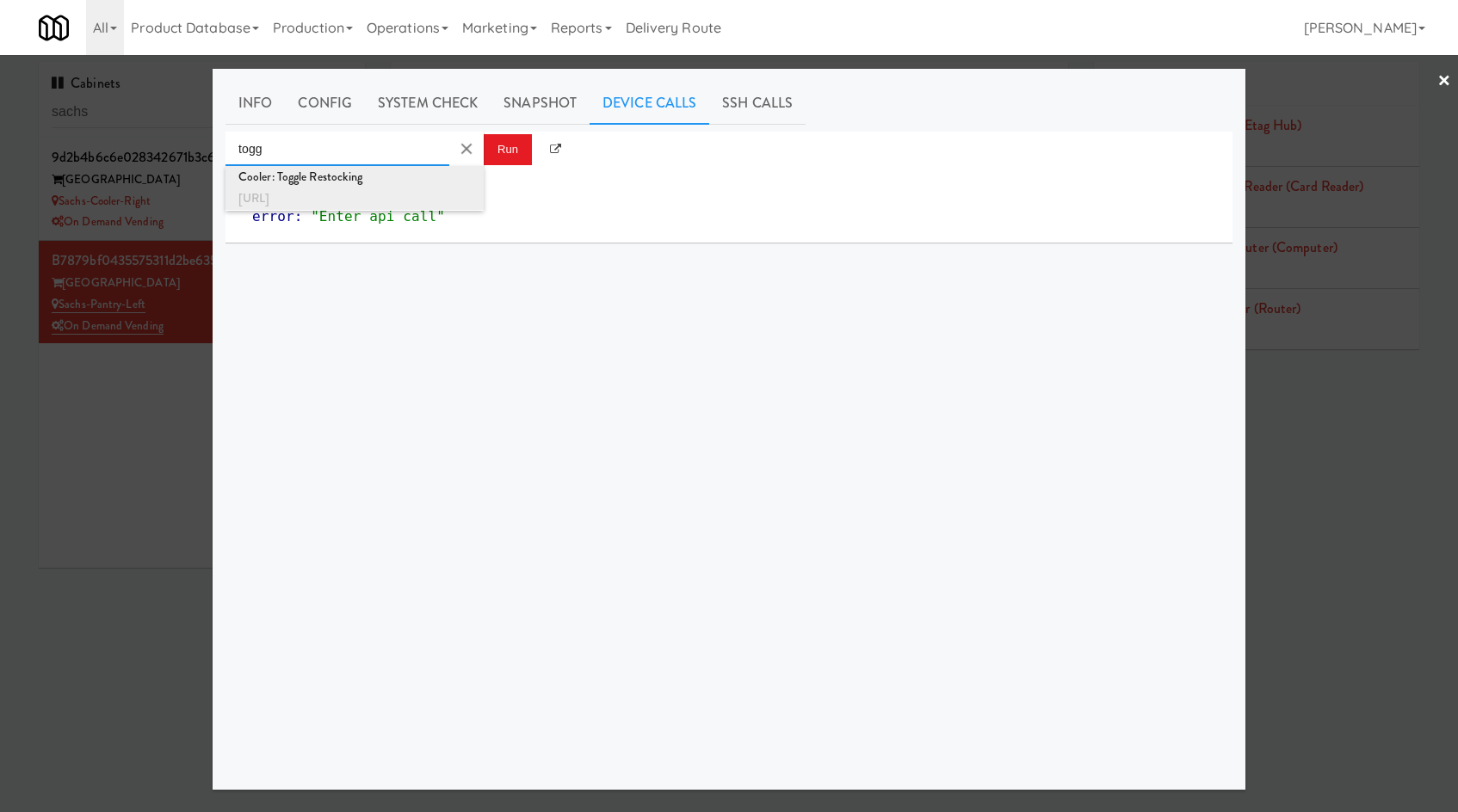
click at [356, 194] on div "http://localhost:3000/cooler/restocking-mode/toggle" at bounding box center [354, 198] width 232 height 23
type input "Cooler: Toggle Restocking"
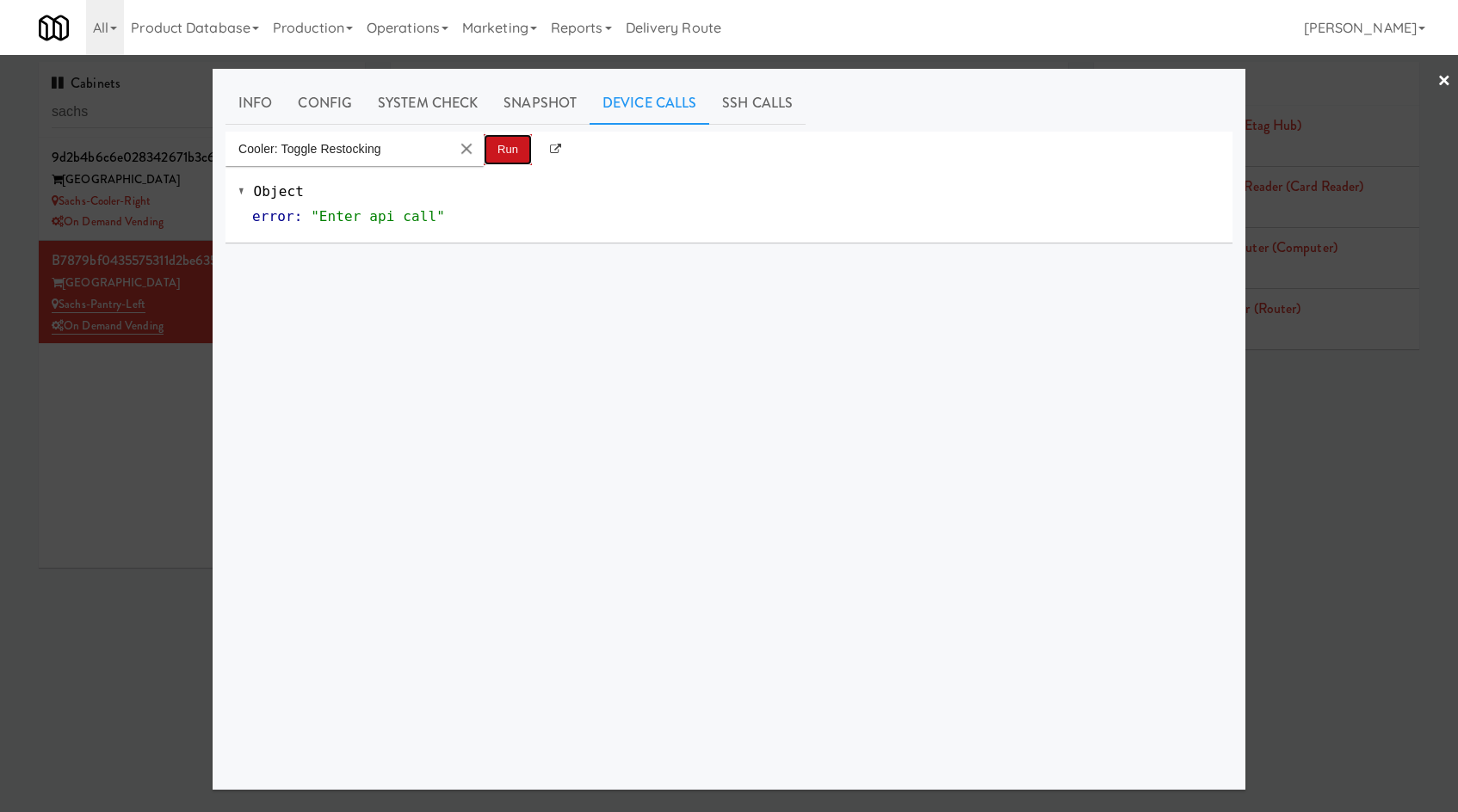
click at [492, 157] on button "Run" at bounding box center [508, 149] width 49 height 31
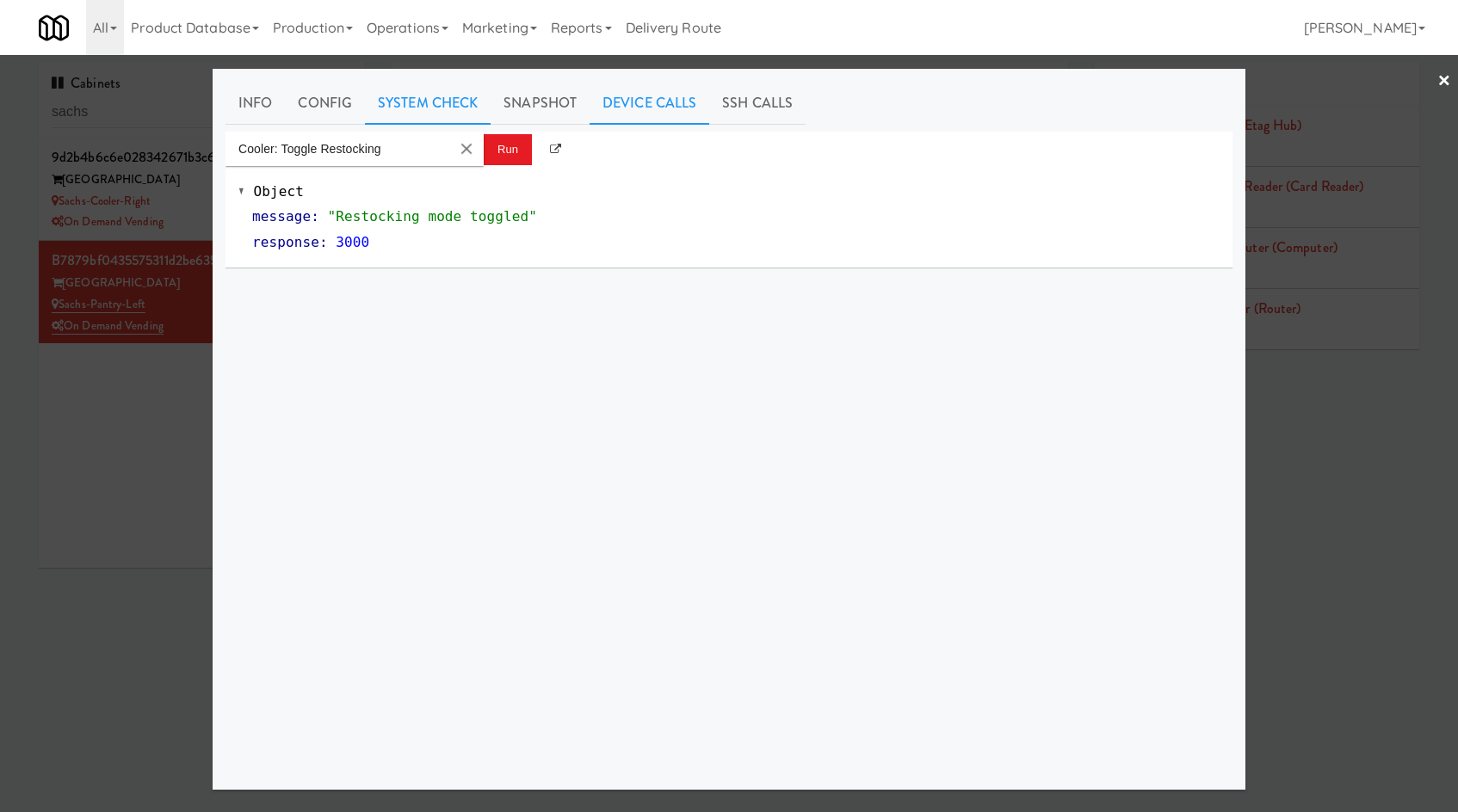
click at [471, 118] on link "System Check" at bounding box center [427, 102] width 126 height 43
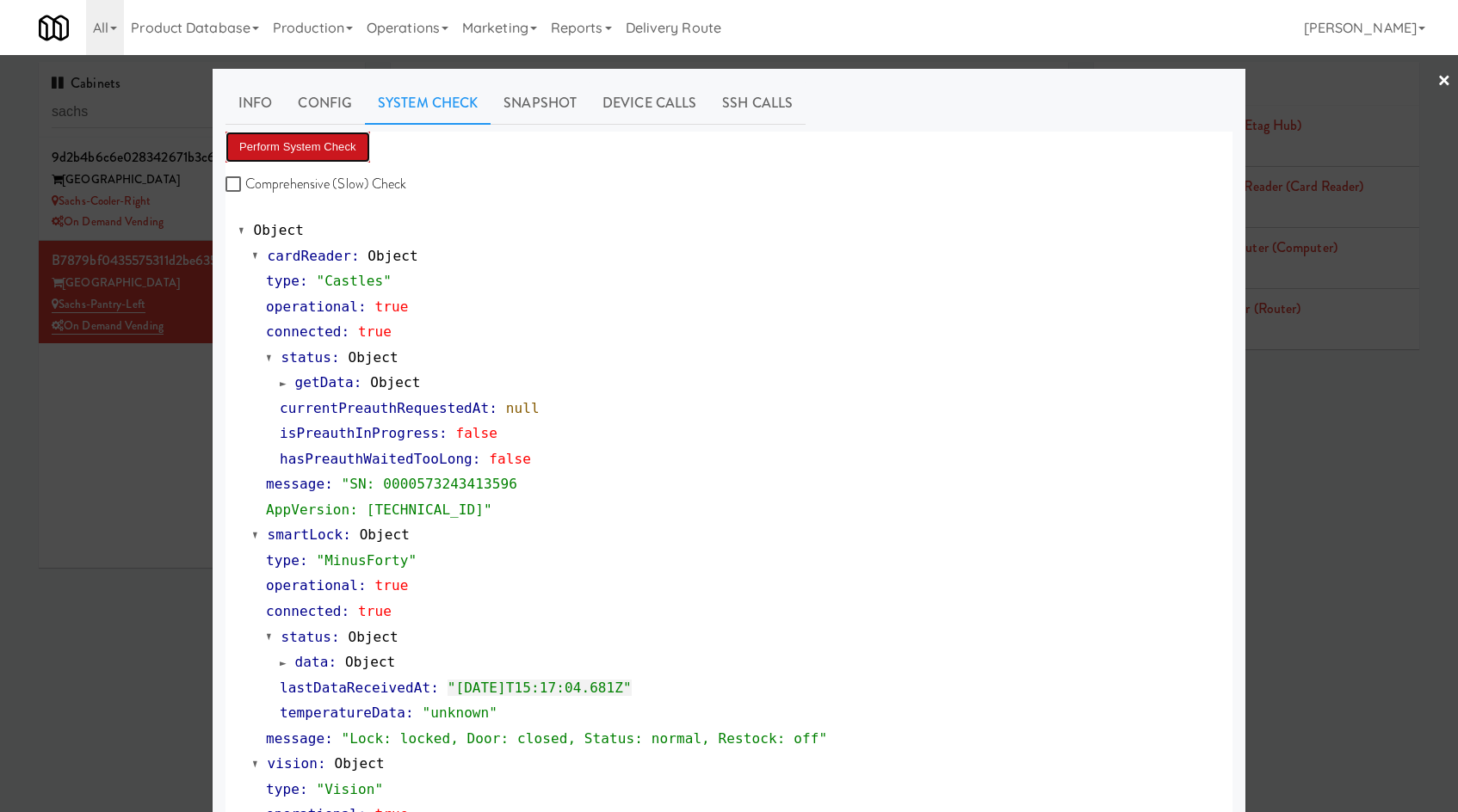
click at [338, 144] on button "Perform System Check" at bounding box center [298, 147] width 145 height 31
drag, startPoint x: 175, startPoint y: 550, endPoint x: 290, endPoint y: 454, distance: 149.8
click at [175, 550] on div at bounding box center [729, 406] width 1458 height 812
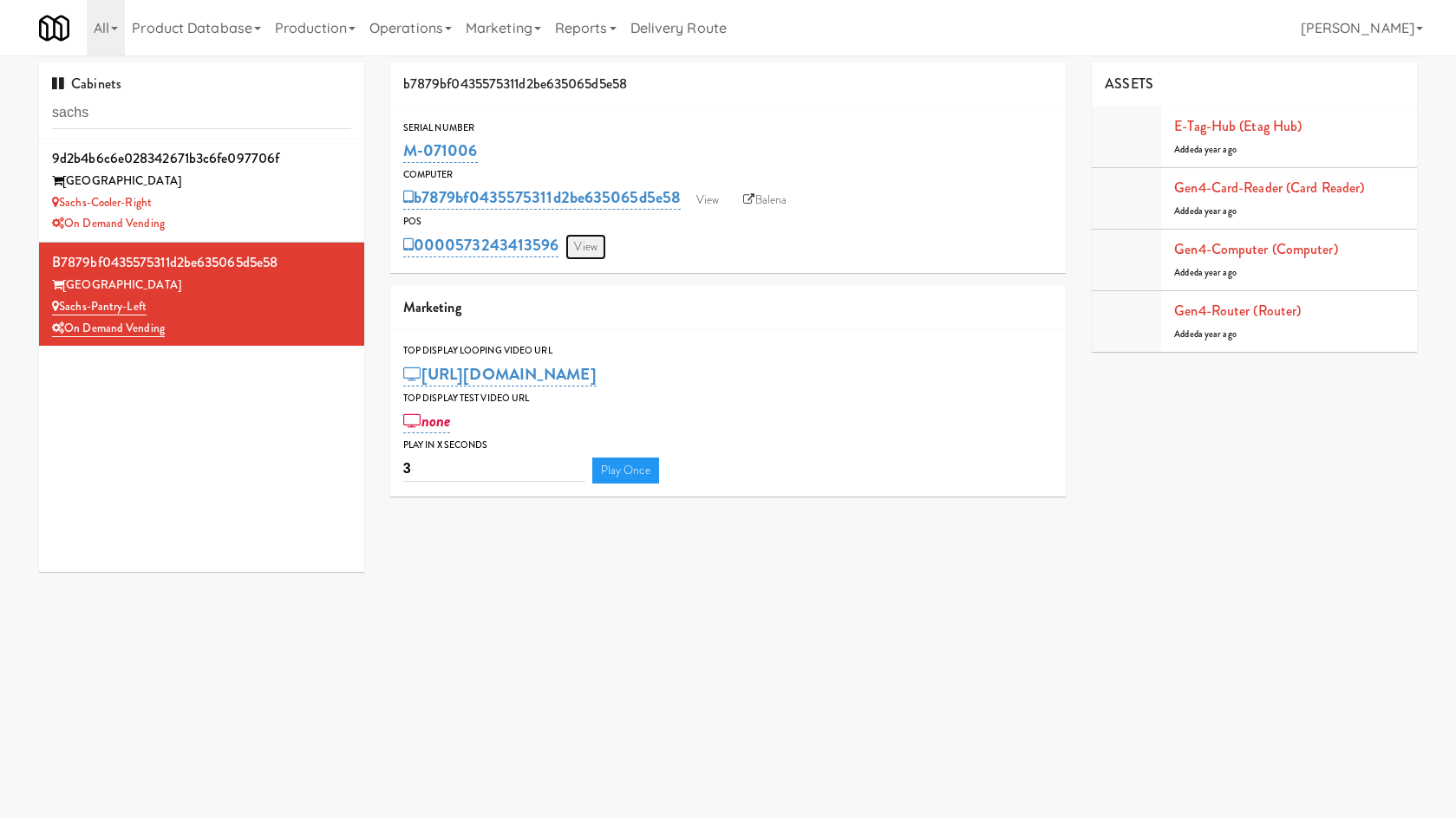
click at [581, 245] on link "View" at bounding box center [586, 247] width 40 height 26
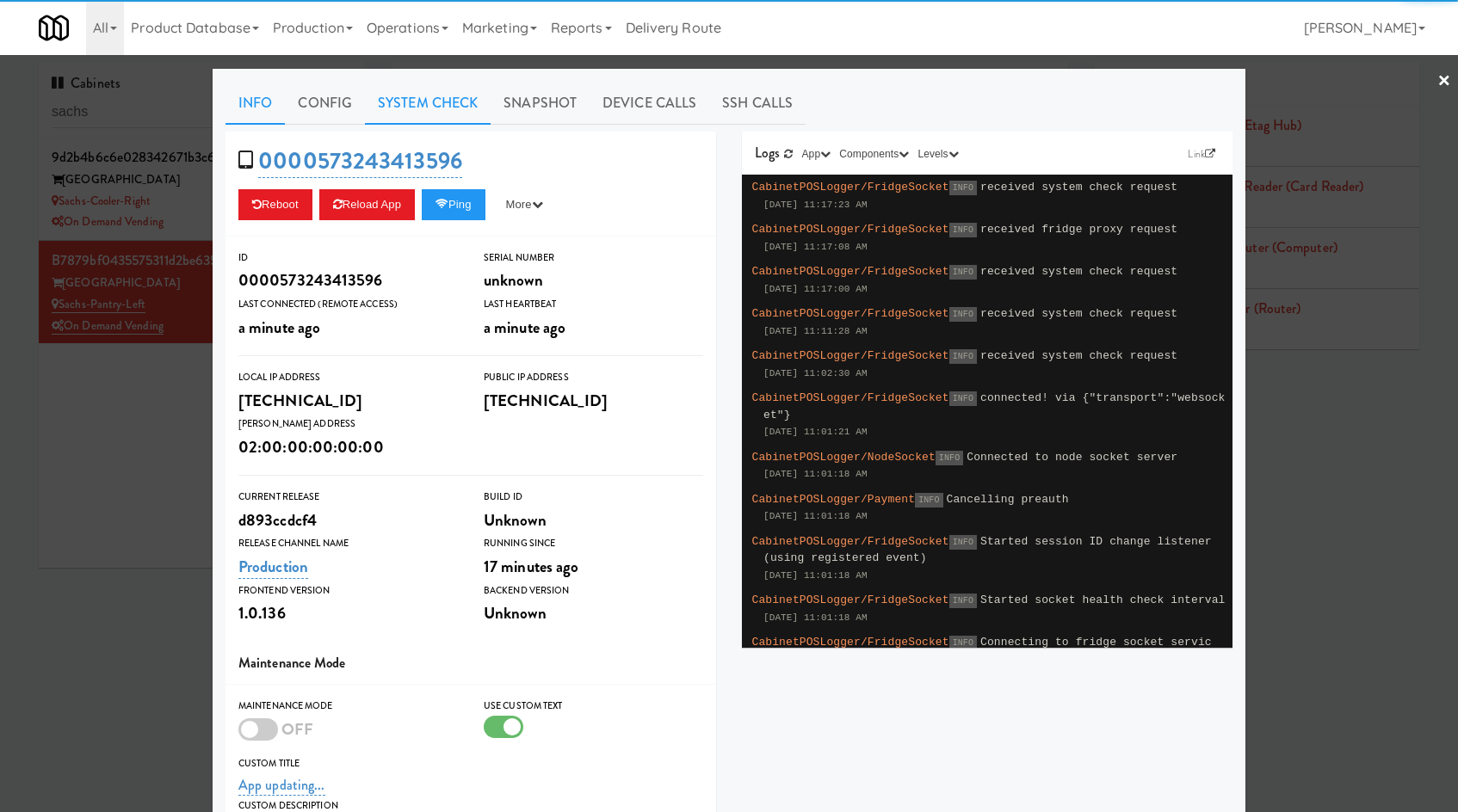
click at [465, 107] on link "System Check" at bounding box center [427, 102] width 126 height 43
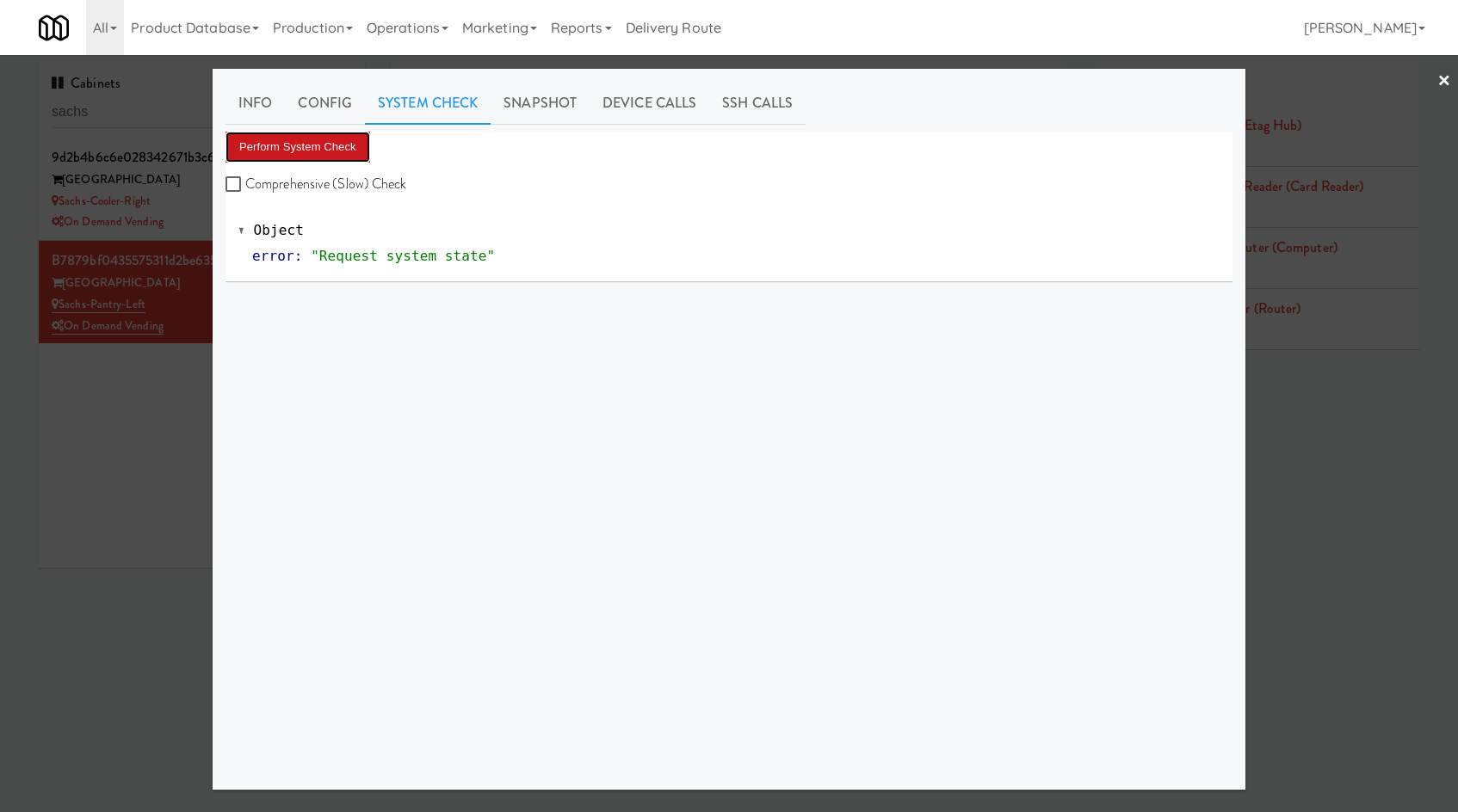
click at [345, 141] on button "Perform System Check" at bounding box center [298, 147] width 145 height 31
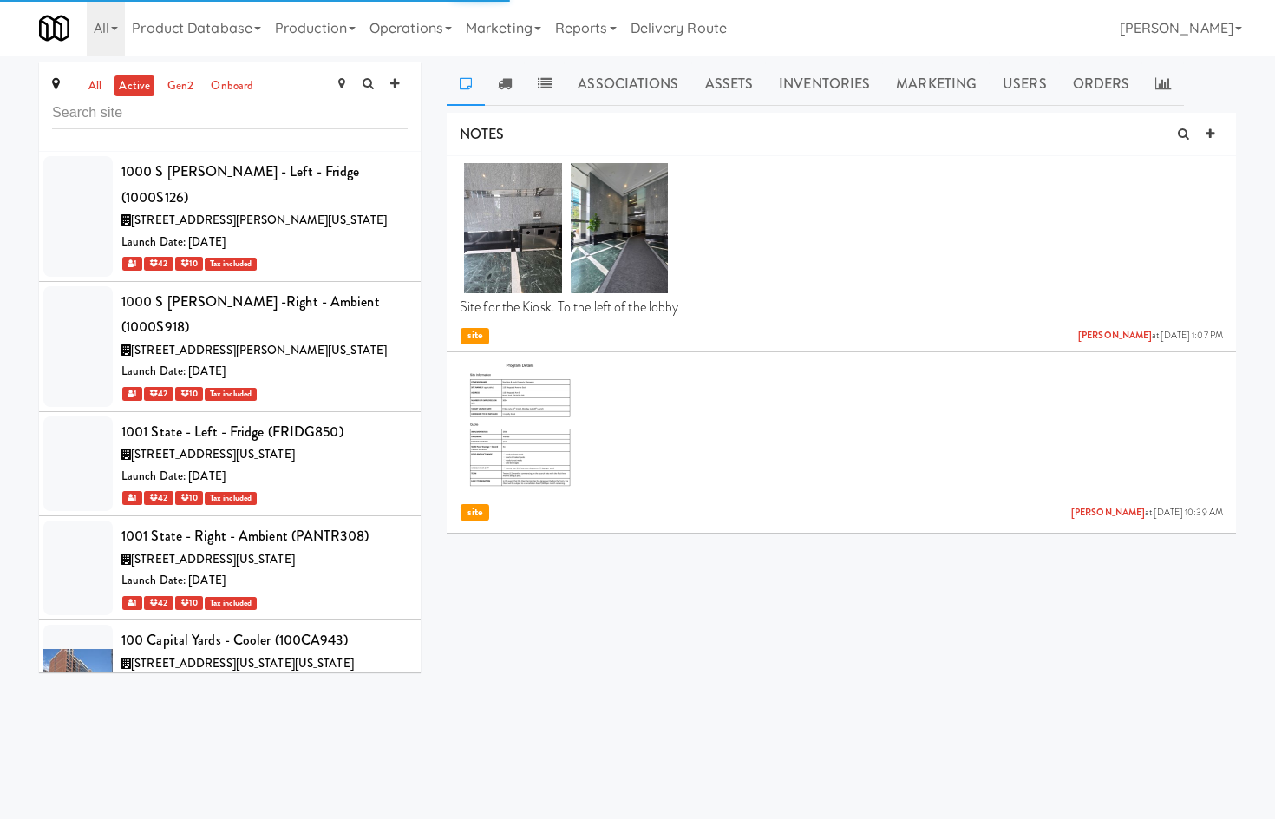
click at [137, 117] on input "text" at bounding box center [230, 113] width 356 height 32
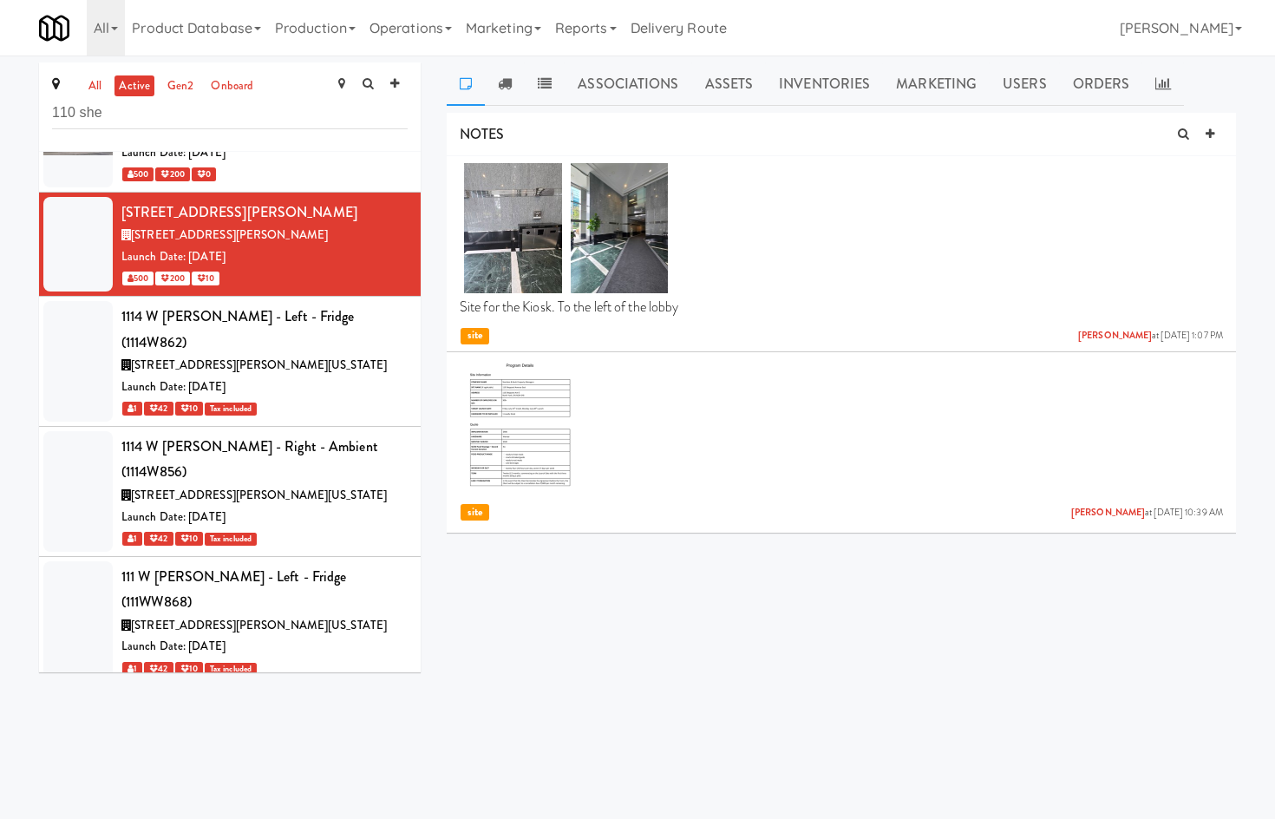
type input "110 she"
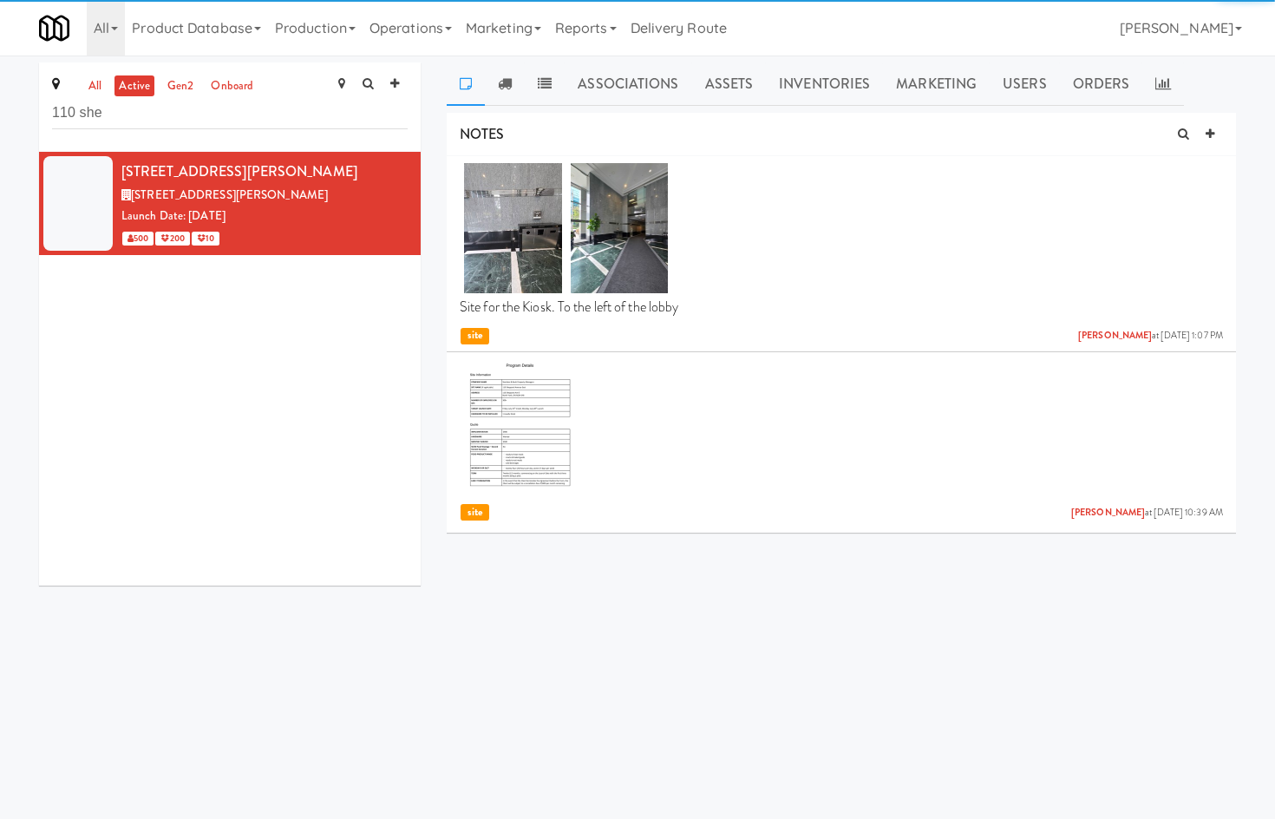
scroll to position [0, 0]
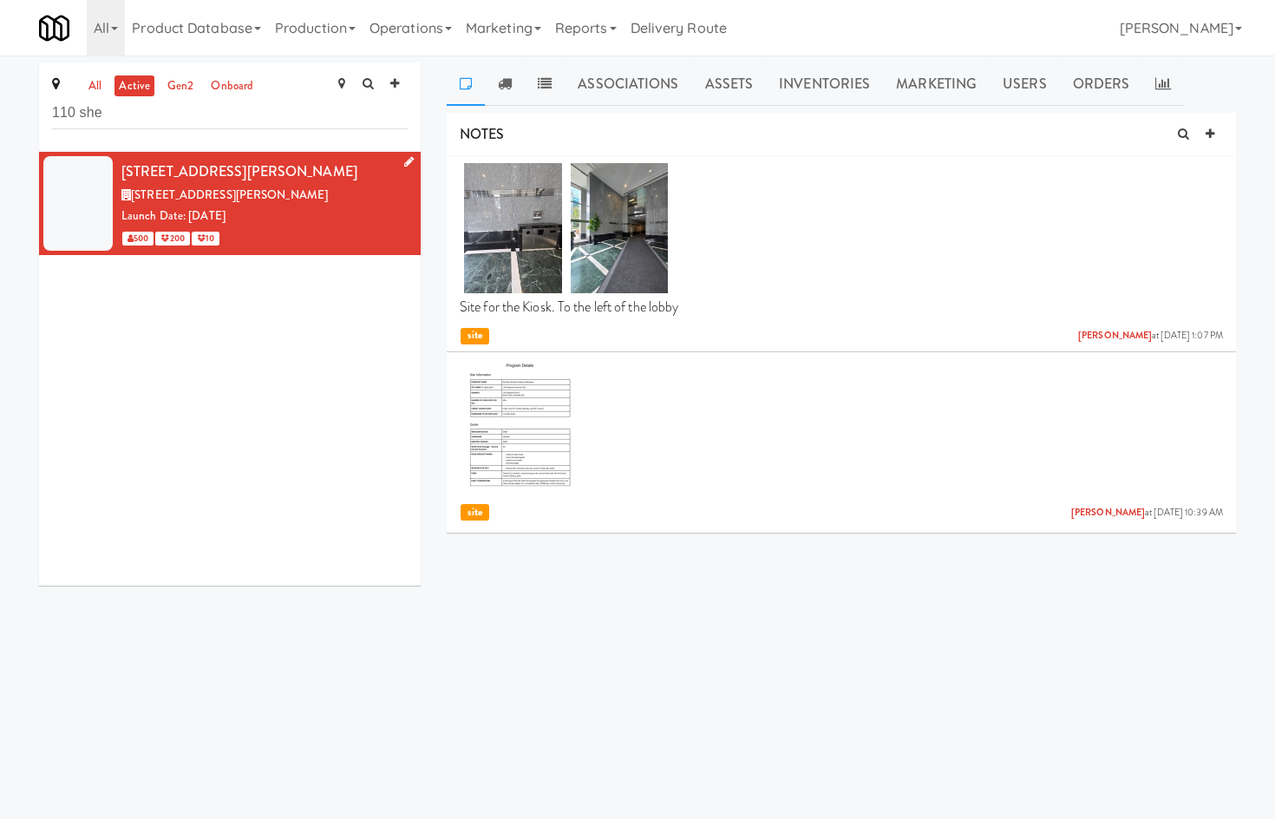
click at [274, 237] on div "500 200 10" at bounding box center [264, 238] width 286 height 22
click at [707, 75] on link "Assets" at bounding box center [729, 83] width 75 height 43
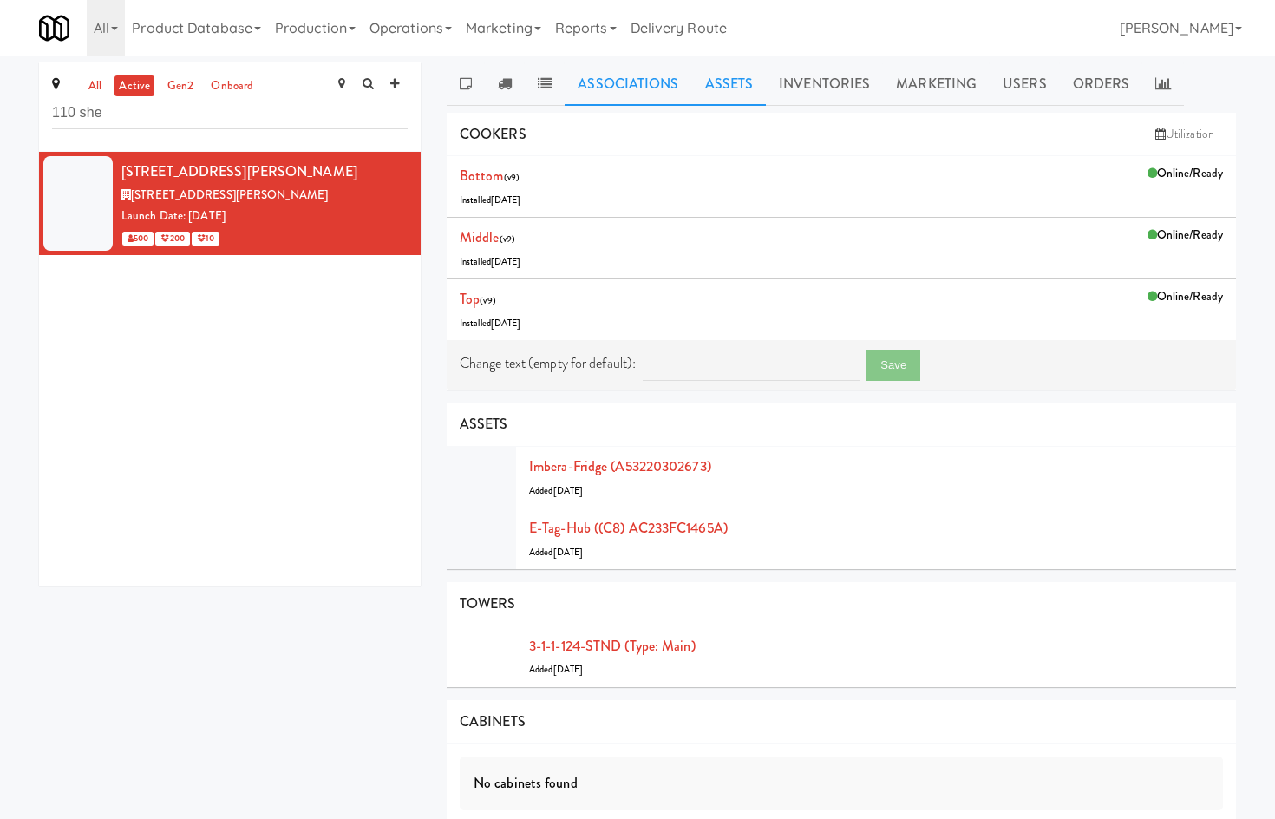
click at [639, 82] on link "Associations" at bounding box center [628, 83] width 127 height 43
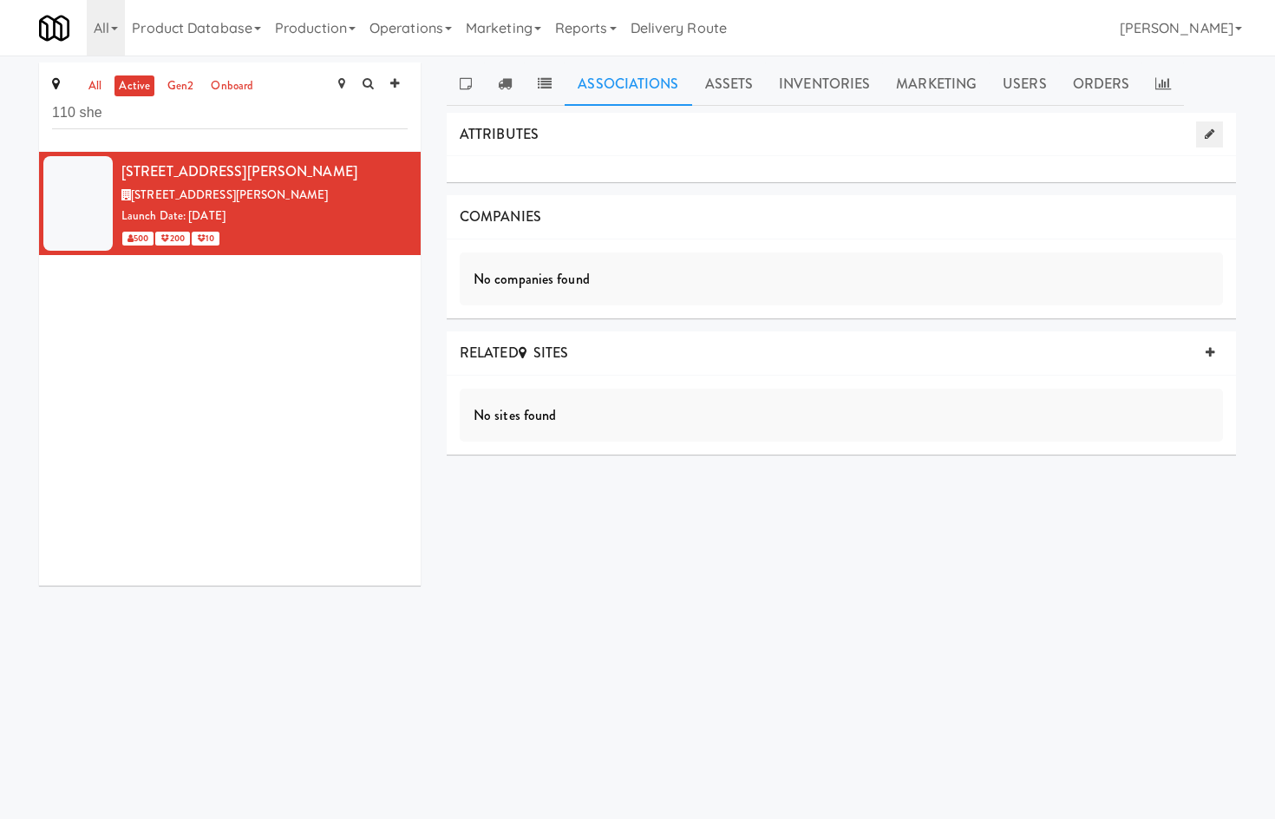
click at [972, 139] on link at bounding box center [1209, 134] width 27 height 26
click at [915, 188] on div "Add Tag" at bounding box center [842, 186] width 764 height 24
type input "inter"
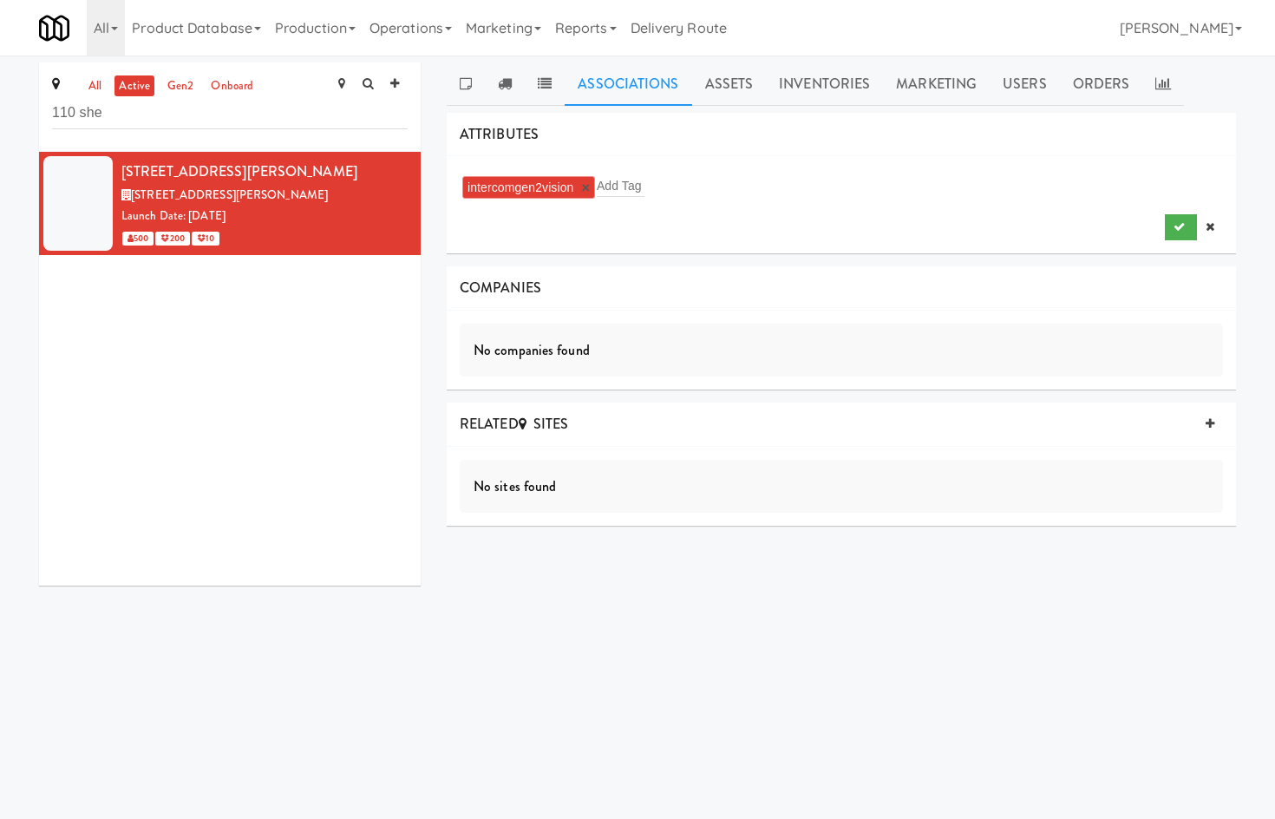
click at [972, 243] on div "intercomgen2vision × Add Tag" at bounding box center [842, 204] width 790 height 97
click at [972, 227] on button "submit" at bounding box center [1181, 227] width 32 height 26
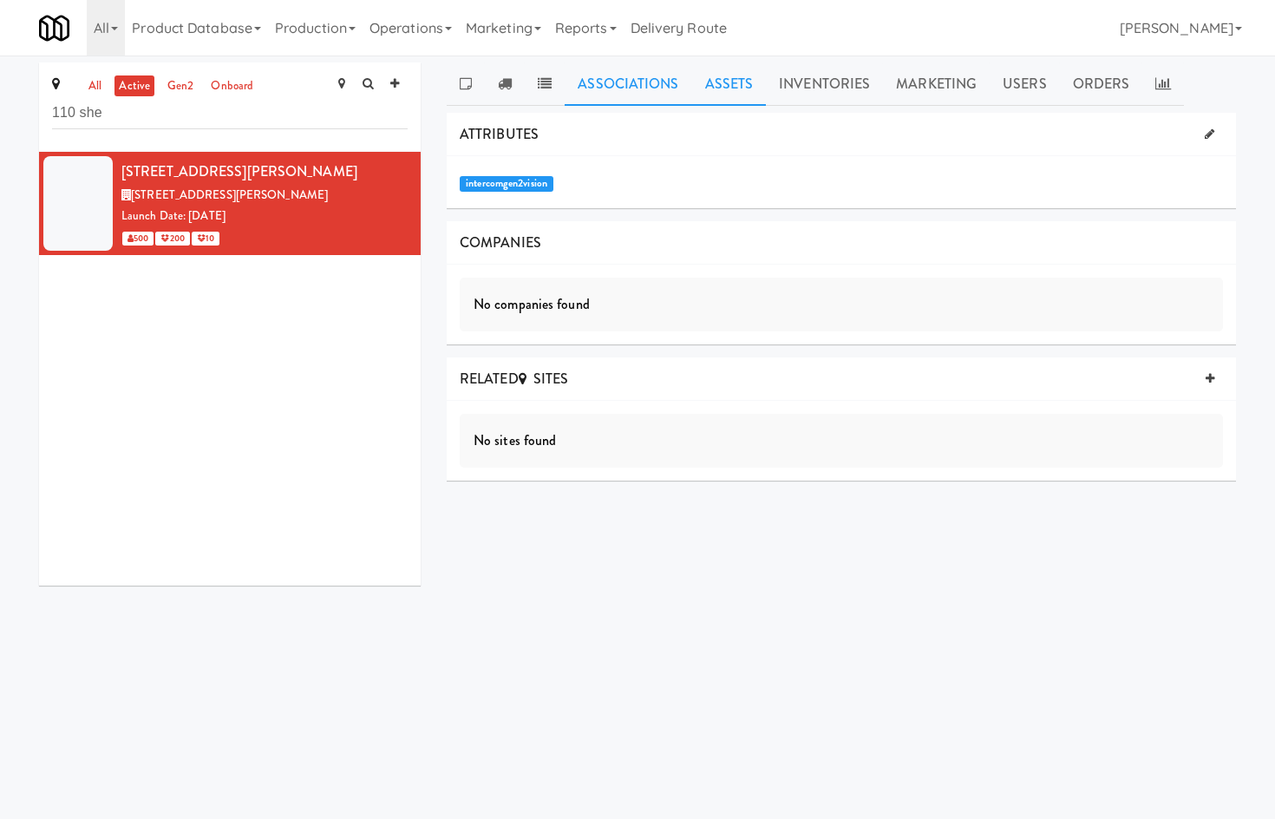
click at [747, 95] on link "Assets" at bounding box center [729, 83] width 75 height 43
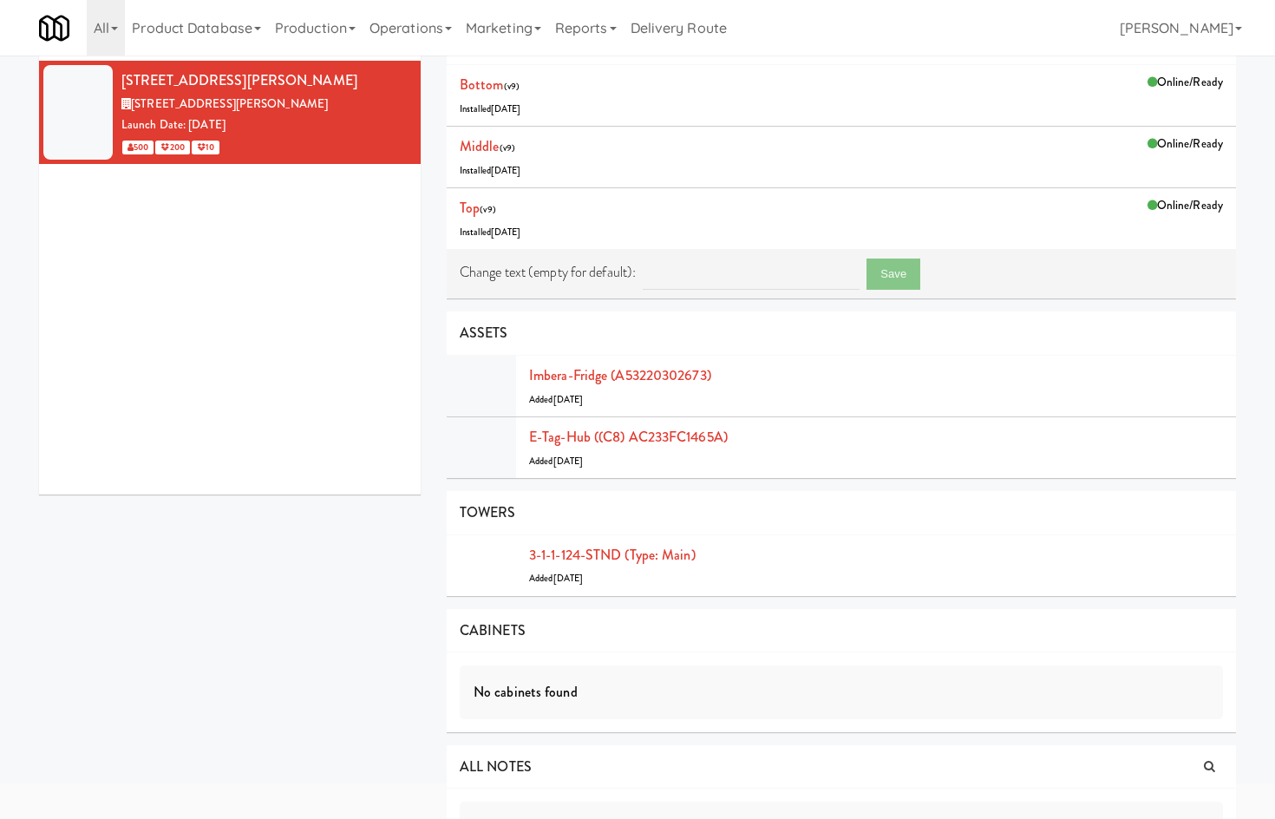
scroll to position [154, 0]
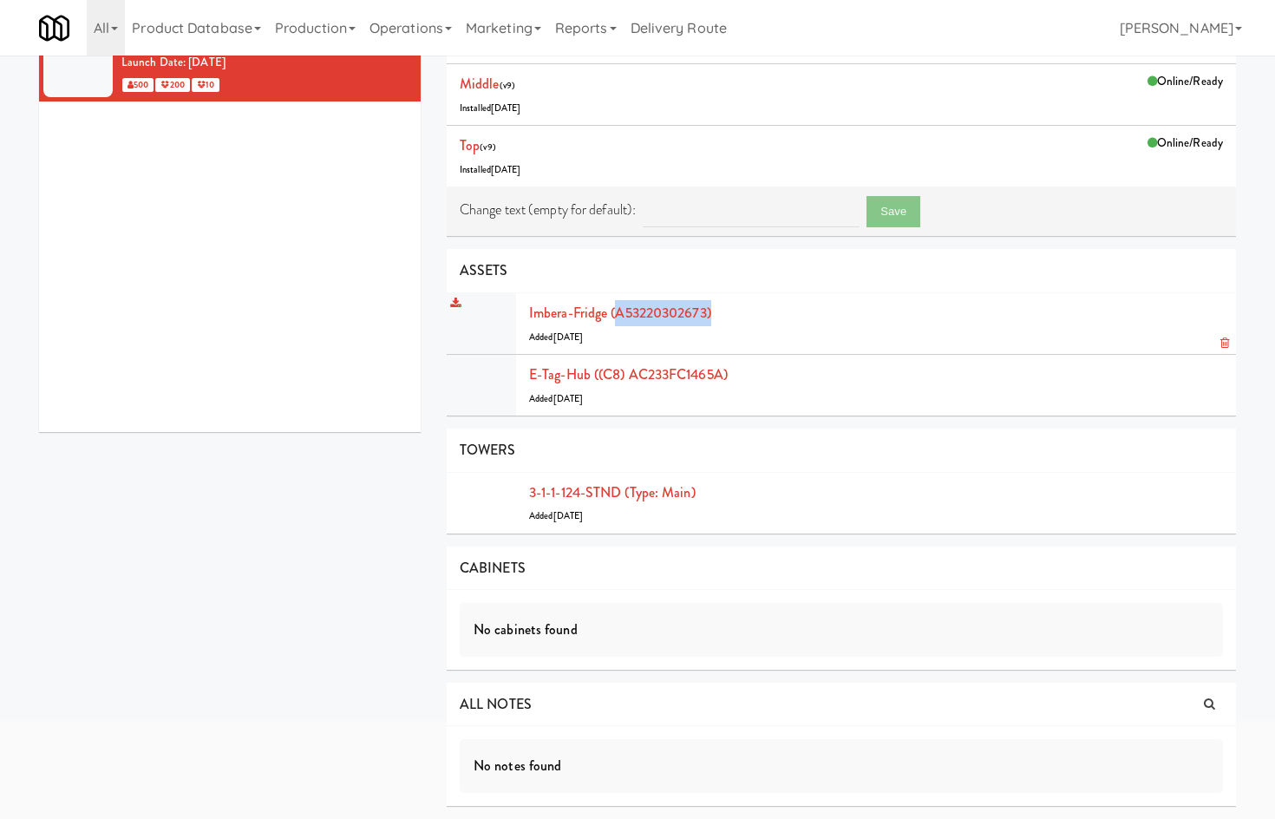
drag, startPoint x: 739, startPoint y: 313, endPoint x: 618, endPoint y: 322, distance: 121.8
click at [618, 322] on div "Imbera-fridge (A53220302673) Added 2 years ago" at bounding box center [876, 323] width 694 height 47
copy link "A53220302673)"
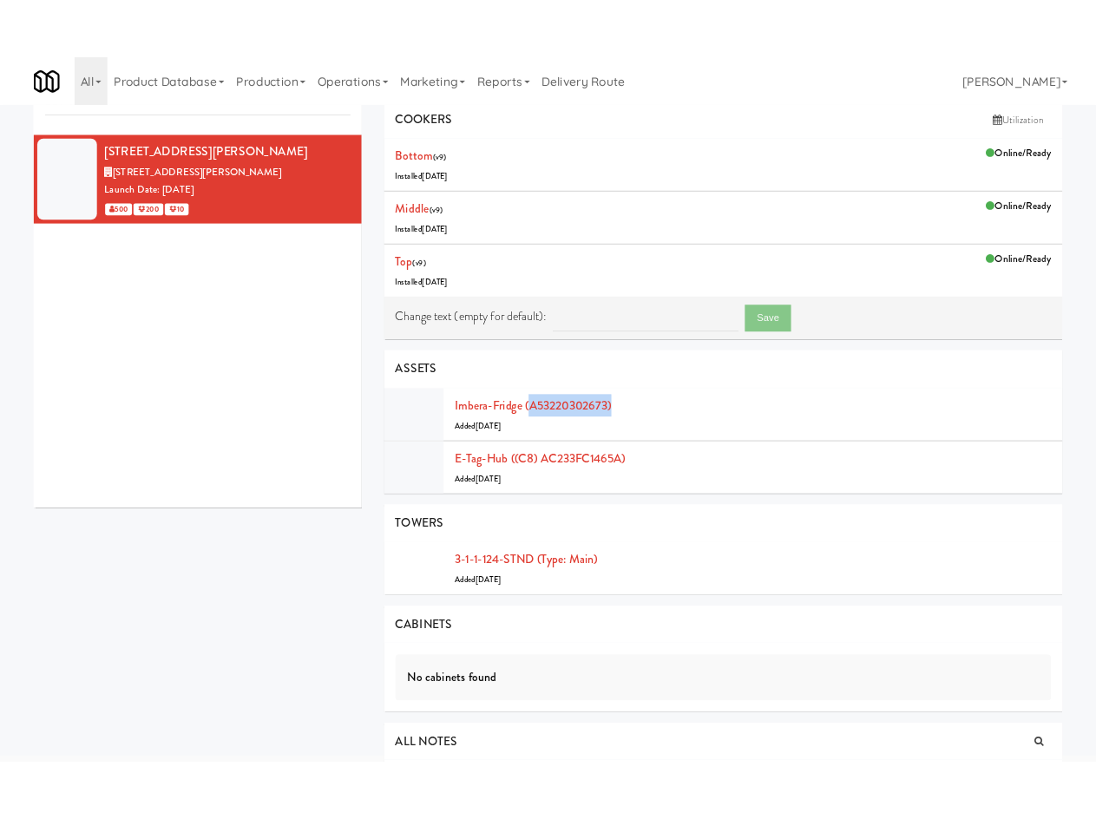
scroll to position [0, 0]
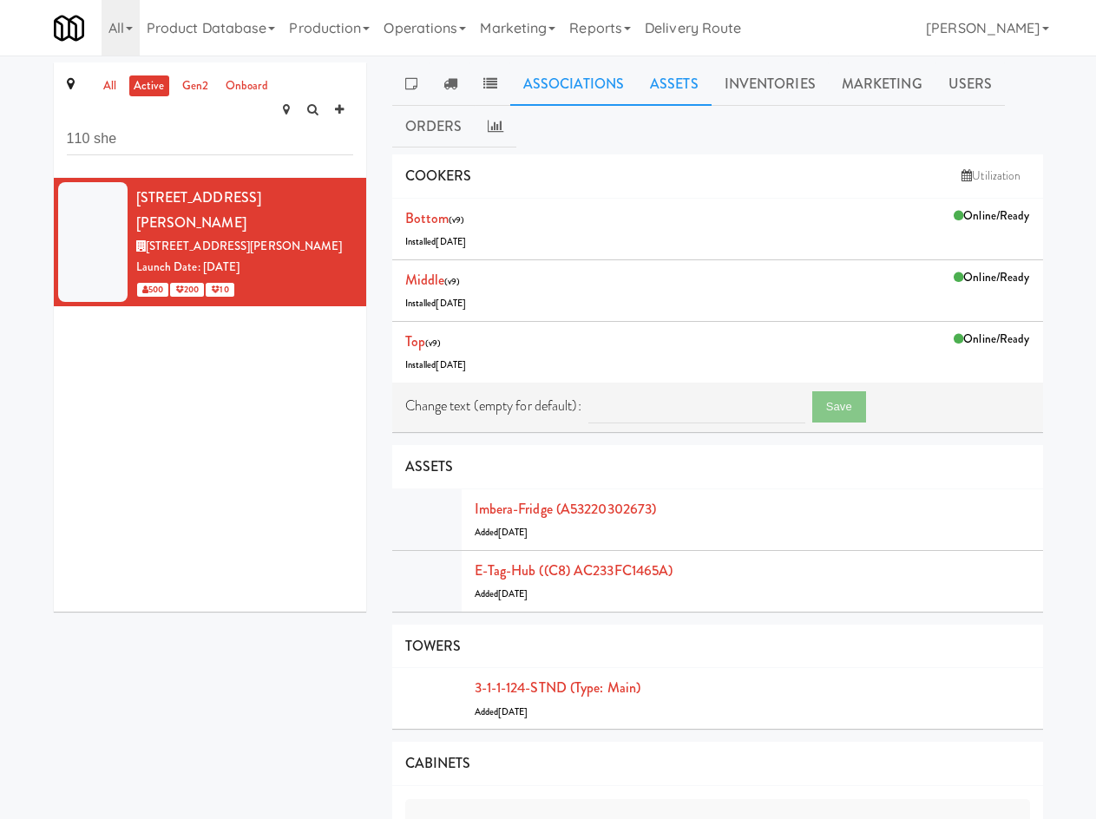
click at [567, 86] on link "Associations" at bounding box center [573, 83] width 127 height 43
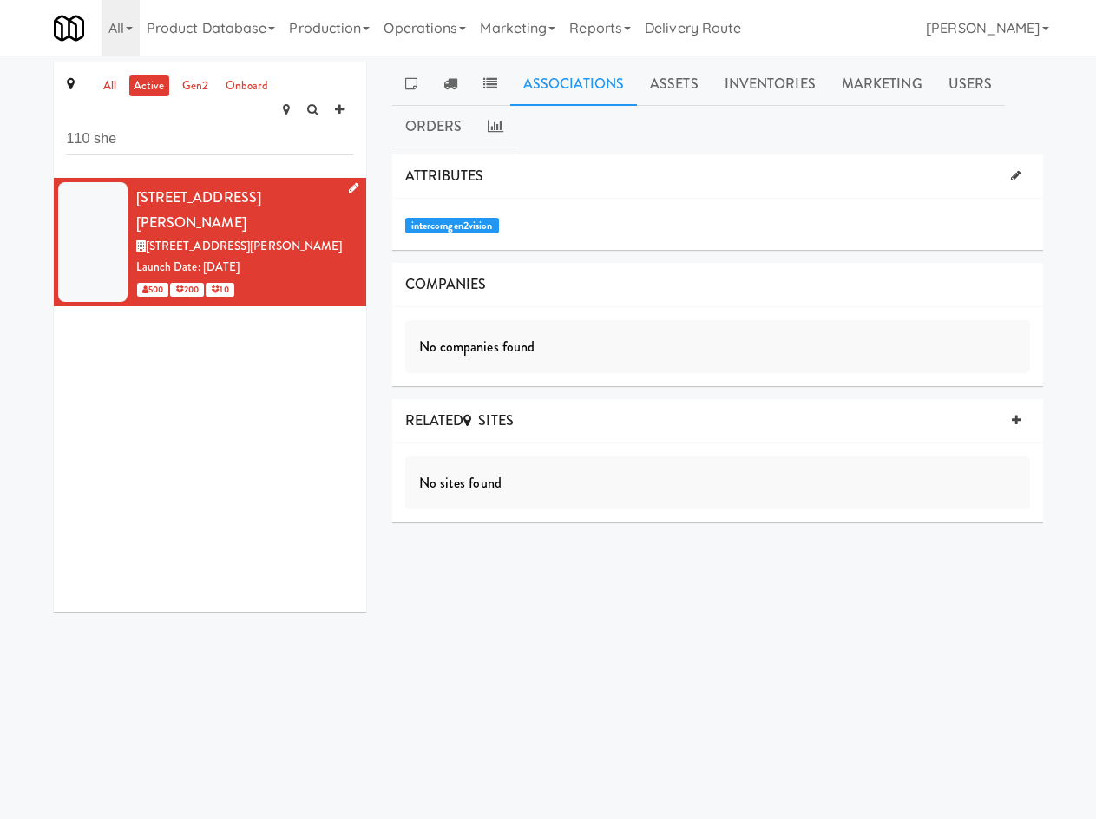
click at [349, 182] on icon at bounding box center [354, 187] width 10 height 11
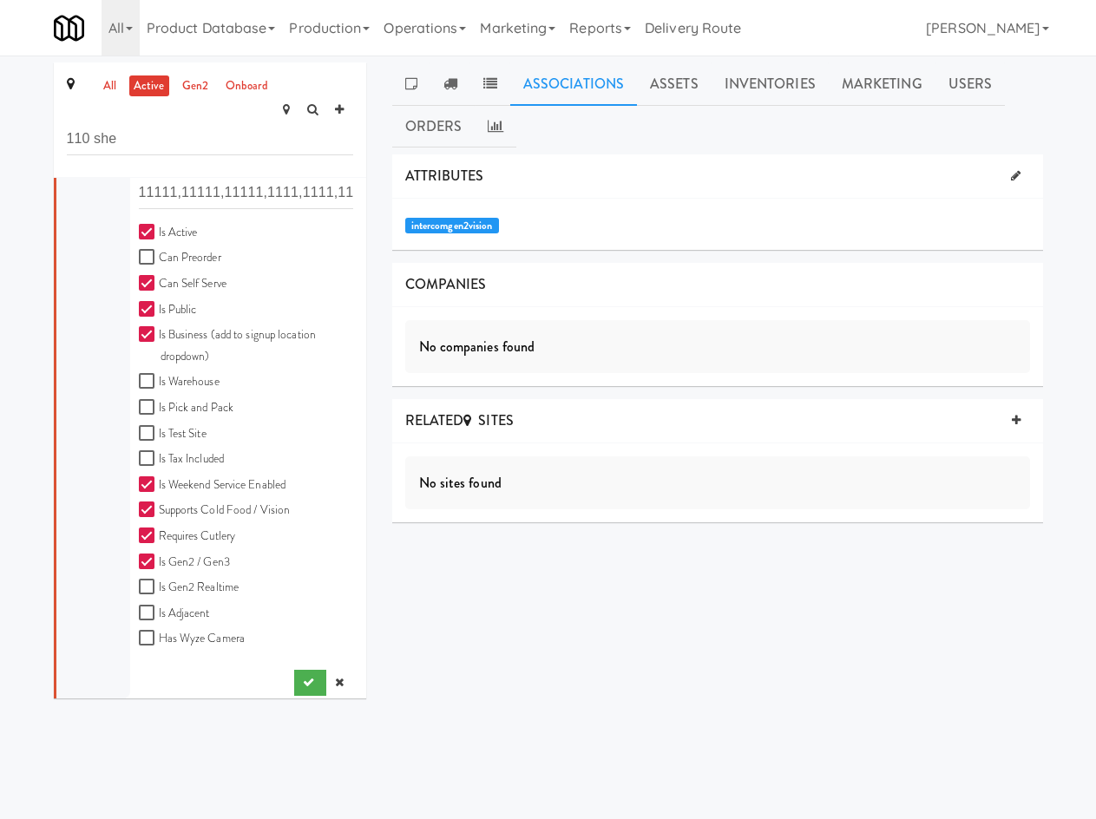
scroll to position [545, 0]
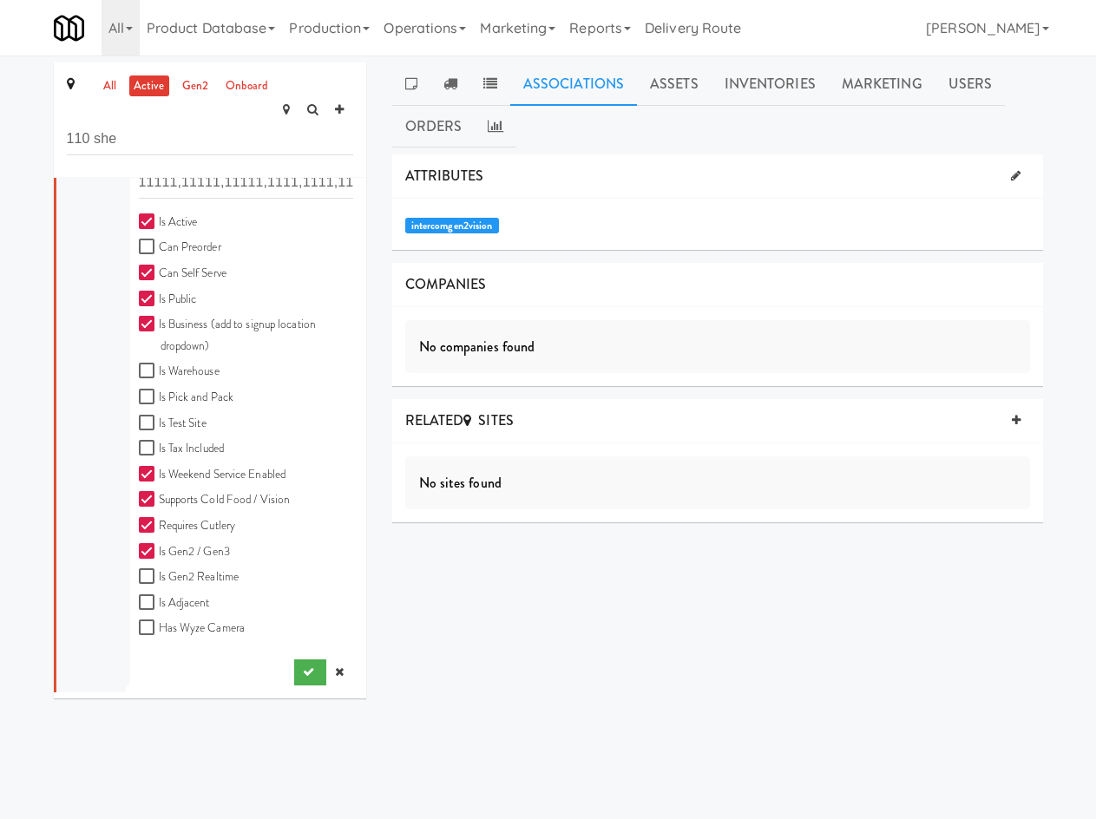
click at [233, 618] on label "Has Wyze Camera" at bounding box center [192, 629] width 107 height 22
click at [159, 621] on input "Has Wyze Camera" at bounding box center [149, 628] width 20 height 14
checkbox input "true"
click at [303, 666] on icon "submit" at bounding box center [308, 671] width 11 height 11
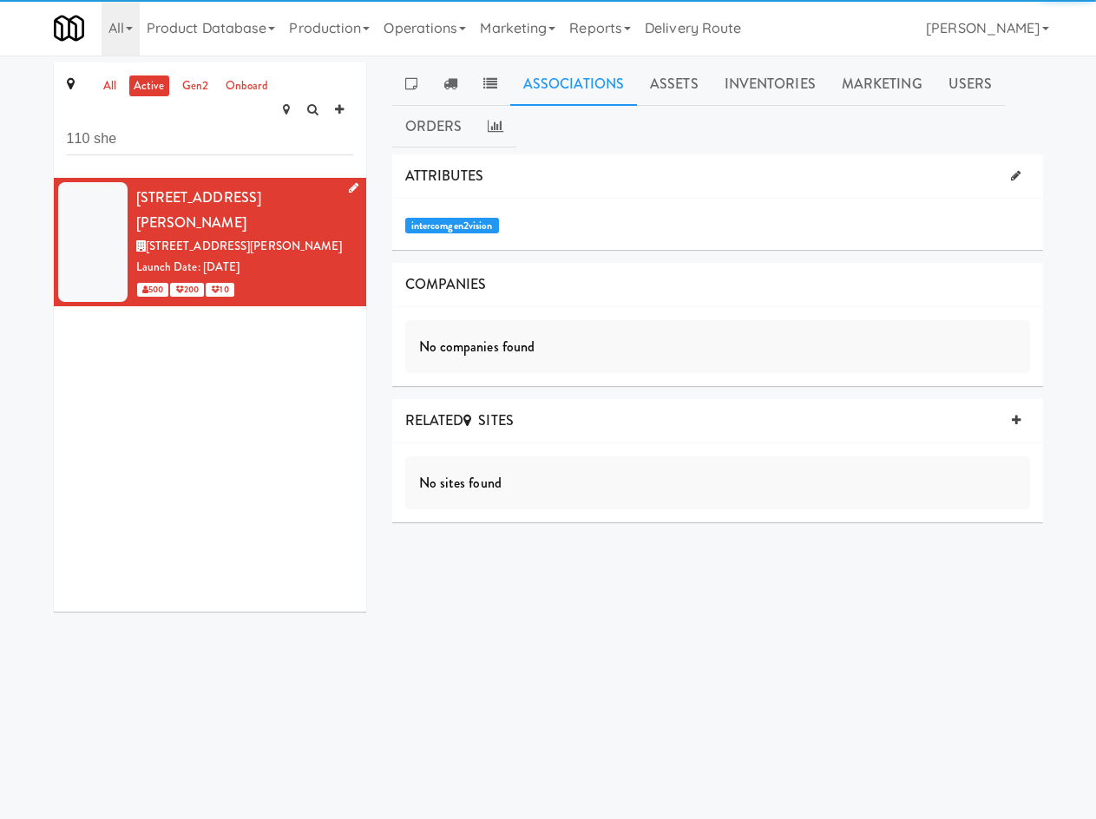
scroll to position [0, 0]
click at [972, 174] on link at bounding box center [1015, 176] width 27 height 26
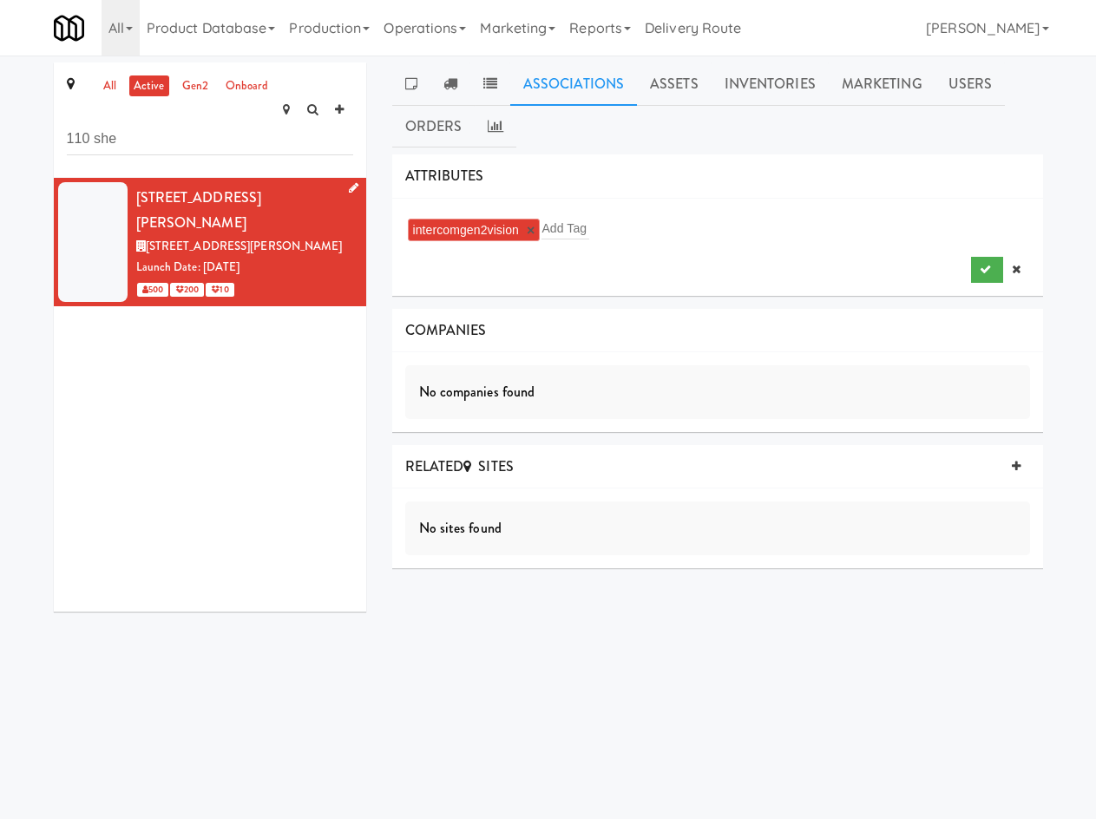
click at [751, 226] on div "intercomgen2vision × Add Tag" at bounding box center [717, 230] width 625 height 28
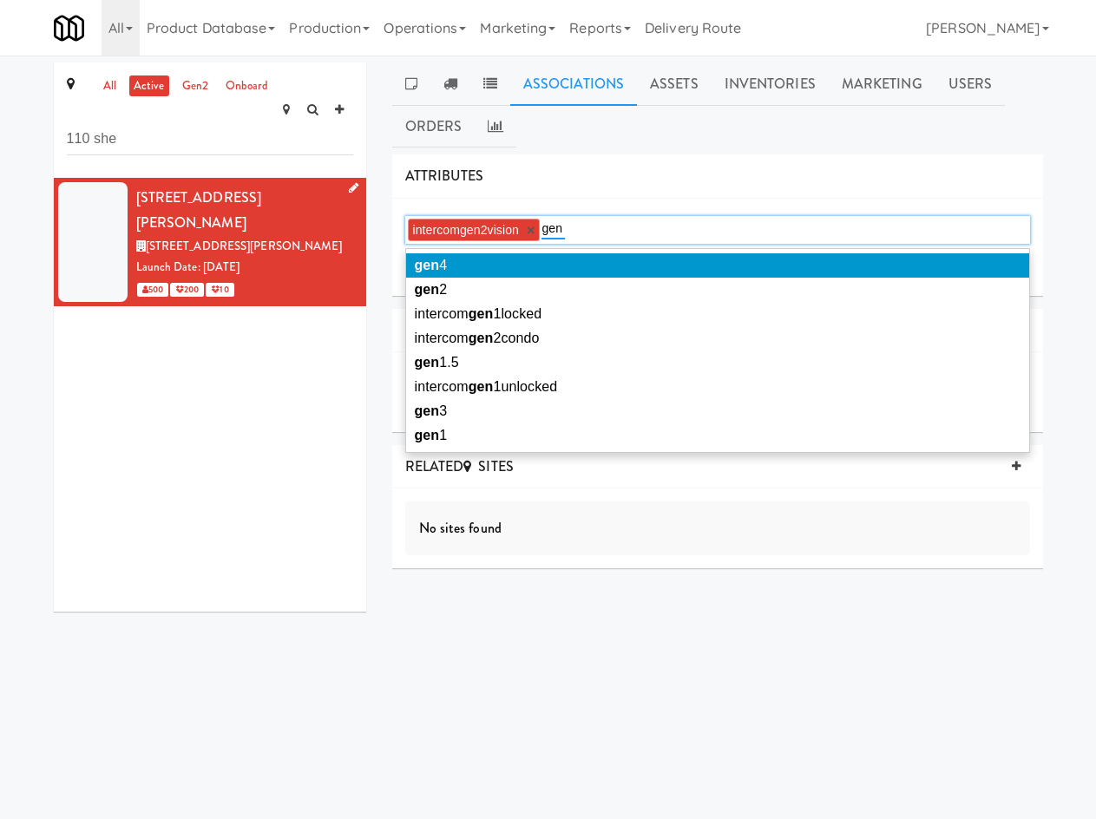
type input "gen2"
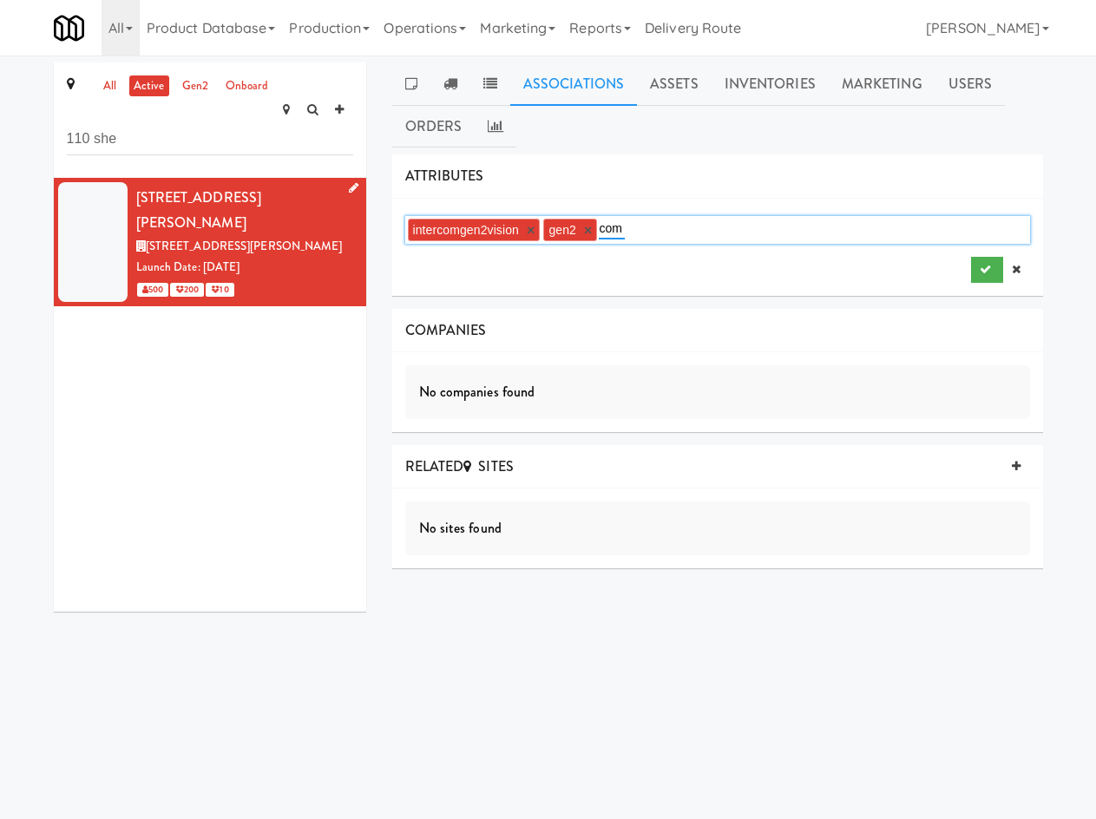
type input "comm"
click at [972, 266] on icon "submit" at bounding box center [985, 269] width 11 height 11
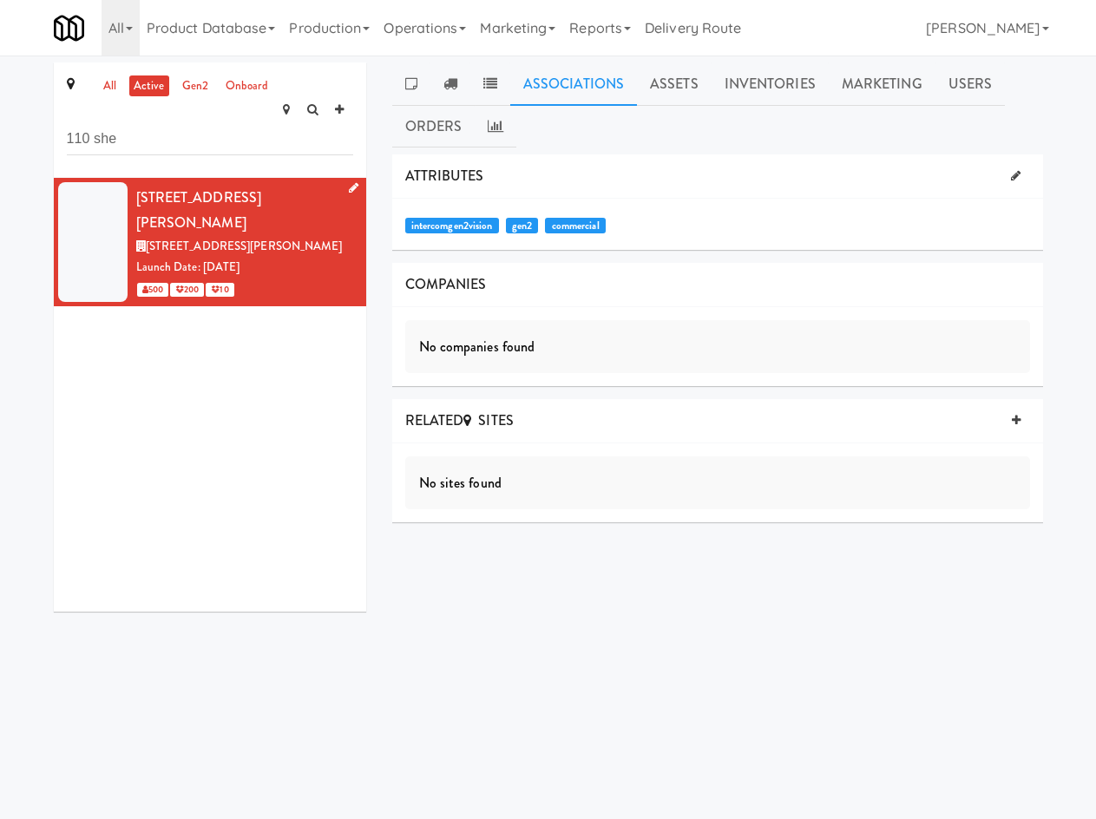
click at [541, 354] on div "No companies found" at bounding box center [717, 347] width 625 height 54
click at [662, 79] on link "Assets" at bounding box center [674, 83] width 75 height 43
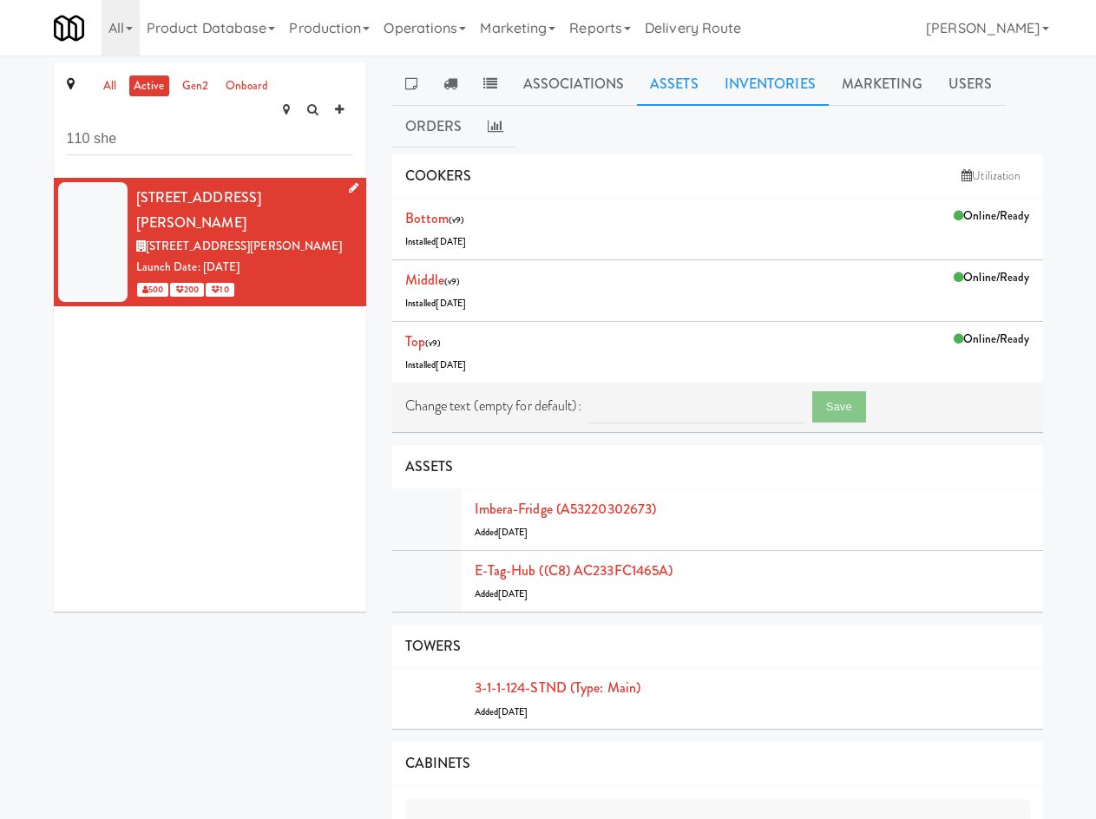
click at [743, 89] on link "Inventories" at bounding box center [769, 83] width 117 height 43
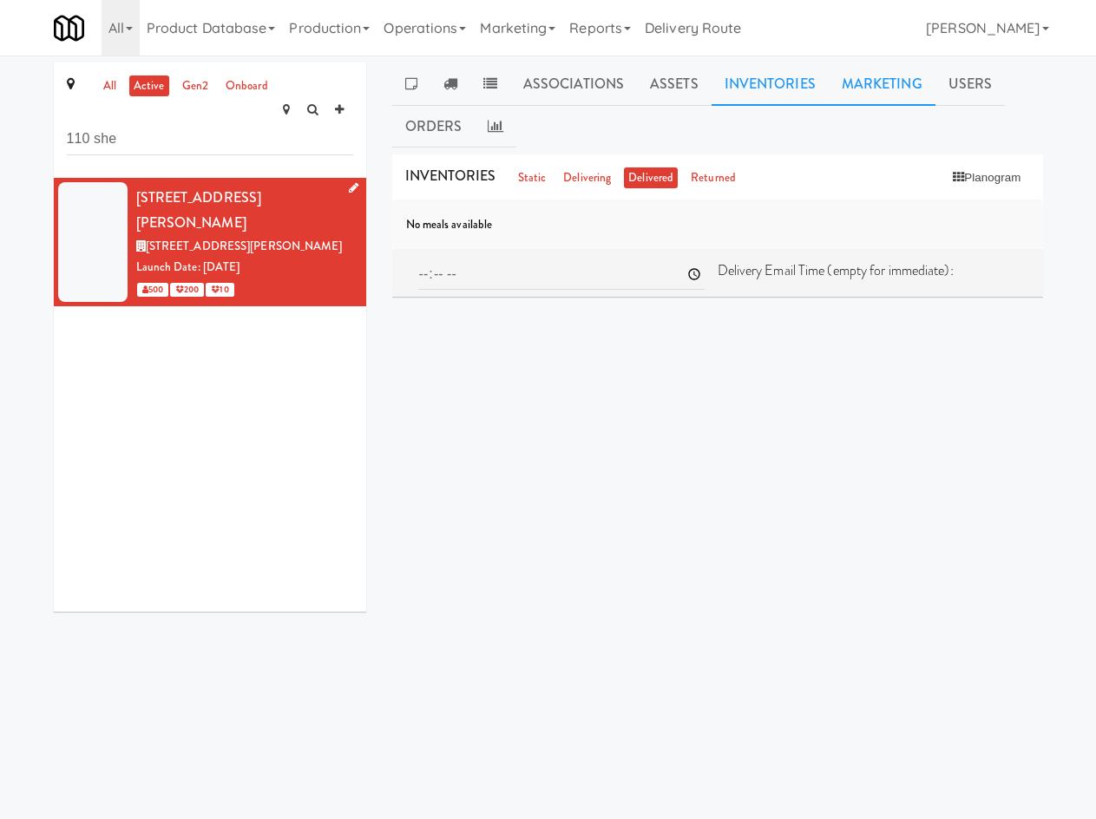
click at [829, 68] on link "Marketing" at bounding box center [882, 83] width 107 height 43
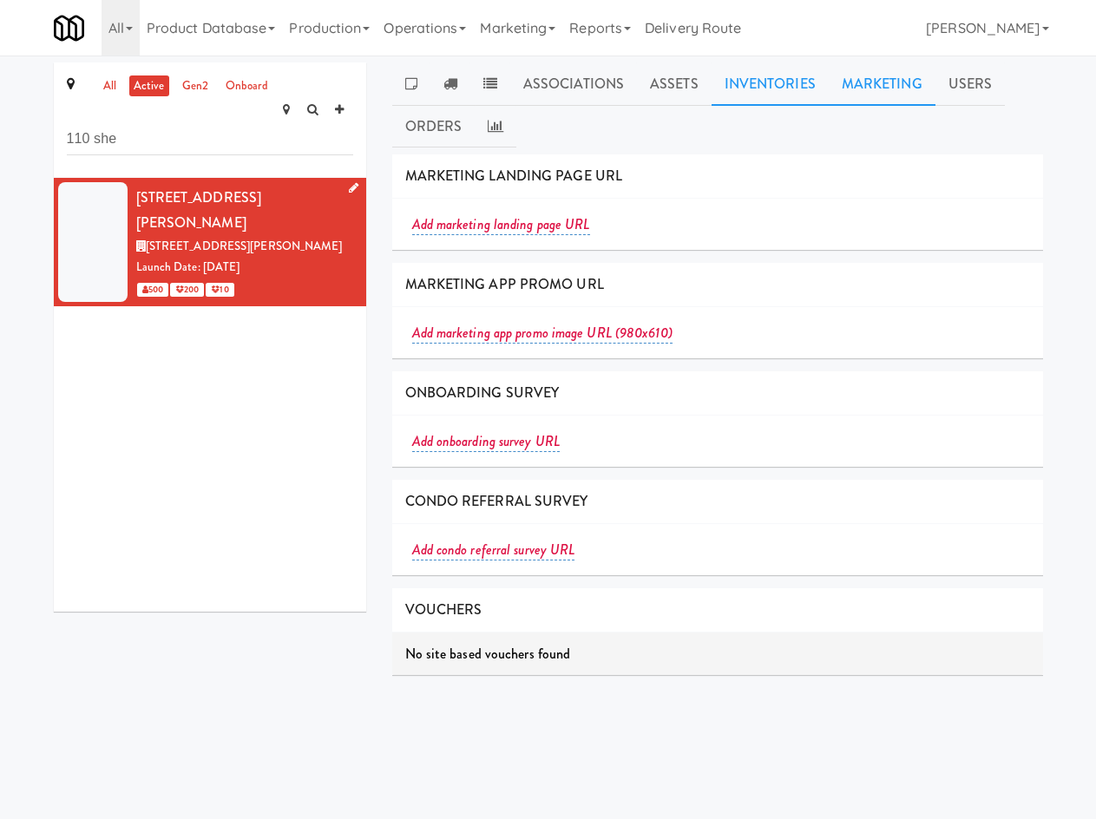
click at [780, 89] on link "Inventories" at bounding box center [769, 83] width 117 height 43
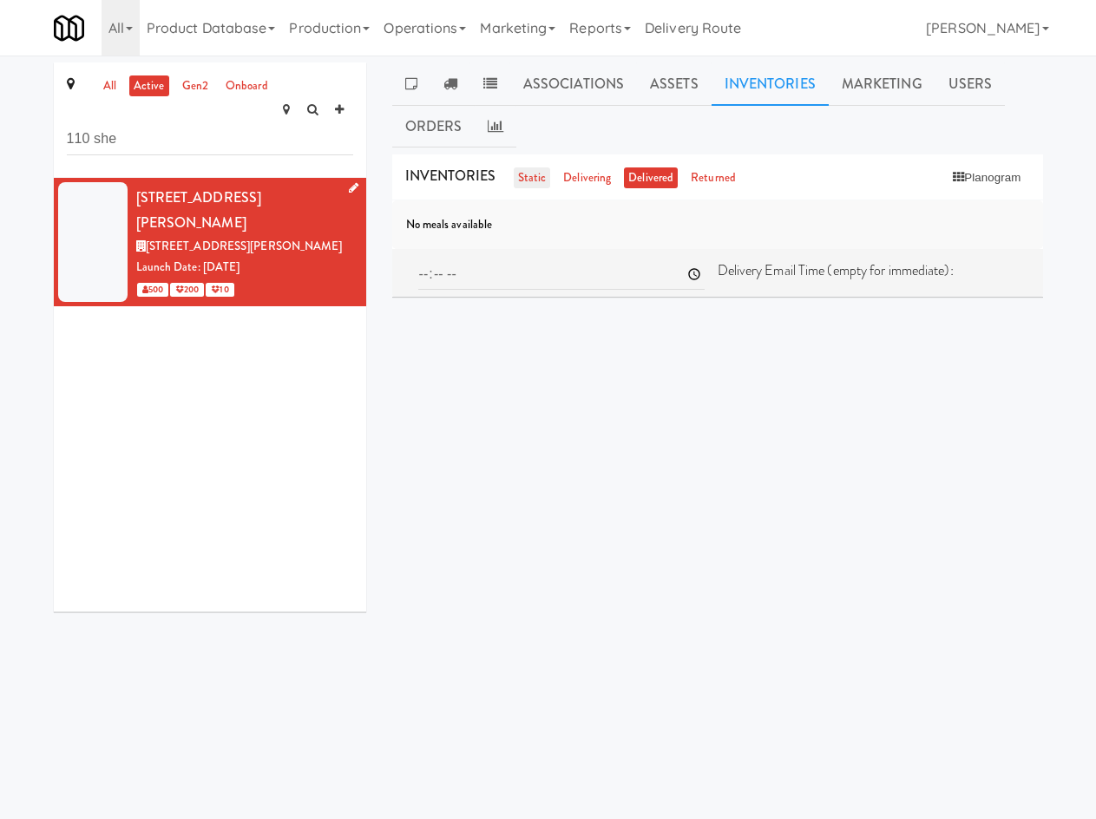
click at [528, 174] on link "static" at bounding box center [532, 178] width 37 height 22
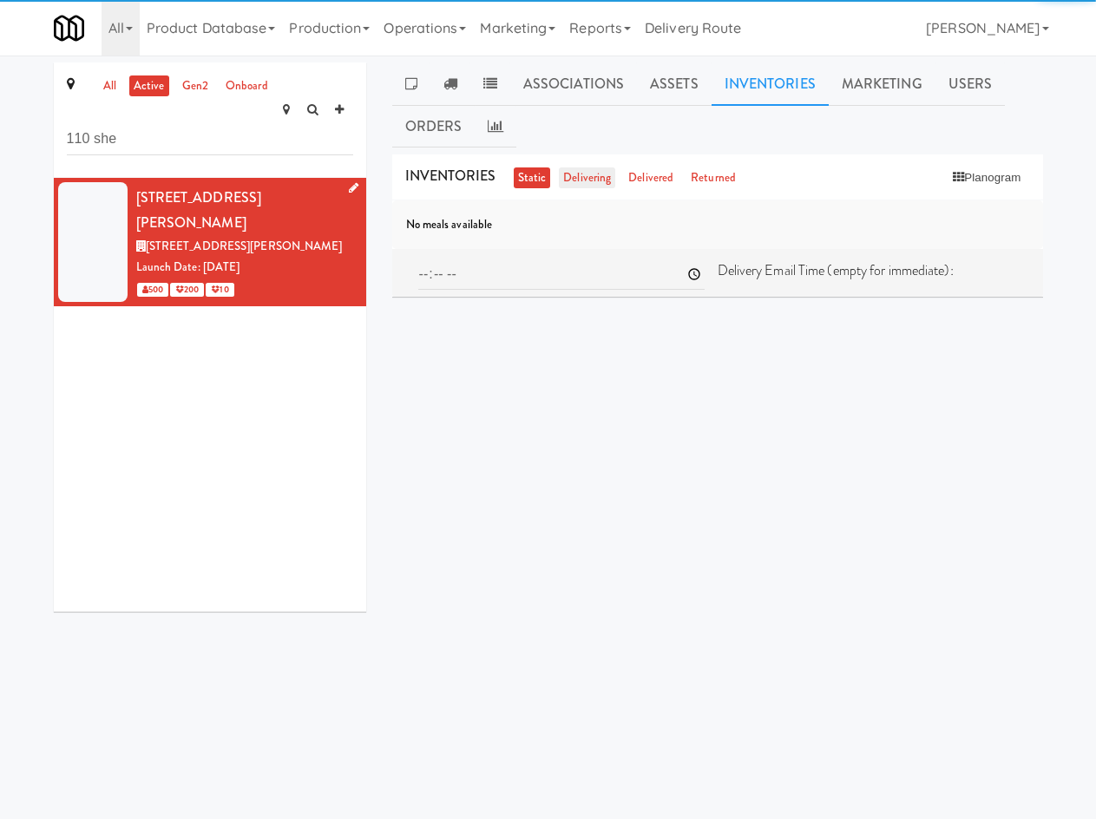
click at [580, 175] on link "delivering" at bounding box center [587, 178] width 56 height 22
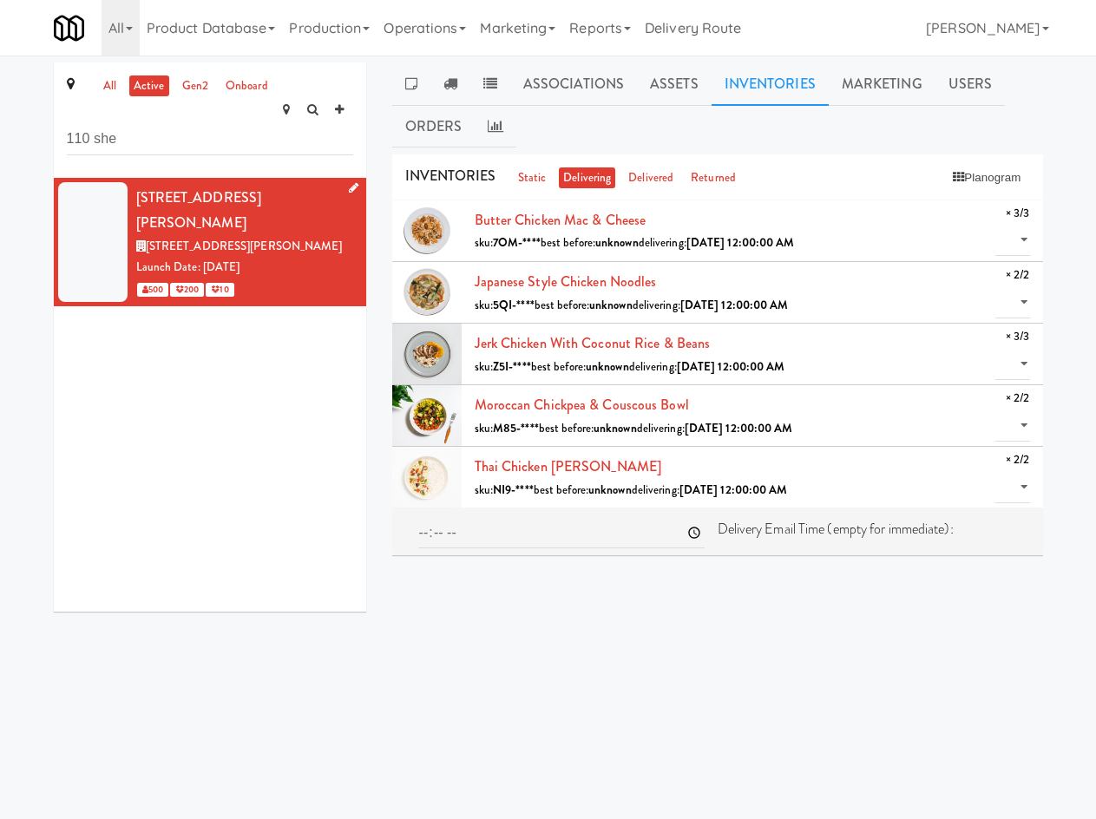
drag, startPoint x: 978, startPoint y: 77, endPoint x: 913, endPoint y: 121, distance: 78.7
click at [972, 81] on link "Users" at bounding box center [970, 83] width 70 height 43
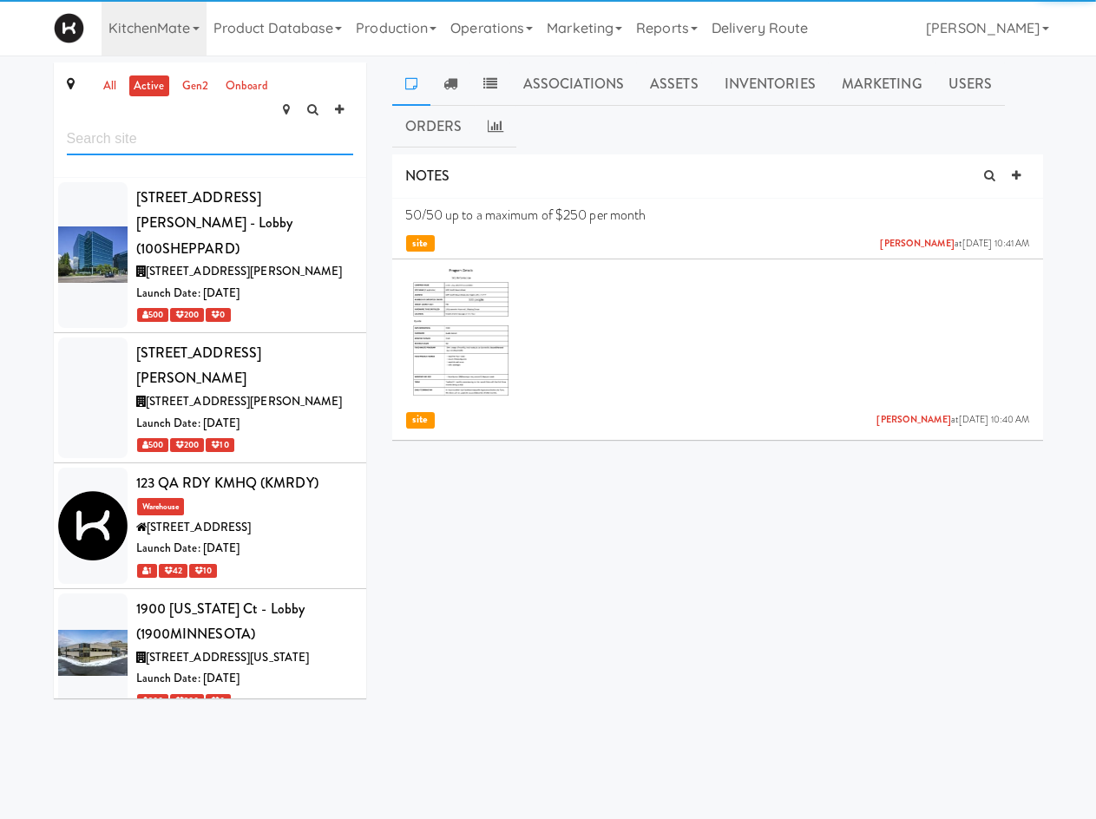
scroll to position [1398, 0]
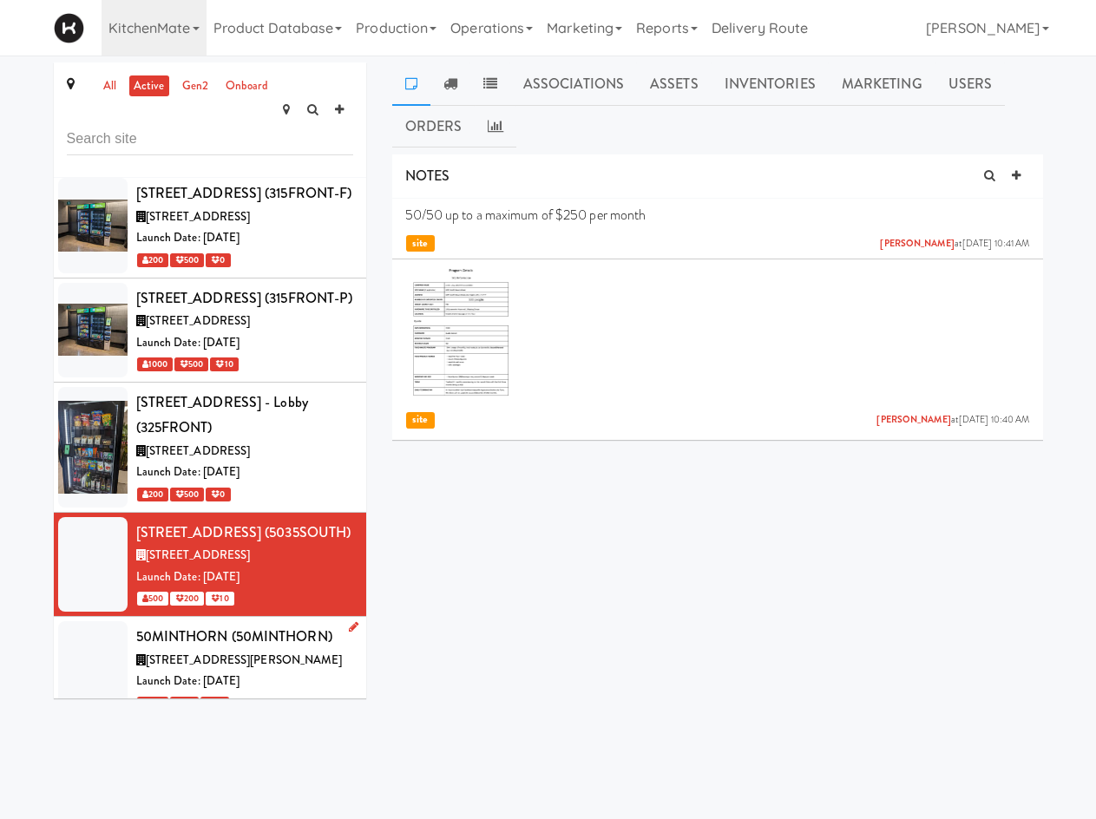
click at [267, 671] on div "Launch Date: [DATE]" at bounding box center [244, 682] width 217 height 22
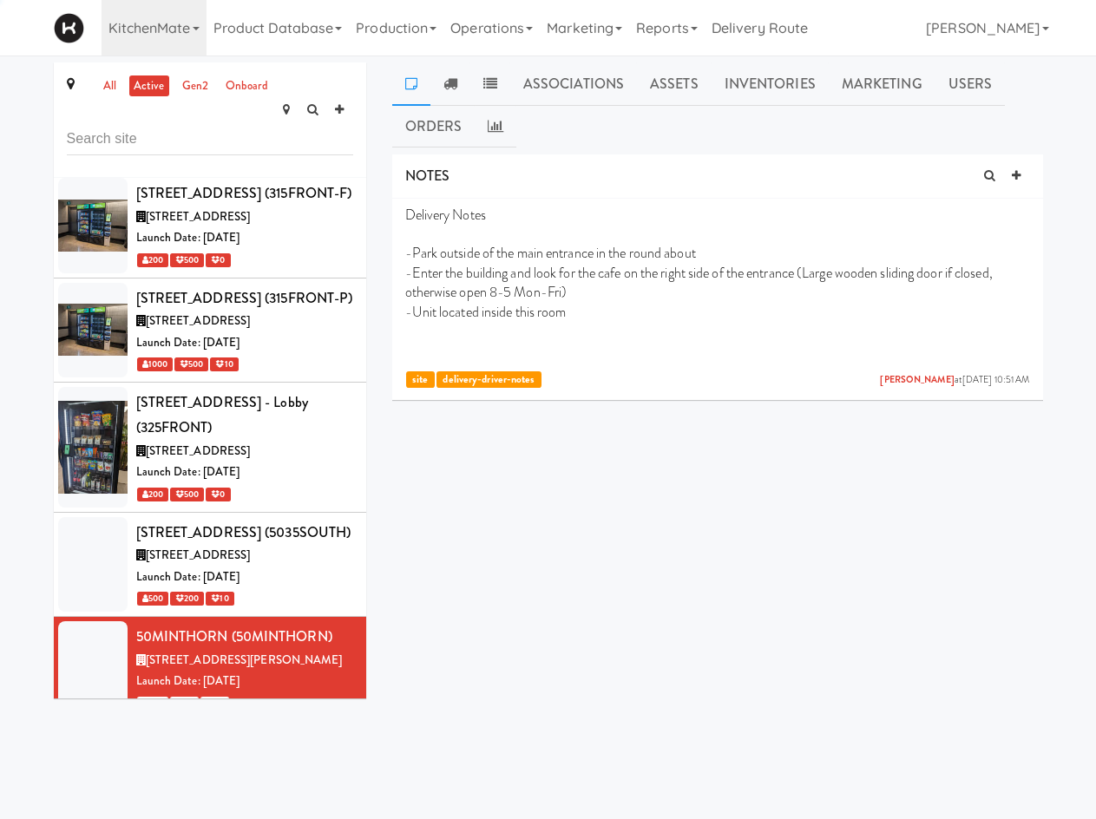
click at [549, 82] on link "Associations" at bounding box center [573, 83] width 127 height 43
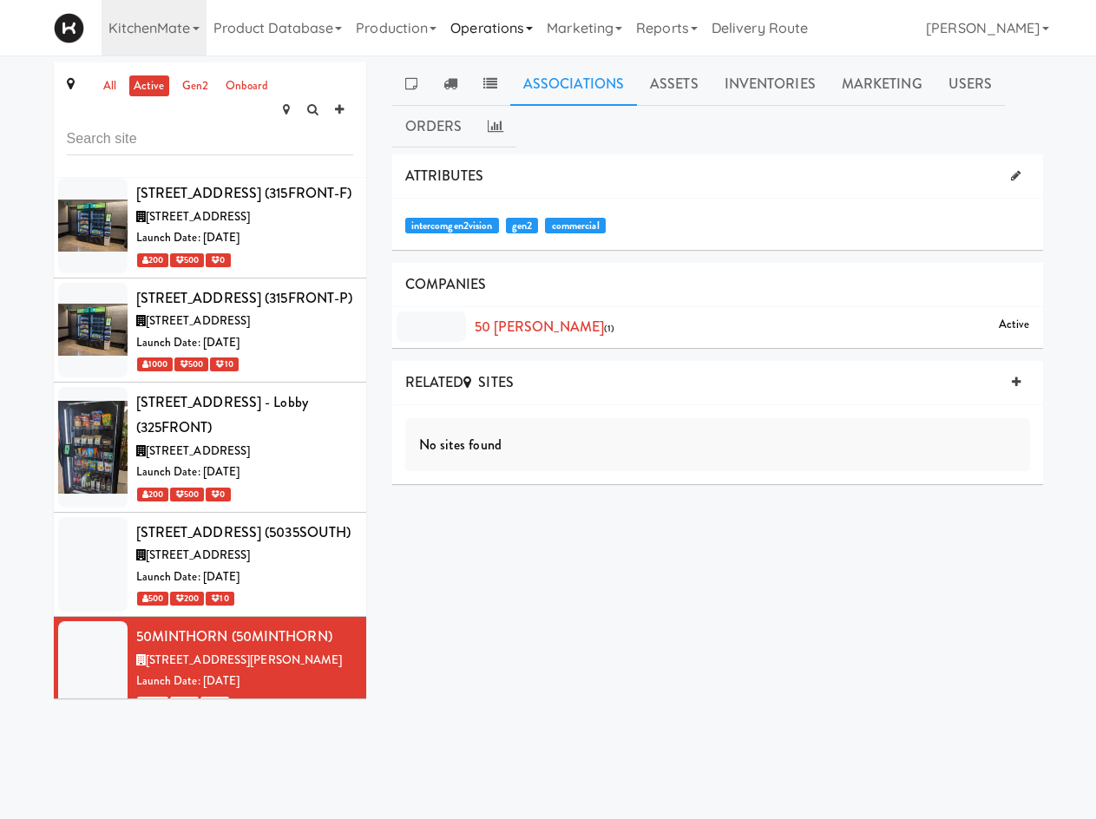
click at [468, 22] on link "Operations" at bounding box center [491, 28] width 96 height 56
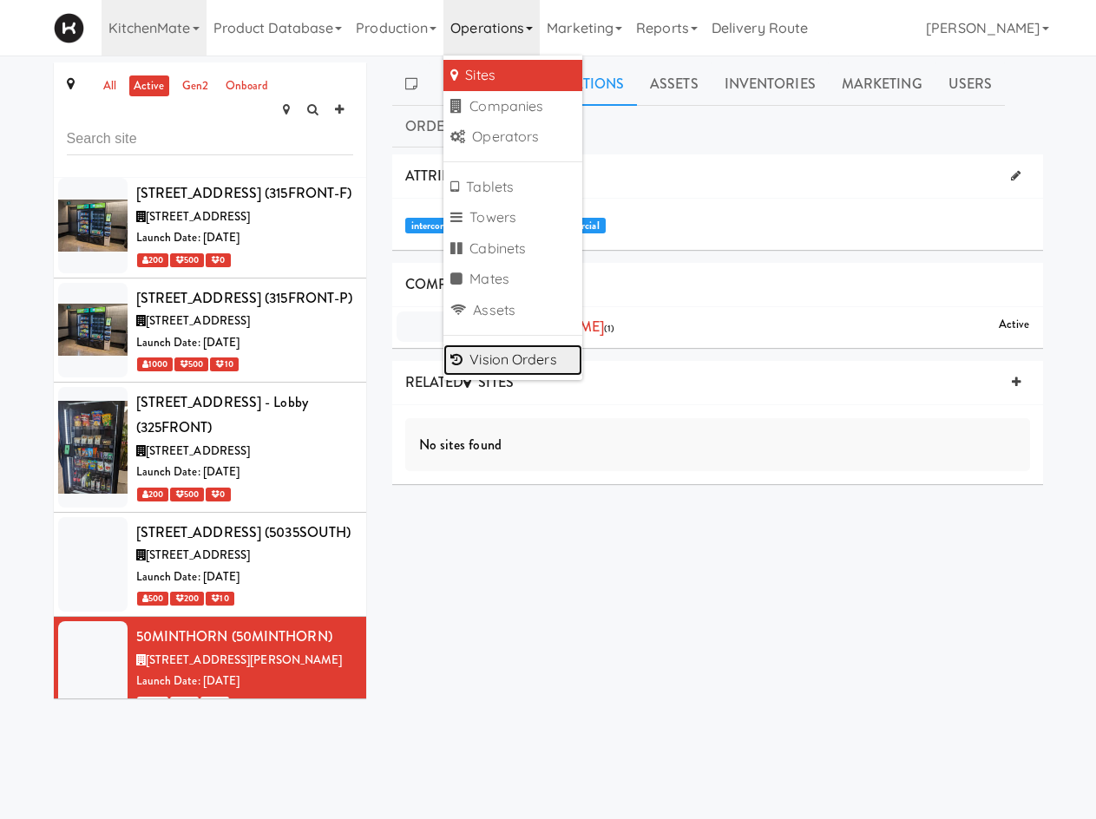
click at [520, 358] on link "Vision Orders" at bounding box center [512, 359] width 139 height 31
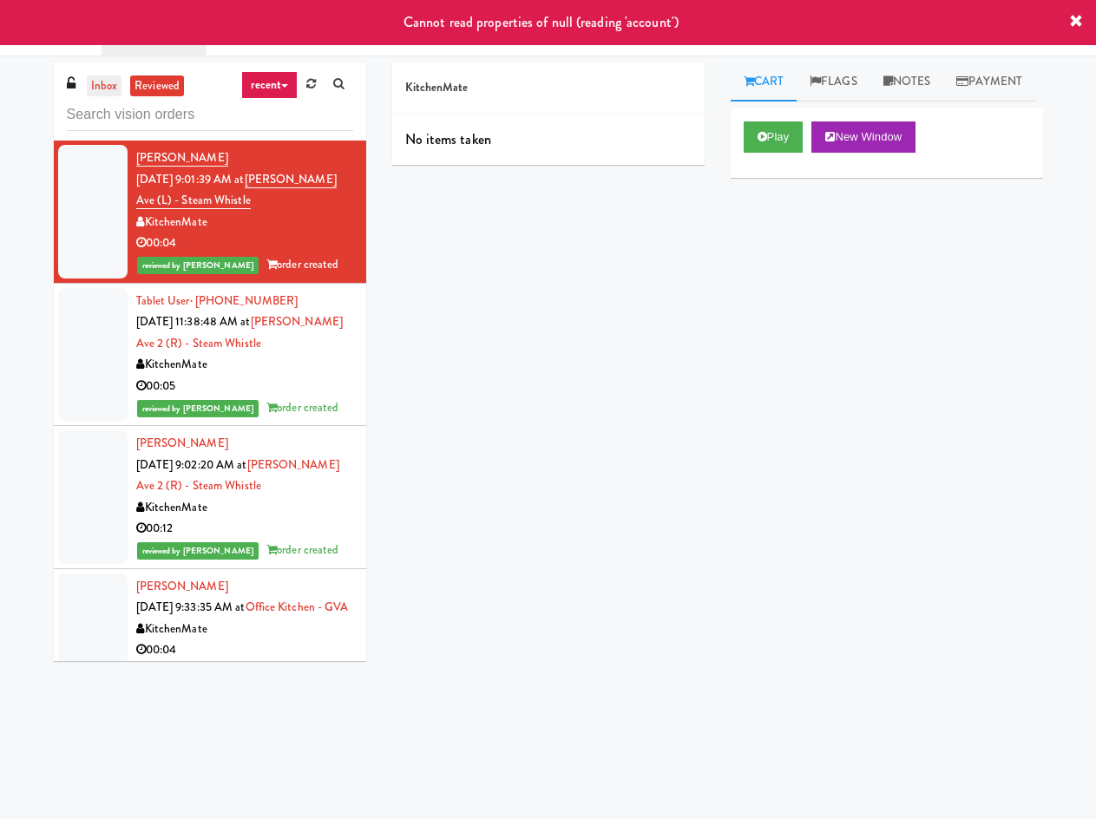
click at [106, 83] on link "inbox" at bounding box center [105, 86] width 36 height 22
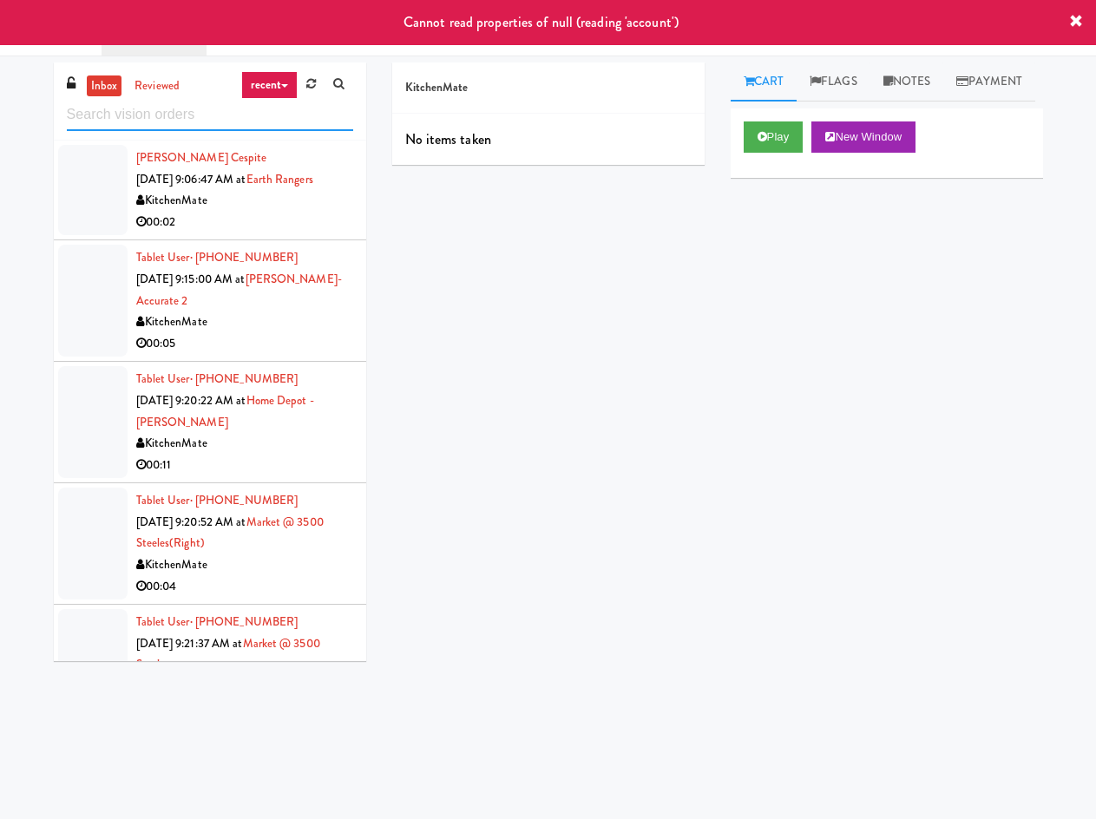
click at [104, 118] on input "text" at bounding box center [210, 115] width 286 height 32
type input "110"
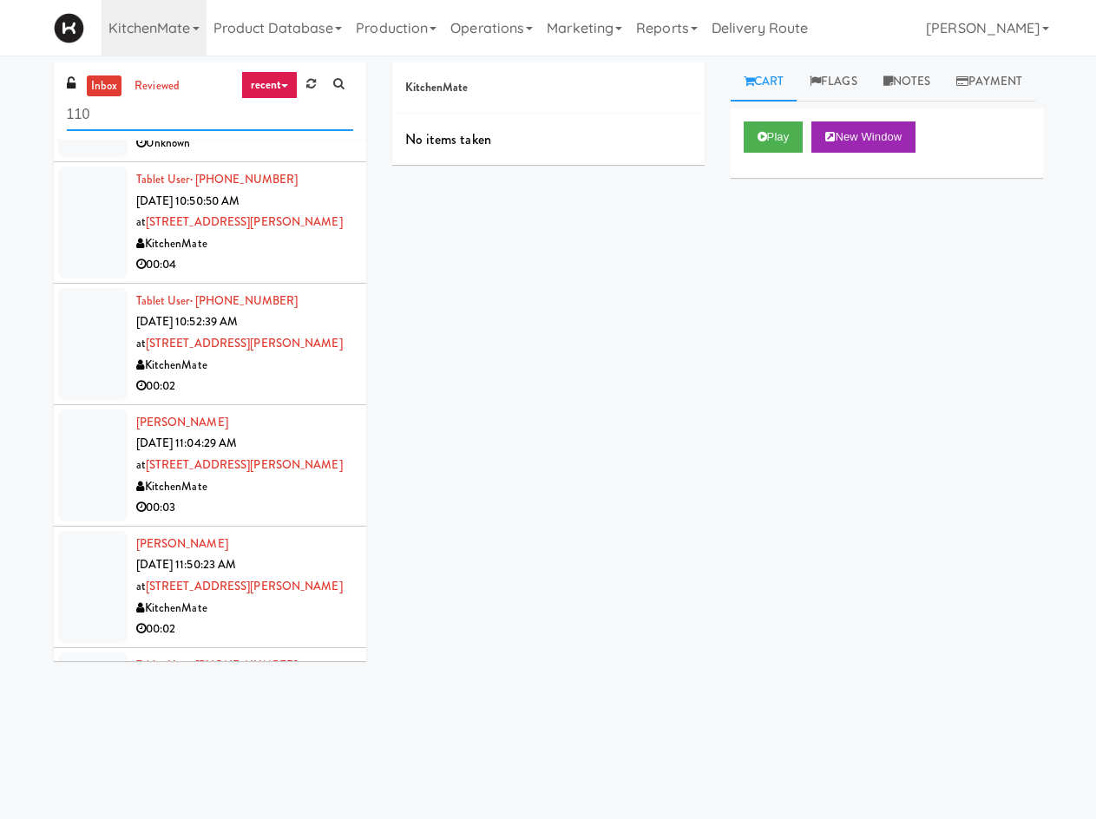
scroll to position [329, 0]
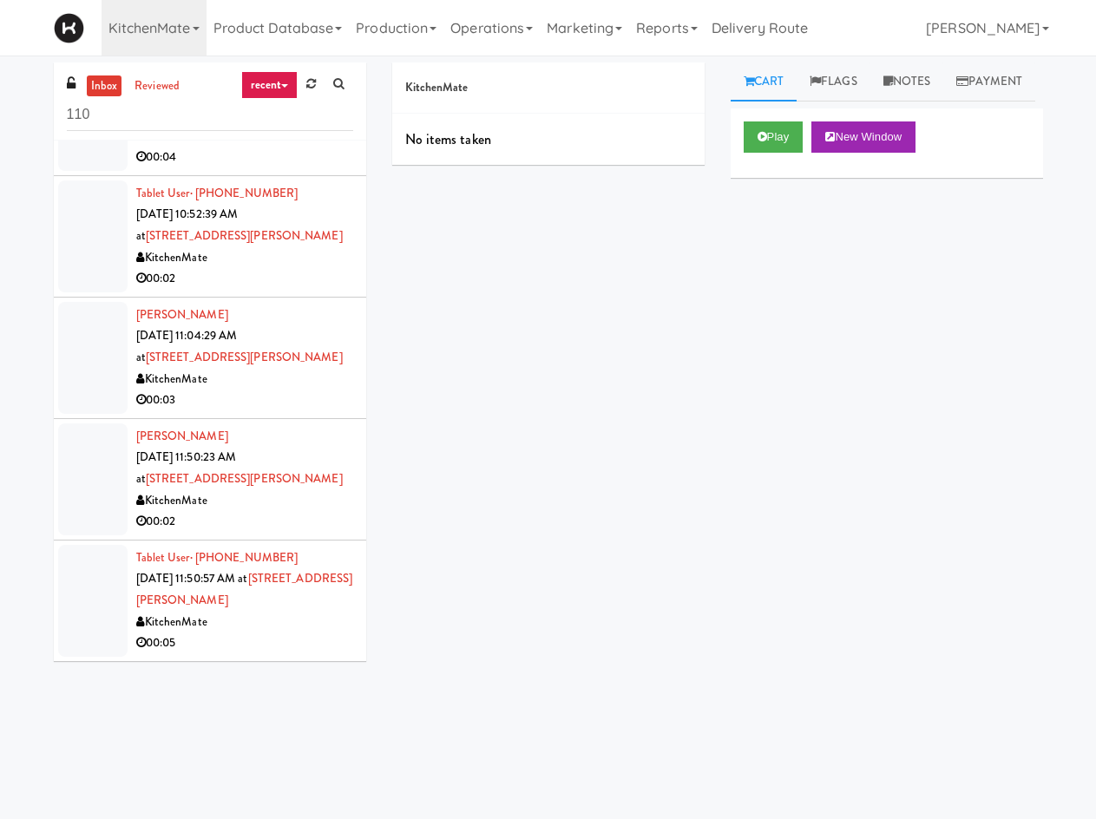
click at [311, 613] on div "KitchenMate" at bounding box center [244, 623] width 217 height 22
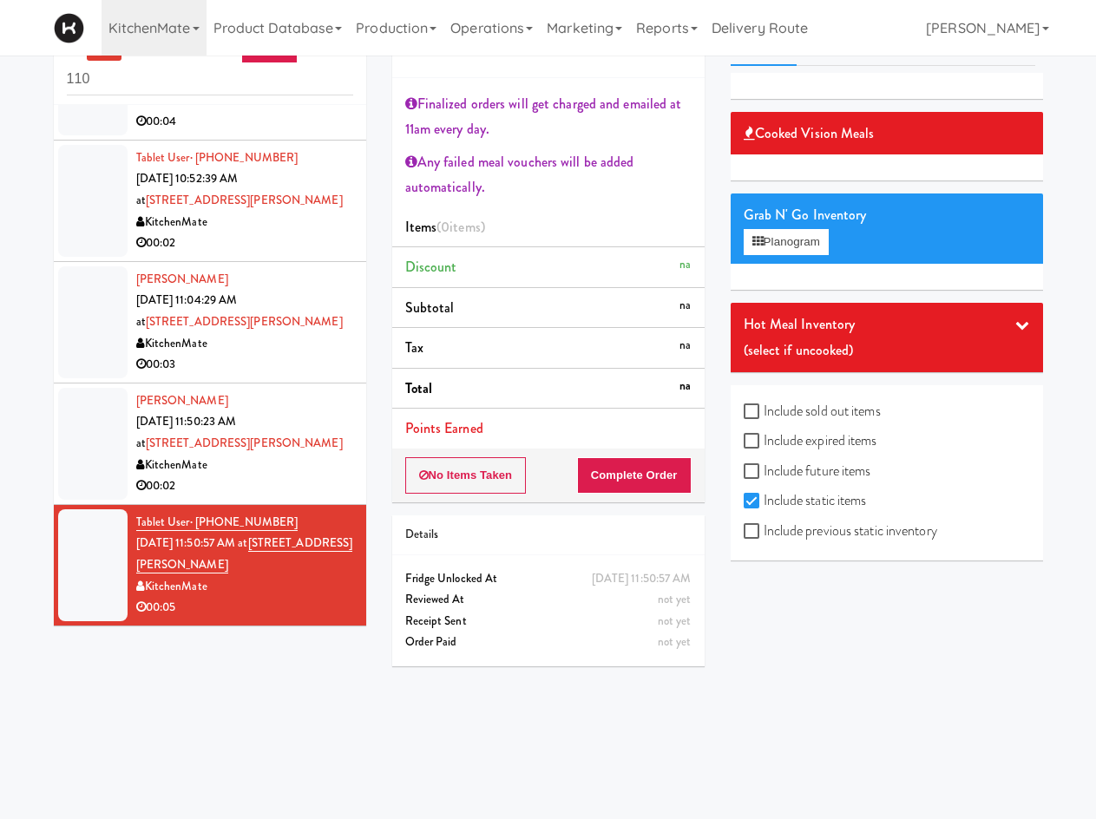
scroll to position [56, 0]
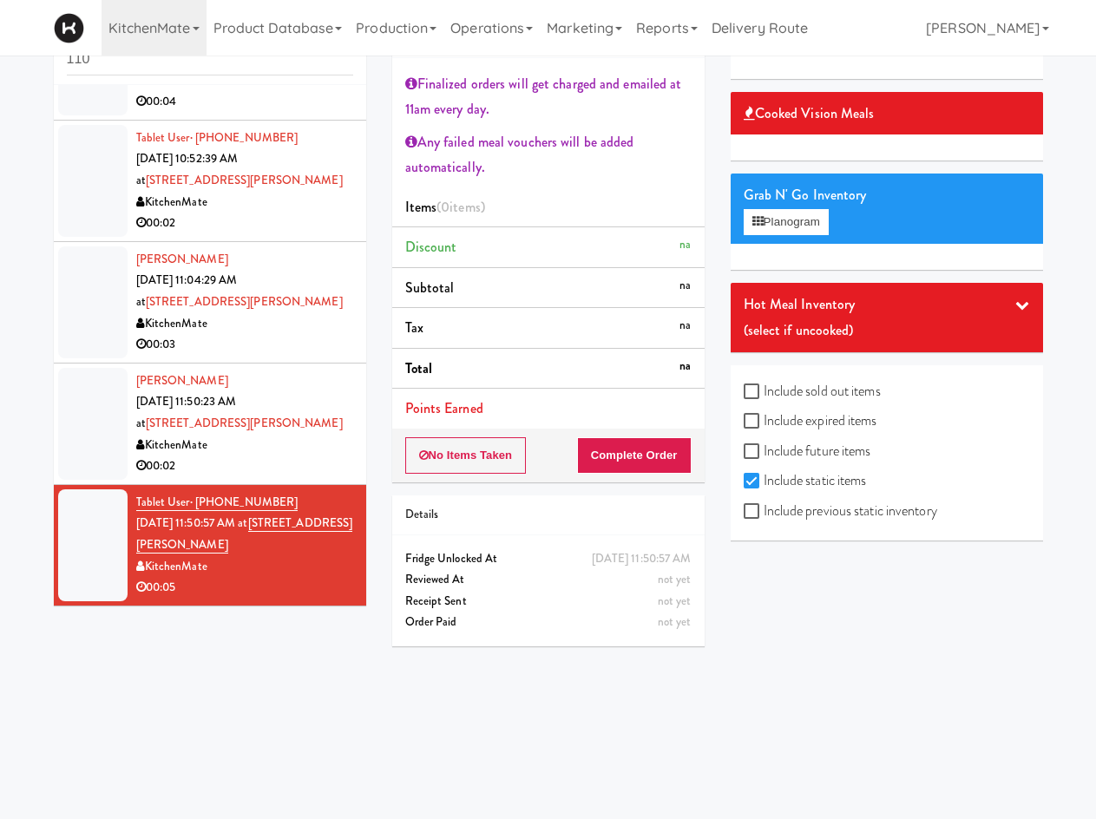
click at [256, 469] on div "00:02" at bounding box center [244, 467] width 217 height 22
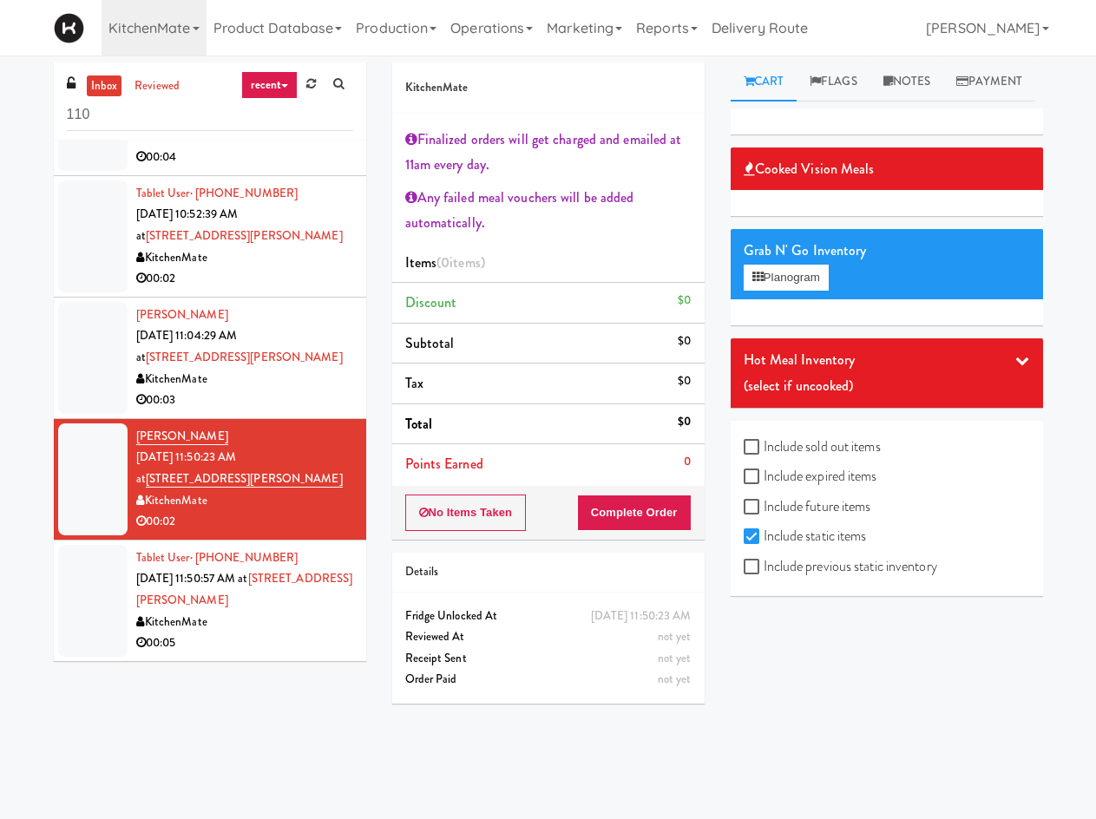
click at [268, 637] on div "00:05" at bounding box center [244, 644] width 217 height 22
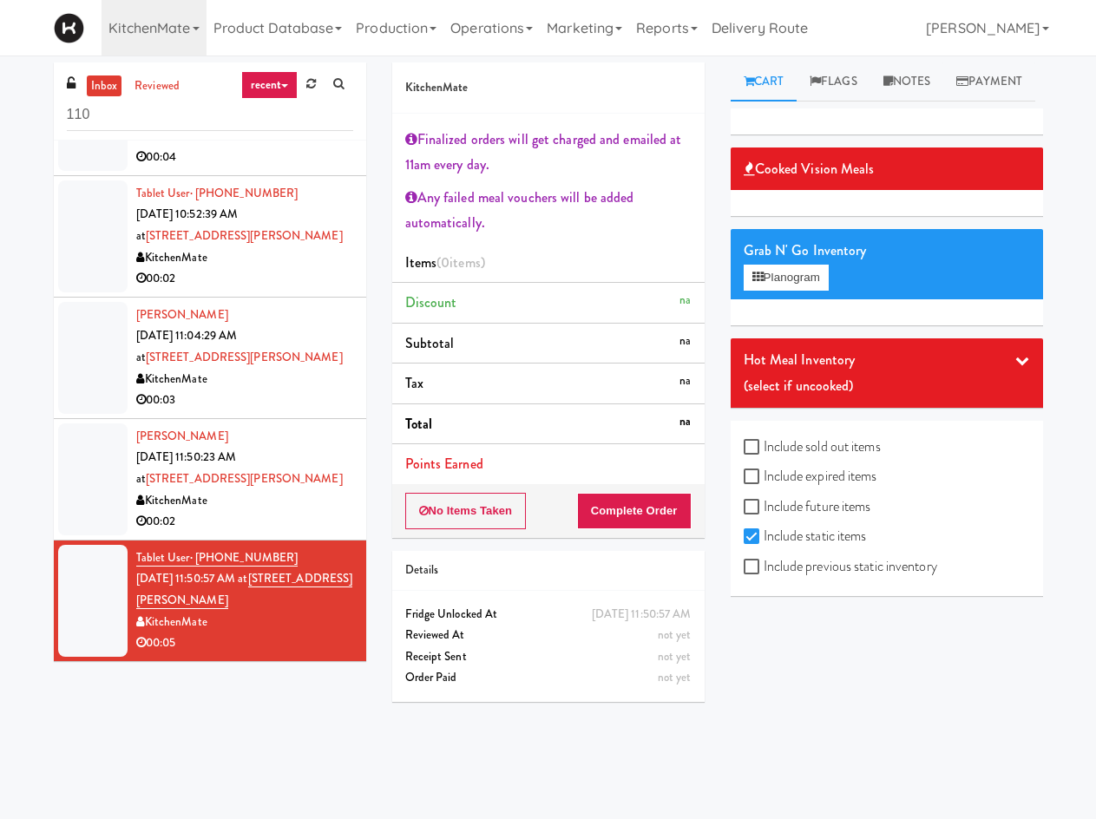
click at [271, 511] on div "00:02" at bounding box center [244, 522] width 217 height 22
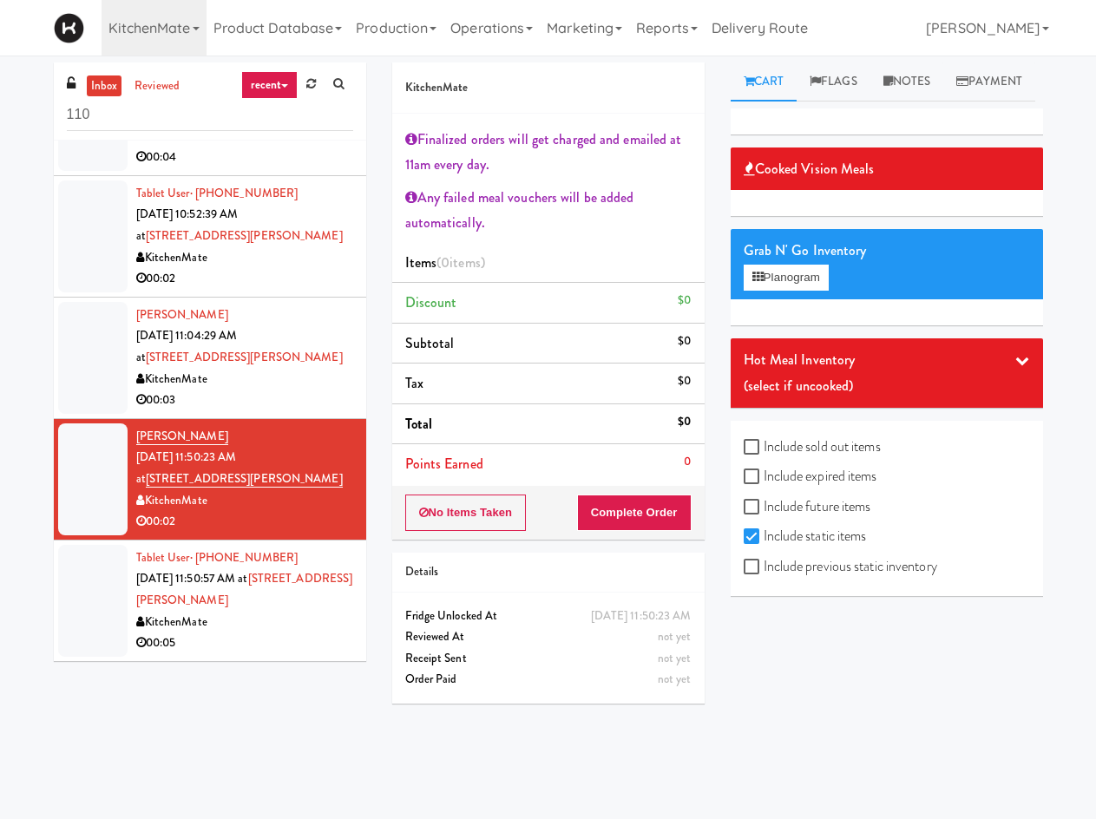
click at [295, 647] on div "00:05" at bounding box center [244, 644] width 217 height 22
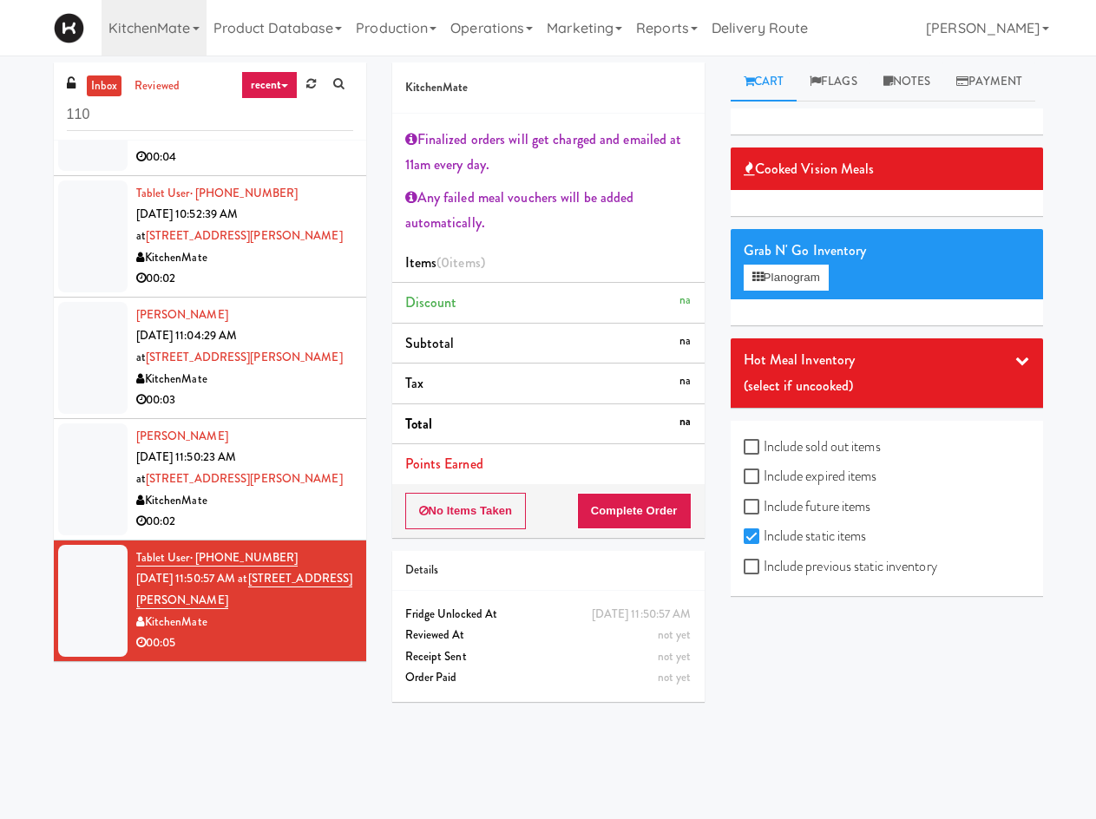
click at [289, 239] on div "Tablet User · (416) 320-0377 [DATE] 10:52:39 AM at [STREET_ADDRESS][GEOGRAPHIC_…" at bounding box center [244, 236] width 217 height 107
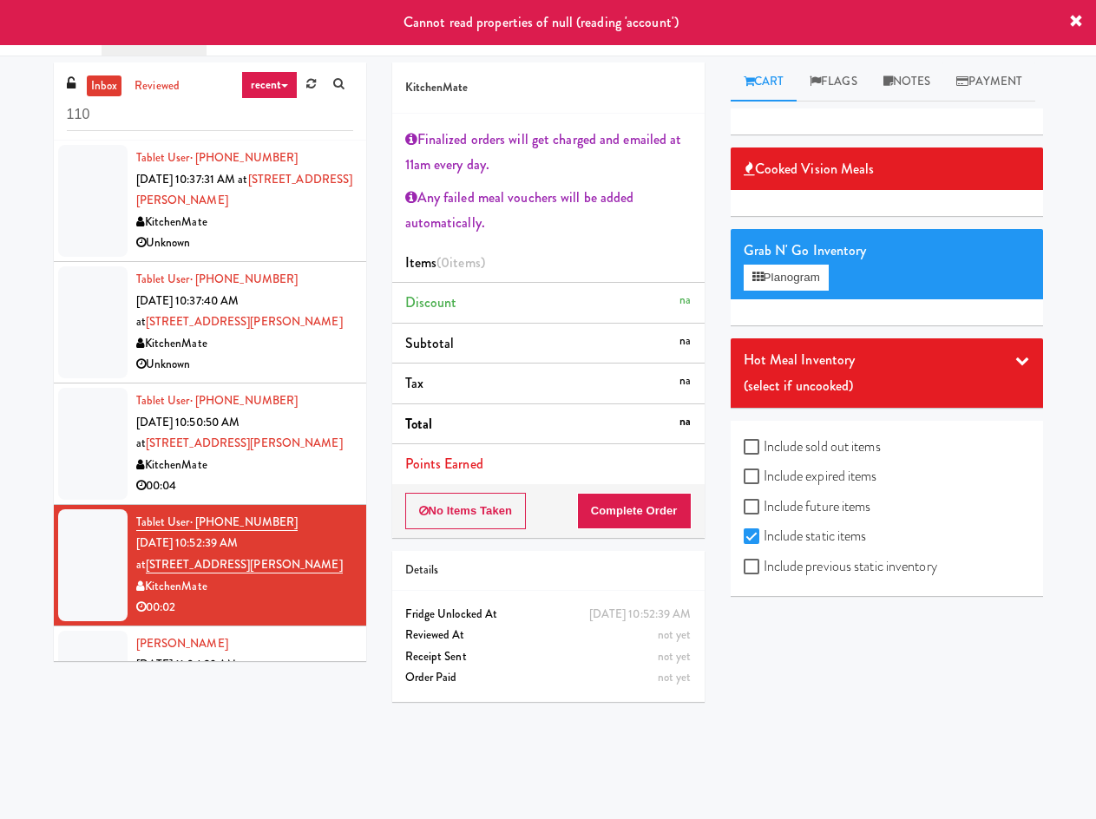
click at [265, 239] on div "Unknown" at bounding box center [244, 244] width 217 height 22
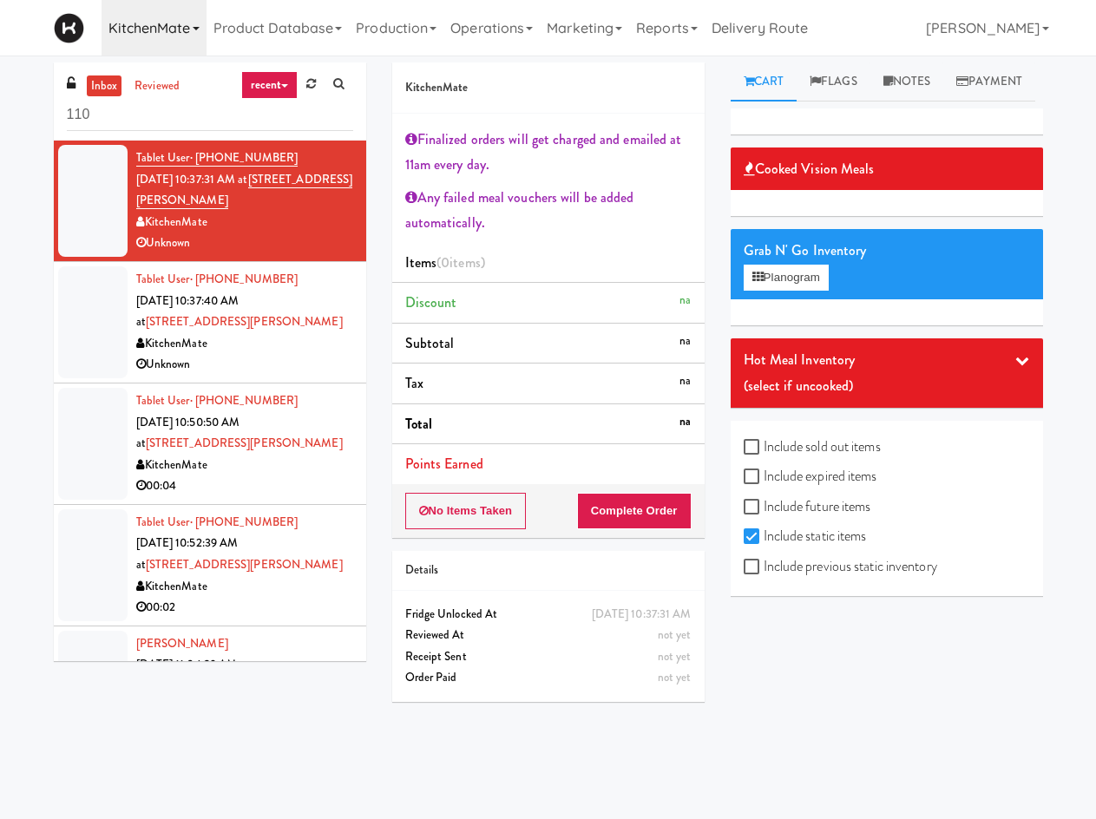
click at [145, 50] on link "KitchenMate" at bounding box center [154, 28] width 105 height 56
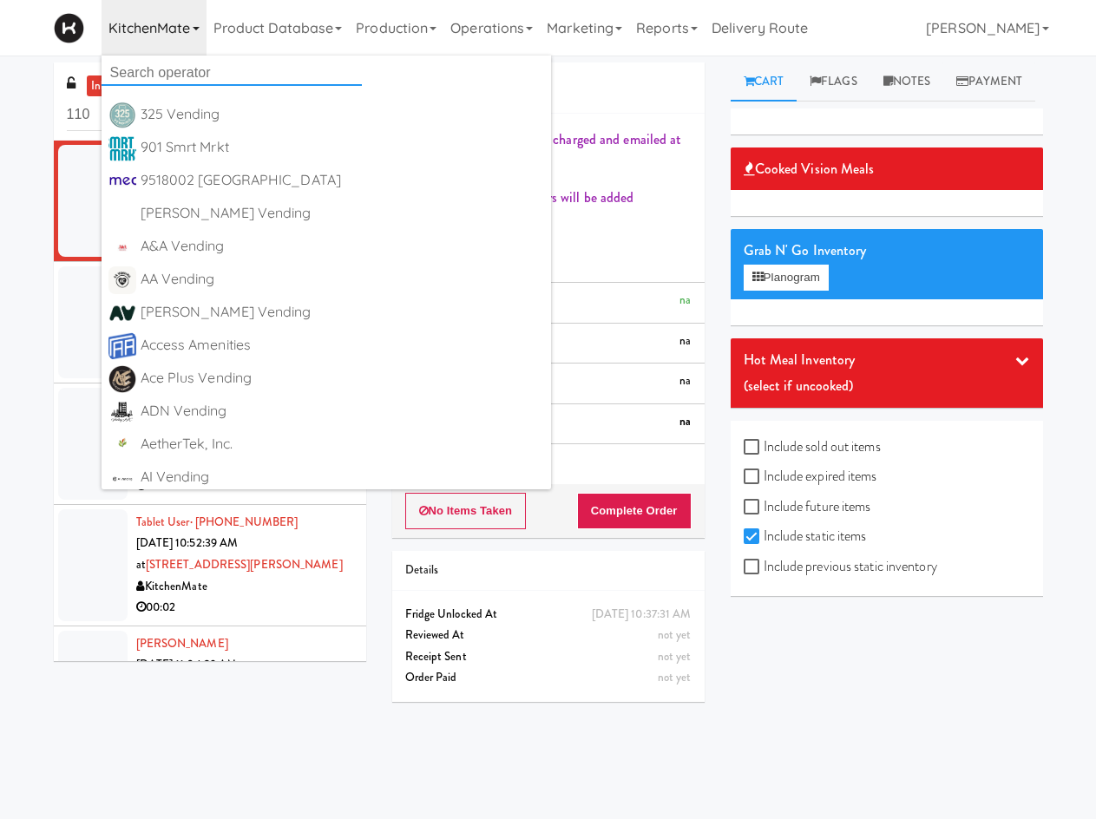
click at [236, 76] on input "text" at bounding box center [232, 73] width 260 height 26
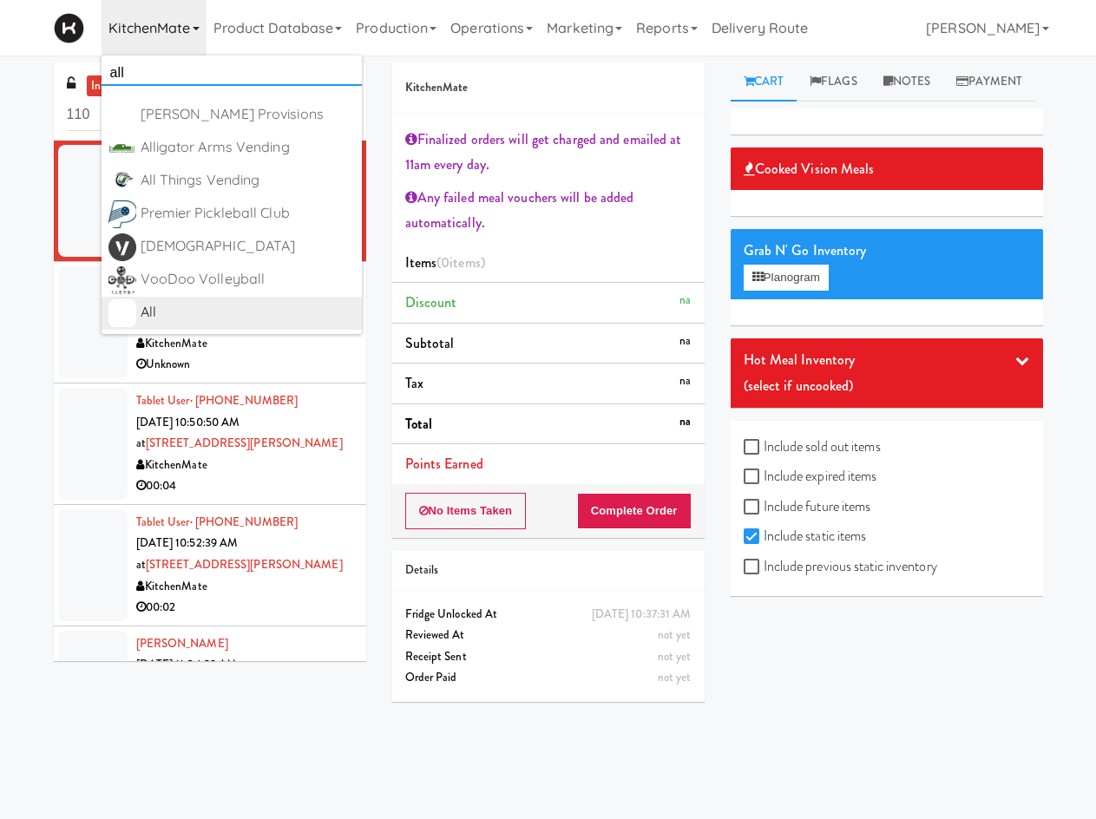
type input "all"
click at [183, 313] on div "All" at bounding box center [248, 312] width 214 height 26
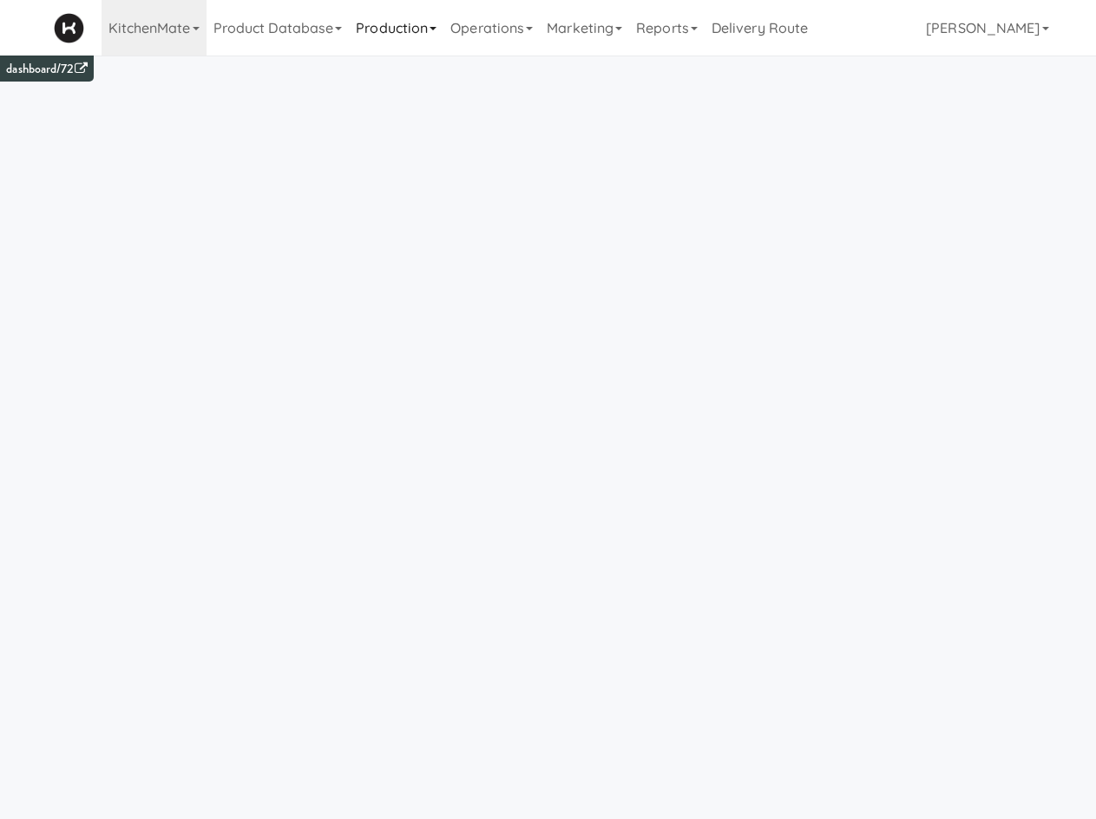
click at [432, 43] on link "Production" at bounding box center [396, 28] width 95 height 56
click at [522, 39] on link "Operations" at bounding box center [491, 28] width 96 height 56
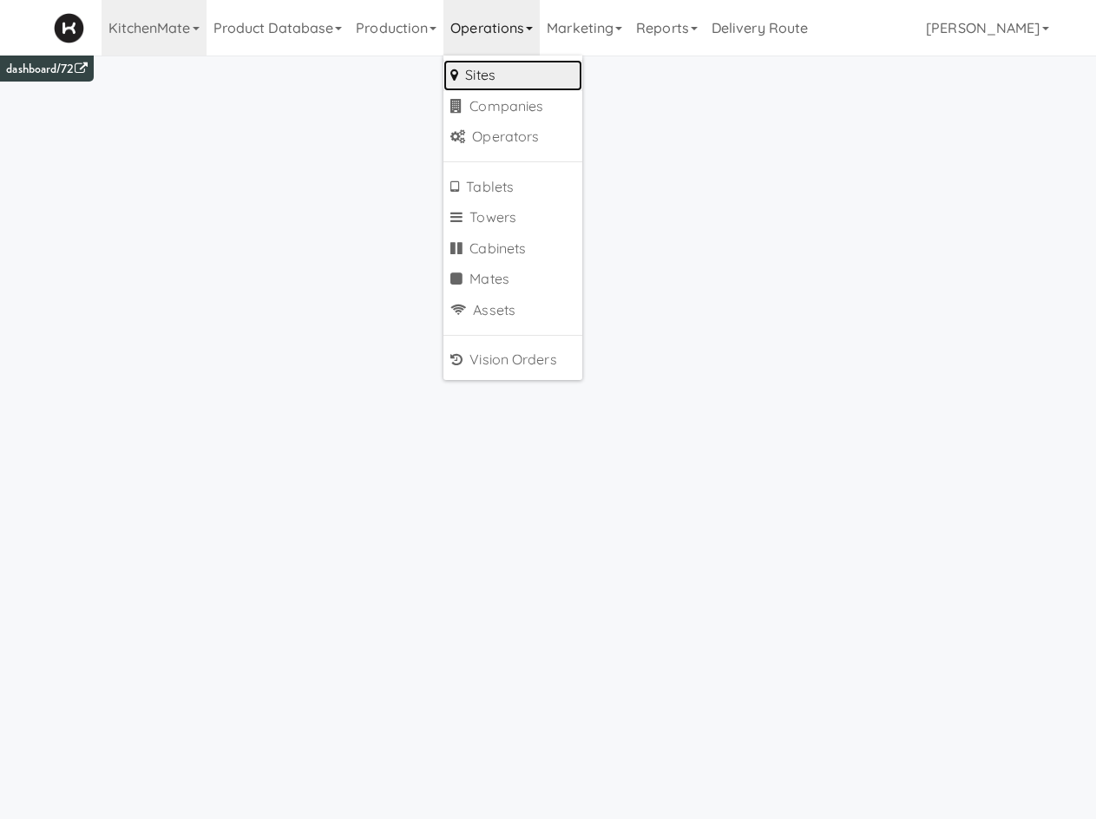
click at [496, 67] on link "Sites" at bounding box center [512, 75] width 139 height 31
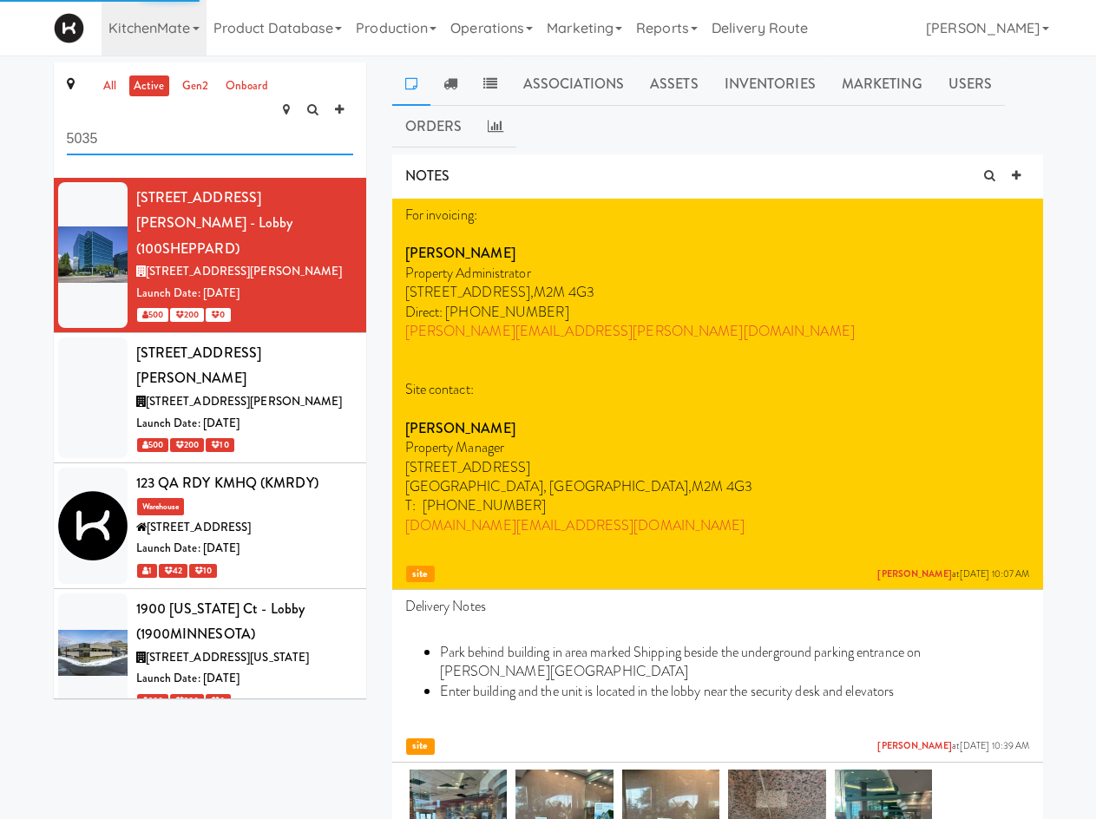
type input "5035"
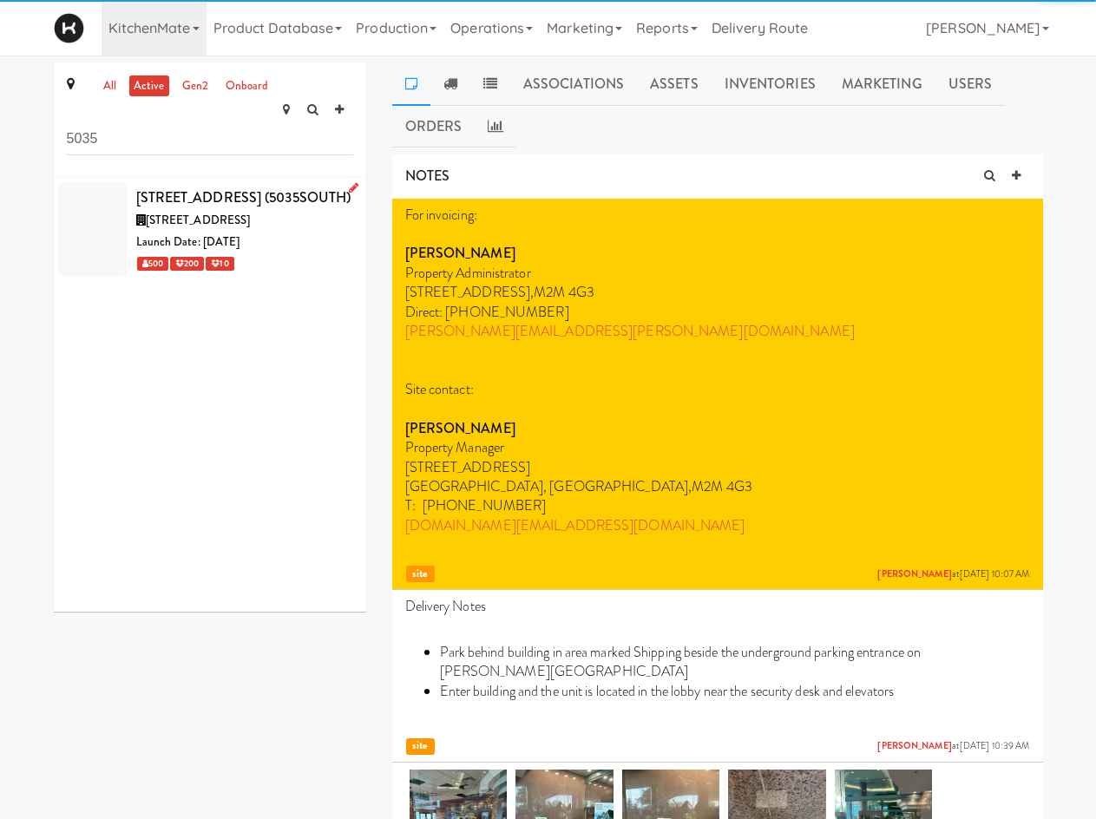
click at [181, 185] on div "[STREET_ADDRESS] (5035SOUTH)" at bounding box center [244, 198] width 217 height 26
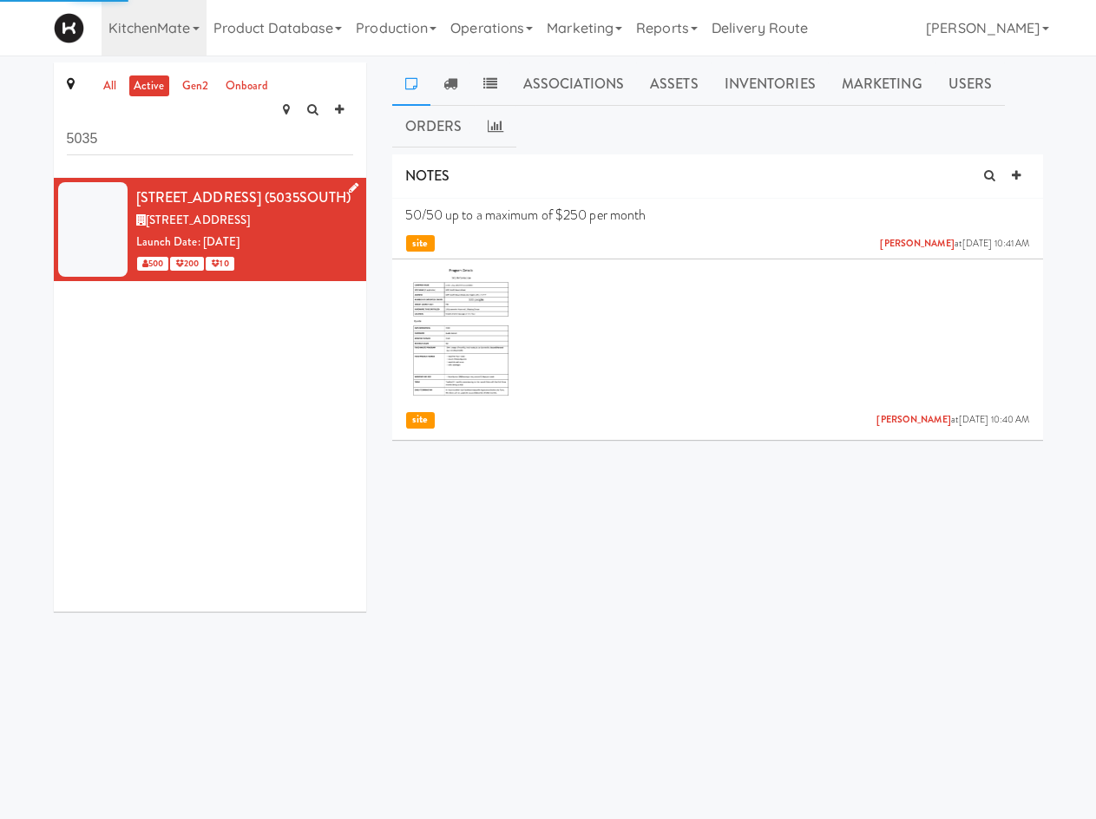
click at [349, 182] on icon at bounding box center [354, 187] width 10 height 11
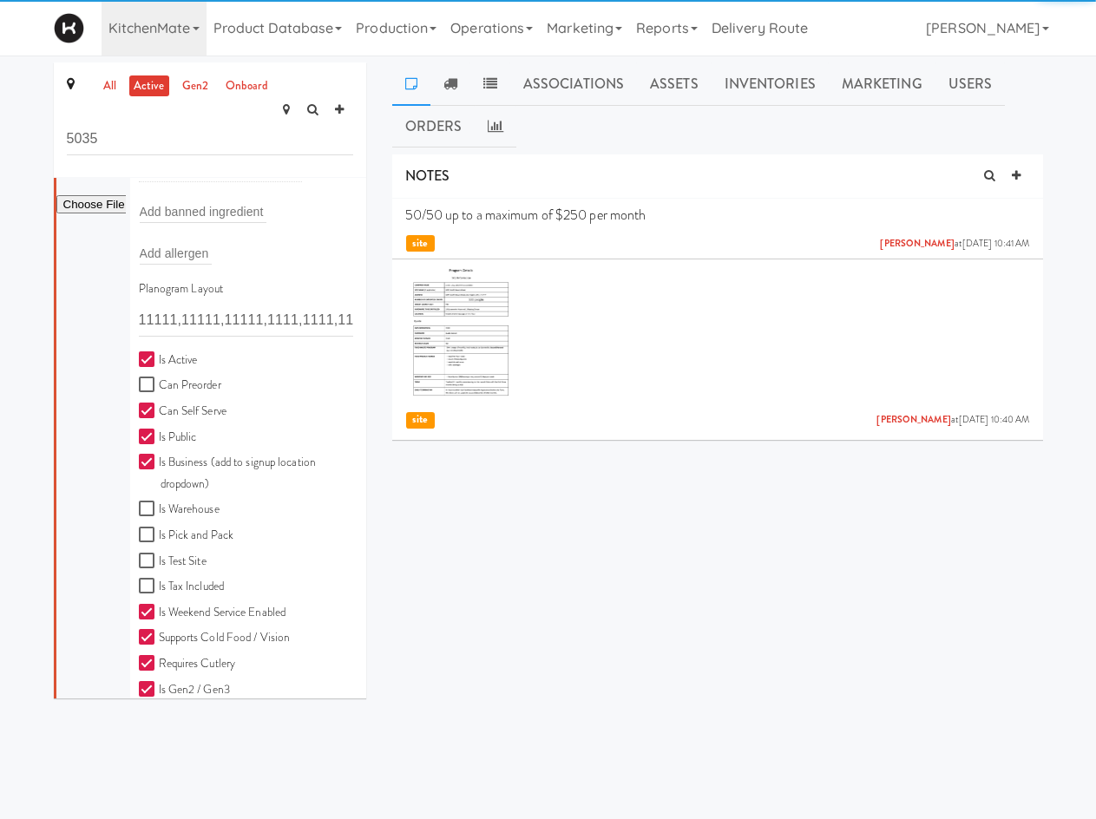
scroll to position [545, 0]
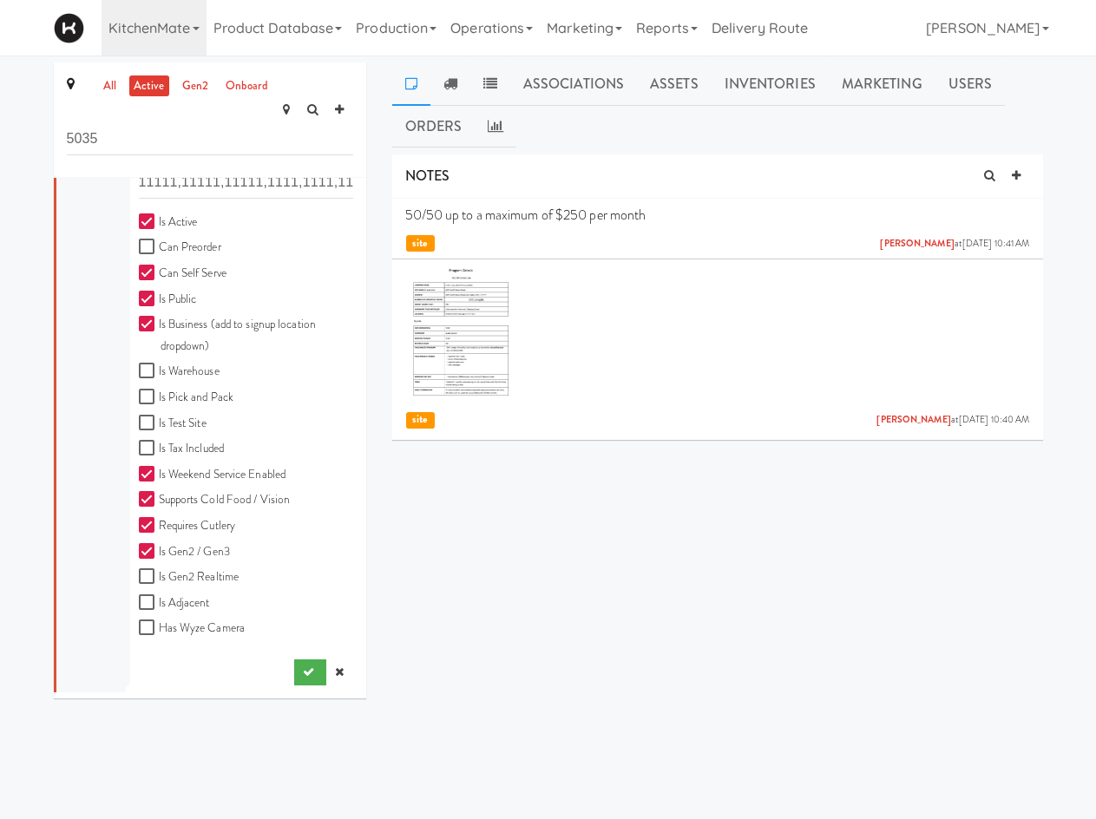
click at [207, 618] on label "Has Wyze Camera" at bounding box center [192, 629] width 107 height 22
click at [159, 621] on input "Has Wyze Camera" at bounding box center [149, 628] width 20 height 14
checkbox input "true"
click at [294, 659] on button "submit" at bounding box center [310, 672] width 32 height 26
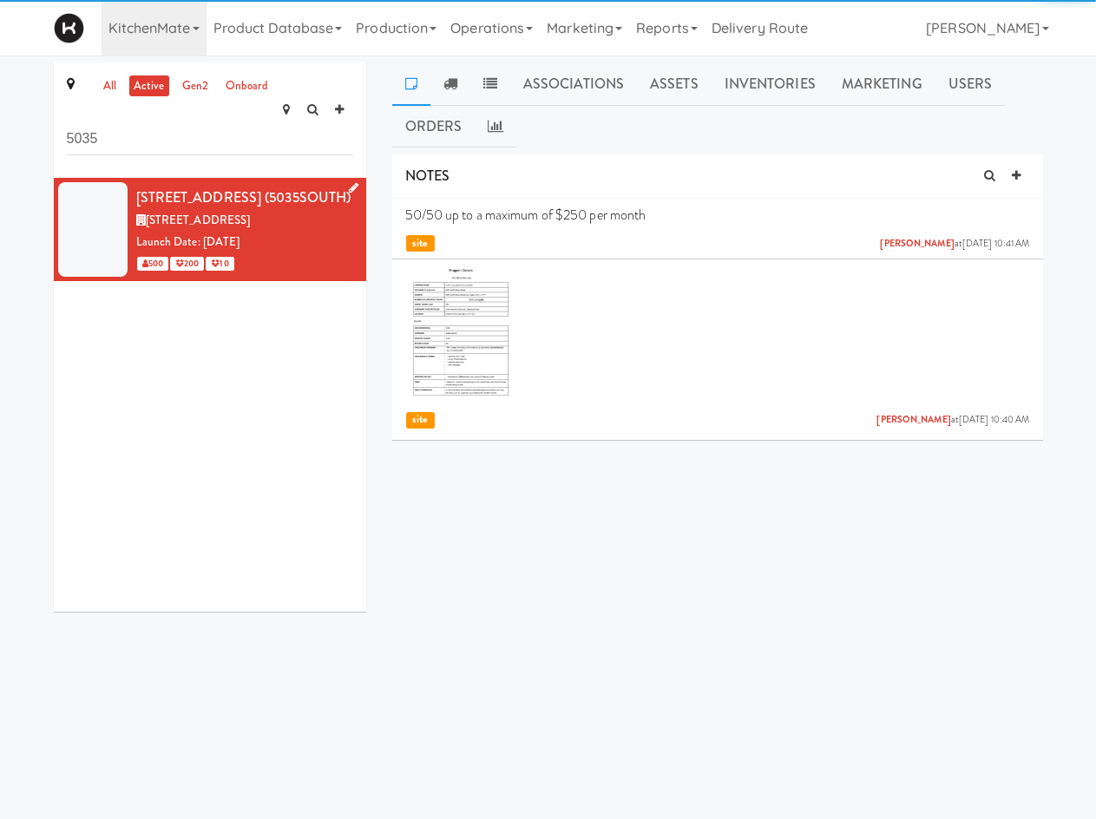
scroll to position [0, 0]
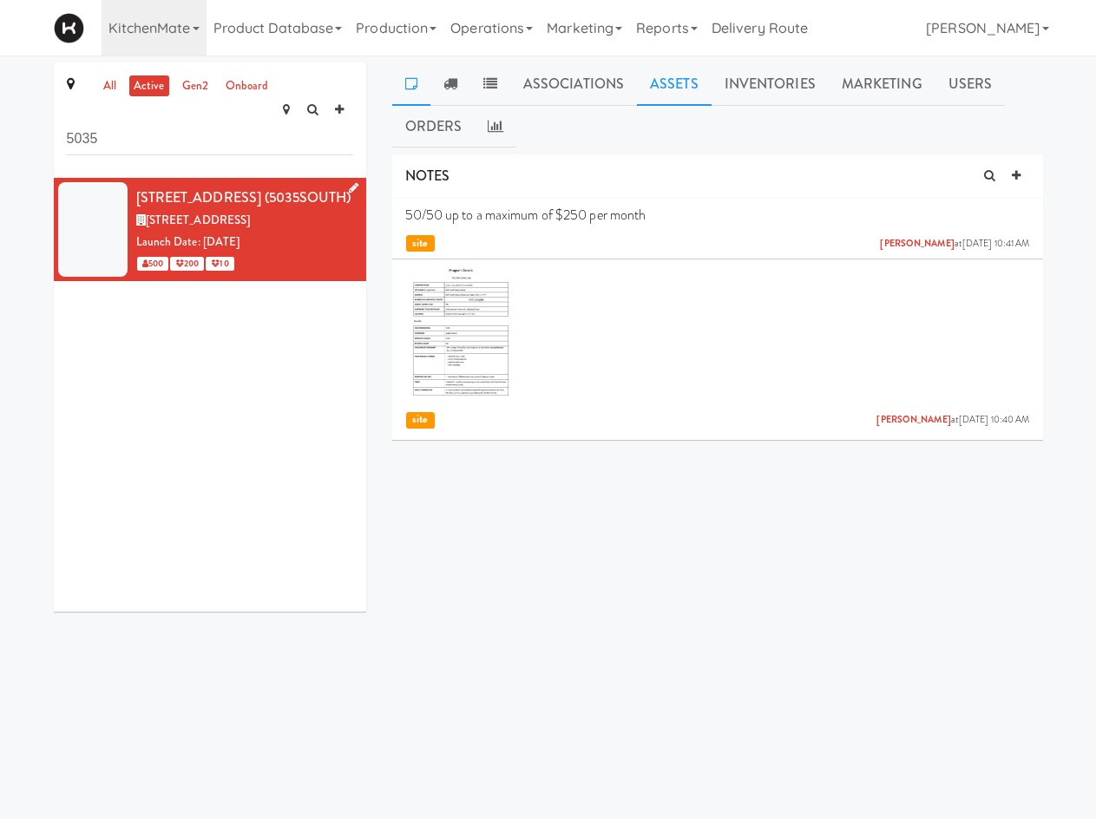
click at [639, 84] on link "Assets" at bounding box center [674, 83] width 75 height 43
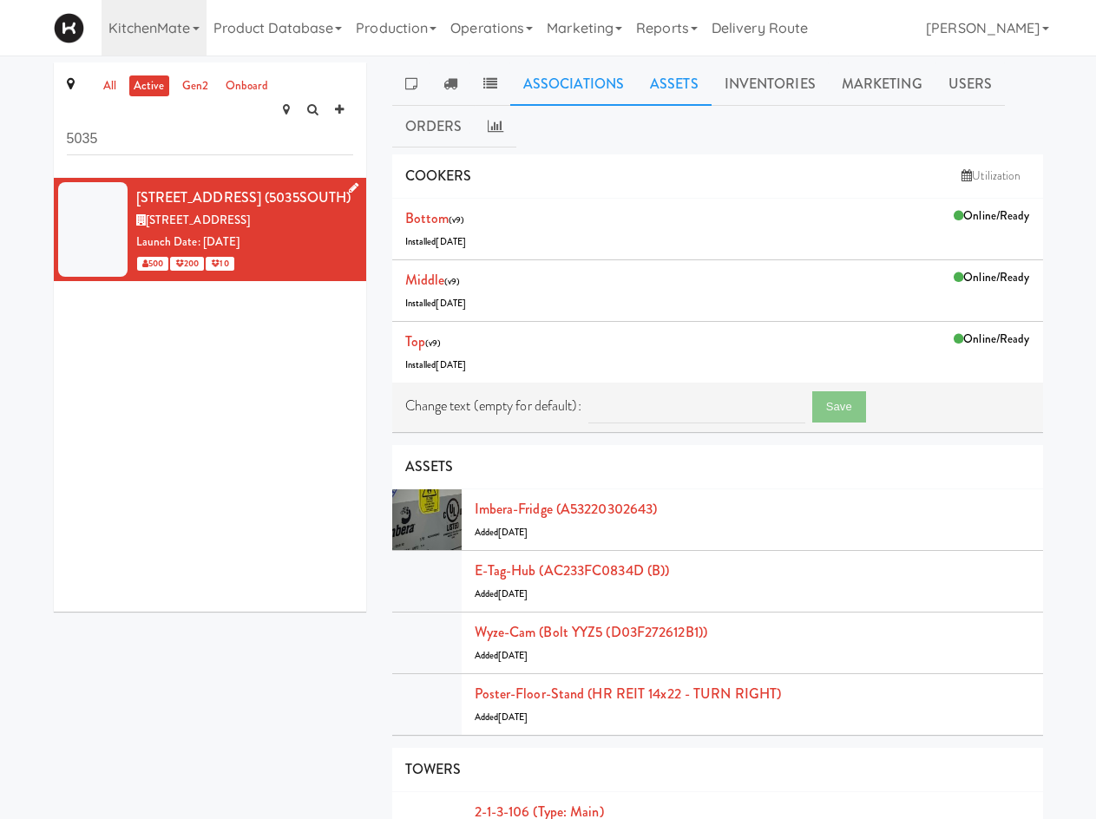
click at [581, 94] on link "Associations" at bounding box center [573, 83] width 127 height 43
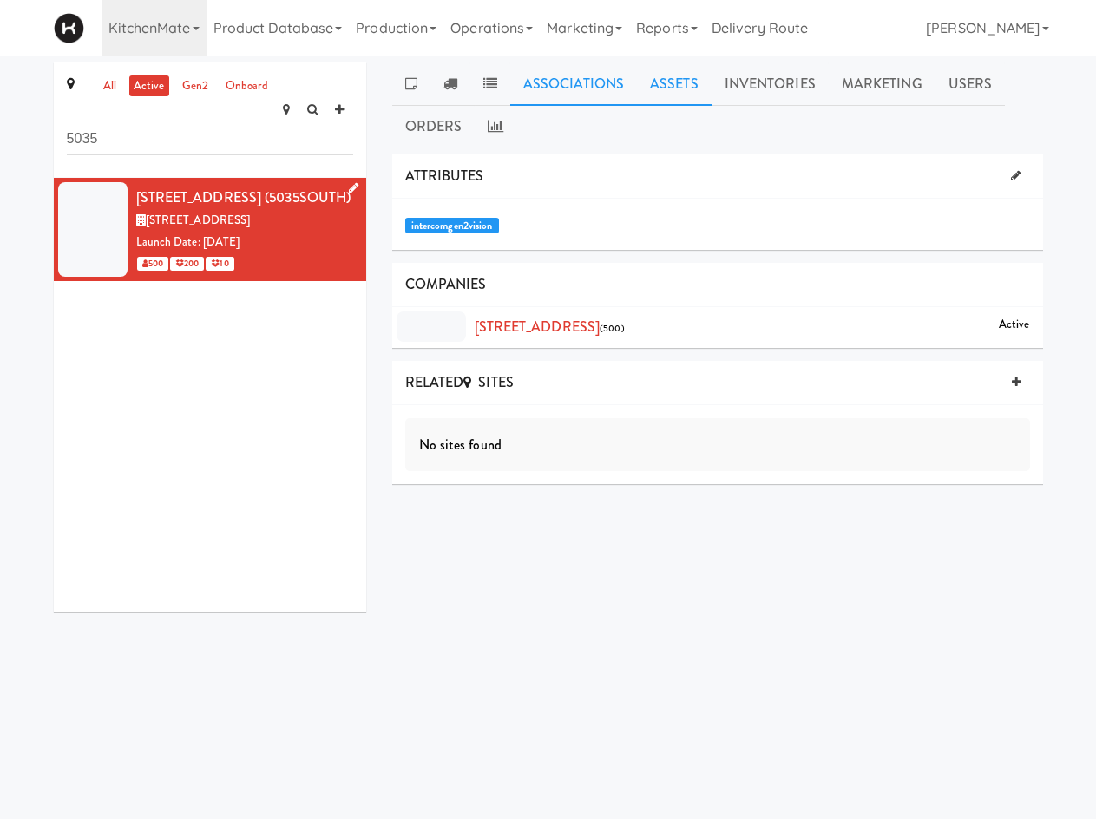
click at [659, 89] on link "Assets" at bounding box center [674, 83] width 75 height 43
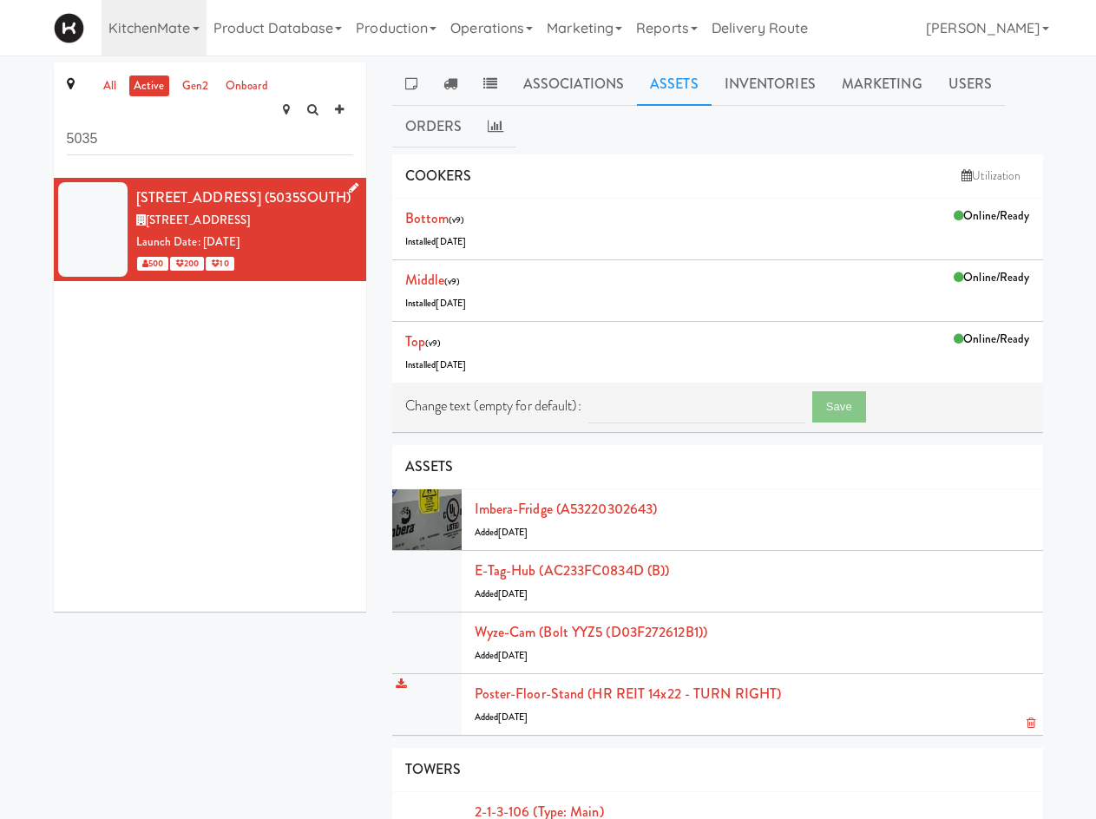
click at [1031, 715] on link at bounding box center [1027, 724] width 16 height 22
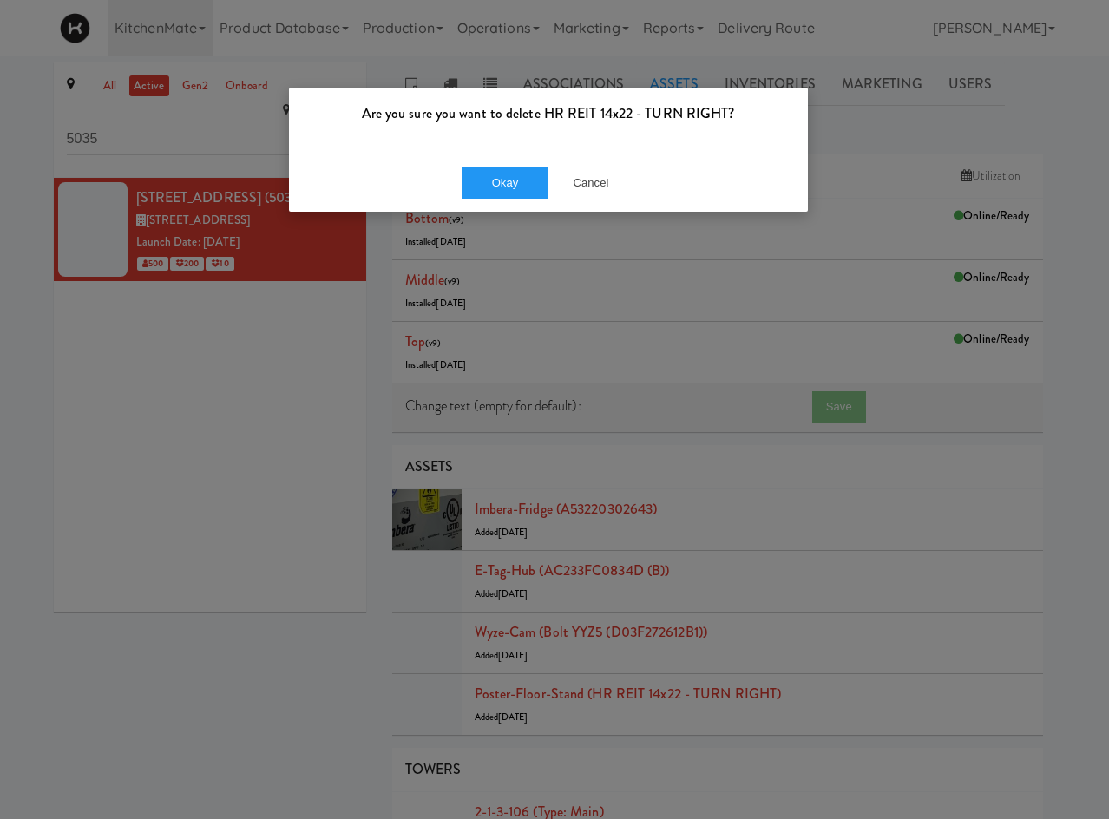
click at [493, 162] on div "Okay Cancel" at bounding box center [548, 183] width 519 height 58
click at [499, 182] on button "Okay" at bounding box center [505, 182] width 87 height 31
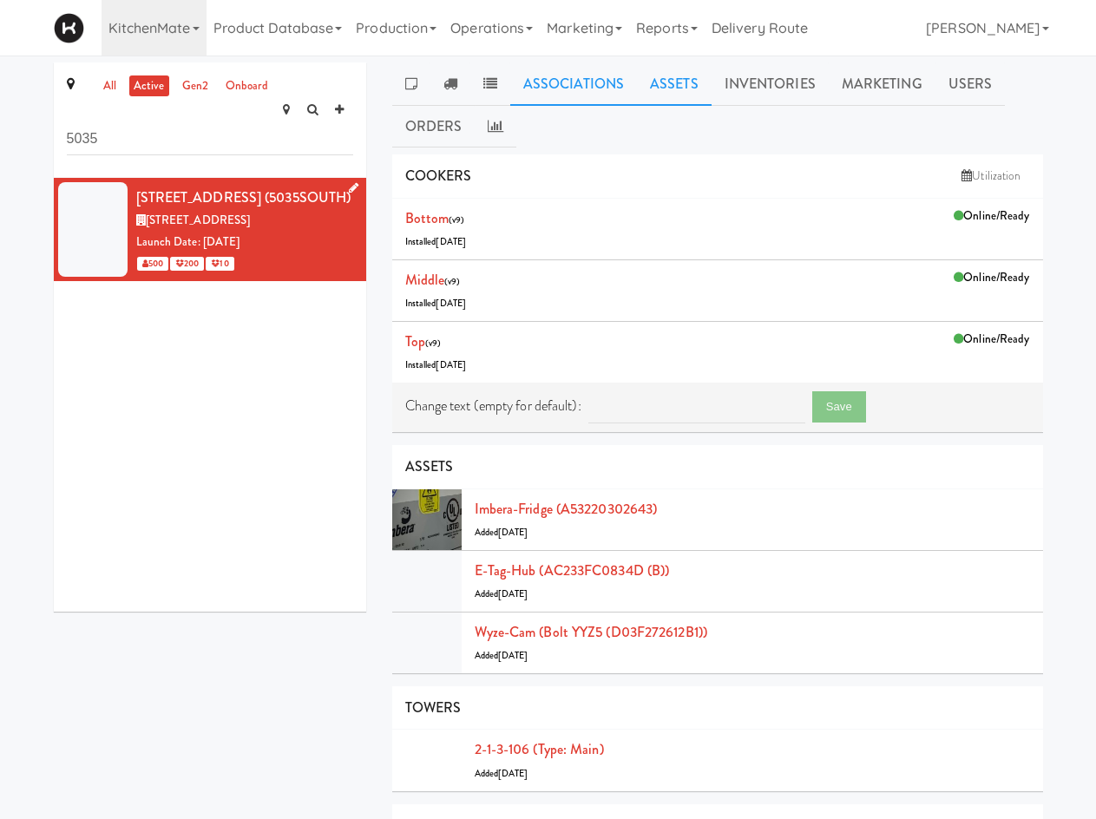
click at [563, 80] on link "Associations" at bounding box center [573, 83] width 127 height 43
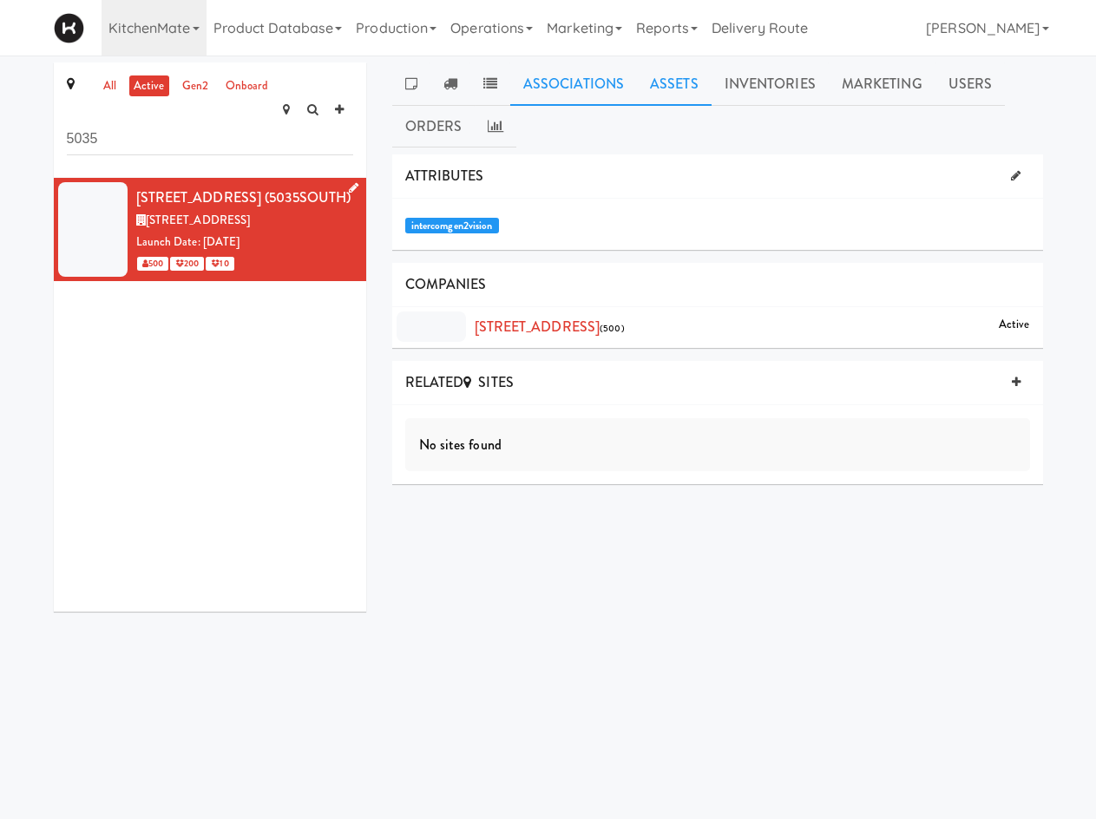
click at [675, 70] on link "Assets" at bounding box center [674, 83] width 75 height 43
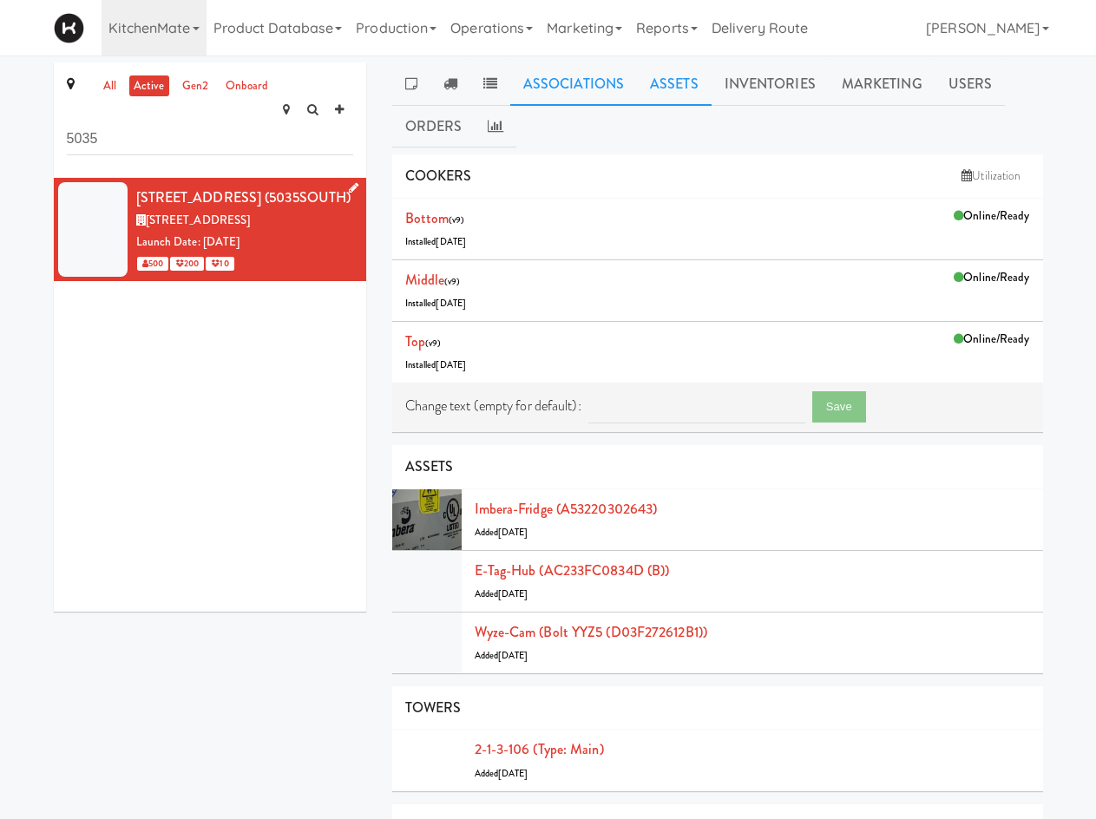
click at [517, 79] on link "Associations" at bounding box center [573, 83] width 127 height 43
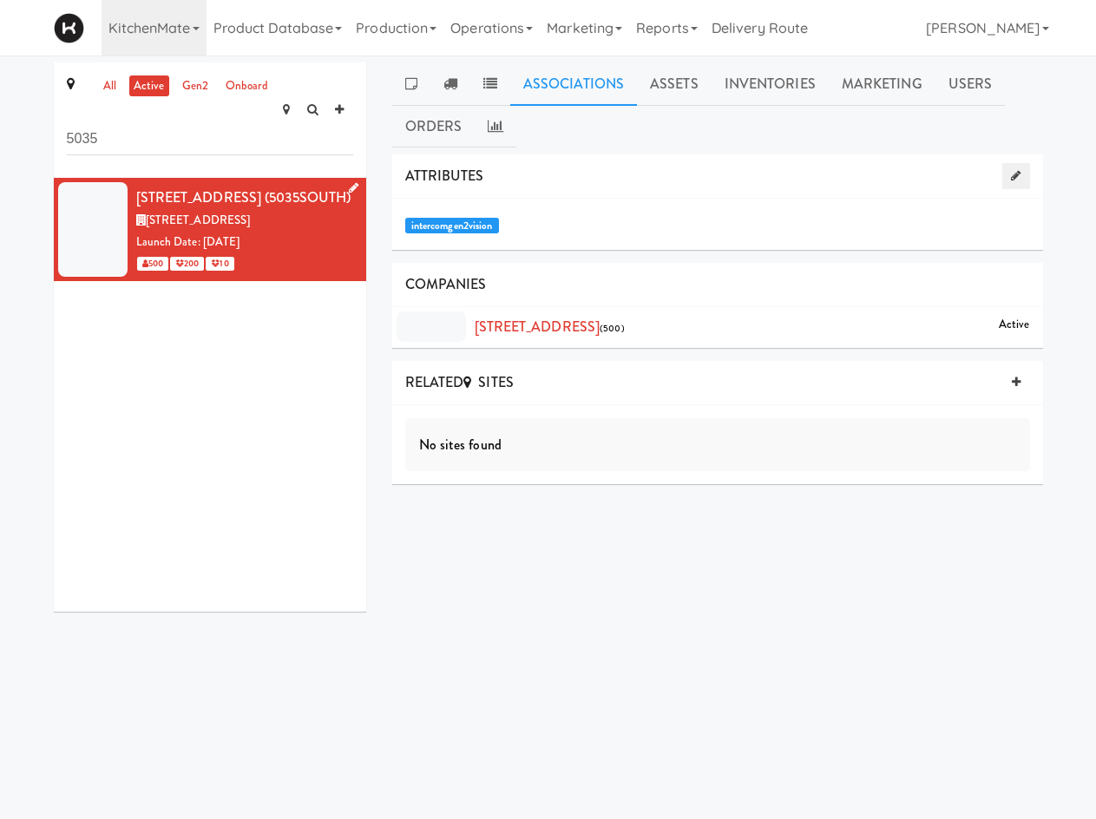
click at [1013, 169] on link at bounding box center [1015, 176] width 27 height 26
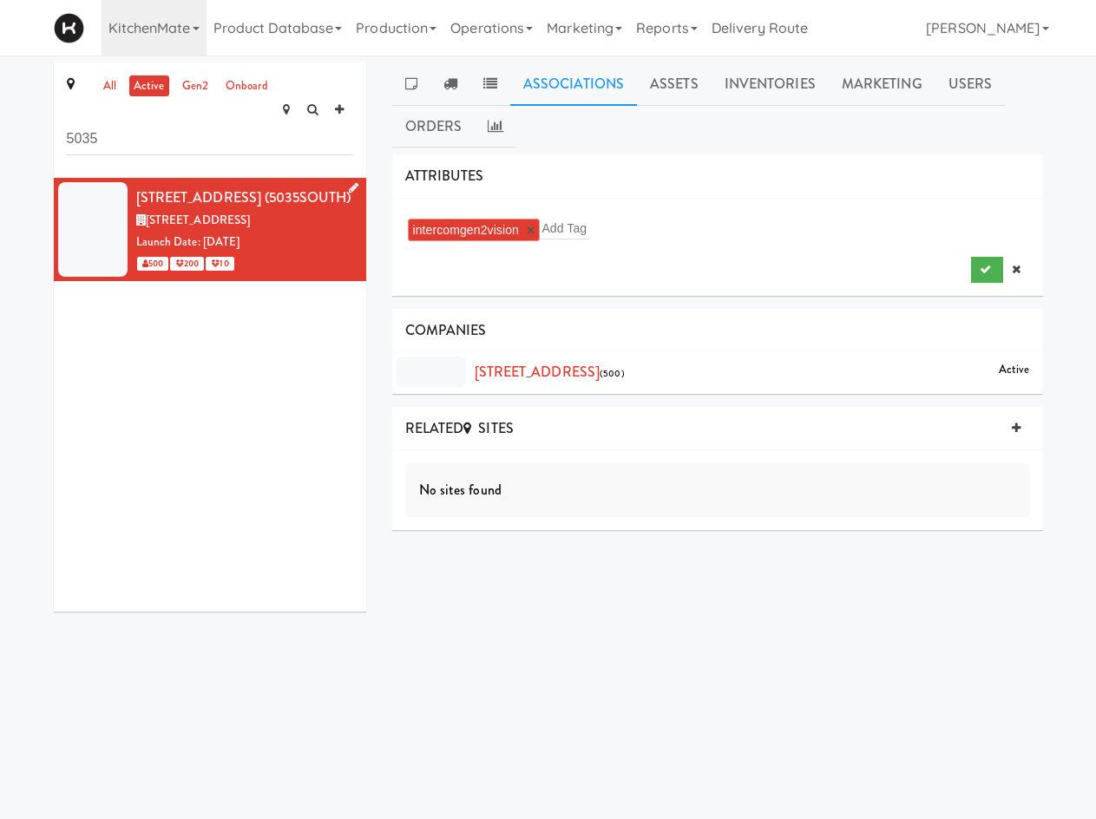
click at [714, 233] on div "intercomgen2vision × Add Tag" at bounding box center [717, 230] width 625 height 28
type input "gen2"
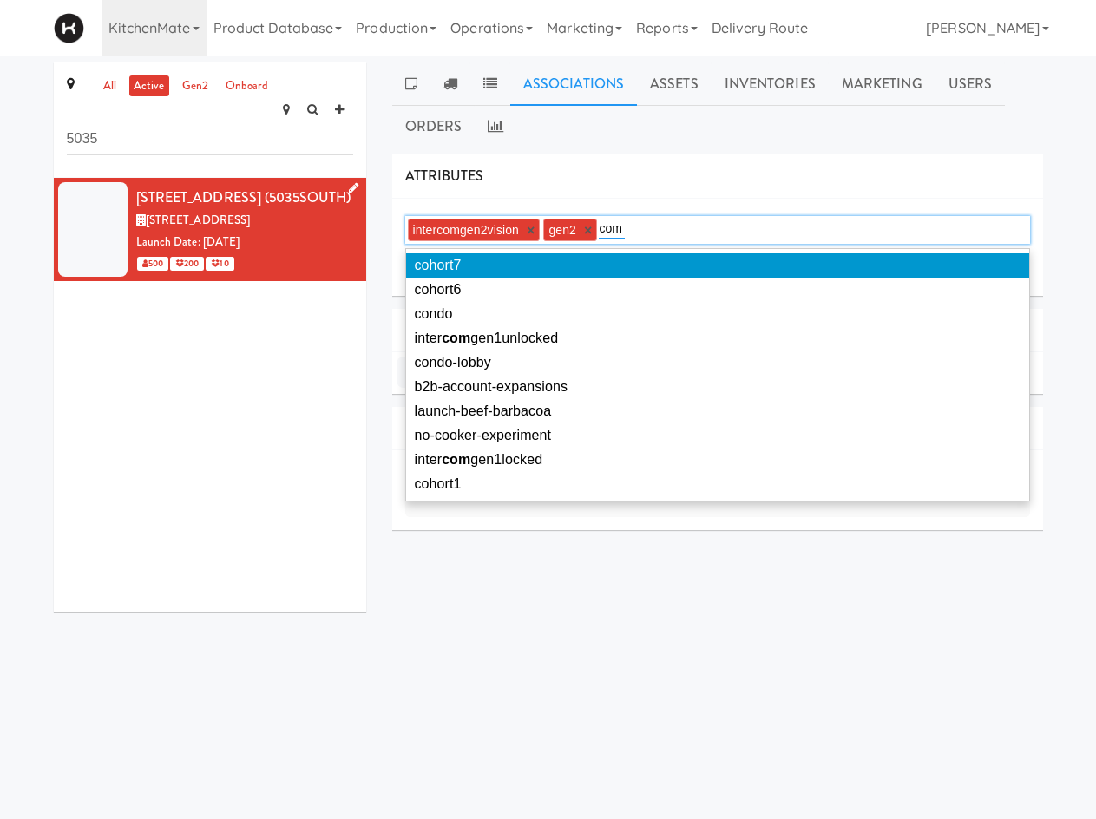
type input "comm"
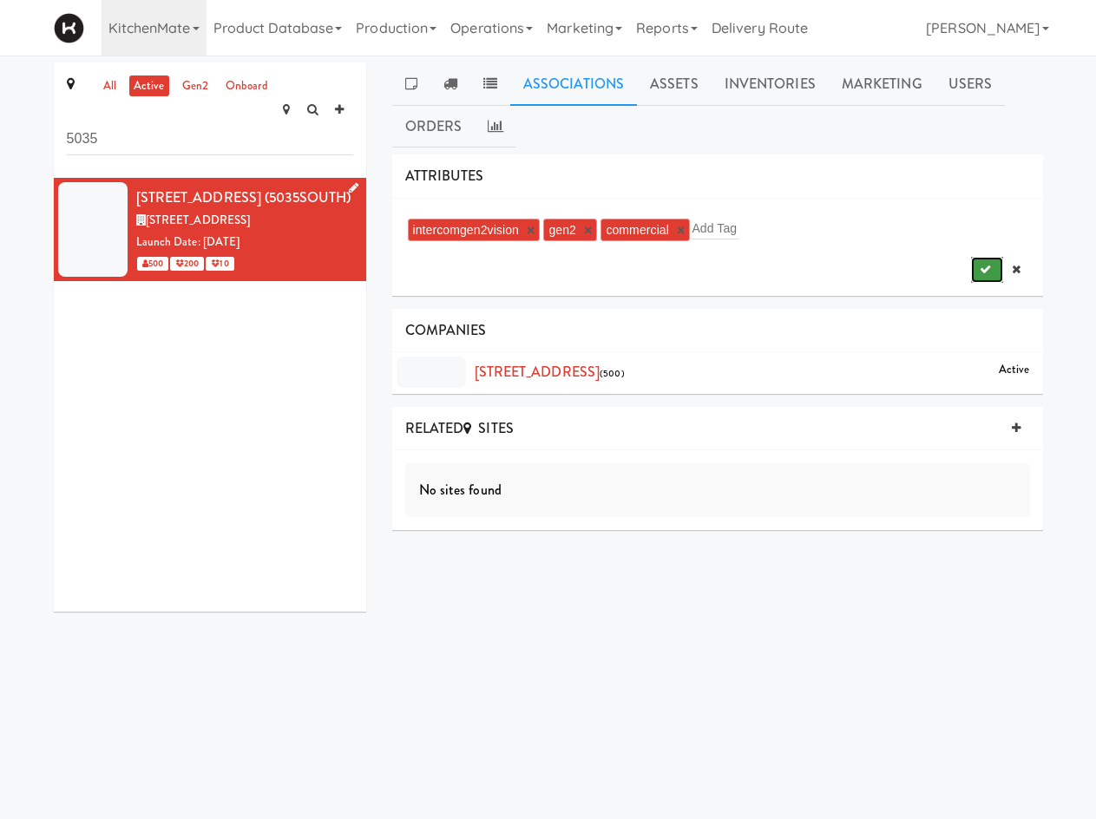
click at [986, 266] on icon "submit" at bounding box center [985, 269] width 11 height 11
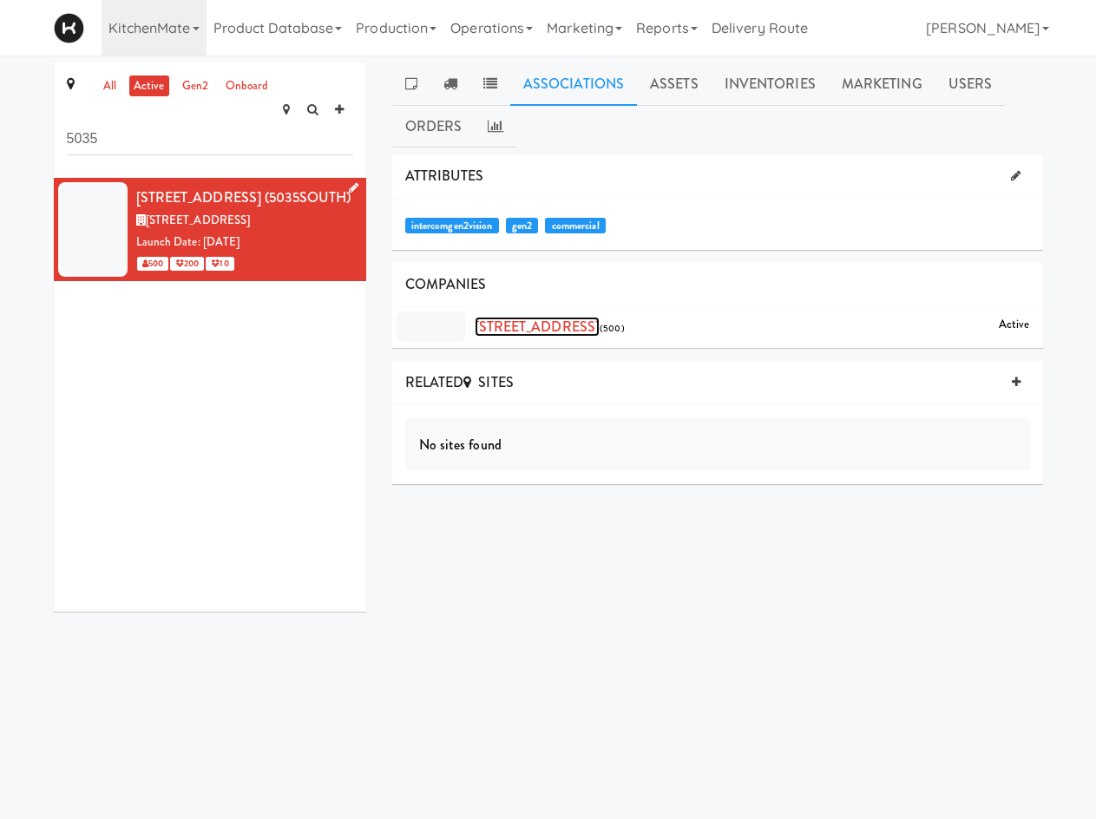
click at [514, 333] on link "[STREET_ADDRESS]" at bounding box center [538, 327] width 126 height 20
click at [685, 67] on link "Assets" at bounding box center [674, 83] width 75 height 43
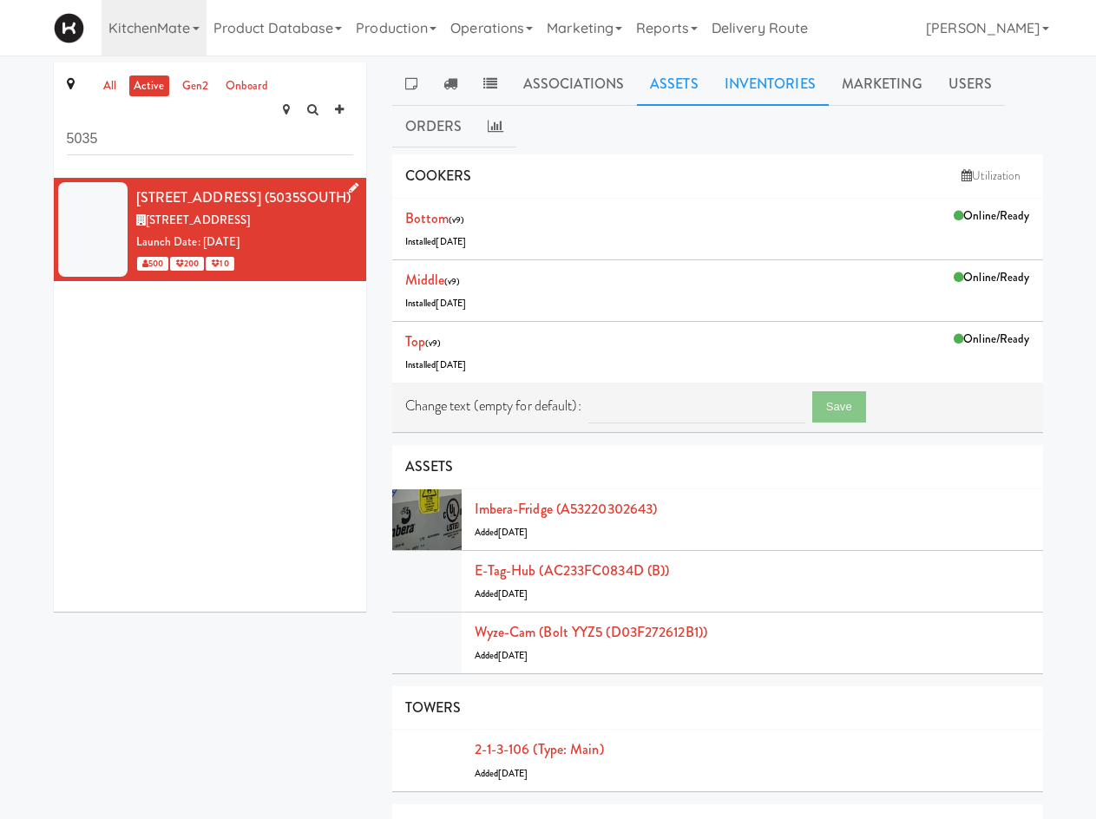
click at [771, 97] on link "Inventories" at bounding box center [769, 83] width 117 height 43
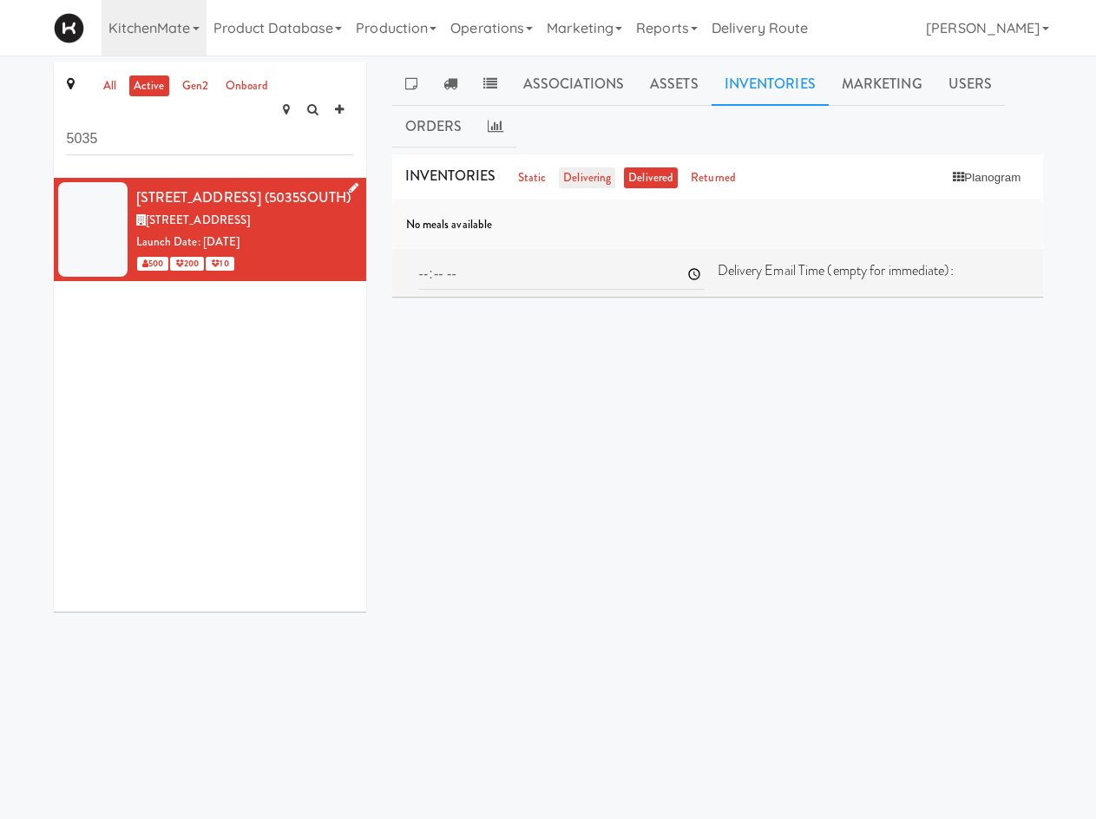
click at [587, 176] on link "delivering" at bounding box center [587, 178] width 56 height 22
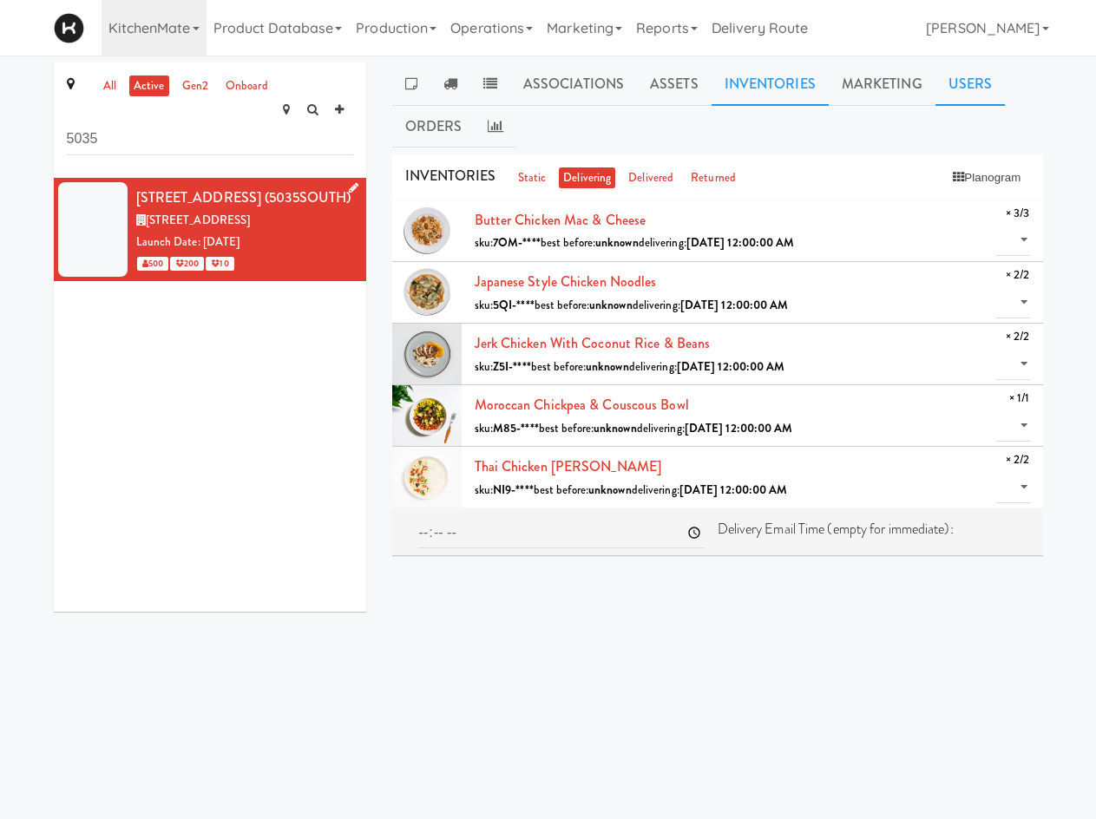
click at [952, 82] on link "Users" at bounding box center [970, 83] width 70 height 43
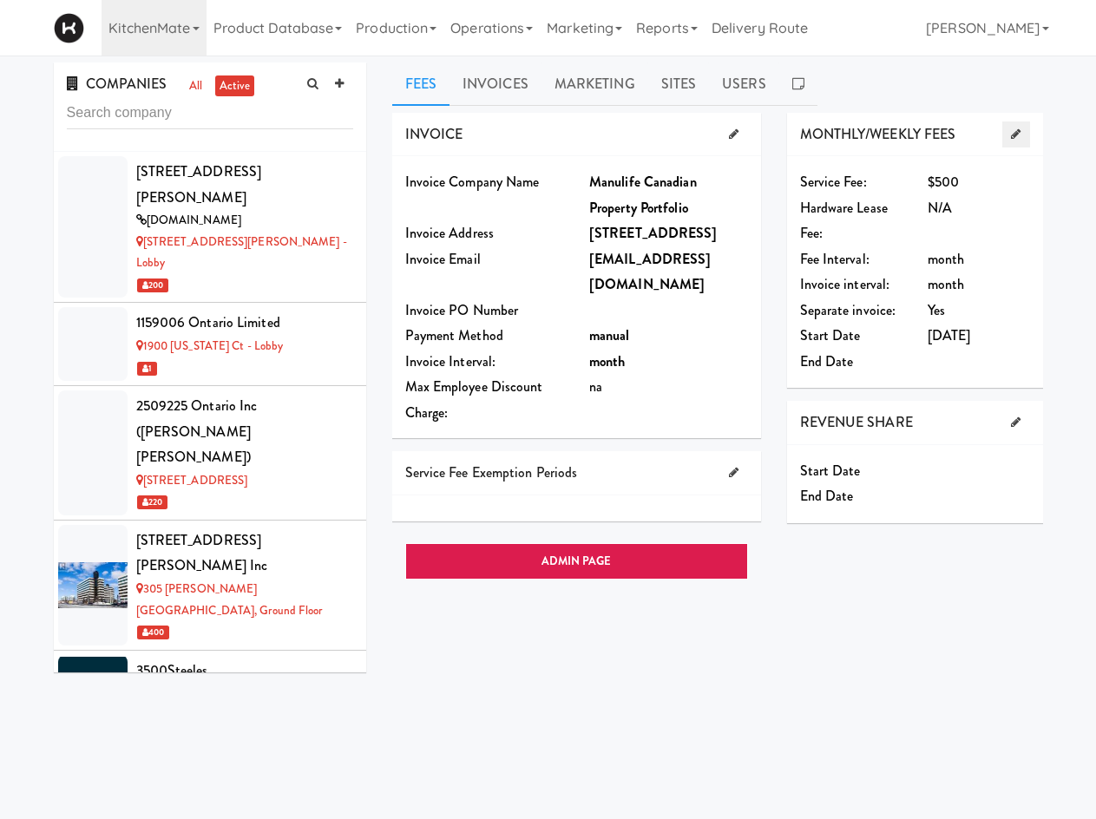
click at [1004, 140] on link at bounding box center [1015, 134] width 27 height 26
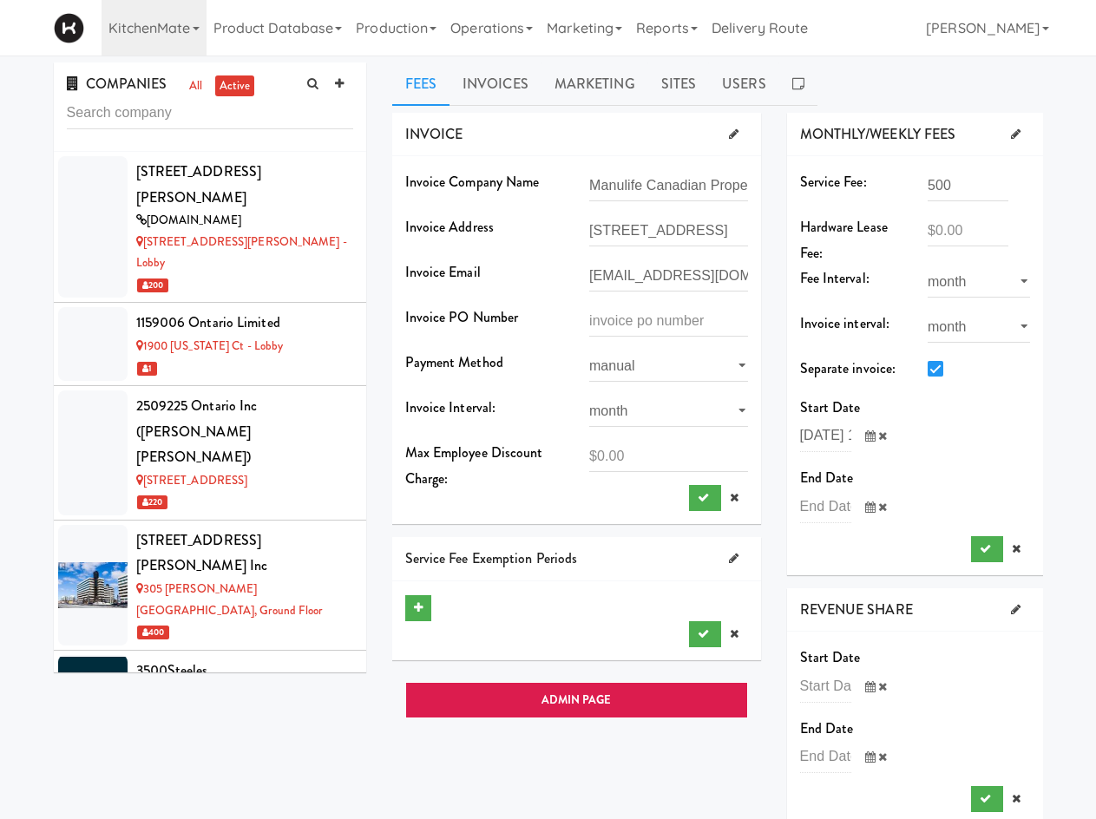
click at [939, 368] on input "checkbox" at bounding box center [938, 370] width 20 height 14
checkbox input "false"
click at [988, 545] on icon "submit" at bounding box center [985, 548] width 11 height 11
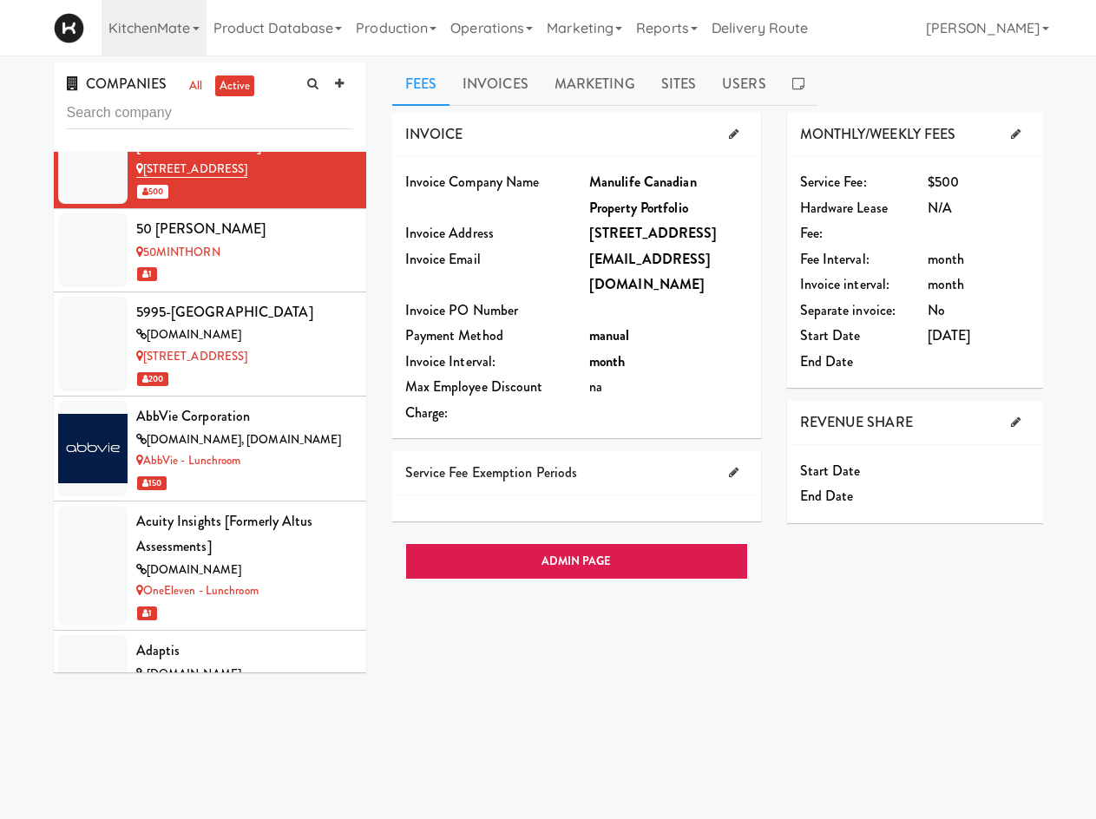
scroll to position [405, 0]
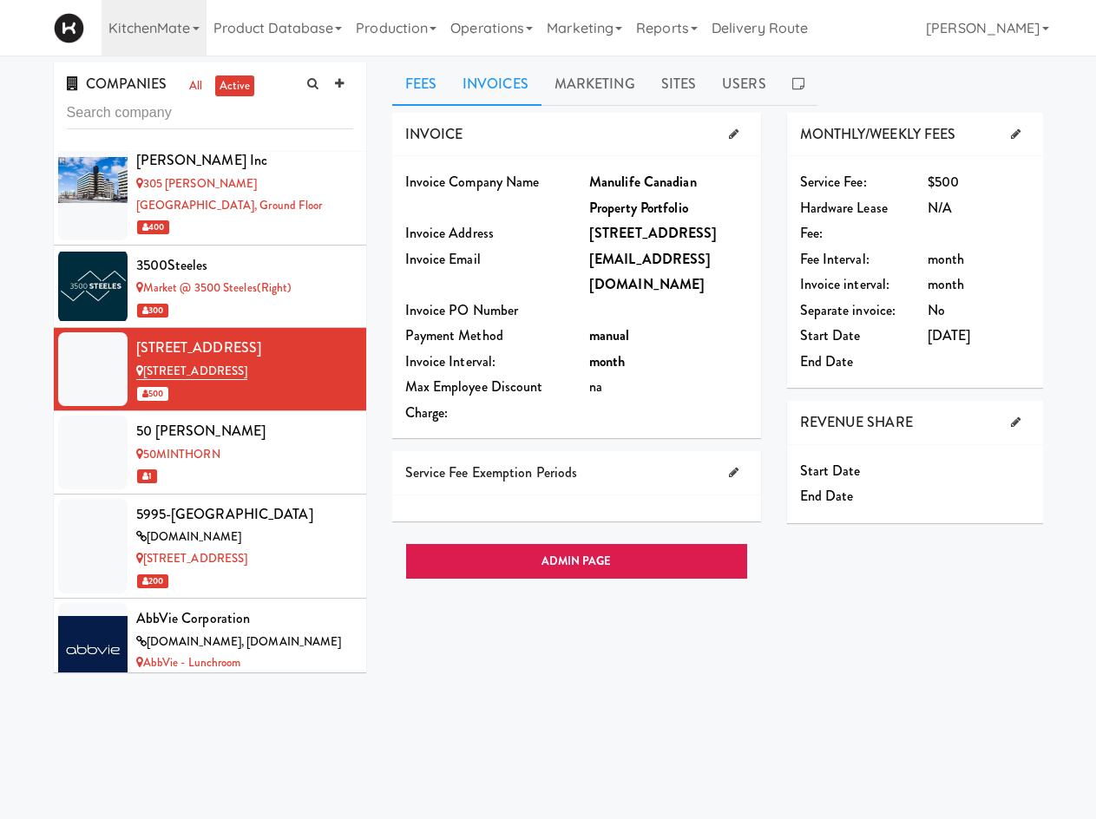
click at [510, 89] on link "Invoices" at bounding box center [495, 83] width 92 height 43
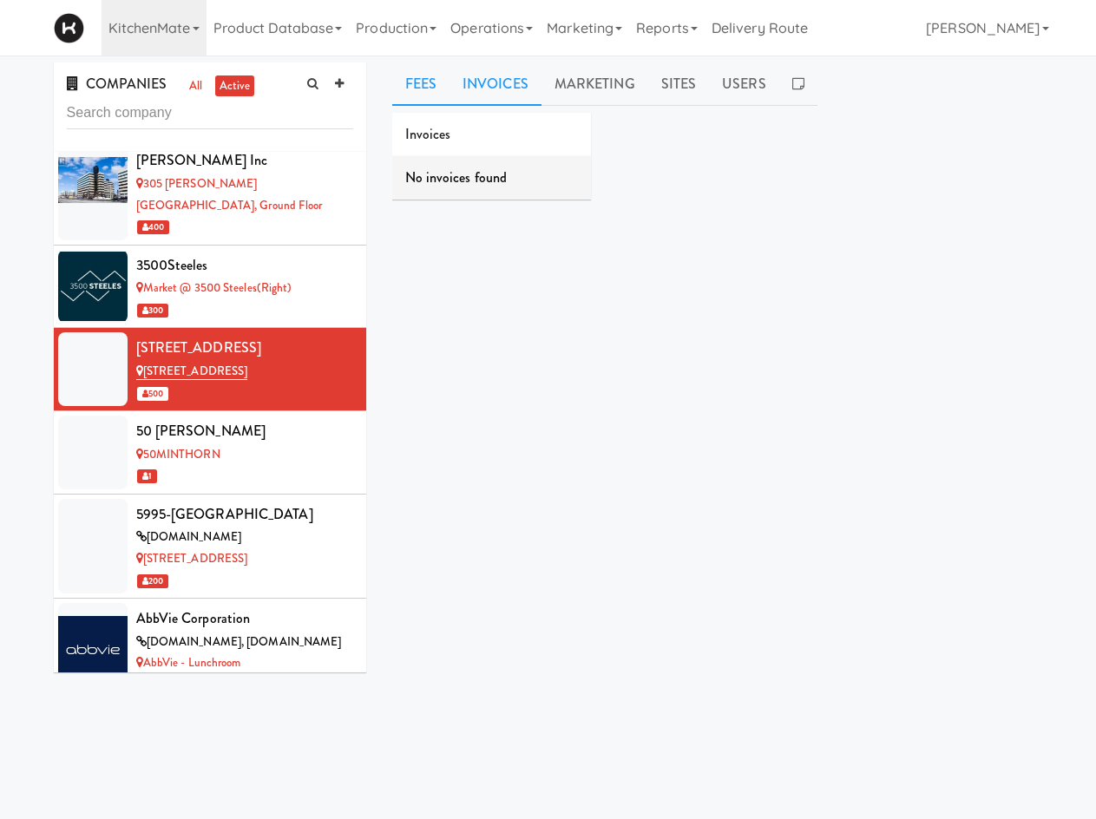
click at [440, 87] on link "Fees" at bounding box center [420, 83] width 57 height 43
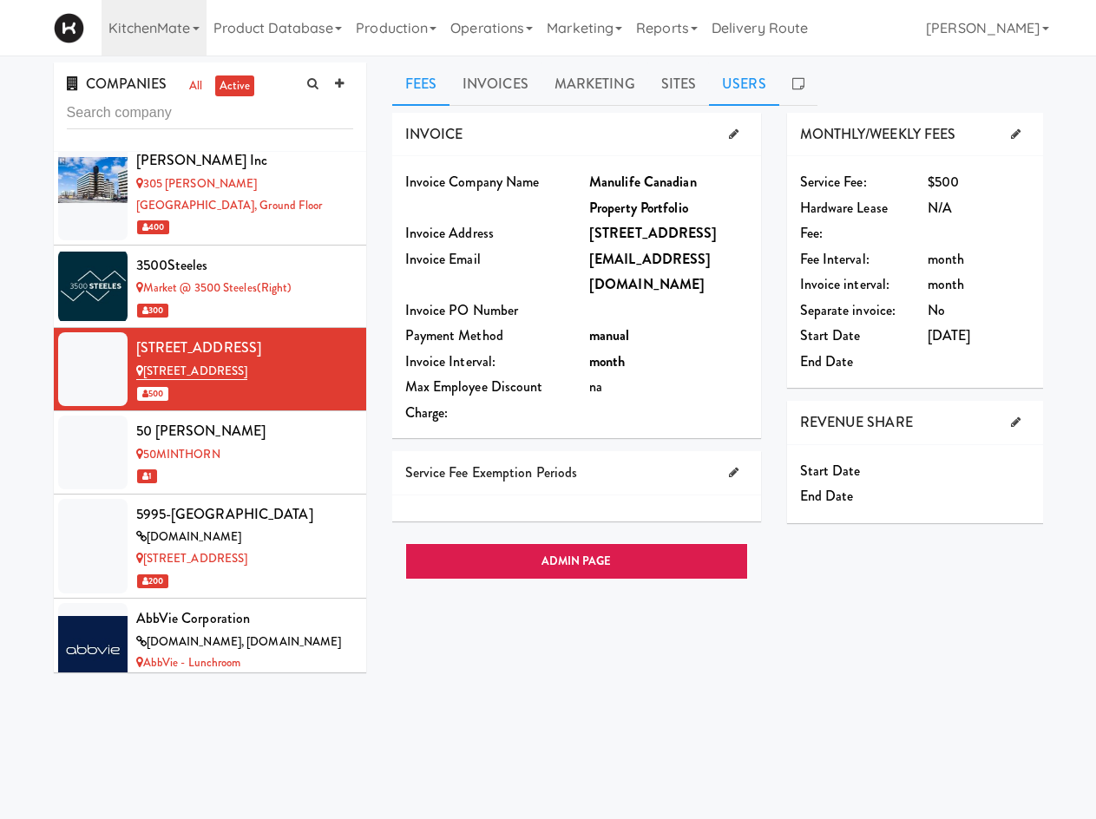
click at [712, 87] on link "Users" at bounding box center [744, 83] width 70 height 43
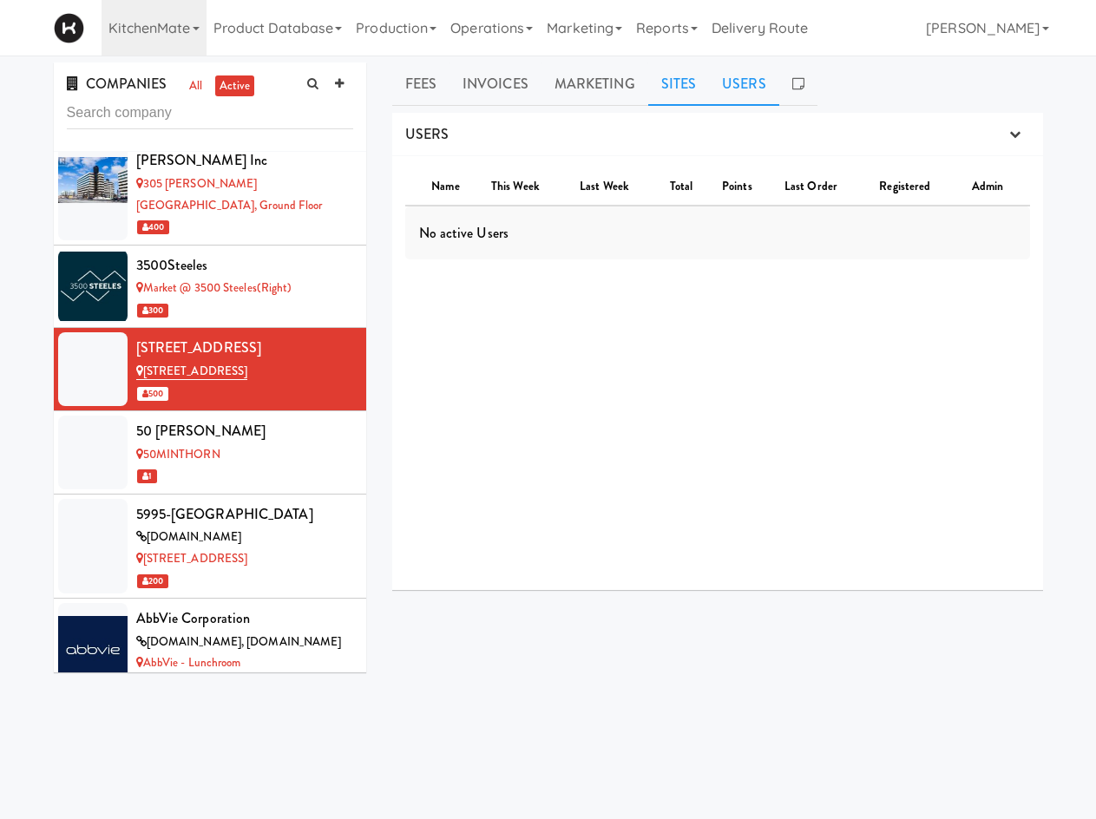
click at [678, 90] on link "Sites" at bounding box center [679, 83] width 62 height 43
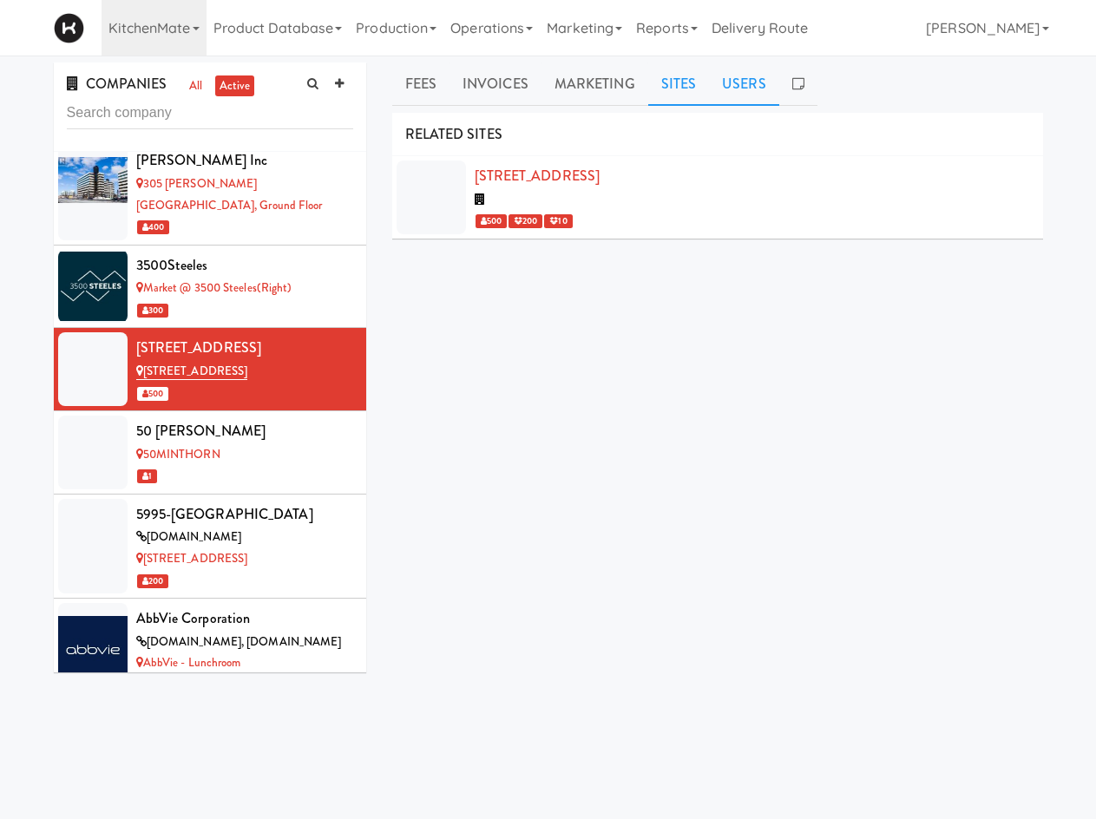
click at [730, 82] on link "Users" at bounding box center [744, 83] width 70 height 43
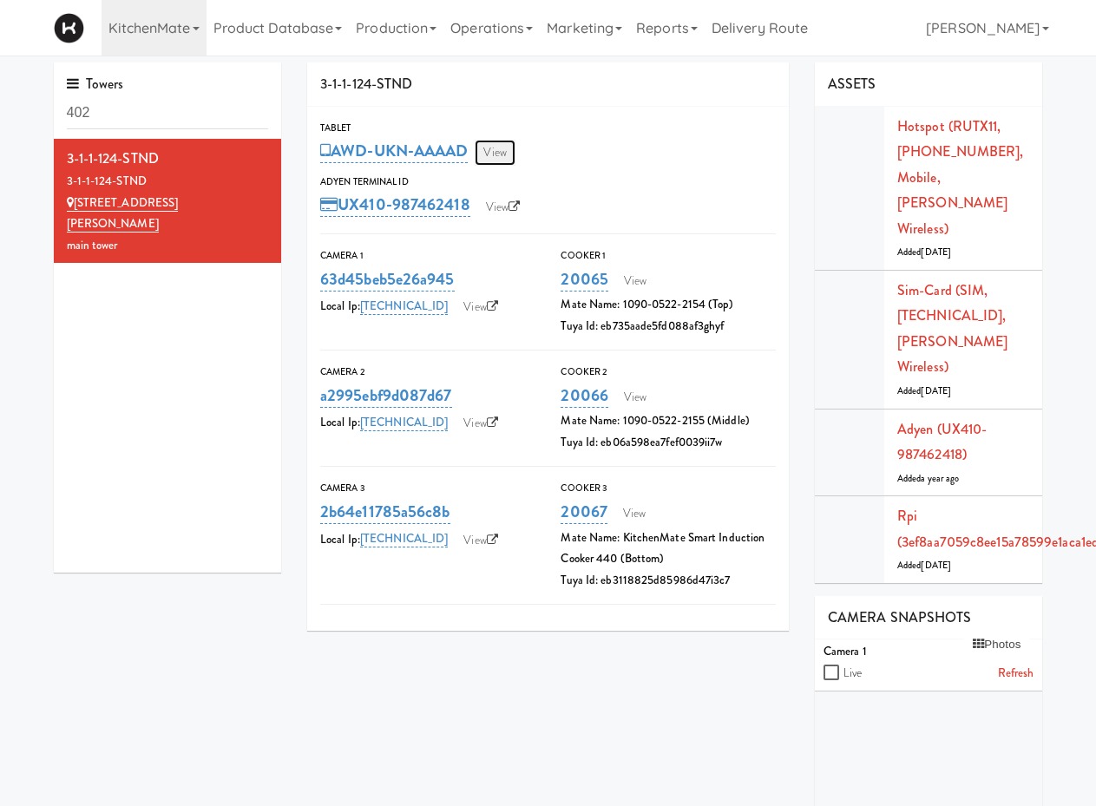
click at [494, 152] on link "View" at bounding box center [495, 153] width 40 height 26
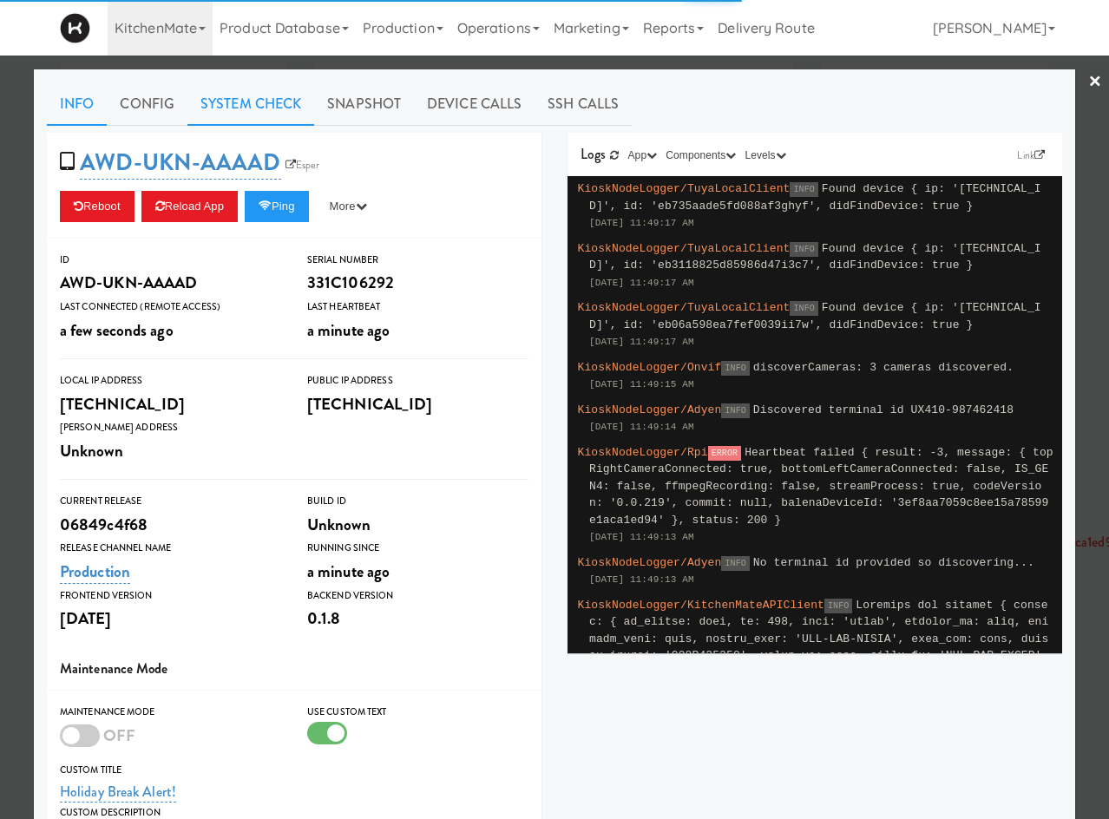
click at [270, 110] on link "System Check" at bounding box center [250, 103] width 127 height 43
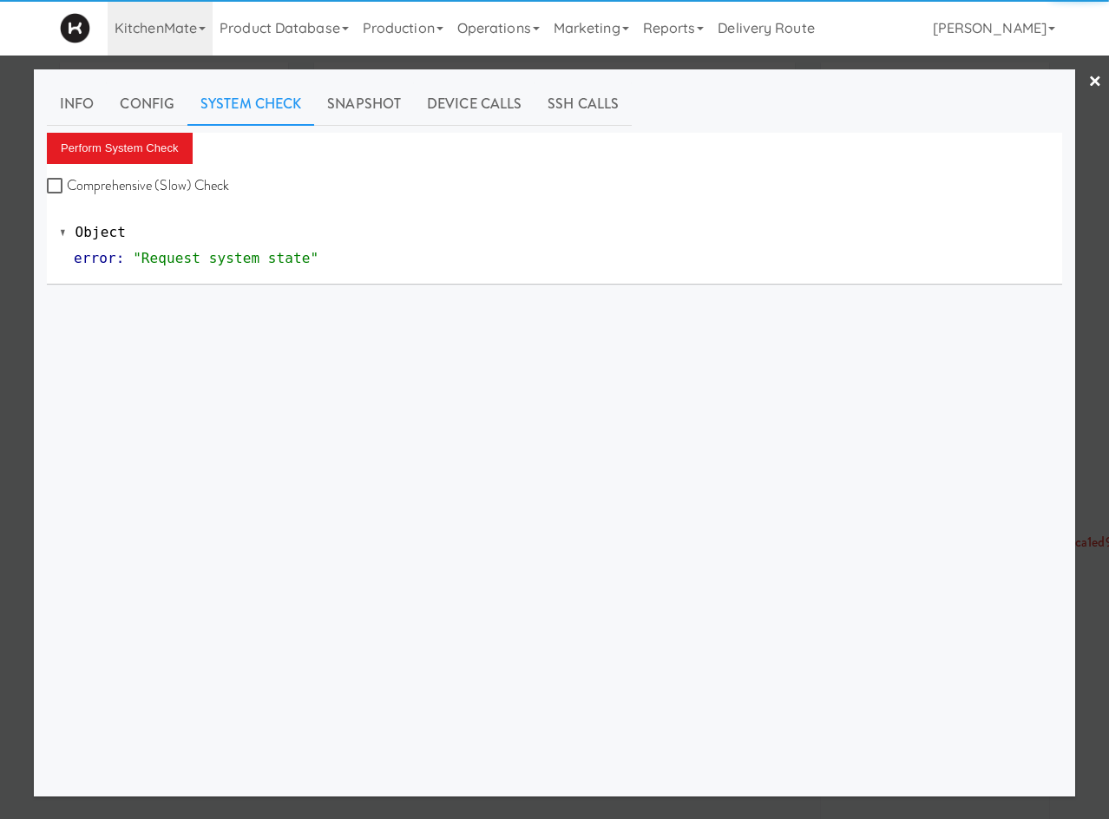
click at [141, 168] on div "Perform System Check Comprehensive (Slow) Check" at bounding box center [554, 166] width 1015 height 66
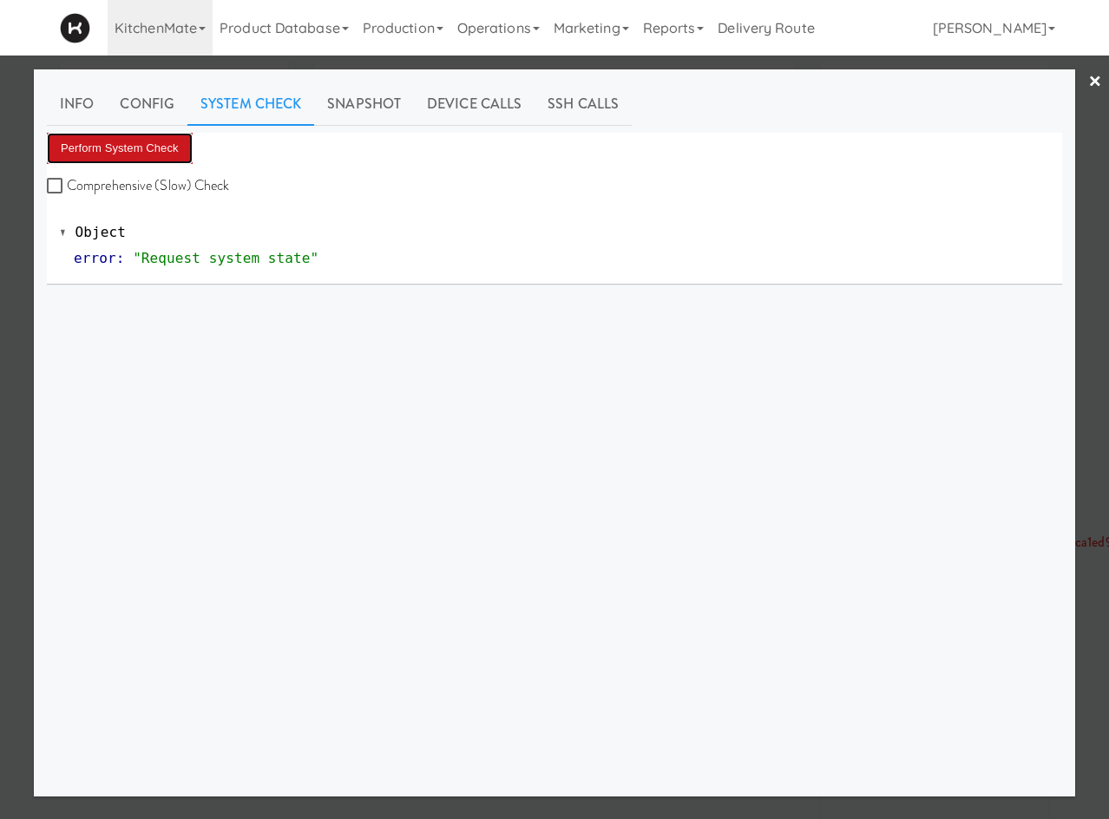
click at [153, 148] on button "Perform System Check" at bounding box center [120, 148] width 146 height 31
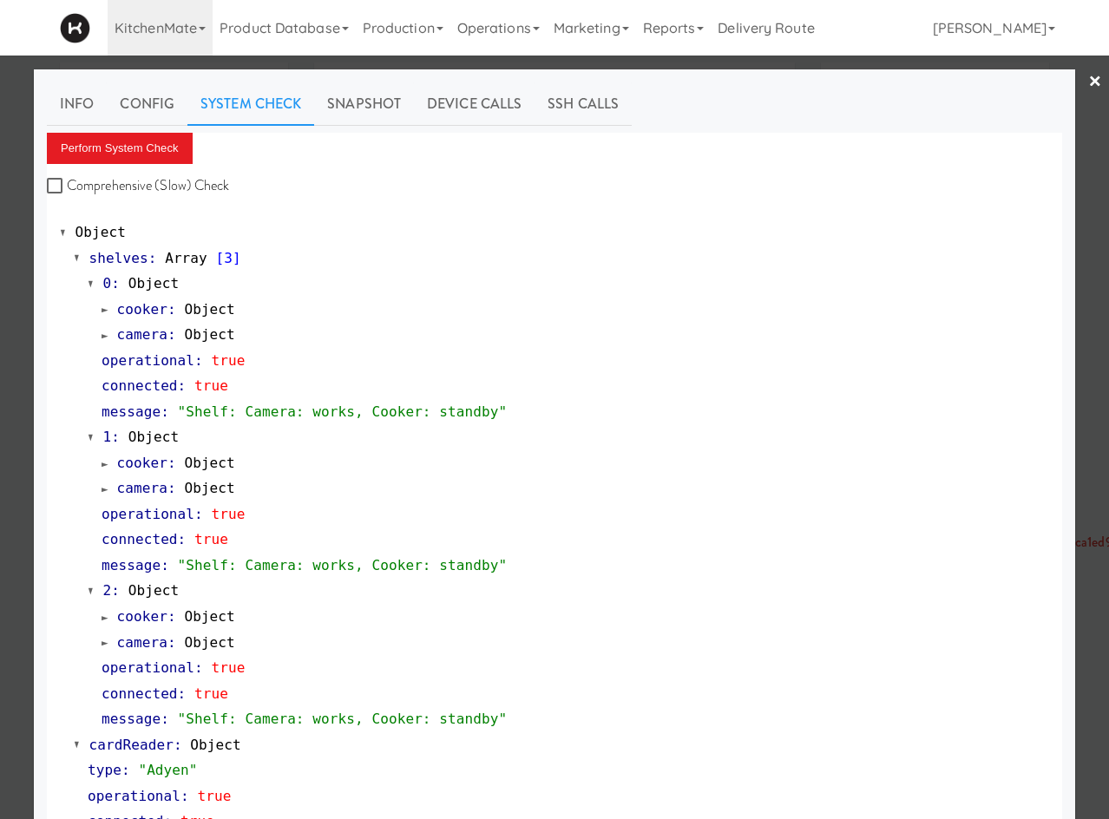
click at [69, 190] on label "Comprehensive (Slow) Check" at bounding box center [138, 186] width 183 height 26
click at [67, 190] on input "Comprehensive (Slow) Check" at bounding box center [57, 187] width 20 height 14
checkbox input "true"
click at [98, 157] on button "Perform System Check" at bounding box center [120, 148] width 146 height 31
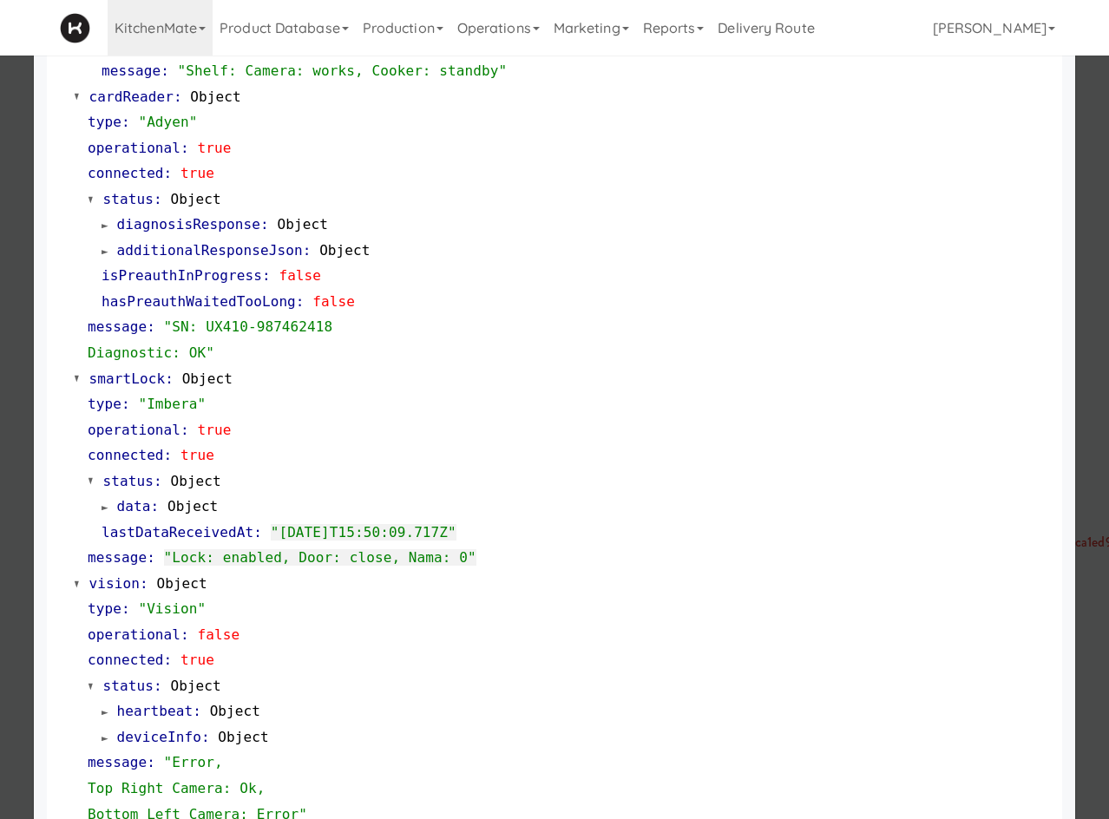
scroll to position [887, 0]
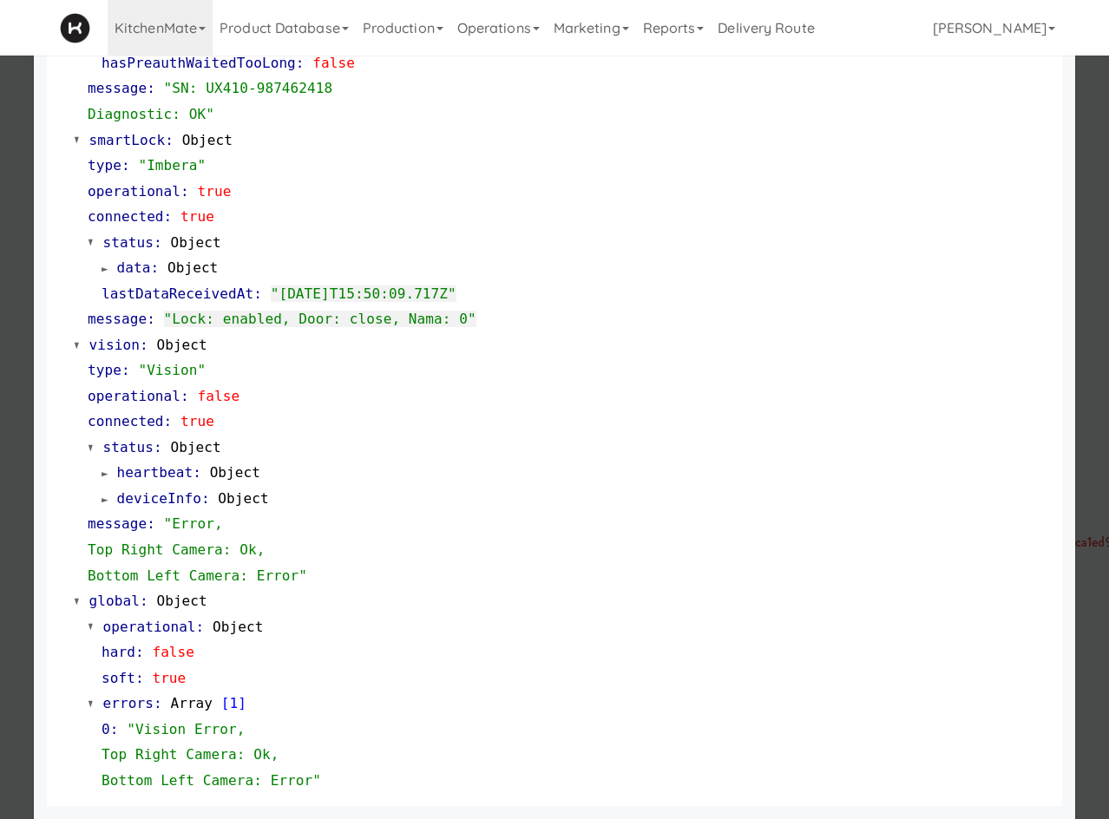
click at [102, 494] on span at bounding box center [105, 499] width 7 height 13
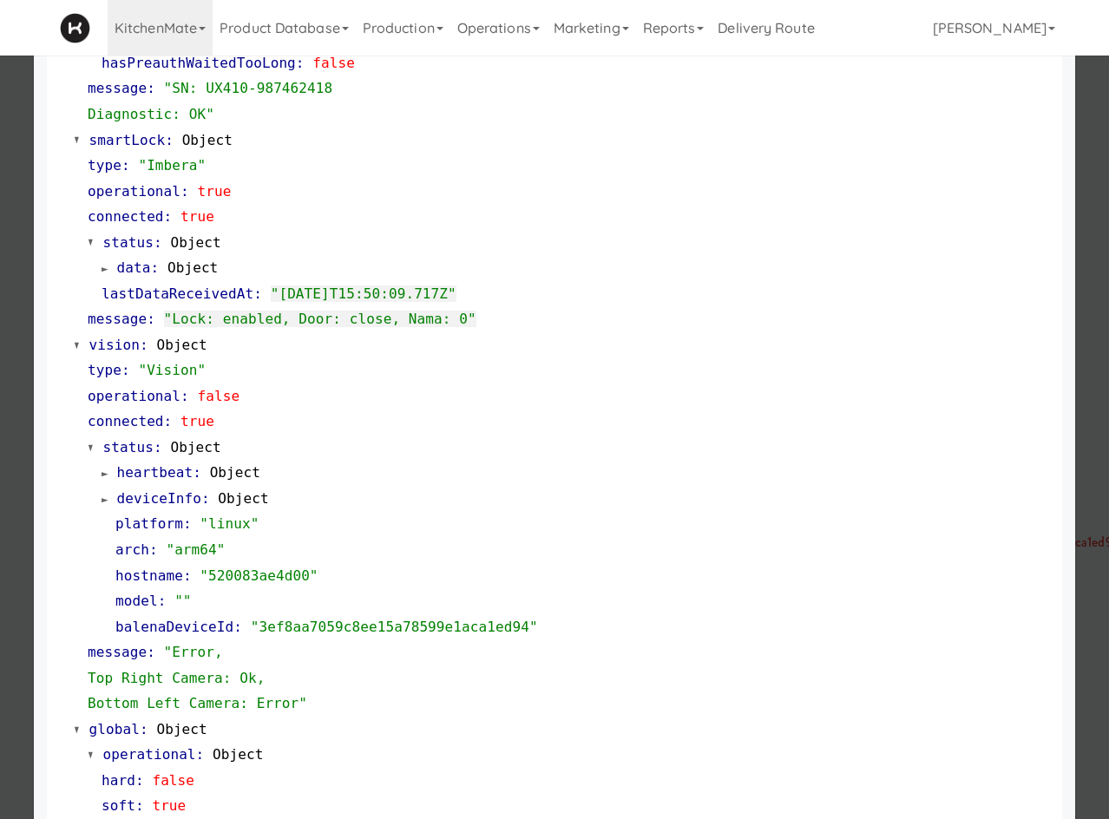
click at [106, 472] on link "heartbeat : Object" at bounding box center [181, 472] width 159 height 16
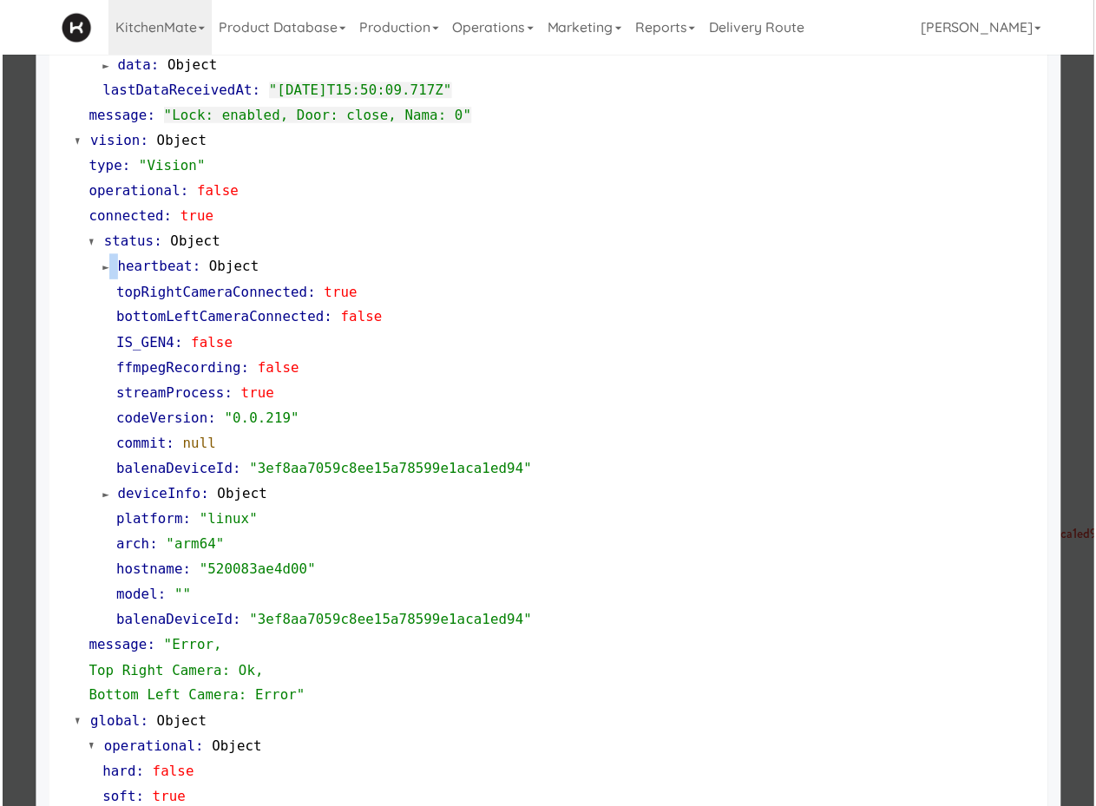
scroll to position [1220, 0]
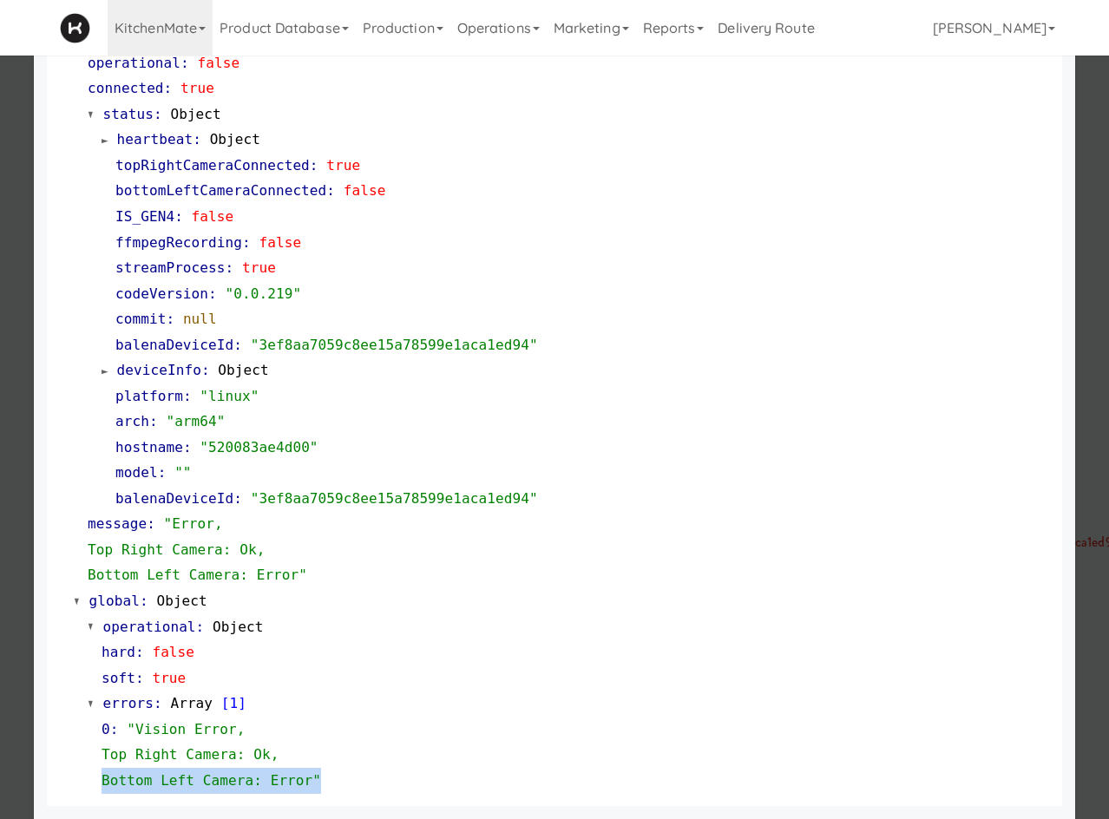
drag, startPoint x: 95, startPoint y: 782, endPoint x: 35, endPoint y: 779, distance: 59.9
click at [297, 777] on div "0 : "Vision Error, Top Right Camera: Ok, Bottom Left Camera: Error"" at bounding box center [568, 755] width 961 height 77
copy span "Bottom Left Camera: Error""
drag, startPoint x: 20, startPoint y: 258, endPoint x: 115, endPoint y: 263, distance: 95.6
click at [21, 258] on div at bounding box center [554, 409] width 1109 height 819
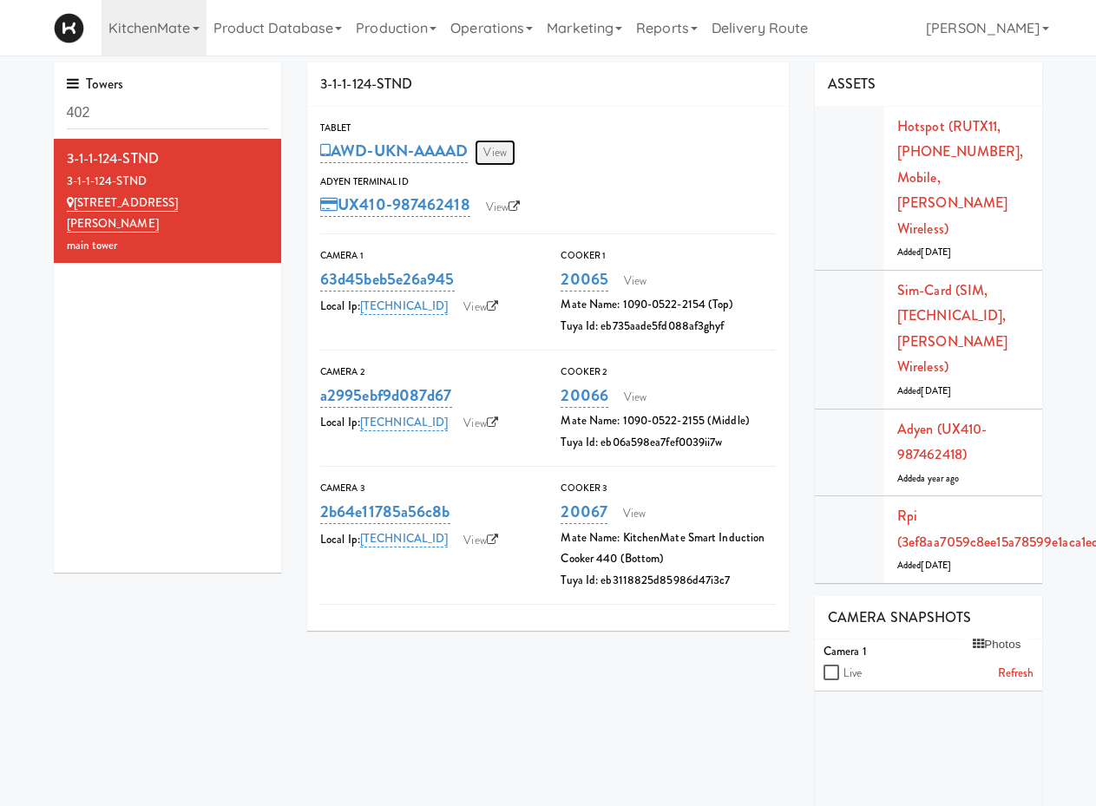
click at [495, 156] on link "View" at bounding box center [495, 153] width 40 height 26
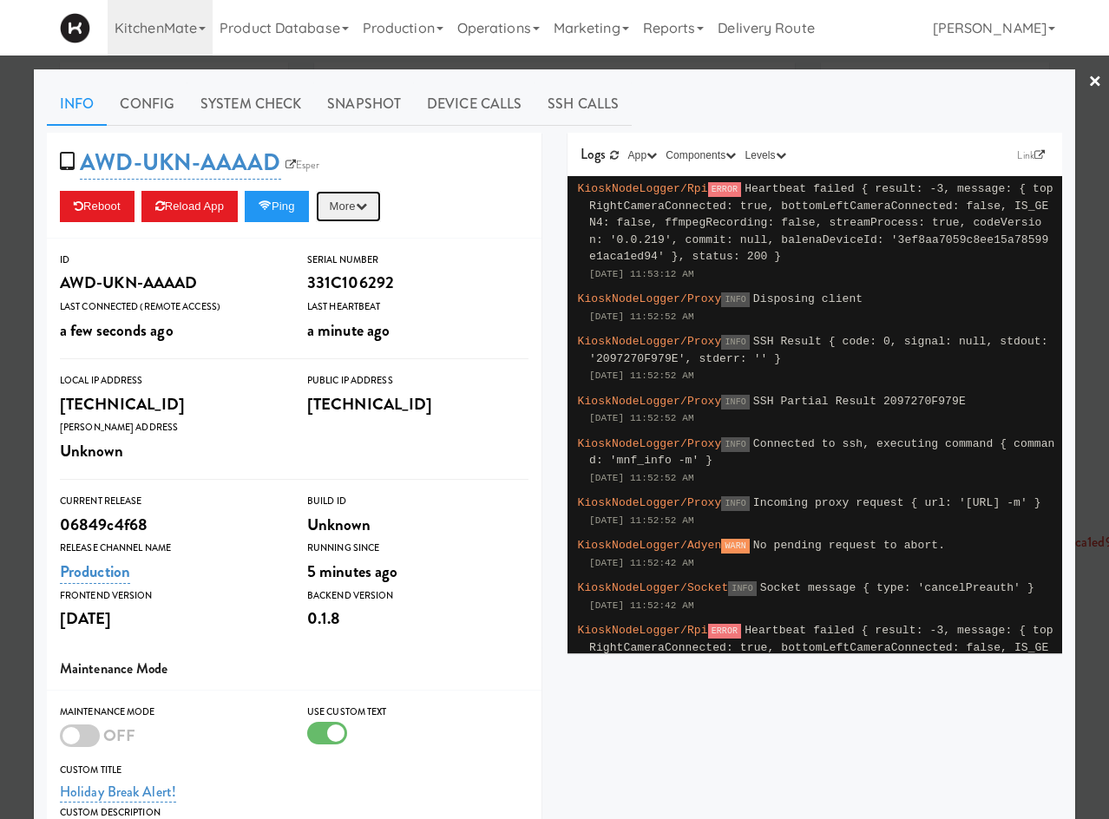
click at [356, 209] on button "More" at bounding box center [348, 206] width 65 height 31
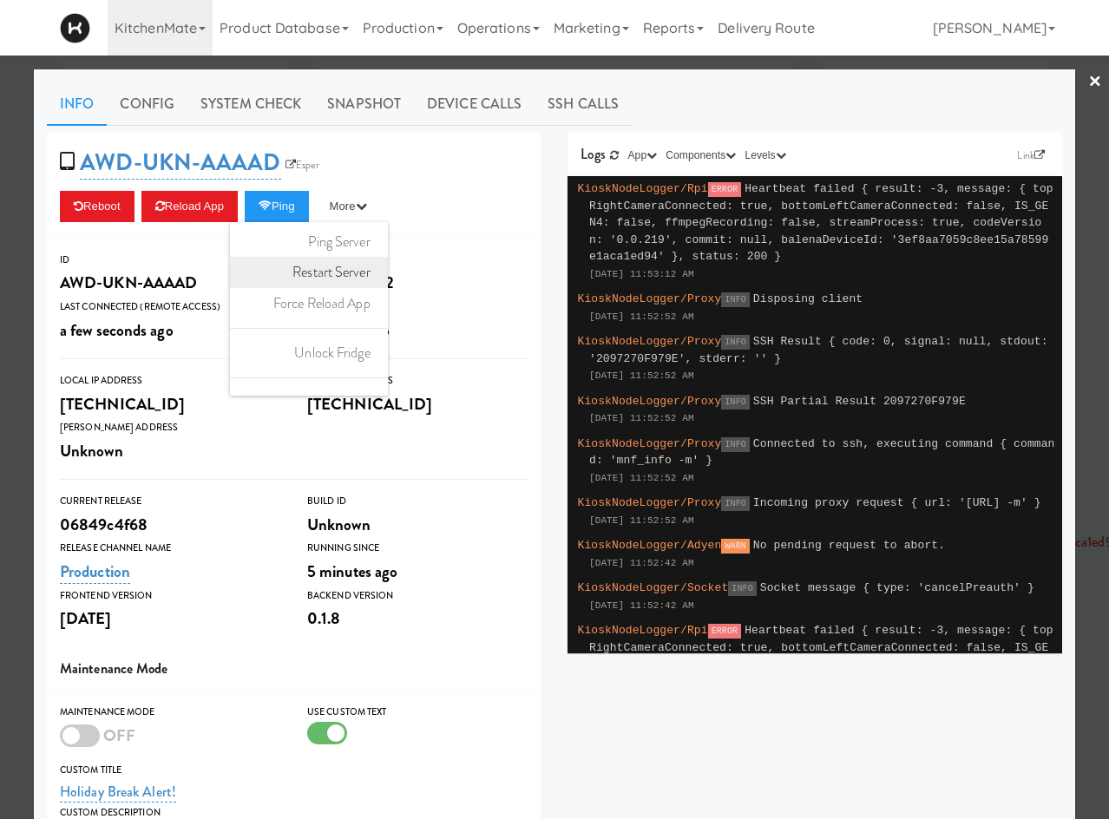
click at [339, 279] on link "Restart Server" at bounding box center [309, 272] width 158 height 31
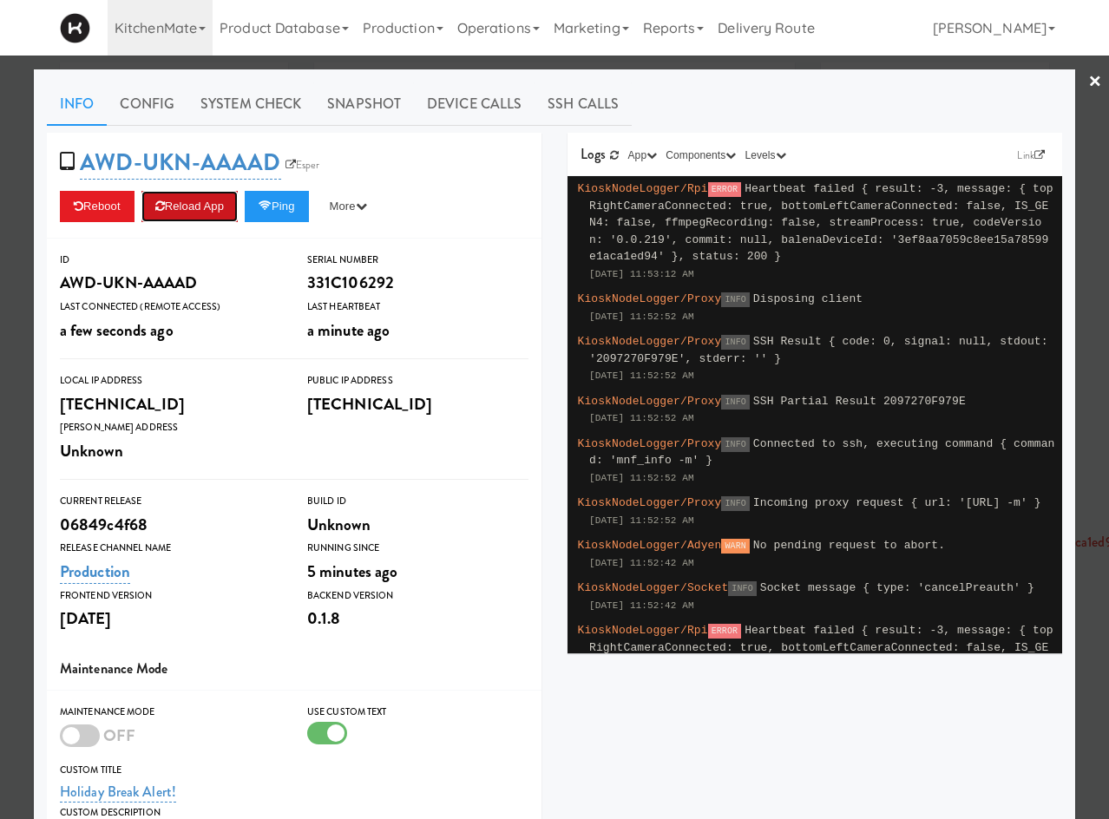
click at [220, 209] on button "Reload App" at bounding box center [189, 206] width 96 height 31
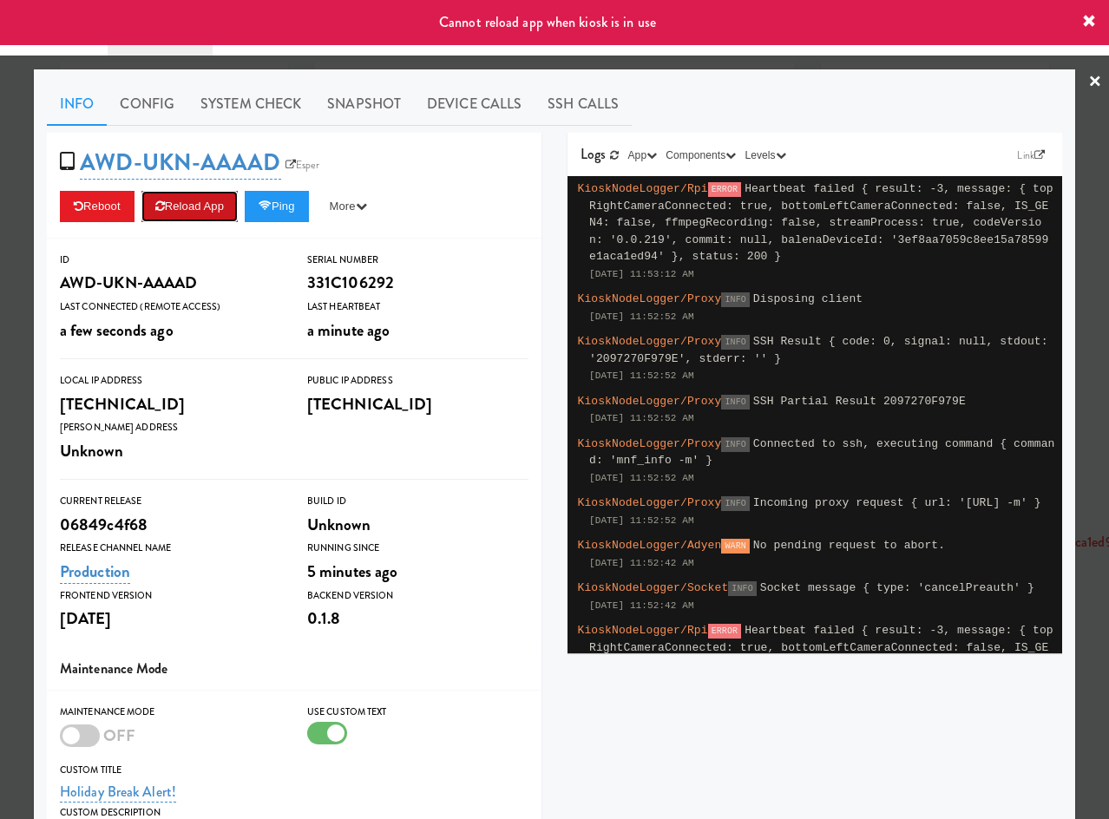
click at [220, 209] on button "Reload App" at bounding box center [189, 206] width 96 height 31
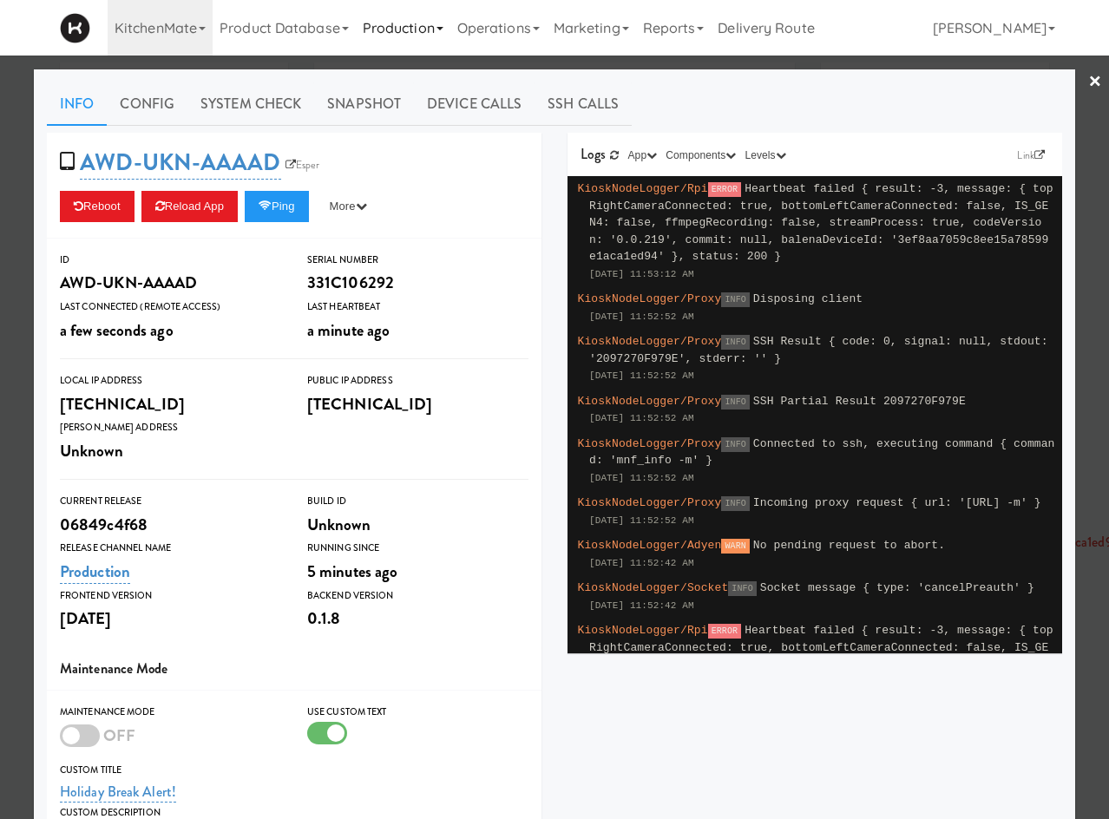
click at [448, 22] on link "Production" at bounding box center [403, 28] width 95 height 56
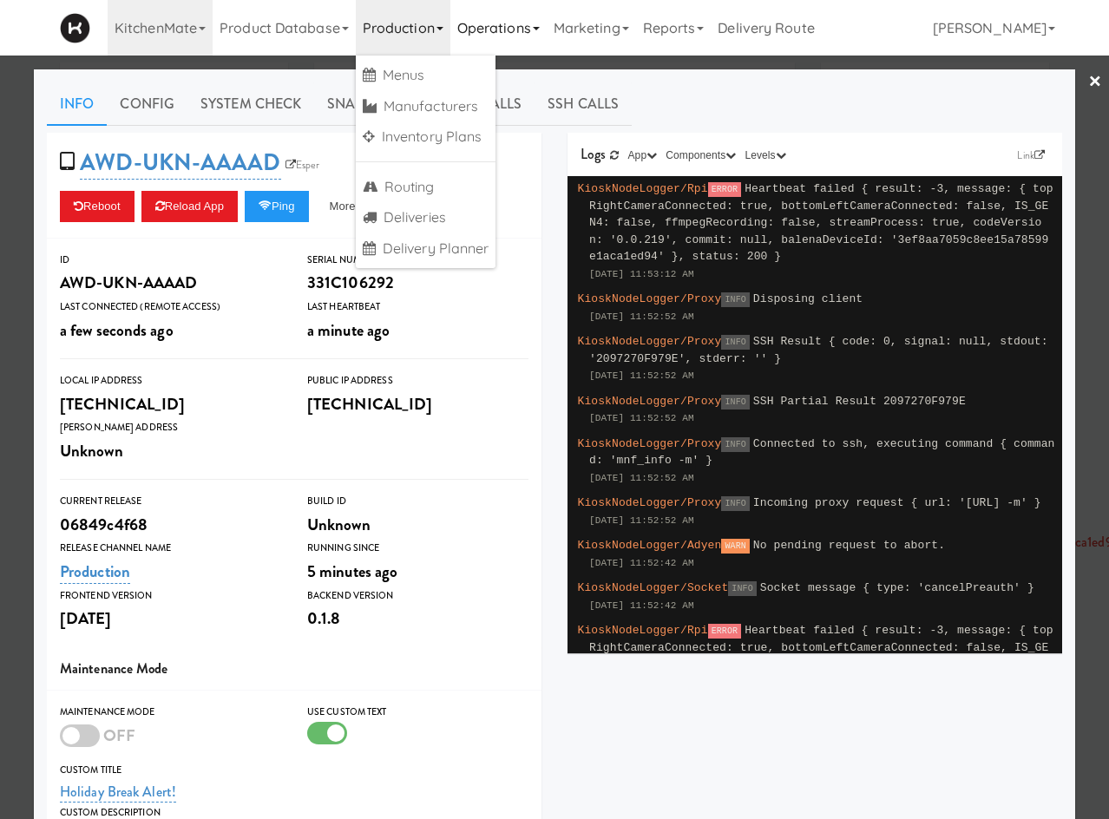
click at [469, 28] on link "Operations" at bounding box center [498, 28] width 96 height 56
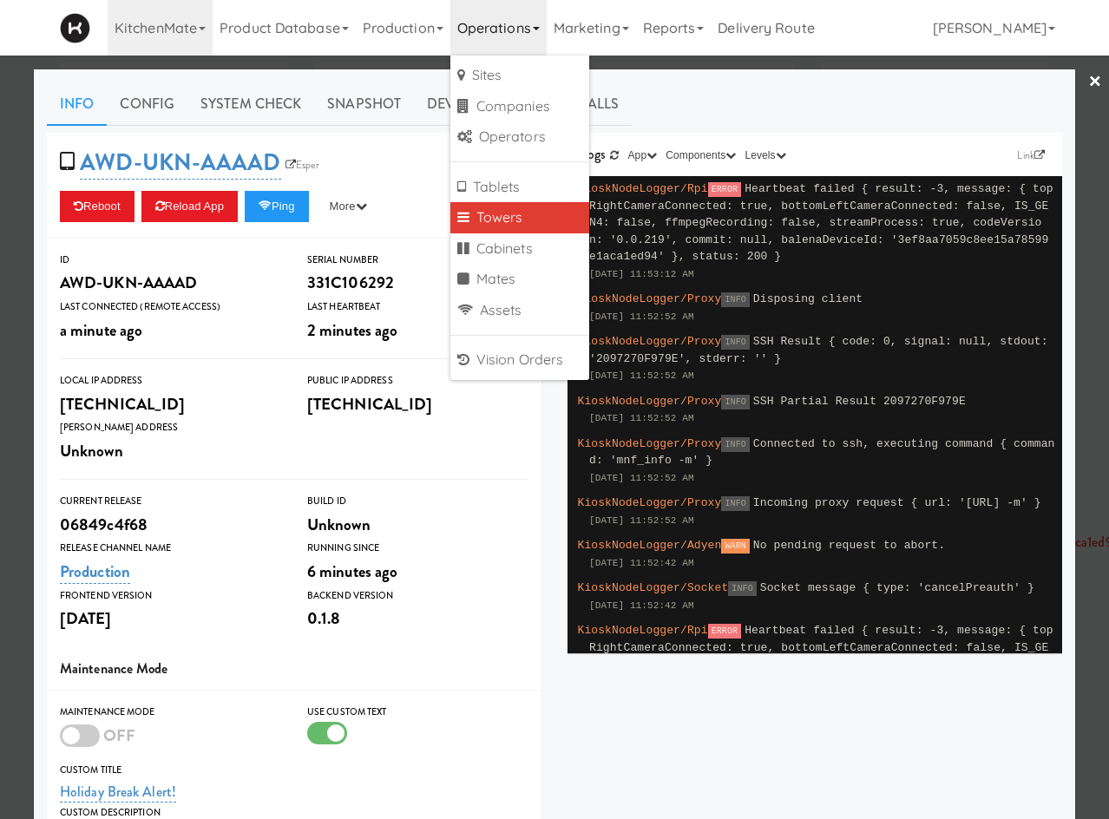
click at [323, 62] on div at bounding box center [554, 409] width 1109 height 819
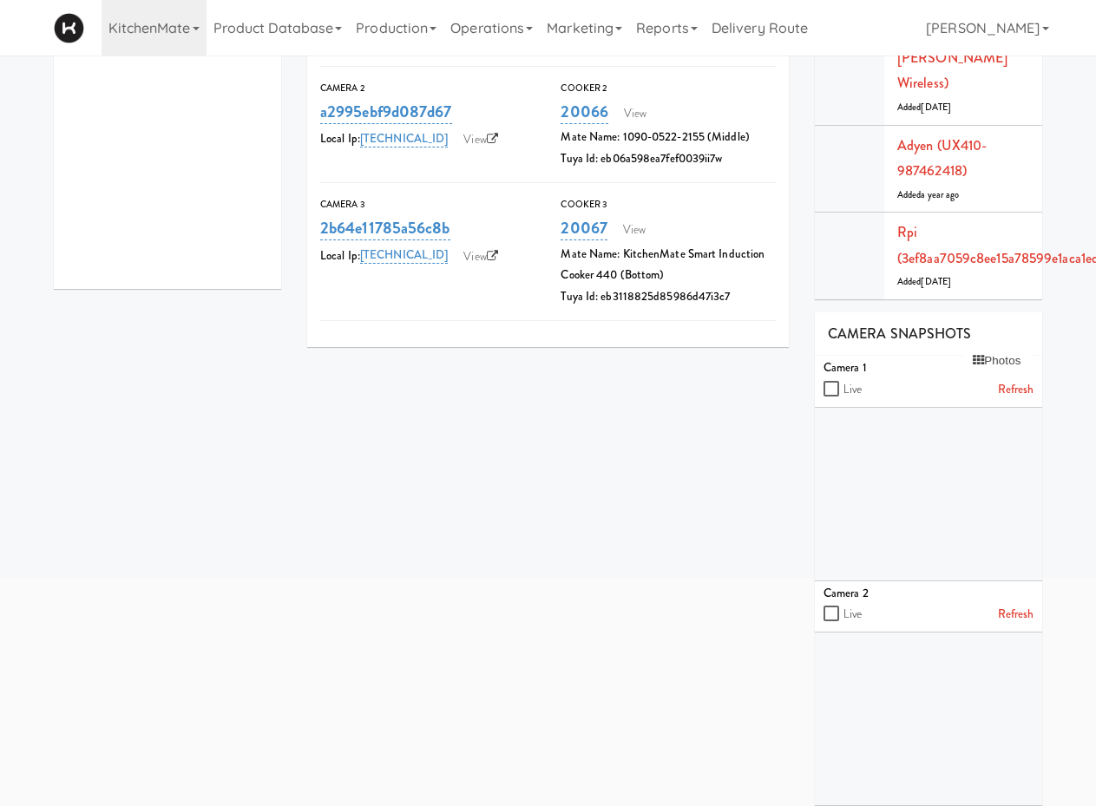
scroll to position [444, 0]
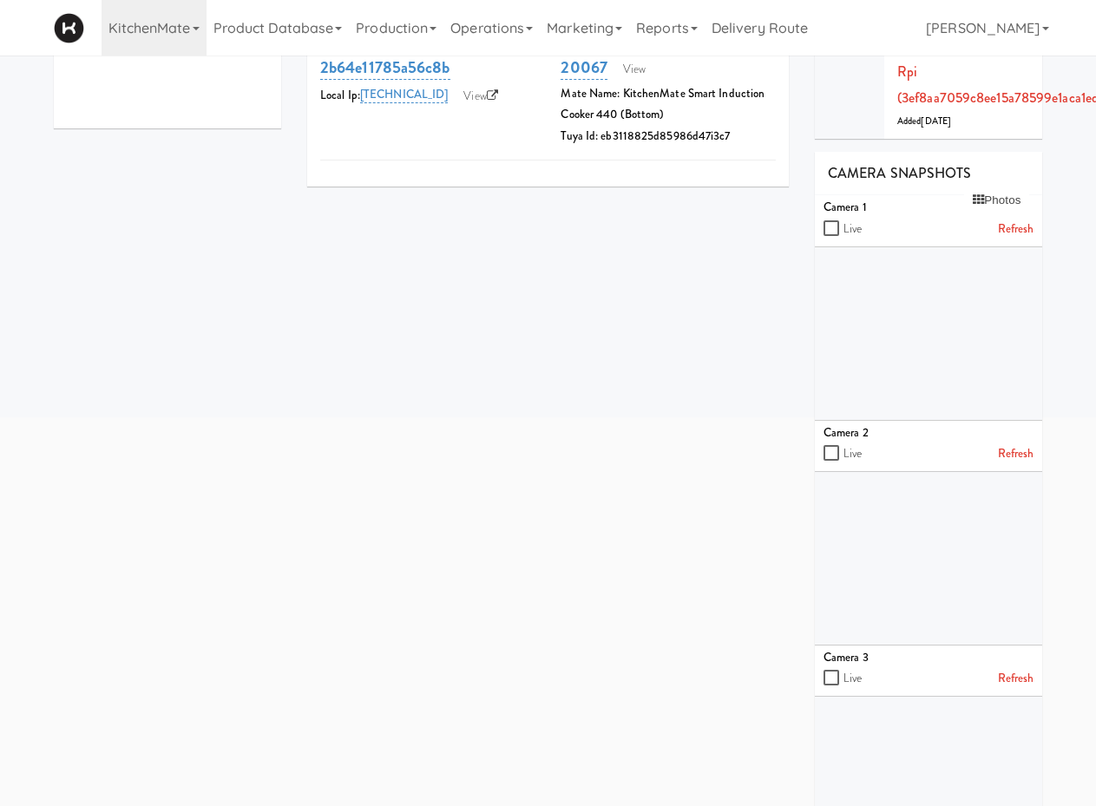
click at [1018, 219] on link "Refresh" at bounding box center [1016, 230] width 36 height 22
click at [1020, 443] on link "Refresh" at bounding box center [1016, 454] width 36 height 22
click at [1027, 668] on link "Refresh" at bounding box center [1016, 679] width 36 height 22
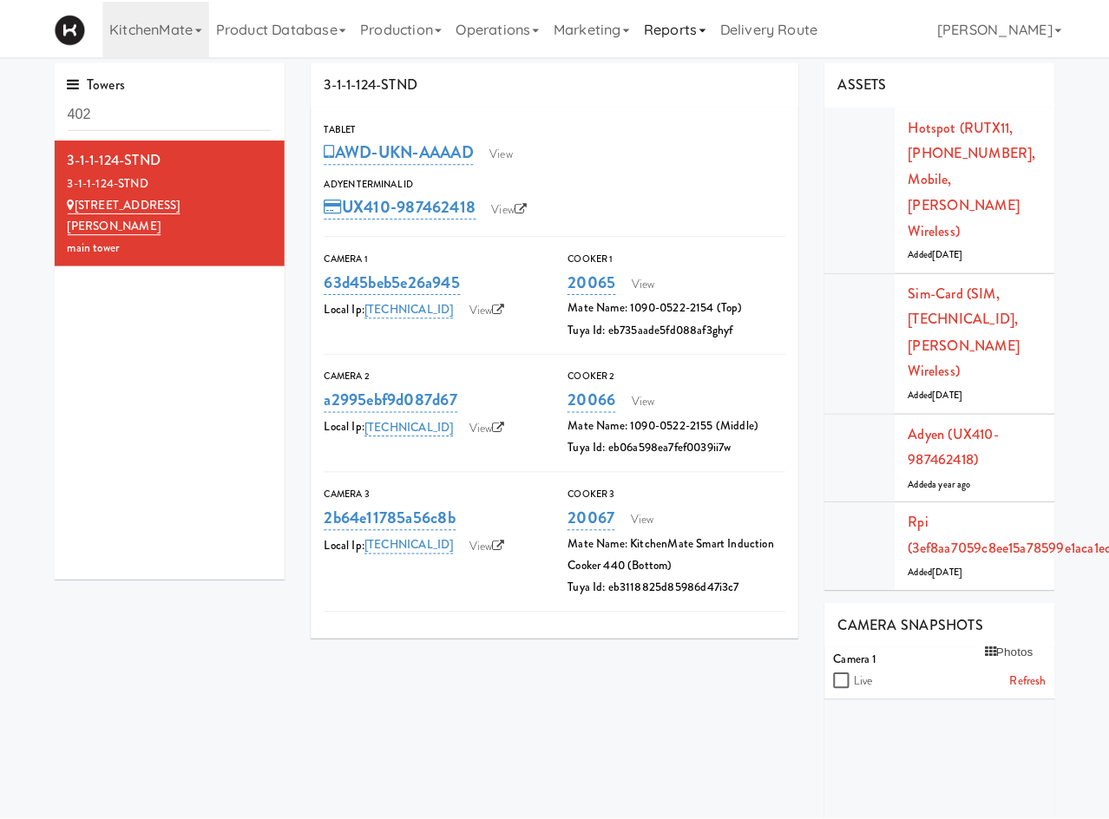
scroll to position [0, 0]
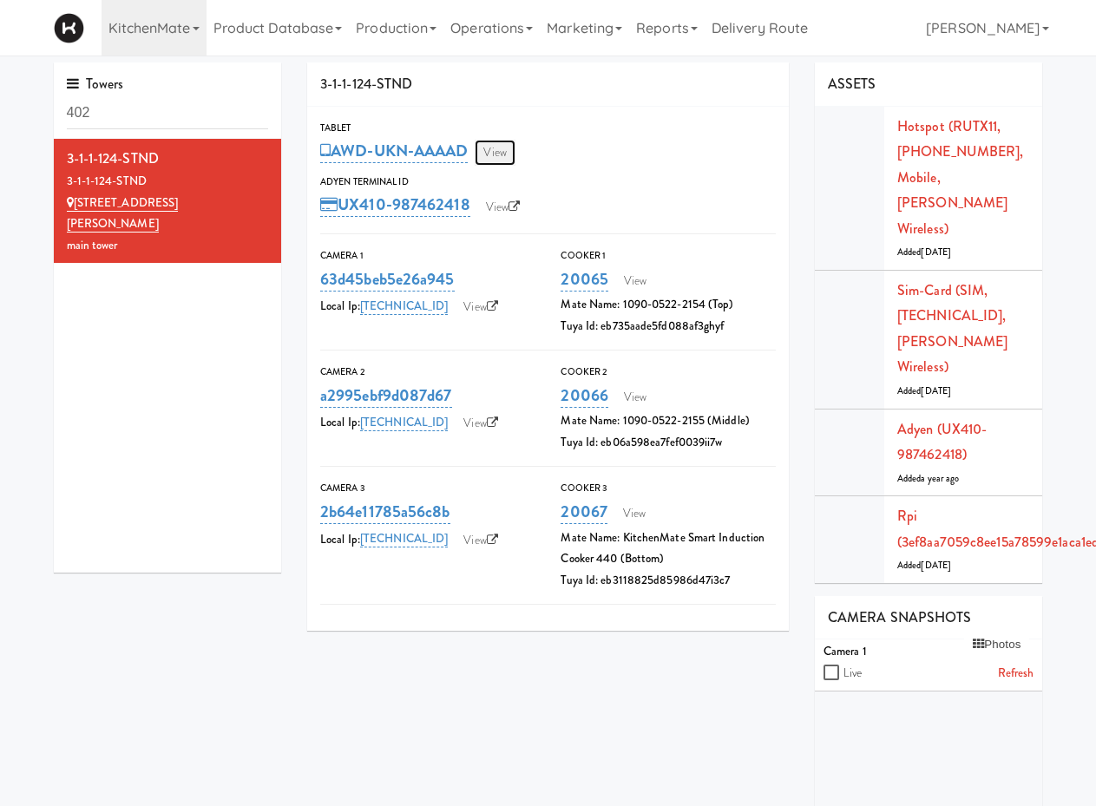
click at [501, 153] on link "View" at bounding box center [495, 153] width 40 height 26
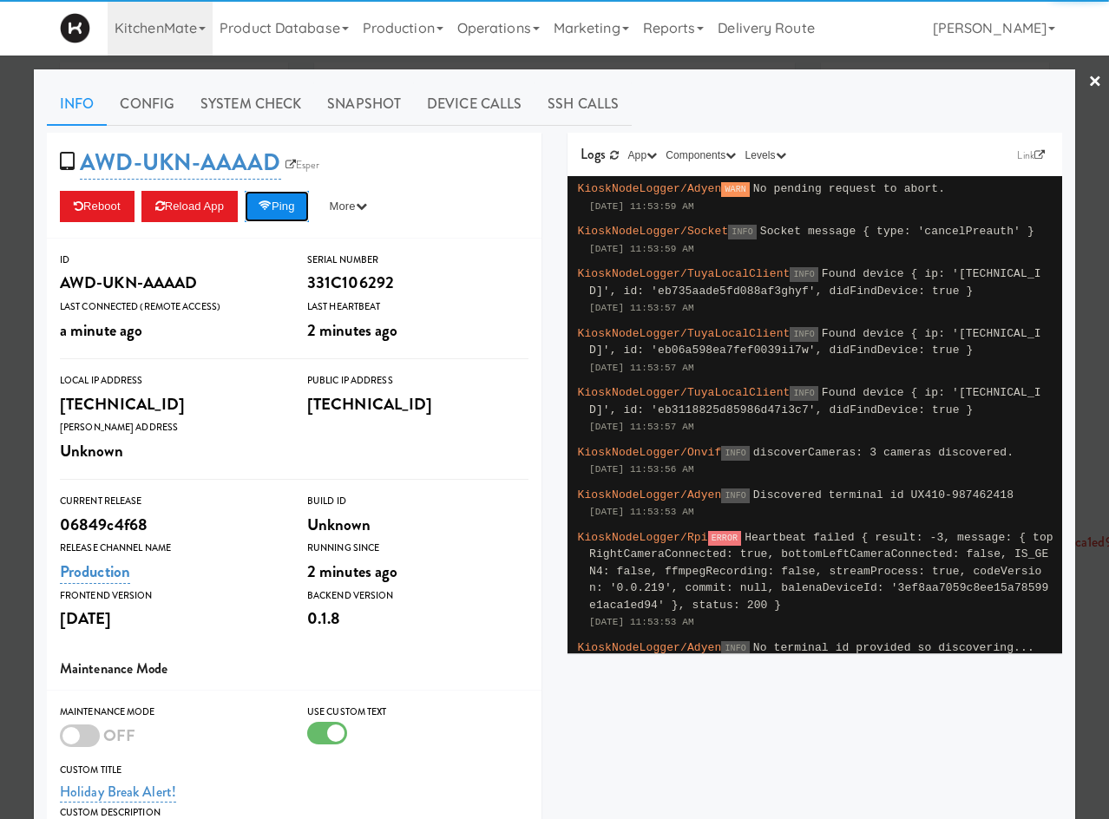
click at [279, 202] on button "Ping" at bounding box center [277, 206] width 64 height 31
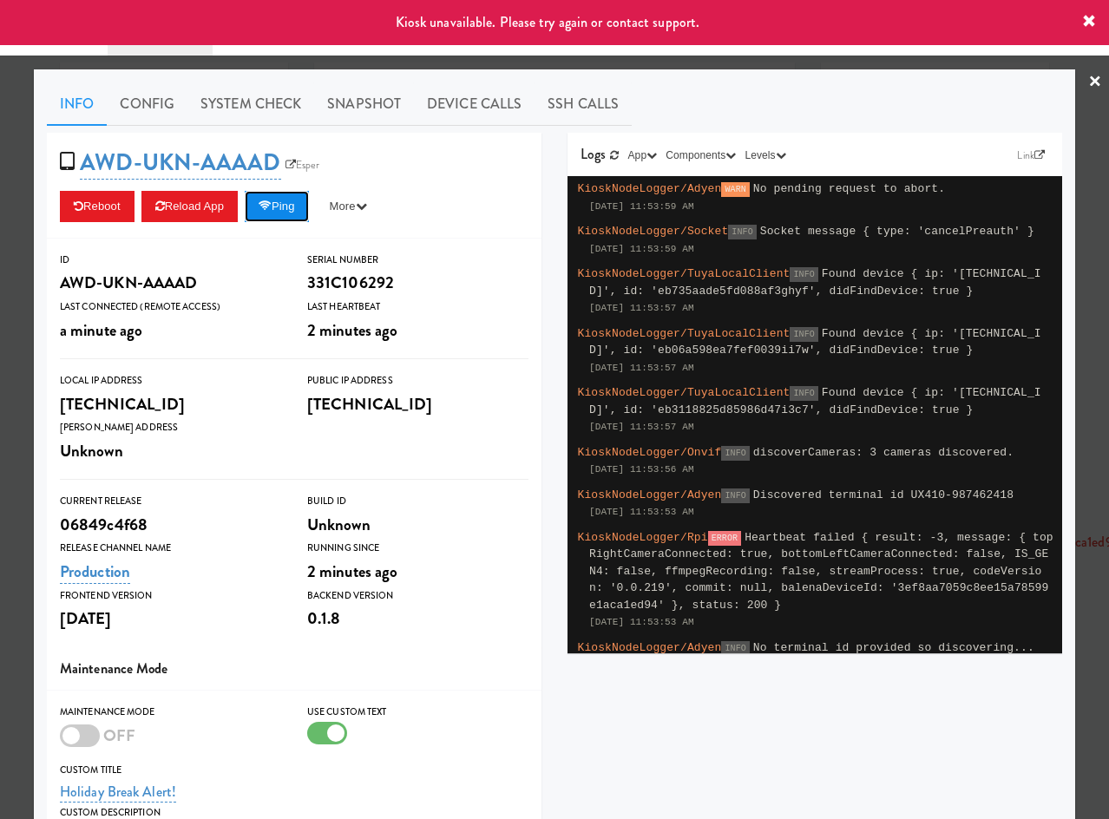
click at [295, 201] on button "Ping" at bounding box center [277, 206] width 64 height 31
click at [295, 203] on button "Ping" at bounding box center [277, 206] width 64 height 31
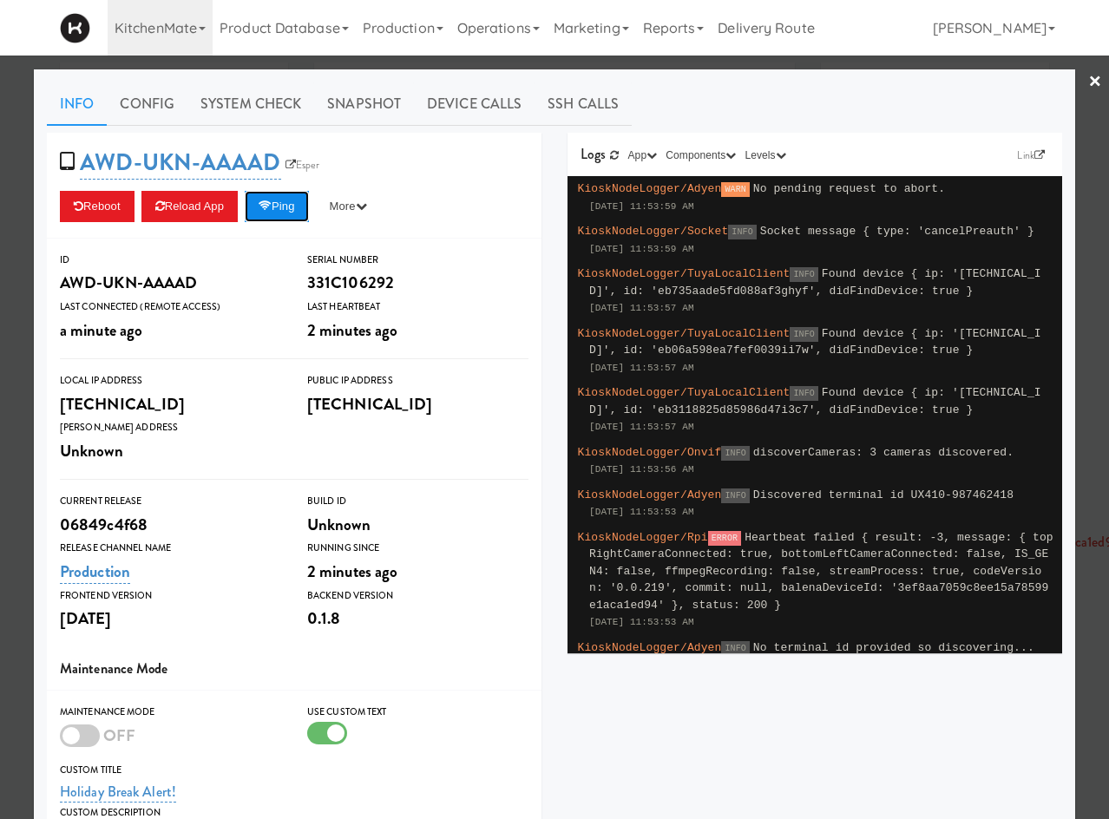
click at [266, 200] on icon at bounding box center [265, 205] width 13 height 11
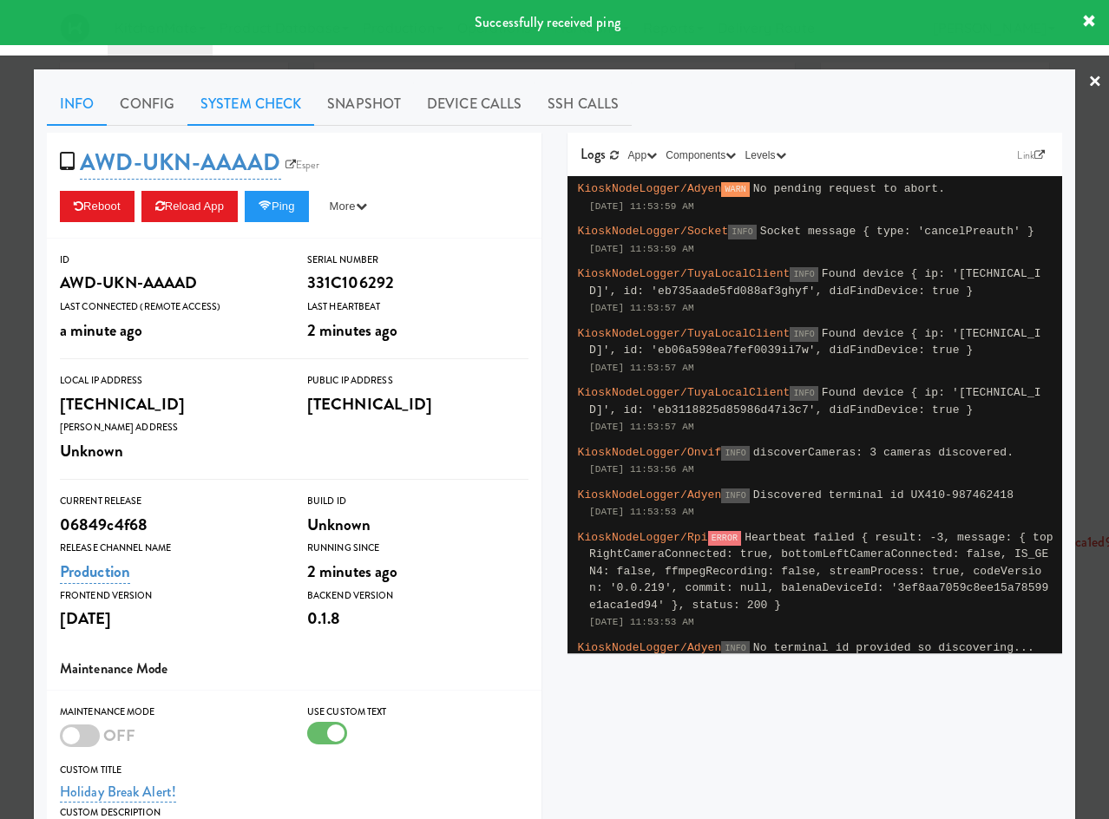
click at [248, 89] on link "System Check" at bounding box center [250, 103] width 127 height 43
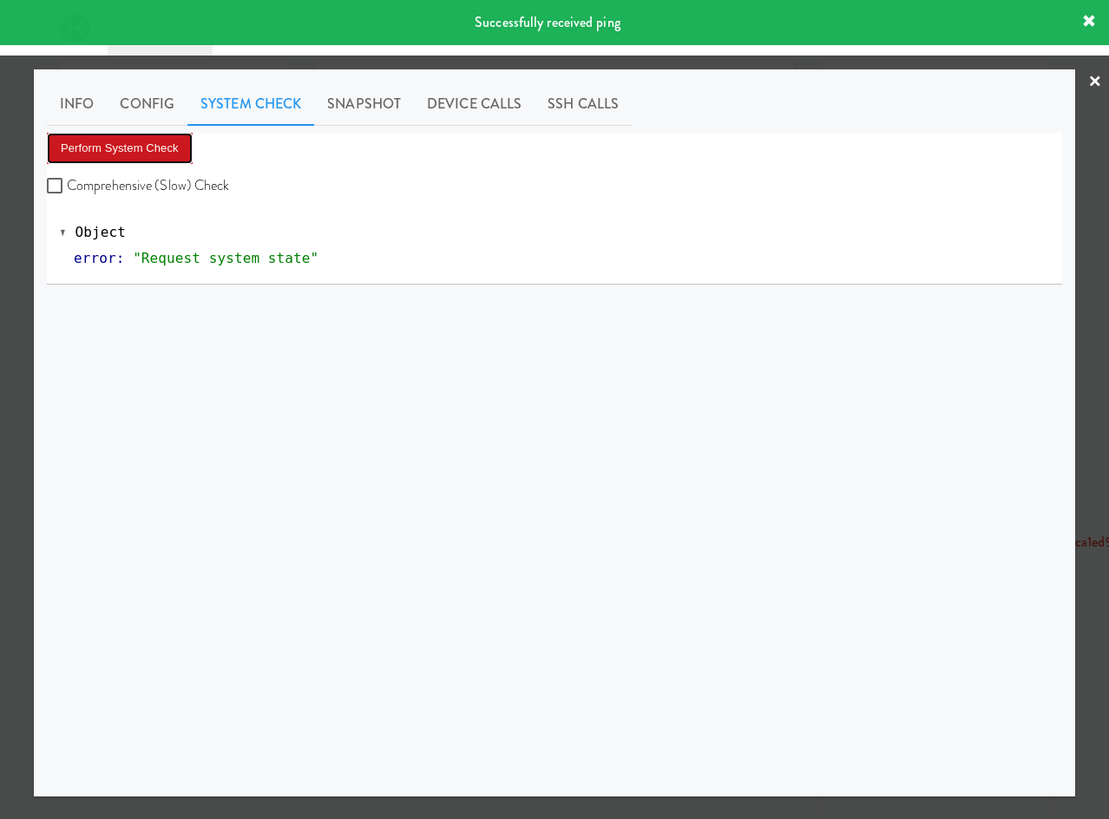
click at [167, 143] on button "Perform System Check" at bounding box center [120, 148] width 146 height 31
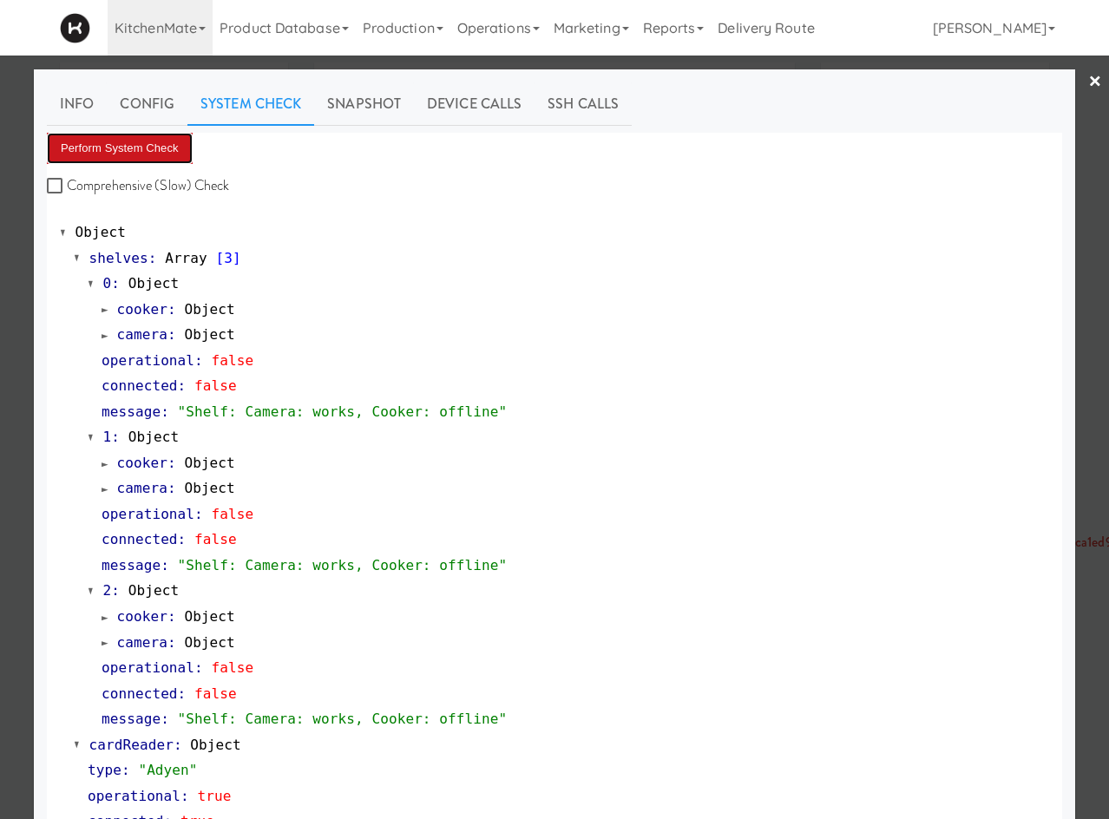
click at [152, 157] on button "Perform System Check" at bounding box center [120, 148] width 146 height 31
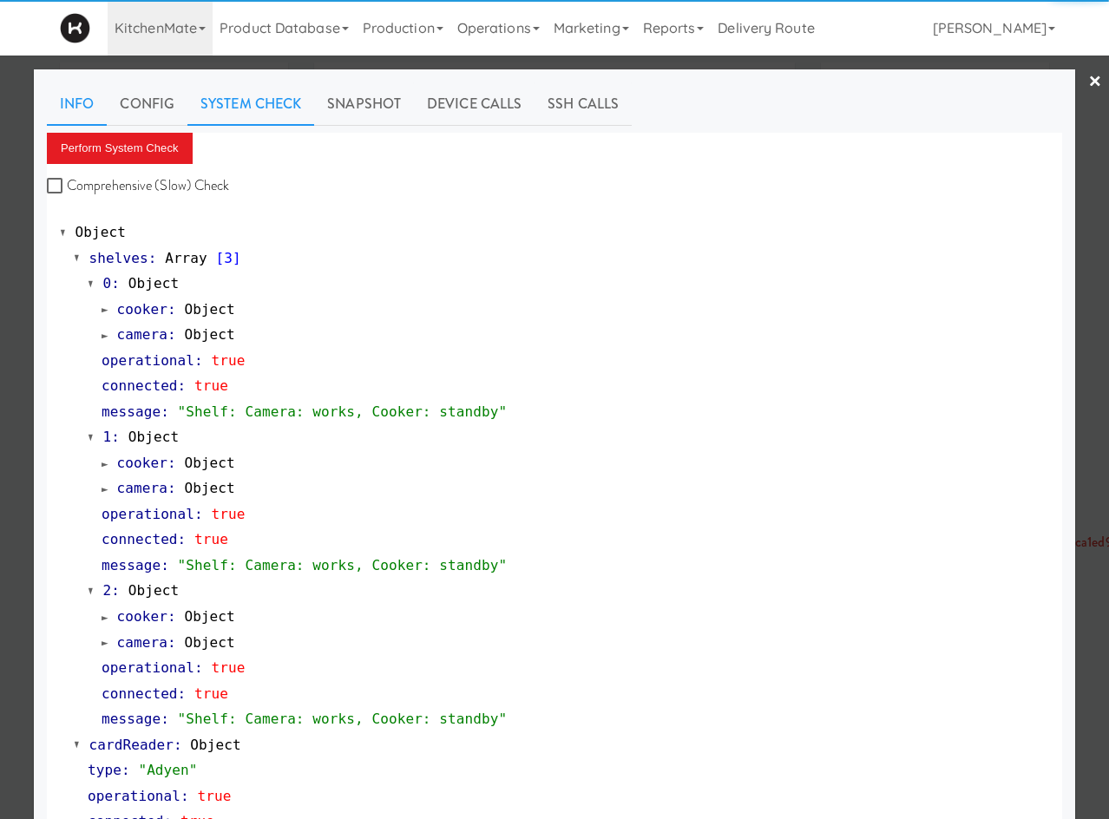
drag, startPoint x: 49, startPoint y: 94, endPoint x: 79, endPoint y: 121, distance: 40.5
click at [50, 95] on link "Info" at bounding box center [77, 103] width 60 height 43
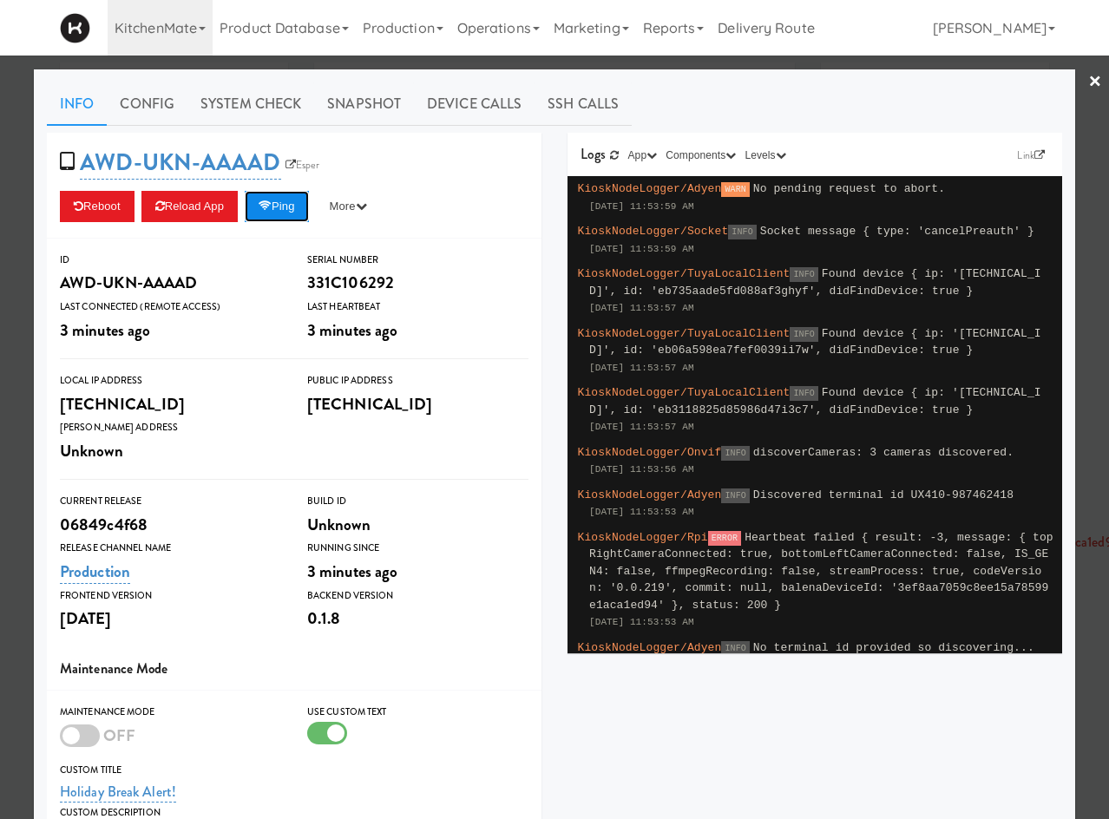
click at [265, 202] on icon at bounding box center [265, 205] width 13 height 11
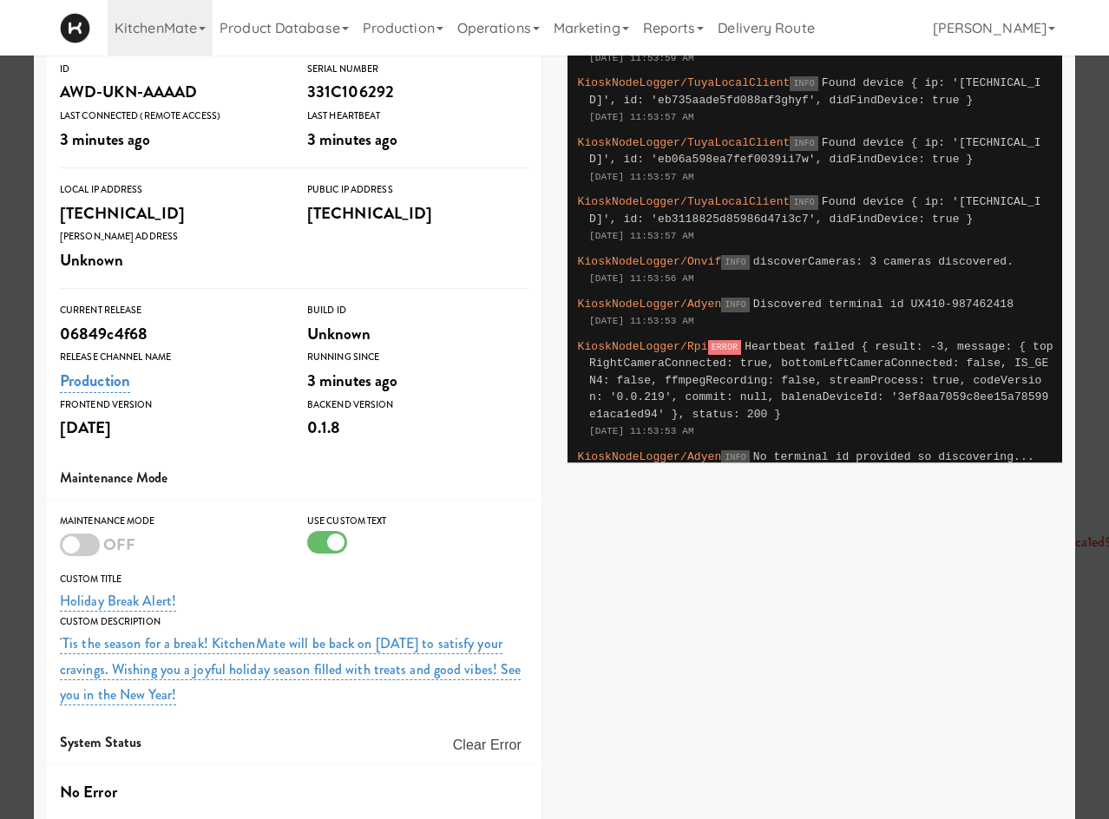
scroll to position [263, 0]
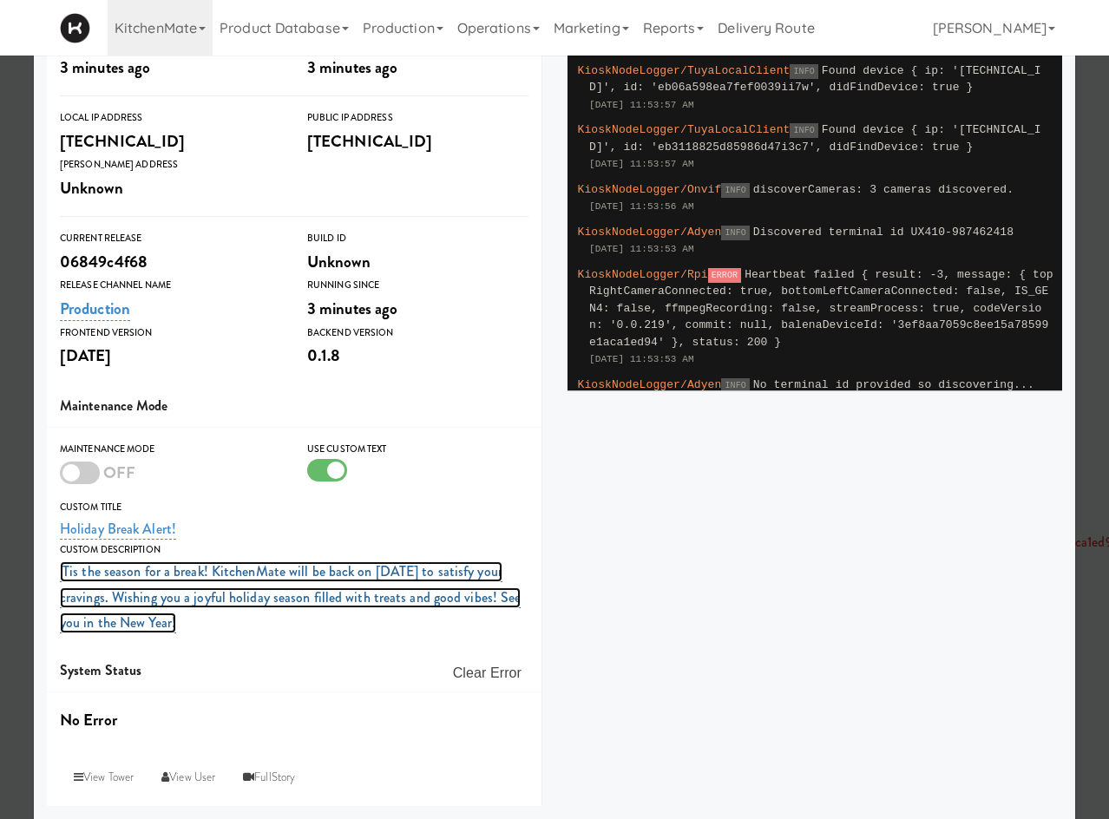
click at [115, 627] on link "'Tis the season for a break! KitchenMate will be back on January 6 to satisfy y…" at bounding box center [290, 597] width 461 height 72
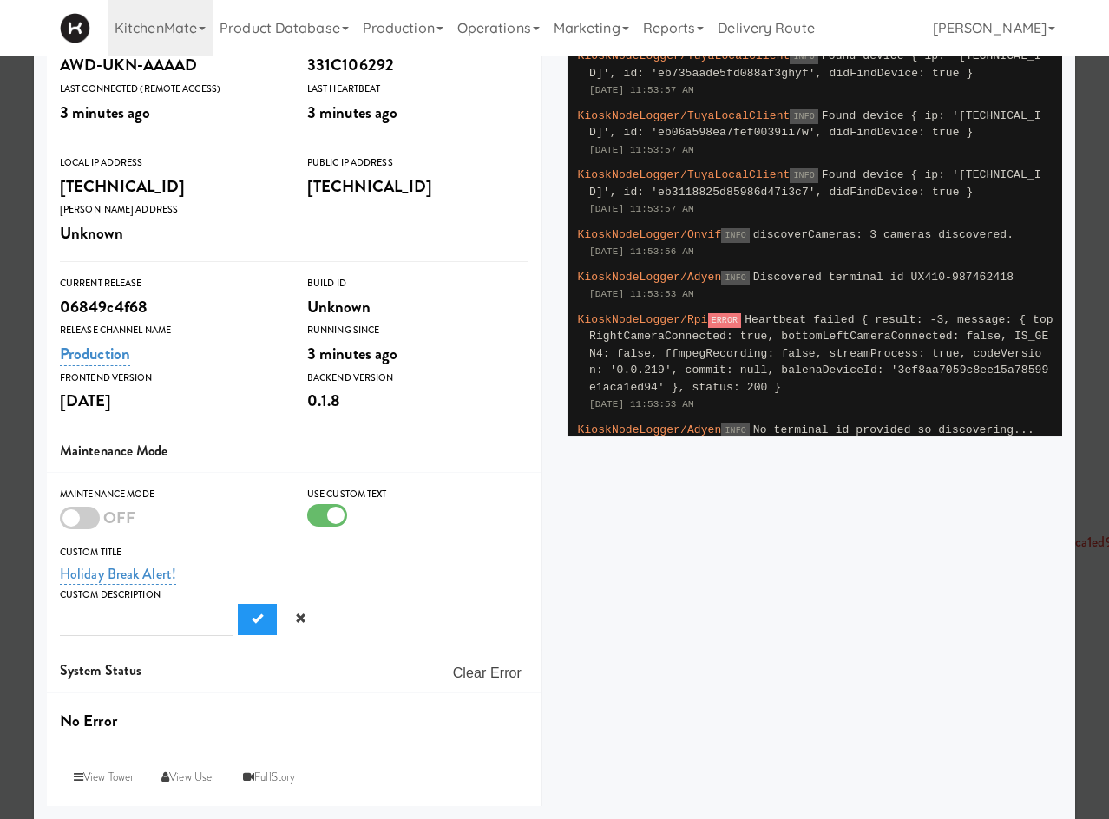
scroll to position [0, 0]
click at [238, 604] on button "Submit" at bounding box center [257, 619] width 39 height 31
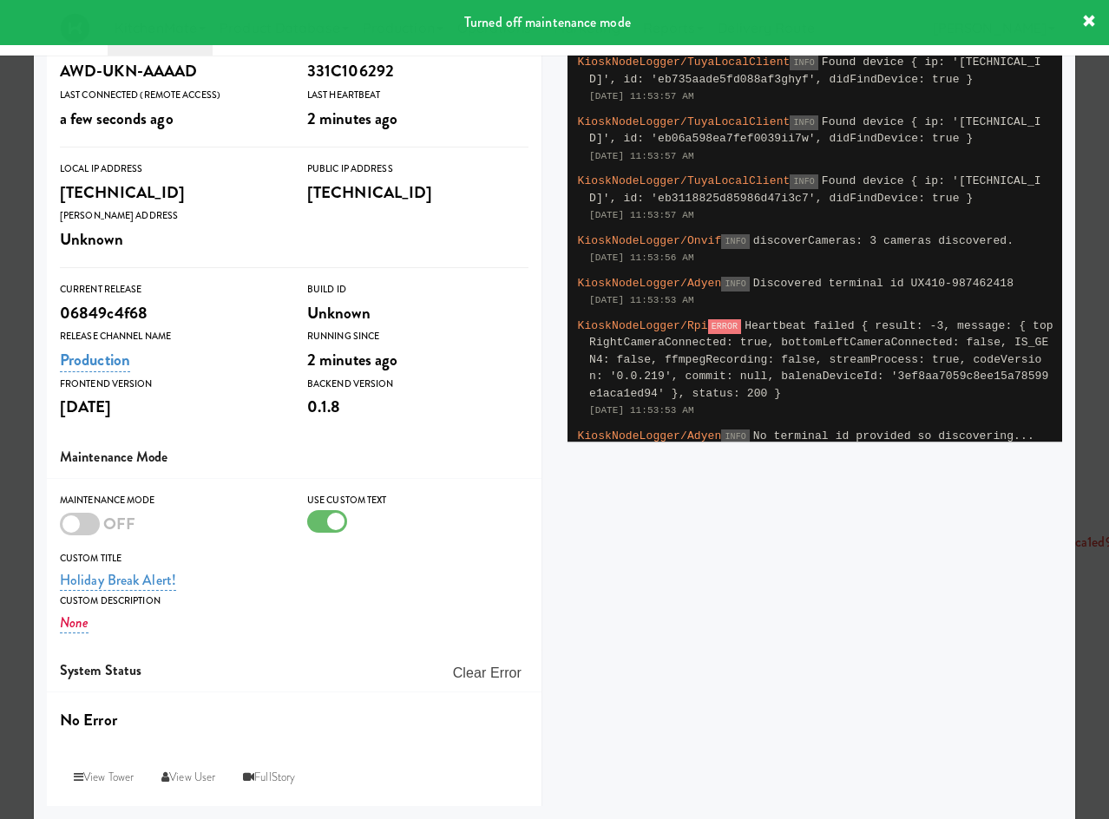
scroll to position [212, 0]
click at [110, 585] on link "Holiday Break Alert!" at bounding box center [118, 580] width 116 height 21
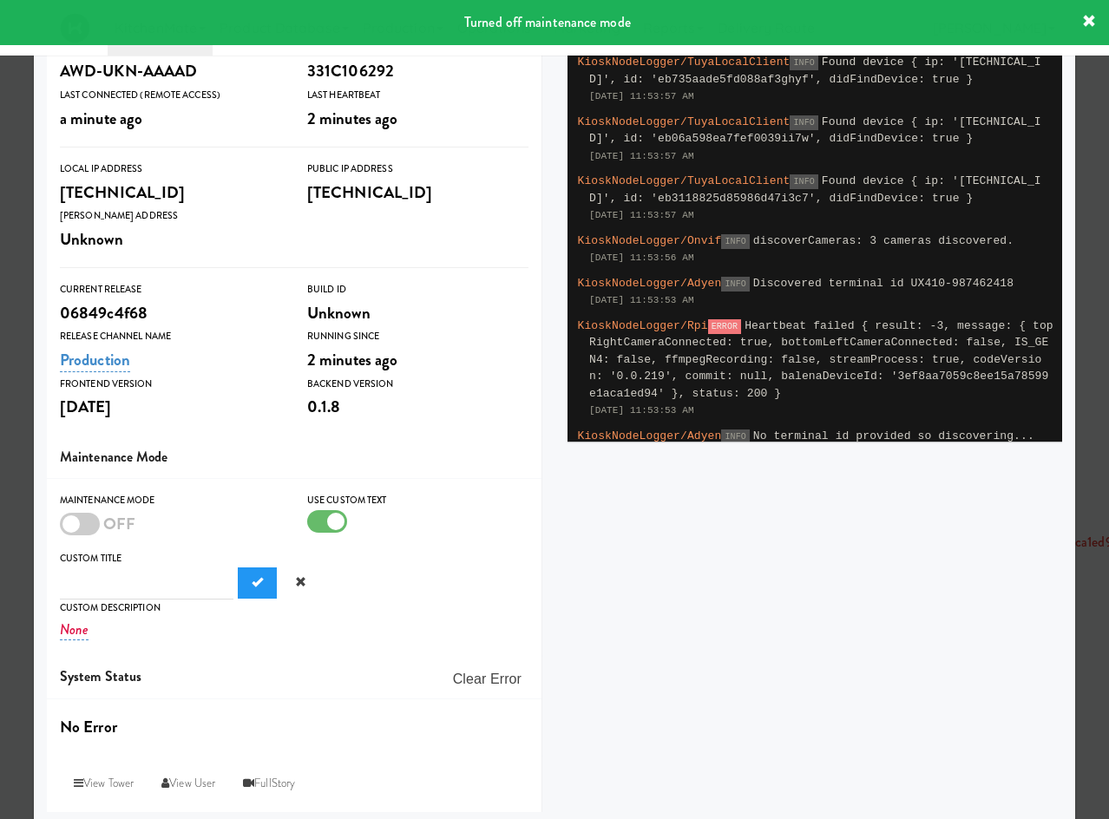
click at [238, 567] on button "Submit" at bounding box center [257, 582] width 39 height 31
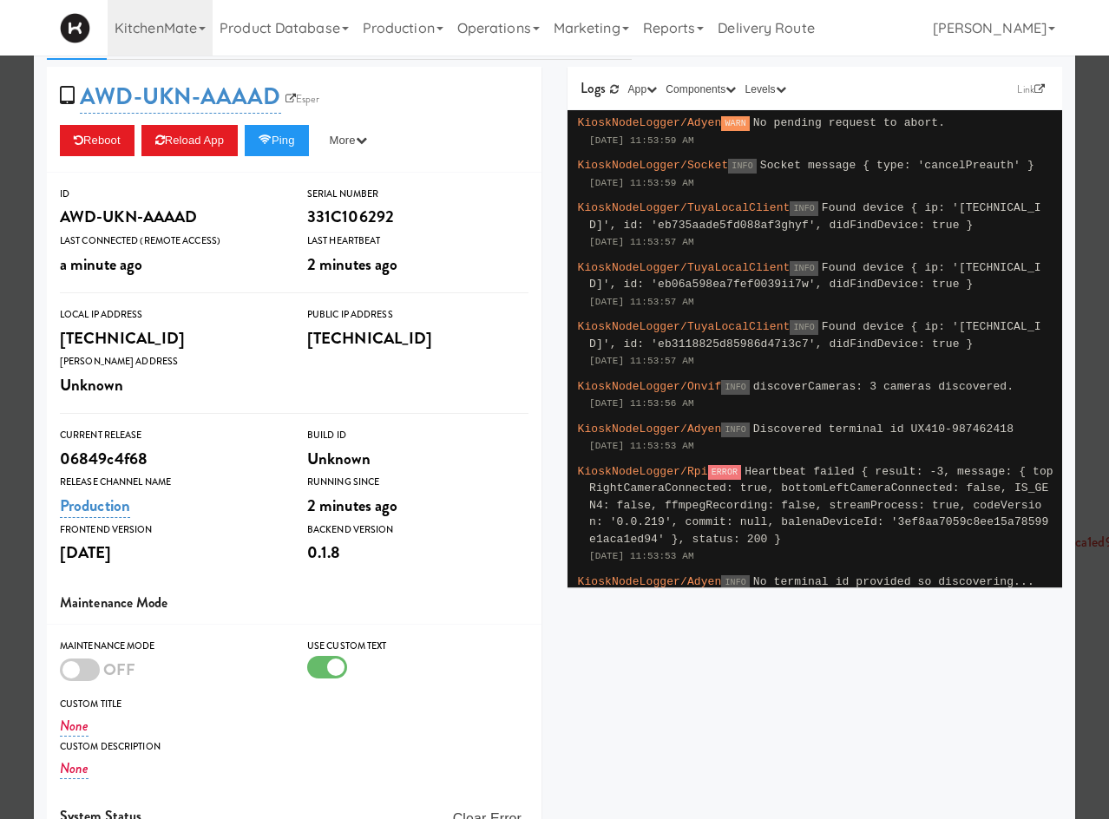
scroll to position [0, 0]
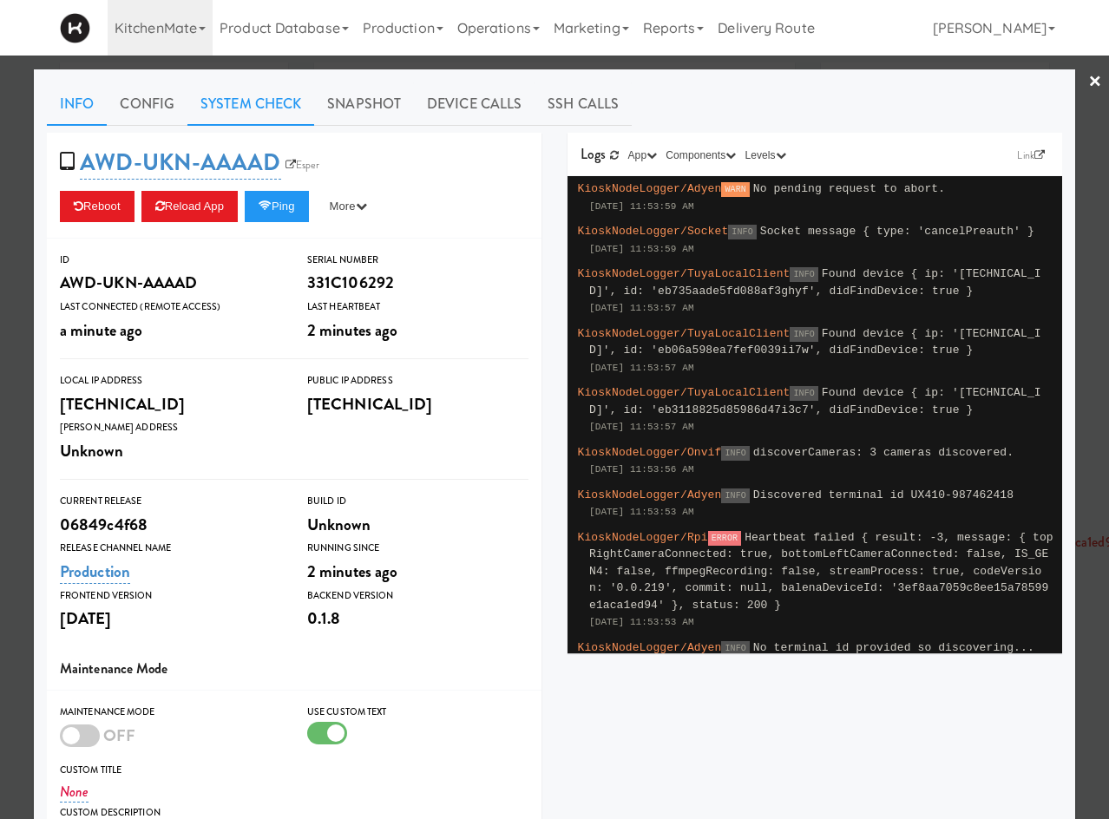
click at [220, 95] on link "System Check" at bounding box center [250, 103] width 127 height 43
click at [370, 103] on link "Snapshot" at bounding box center [364, 103] width 100 height 43
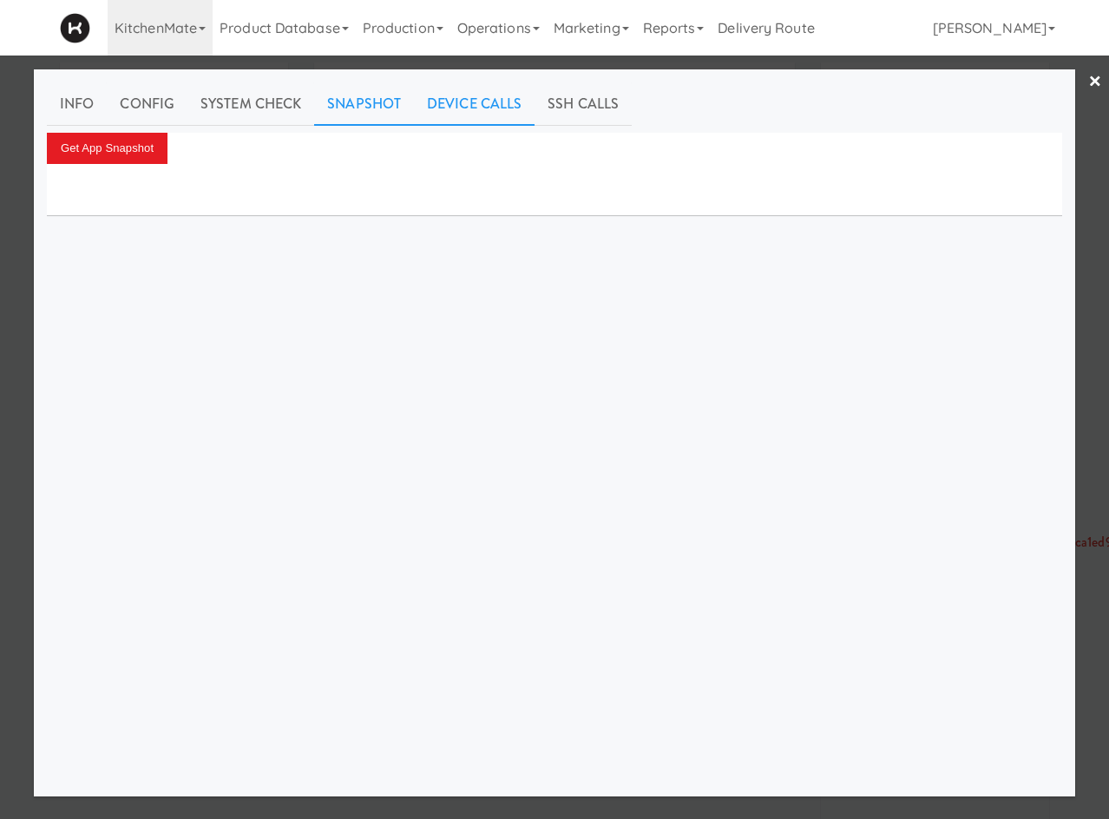
click at [482, 116] on link "Device Calls" at bounding box center [474, 103] width 121 height 43
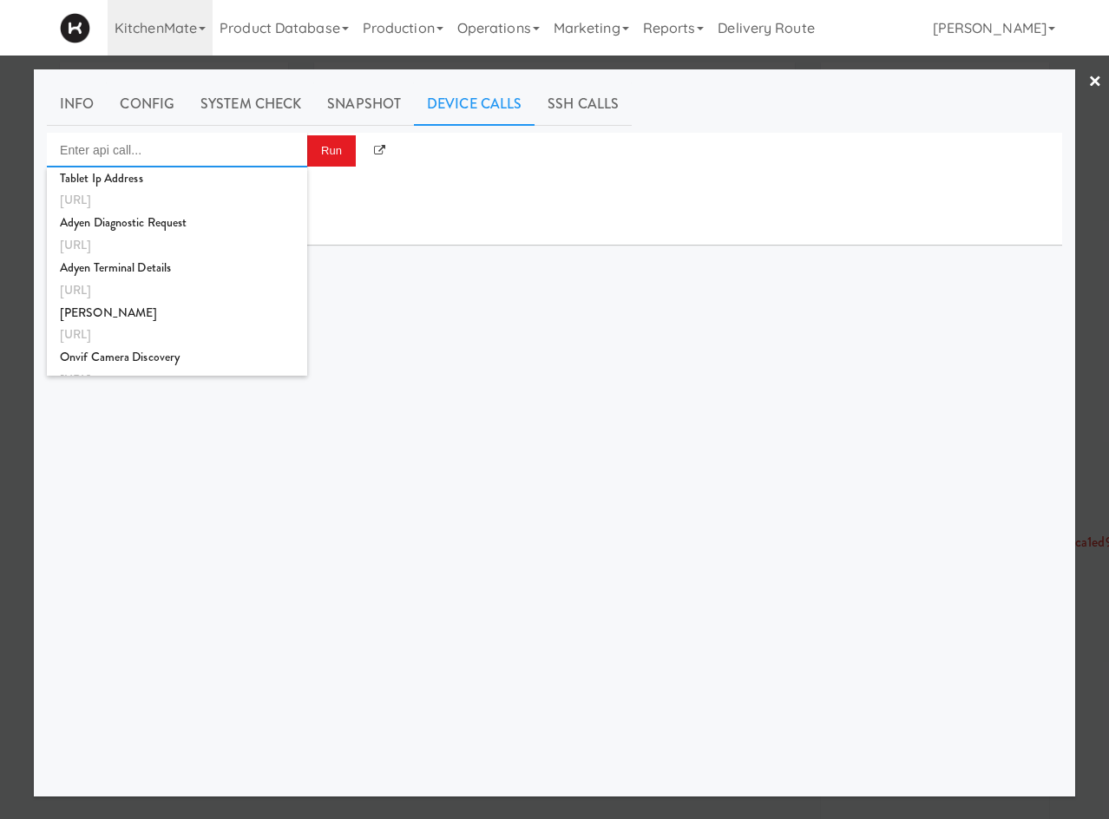
click at [225, 148] on input "Enter api call..." at bounding box center [177, 150] width 260 height 35
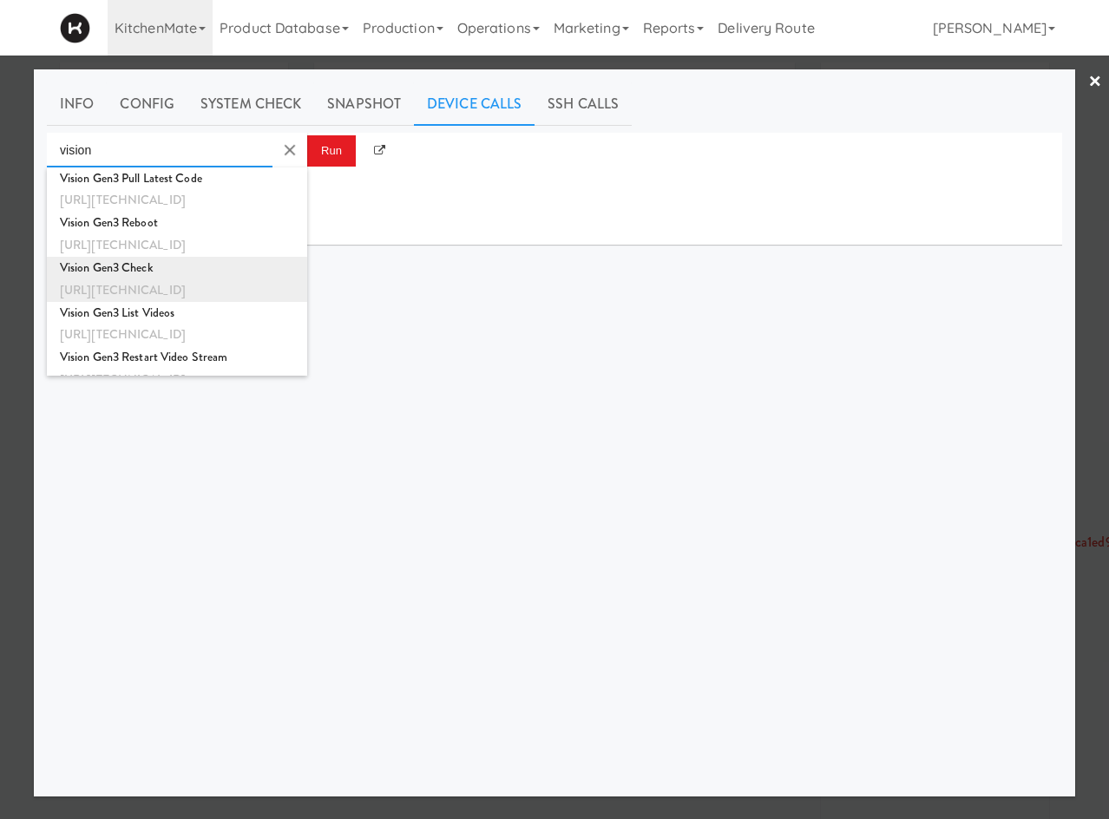
click at [239, 279] on div "http://192.168.11.6:8000/sync/checktheAvail?test=true" at bounding box center [177, 290] width 234 height 23
type input "Vision Gen3 Check"
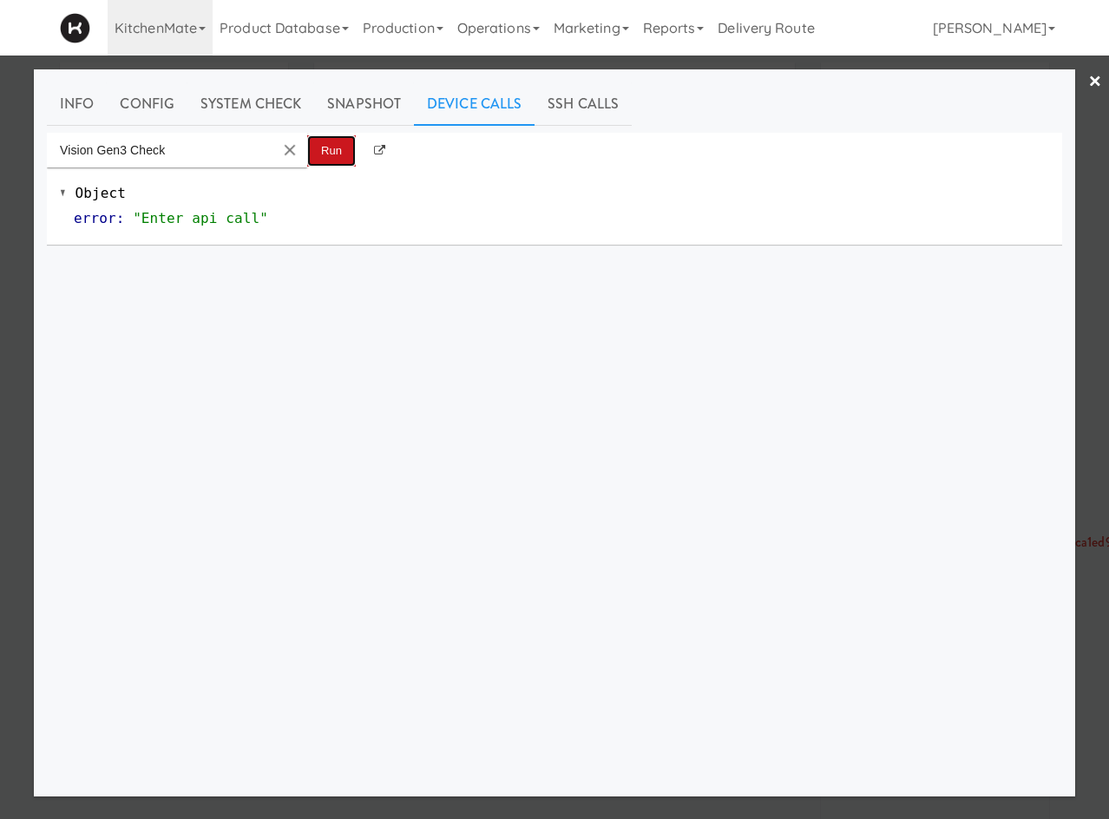
click at [327, 160] on button "Run" at bounding box center [331, 150] width 49 height 31
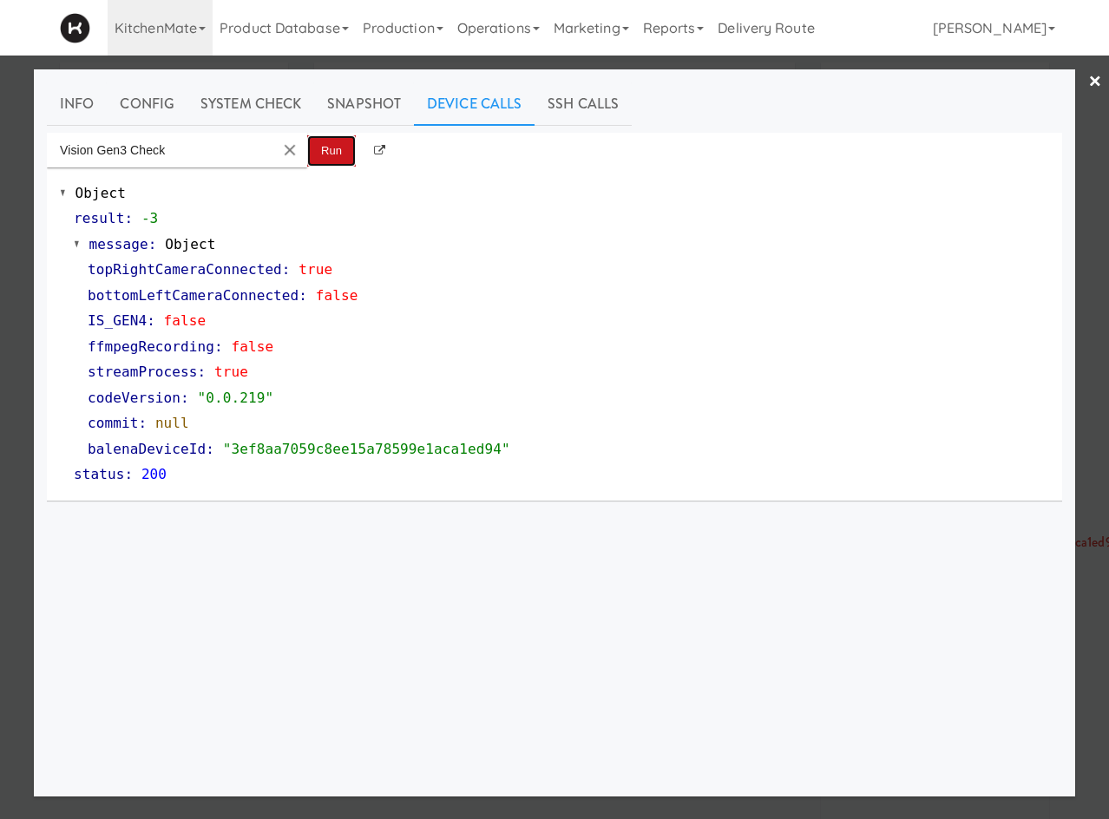
click at [333, 149] on button "Run" at bounding box center [331, 150] width 49 height 31
click at [326, 152] on button "Run" at bounding box center [331, 150] width 49 height 31
click at [237, 102] on link "System Check" at bounding box center [250, 103] width 127 height 43
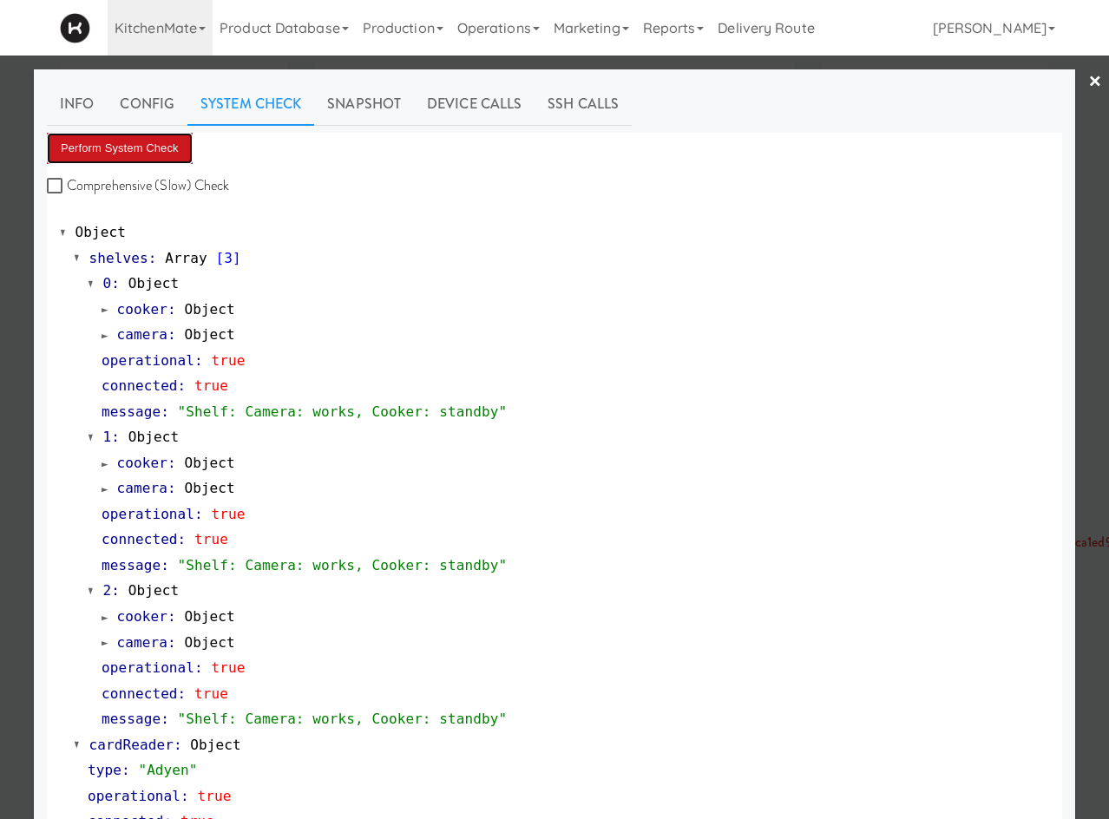
click at [139, 161] on button "Perform System Check" at bounding box center [120, 148] width 146 height 31
click at [167, 141] on button "Perform System Check" at bounding box center [120, 148] width 146 height 31
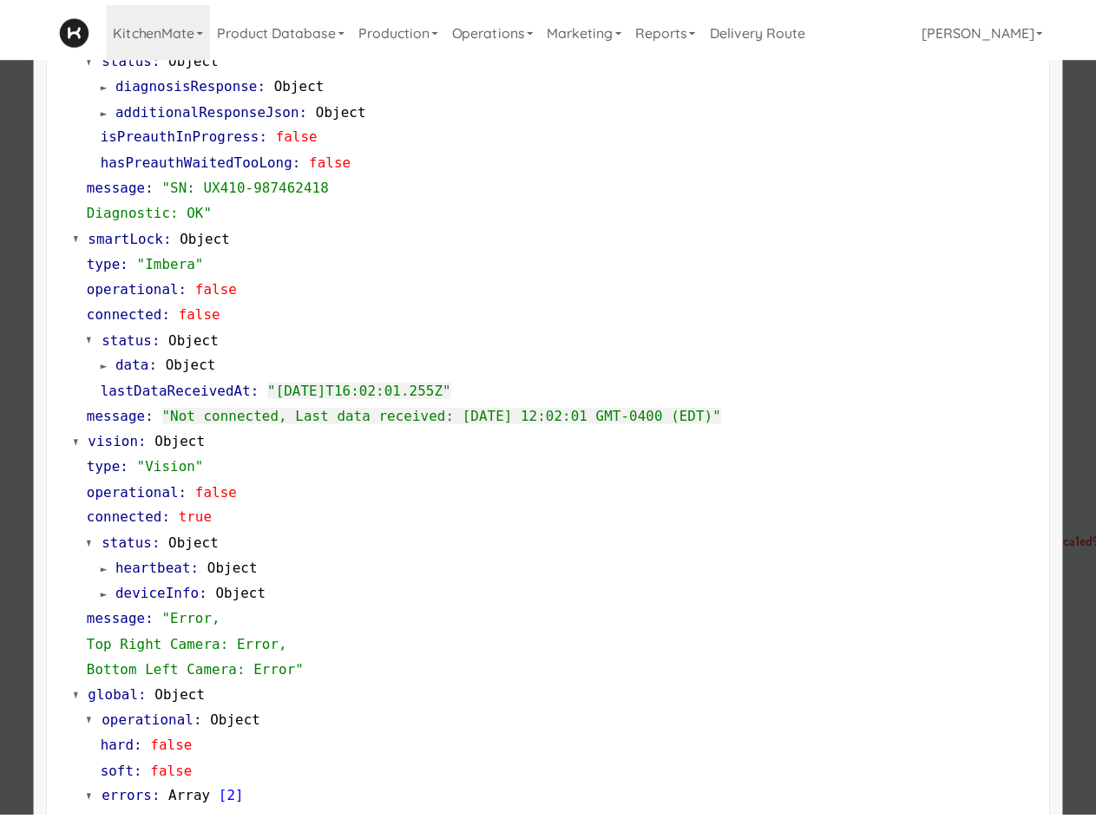
scroll to position [913, 0]
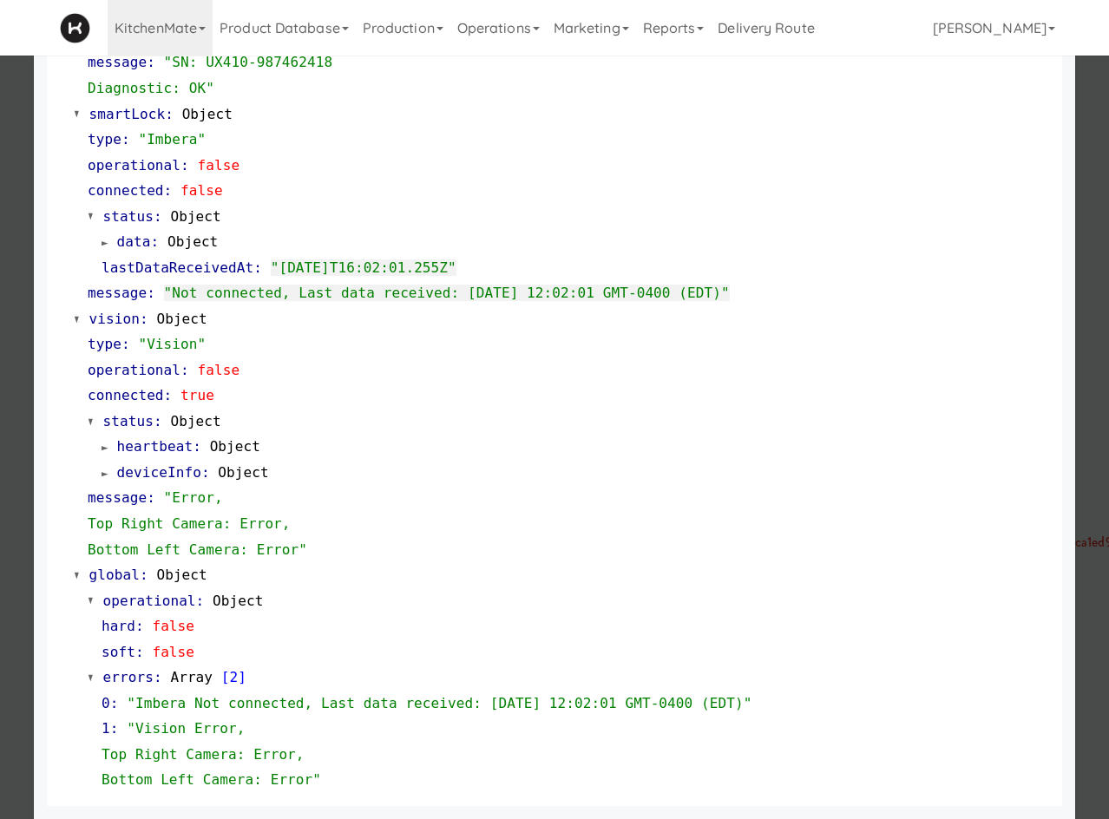
click at [17, 612] on div at bounding box center [554, 409] width 1109 height 819
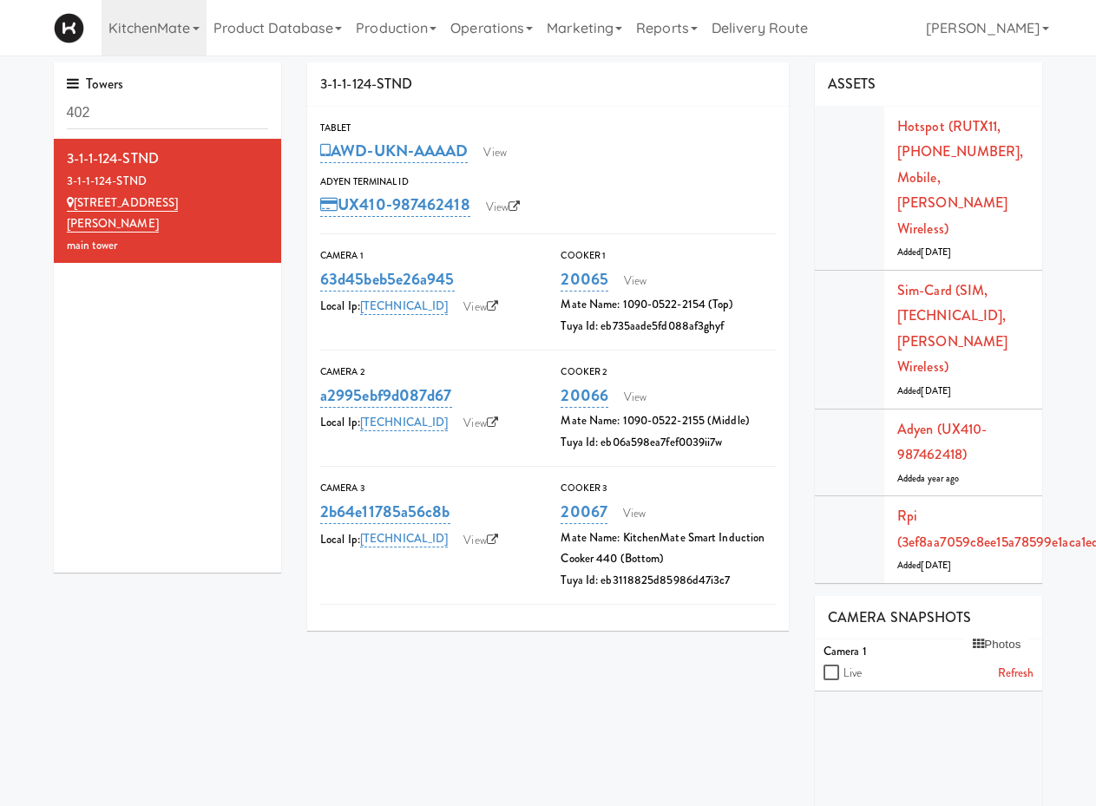
click at [154, 614] on div "Towers 402 3-1-1-124-STND 3-1-1-124-STND 110 Sheppard Ave E main tower 3-1-1-12…" at bounding box center [548, 694] width 1015 height 1265
click at [140, 121] on input "402" at bounding box center [168, 113] width 202 height 32
drag, startPoint x: 431, startPoint y: 3, endPoint x: 458, endPoint y: 23, distance: 33.5
click at [431, 6] on link "Production" at bounding box center [396, 28] width 95 height 56
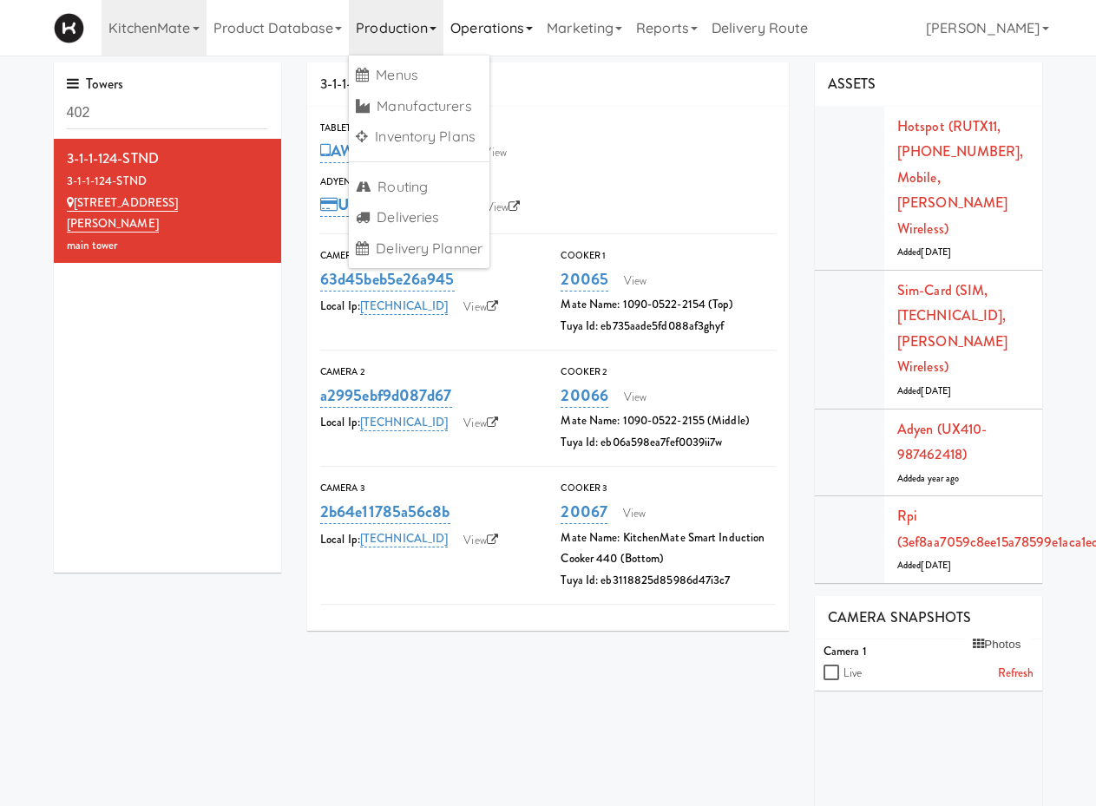
click at [513, 30] on link "Operations" at bounding box center [491, 28] width 96 height 56
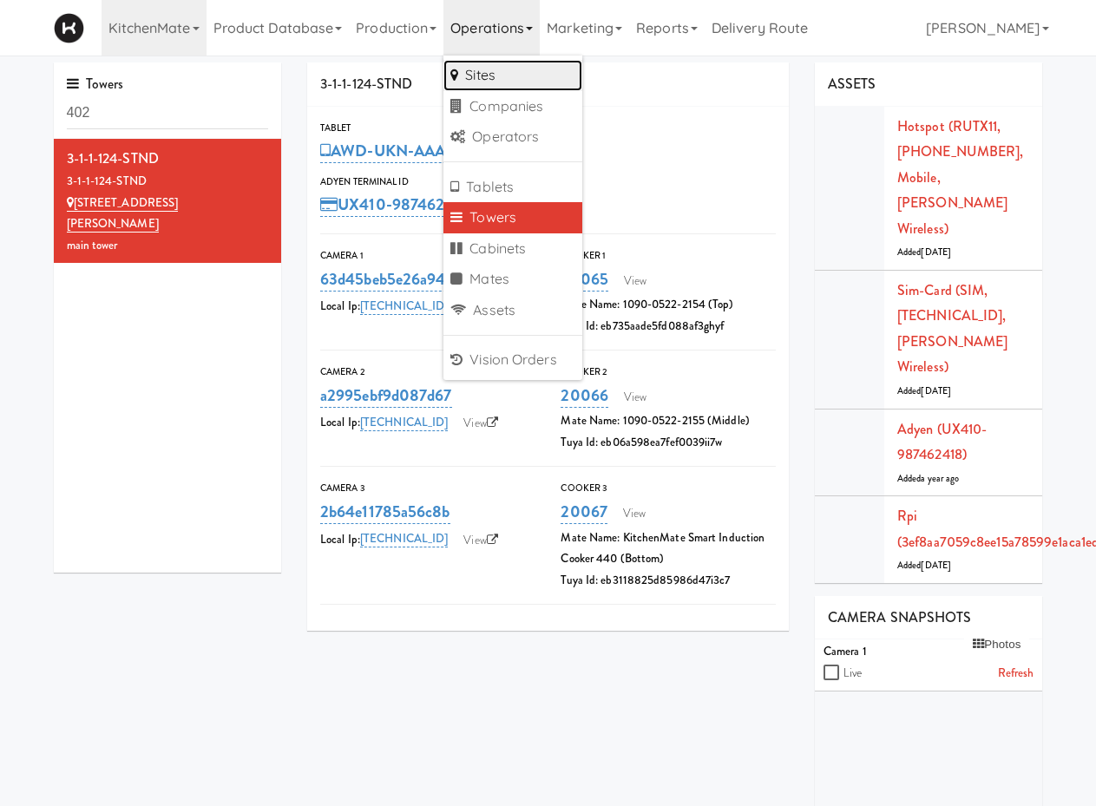
click at [503, 71] on link "Sites" at bounding box center [512, 75] width 139 height 31
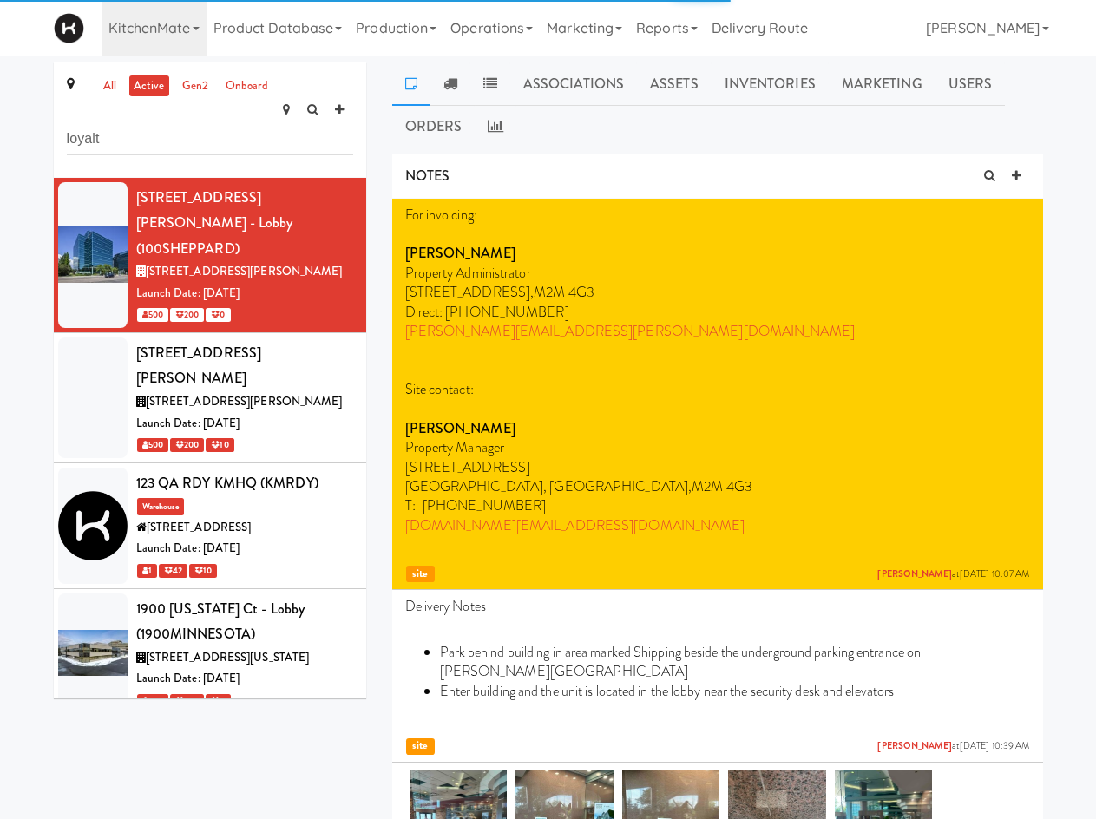
type input "loyalt"
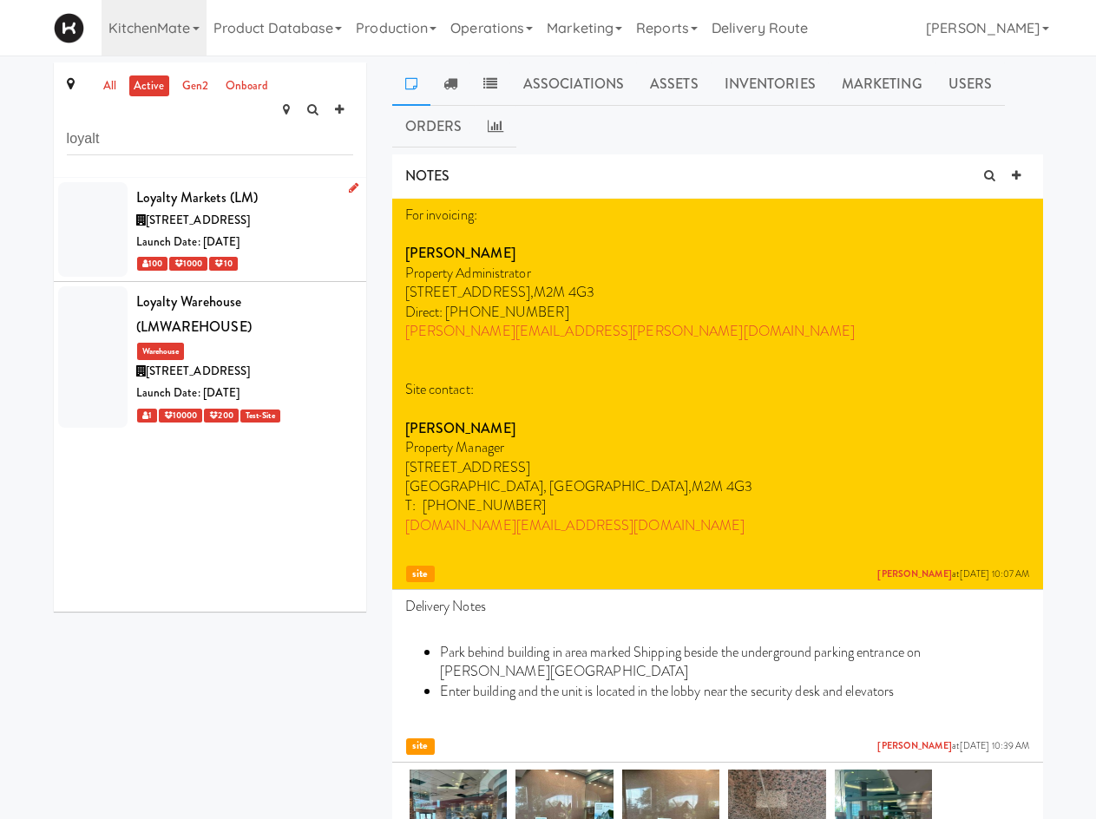
click at [257, 232] on div "Launch Date: Jun 08, 2025" at bounding box center [244, 243] width 217 height 22
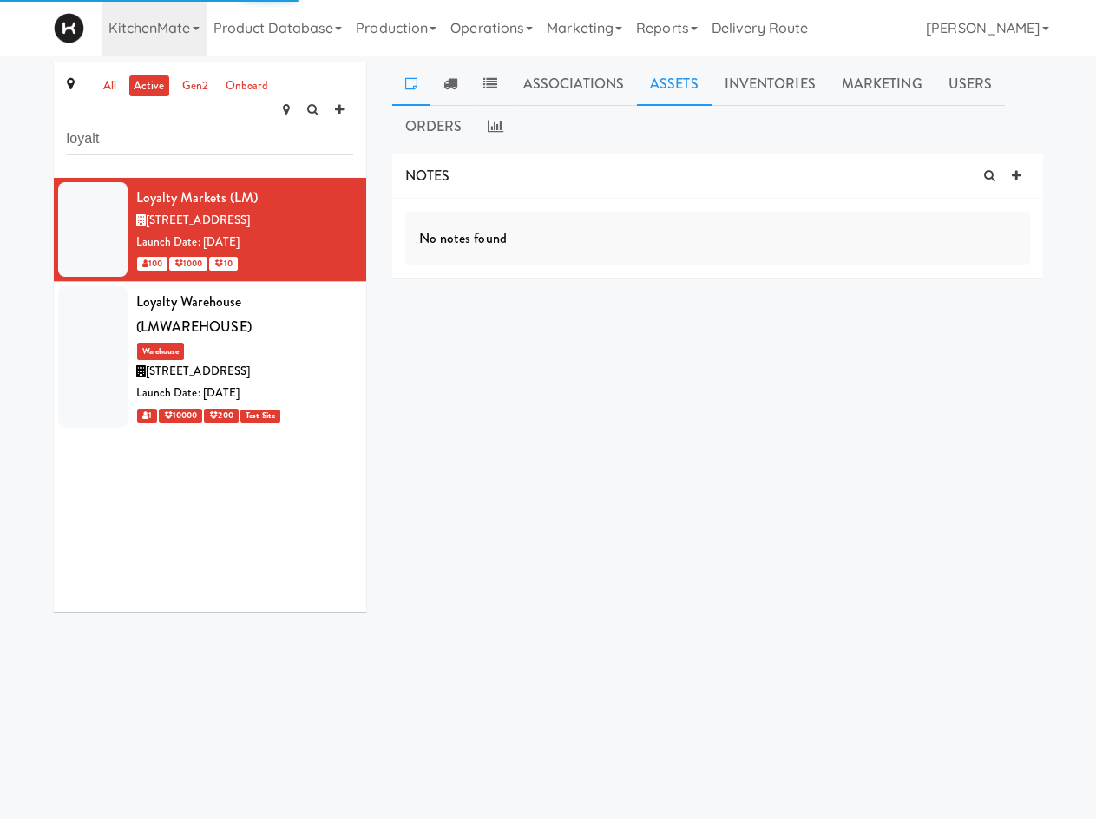
click at [672, 99] on link "Assets" at bounding box center [674, 83] width 75 height 43
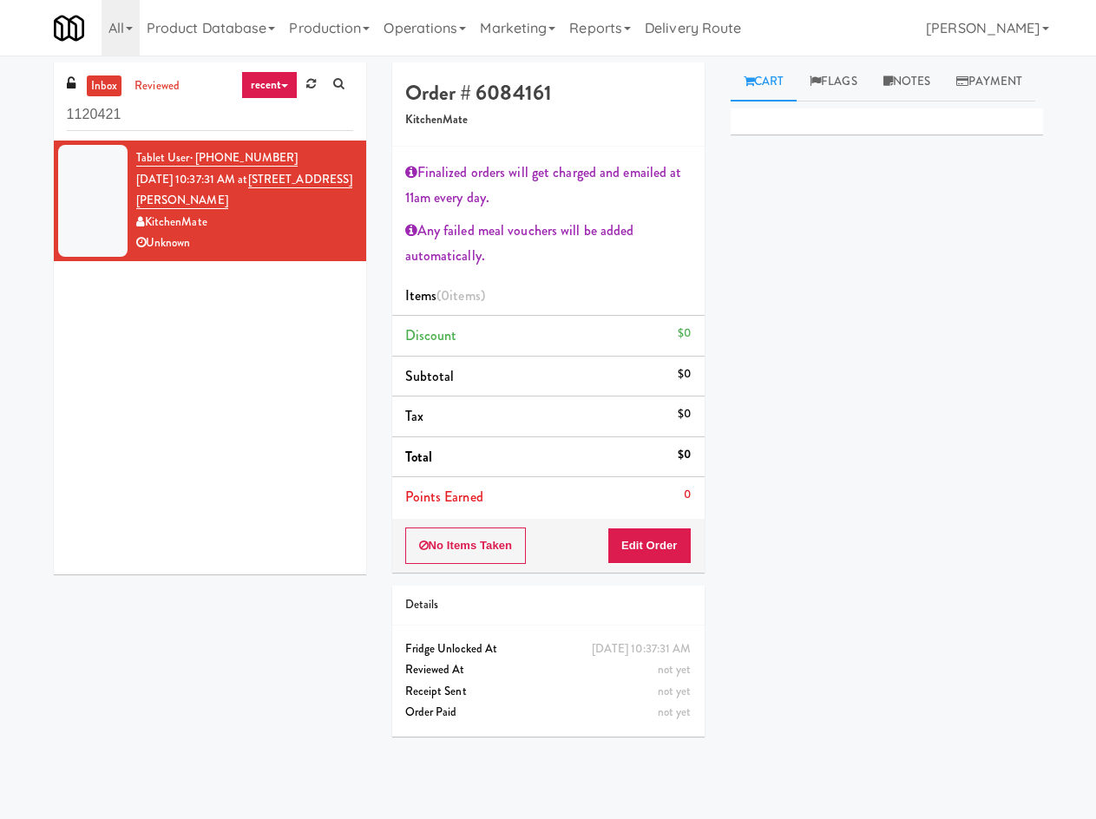
click at [823, 443] on div "Primary Flag Clear Flag if unable to determine what was taken or order not proc…" at bounding box center [887, 433] width 312 height 651
